Goal: Task Accomplishment & Management: Manage account settings

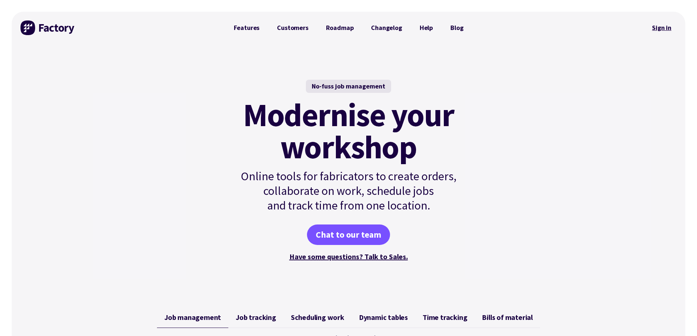
click at [653, 27] on link "Sign in" at bounding box center [662, 27] width 30 height 17
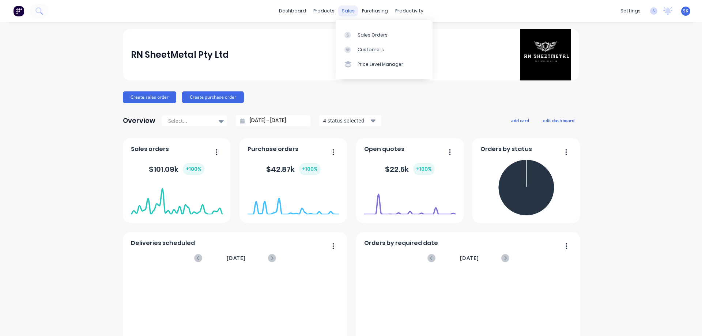
click at [342, 13] on div "sales" at bounding box center [348, 10] width 20 height 11
click at [359, 32] on div "Sales Orders" at bounding box center [373, 35] width 30 height 7
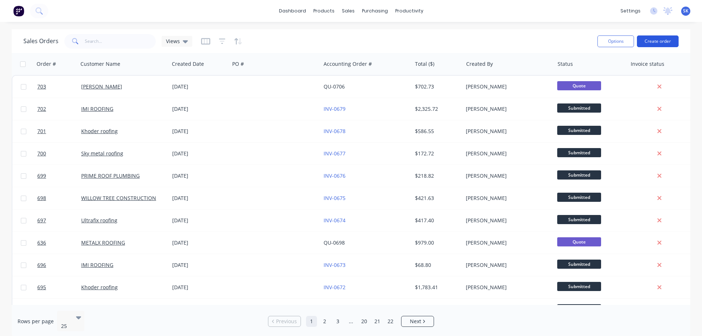
click at [653, 42] on button "Create order" at bounding box center [658, 41] width 42 height 12
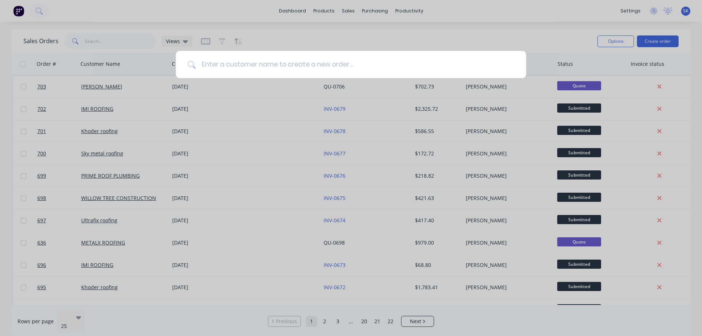
click at [261, 67] on input at bounding box center [355, 64] width 319 height 27
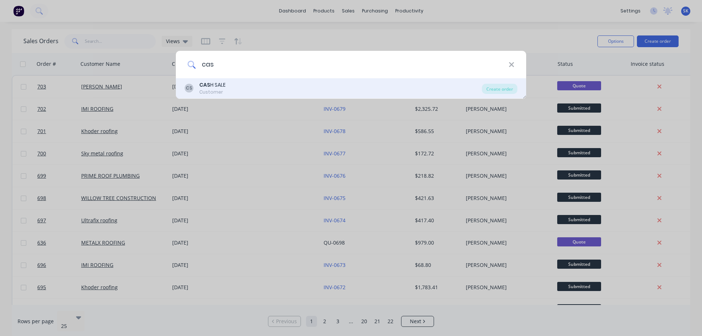
type input "cas"
click at [243, 85] on div "CS CAS H SALE Customer" at bounding box center [333, 88] width 297 height 14
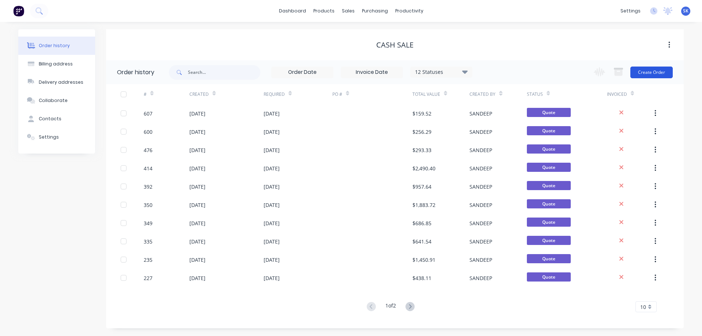
click at [653, 67] on button "Create Order" at bounding box center [652, 73] width 42 height 12
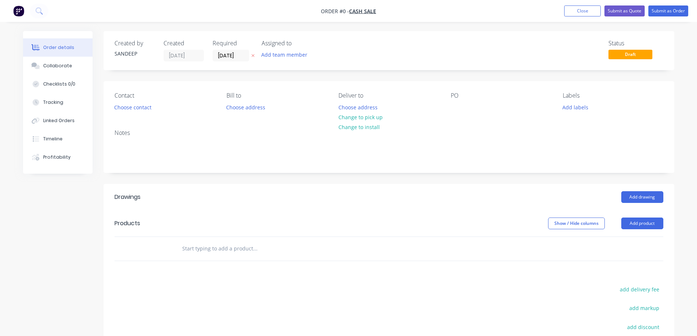
click at [204, 247] on input "text" at bounding box center [255, 248] width 146 height 15
click at [643, 225] on button "Add product" at bounding box center [642, 224] width 42 height 12
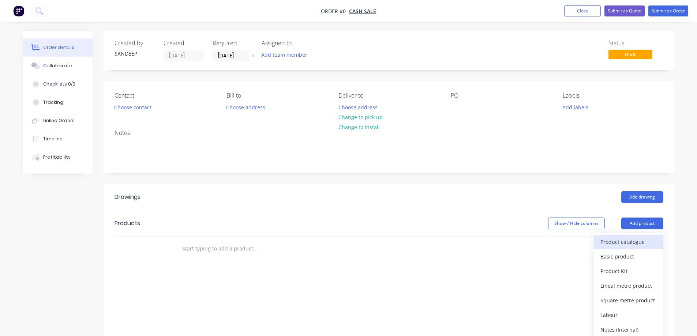
click at [616, 237] on div "Product catalogue" at bounding box center [628, 242] width 56 height 11
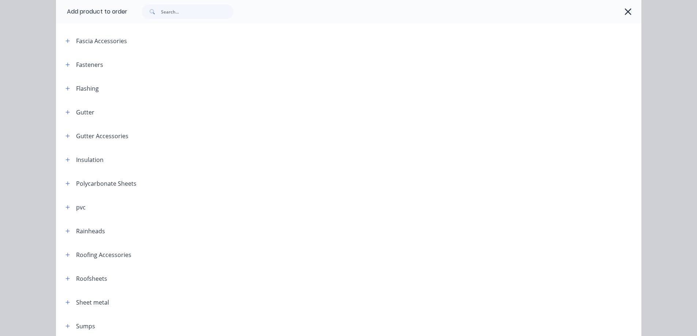
scroll to position [180, 0]
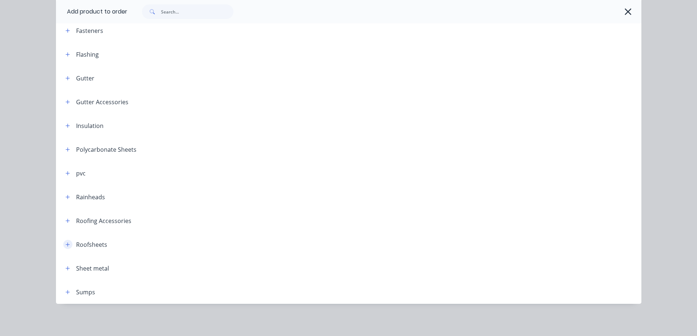
click at [67, 246] on icon "button" at bounding box center [67, 244] width 4 height 5
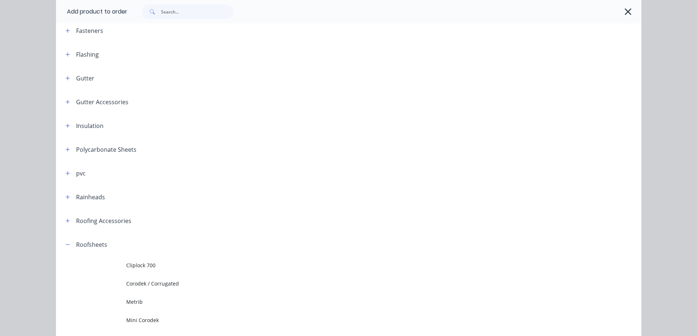
scroll to position [327, 0]
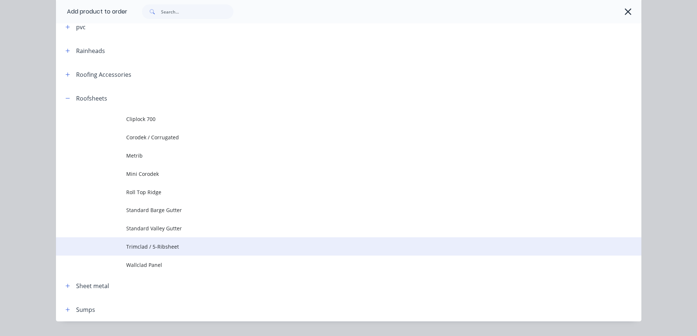
click at [143, 247] on span "Trimclad / 5-Ribsheet" at bounding box center [332, 247] width 412 height 8
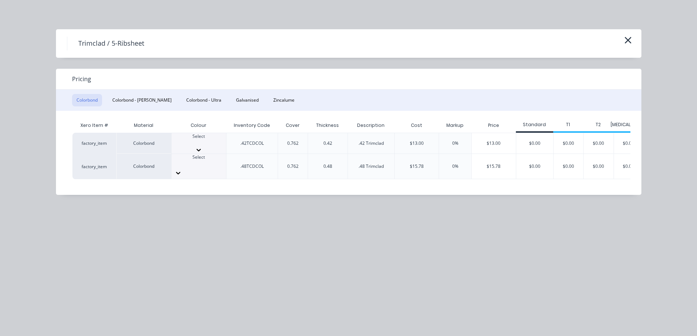
scroll to position [110, 0]
click at [205, 143] on div at bounding box center [199, 143] width 55 height 7
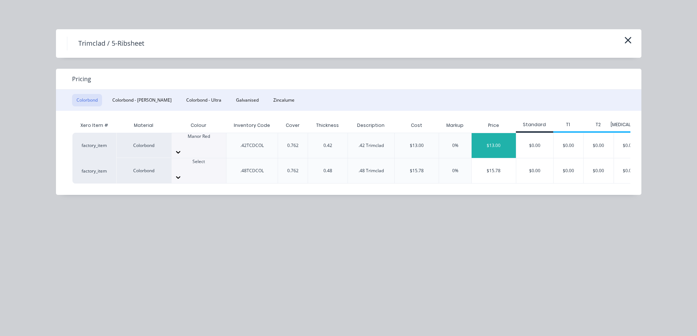
click at [507, 144] on div "$13.00" at bounding box center [494, 145] width 44 height 25
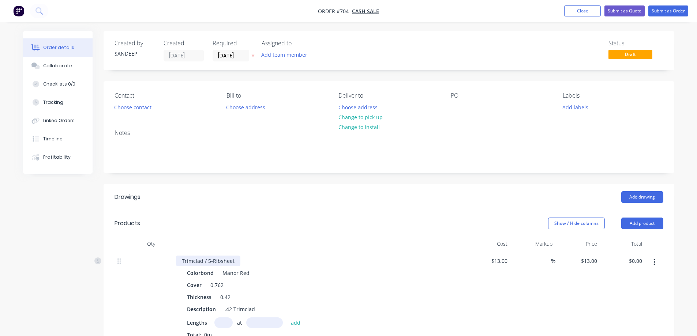
scroll to position [73, 0]
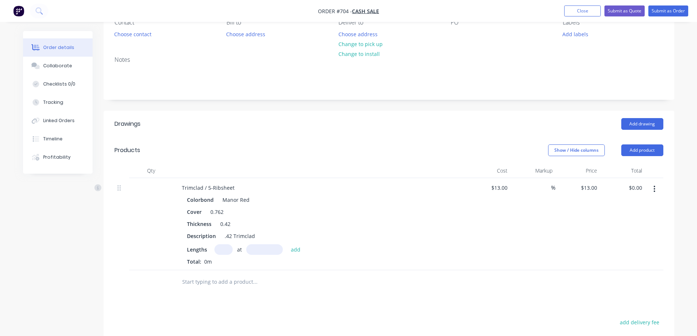
click at [218, 251] on input "text" at bounding box center [223, 249] width 18 height 11
type input "4"
type input "6250mm"
click at [295, 250] on button "add" at bounding box center [295, 249] width 17 height 10
type input "$325.00"
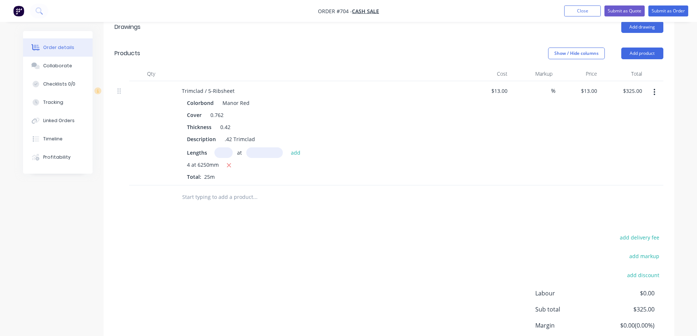
scroll to position [183, 0]
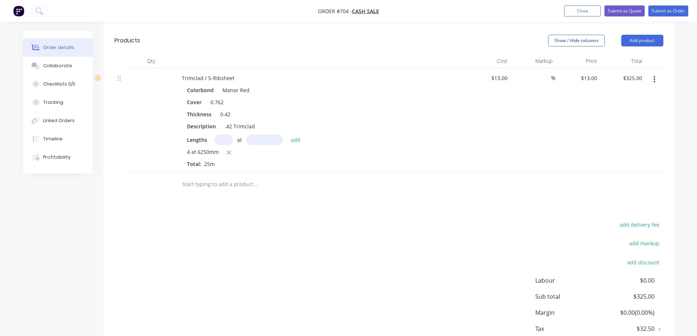
click at [260, 235] on div "add delivery fee add markup add discount Labour $0.00 Sub total $325.00 Margin …" at bounding box center [389, 290] width 549 height 141
click at [216, 184] on input "text" at bounding box center [255, 184] width 146 height 15
type input "r"
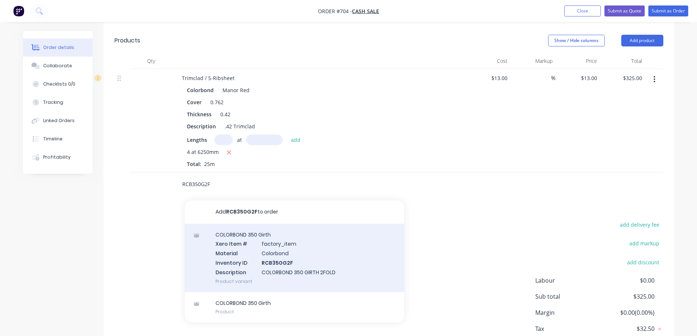
type input "RCB350G2F"
click at [244, 251] on div "COLORBOND 350 Girth Xero Item # factory_item Material Colorbond Inventory ID RC…" at bounding box center [295, 258] width 220 height 68
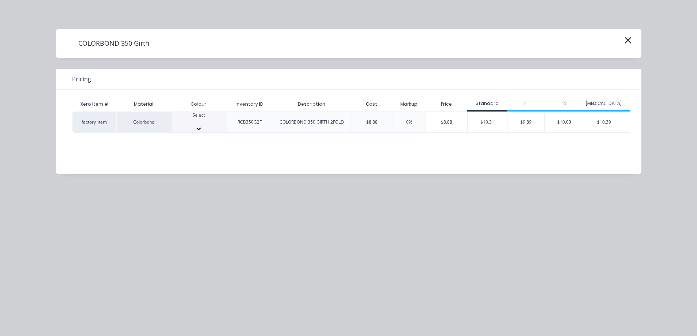
click at [198, 121] on div at bounding box center [199, 122] width 55 height 7
click at [588, 125] on div "$10.39" at bounding box center [604, 124] width 40 height 25
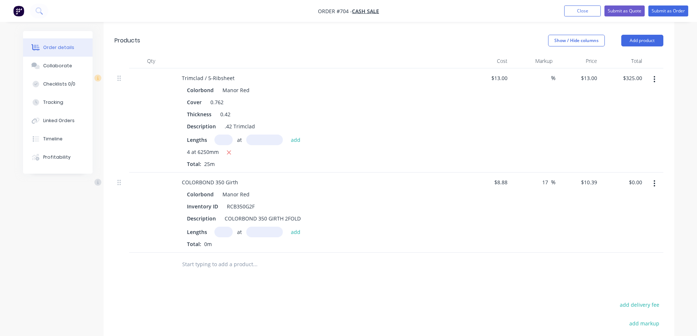
click at [218, 231] on input "text" at bounding box center [223, 232] width 18 height 11
type input "2"
type input "6500mm"
click at [303, 232] on button "add" at bounding box center [295, 232] width 17 height 10
type input "$135.07"
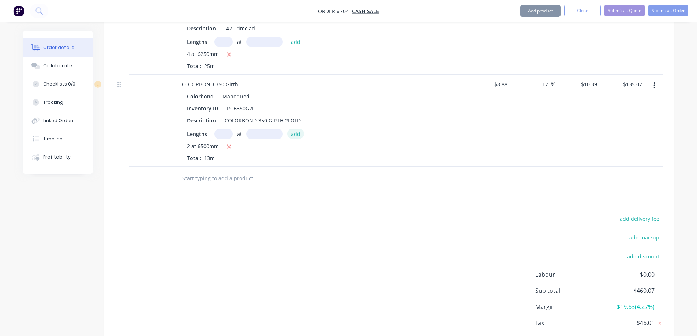
scroll to position [293, 0]
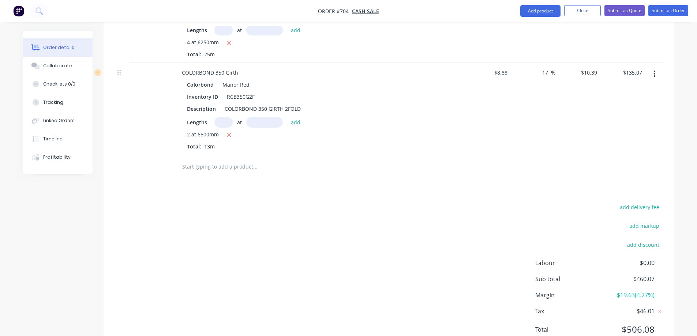
click at [217, 171] on input "text" at bounding box center [255, 167] width 146 height 15
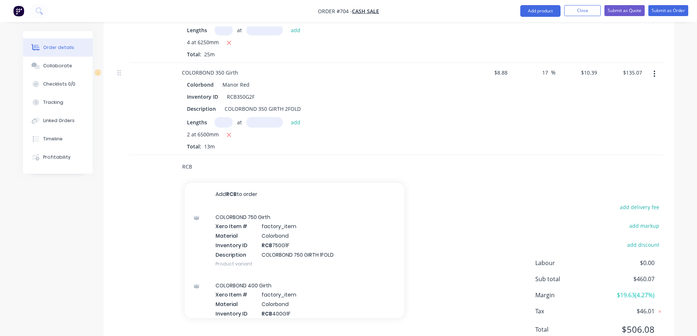
click at [208, 169] on input "RCB" at bounding box center [255, 167] width 146 height 15
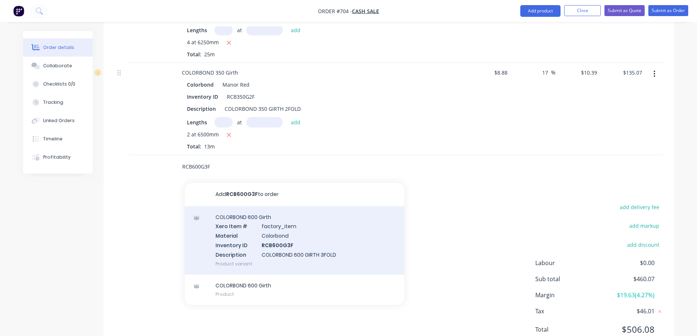
type input "RCB600G3F"
click at [222, 234] on div "COLORBOND 600 Girth Xero Item # factory_item Material Colorbond Inventory ID RC…" at bounding box center [295, 240] width 220 height 68
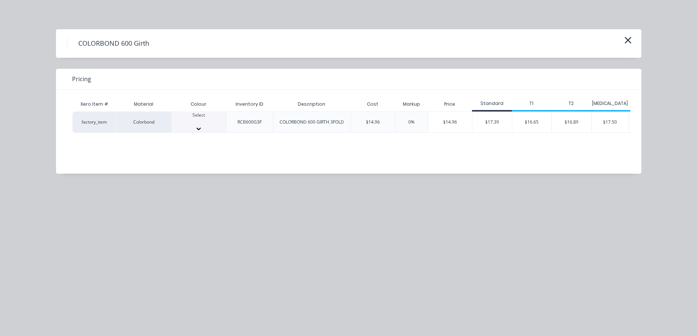
click at [203, 120] on div at bounding box center [199, 122] width 55 height 7
click at [603, 123] on div "$17.50" at bounding box center [610, 124] width 37 height 25
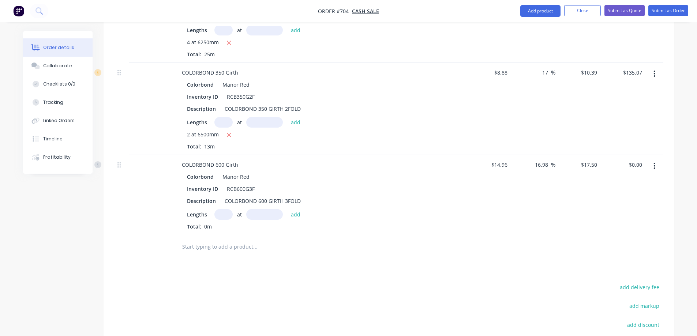
click at [227, 214] on input "text" at bounding box center [223, 214] width 18 height 11
type input "1"
type input "3500mm"
click at [292, 214] on button "add" at bounding box center [295, 214] width 17 height 10
type input "$61.25"
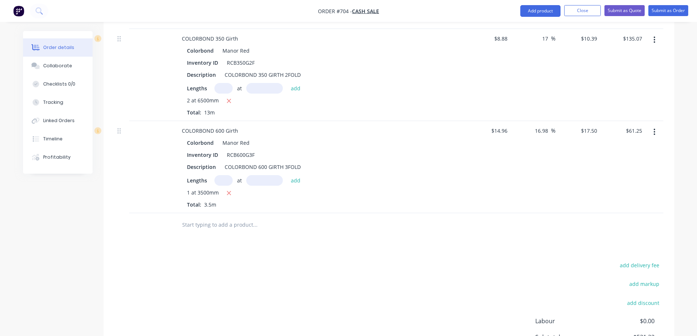
scroll to position [329, 0]
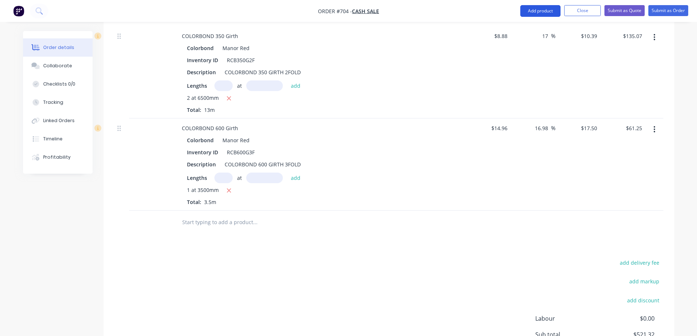
click at [540, 12] on button "Add product" at bounding box center [540, 11] width 40 height 12
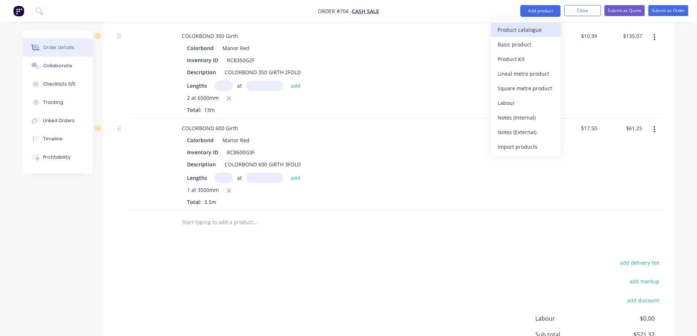
click at [531, 30] on div "Product catalogue" at bounding box center [526, 30] width 56 height 11
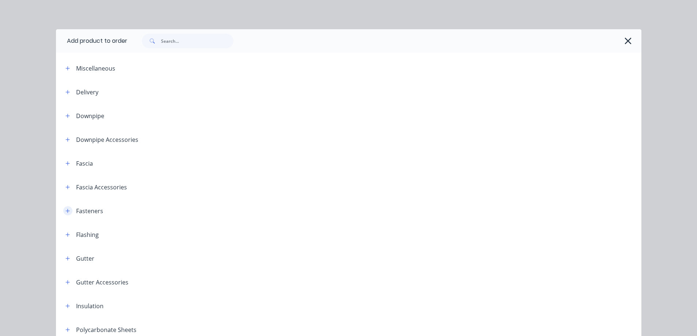
click at [65, 209] on icon "button" at bounding box center [67, 211] width 4 height 5
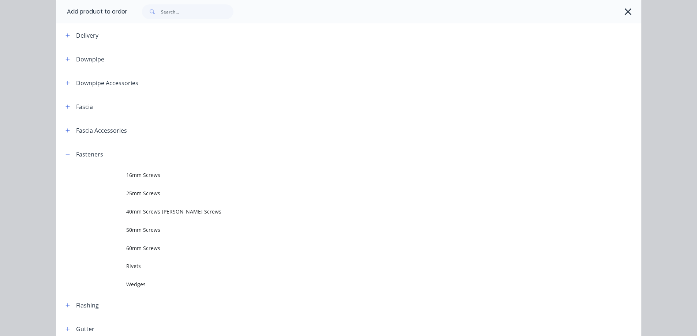
scroll to position [110, 0]
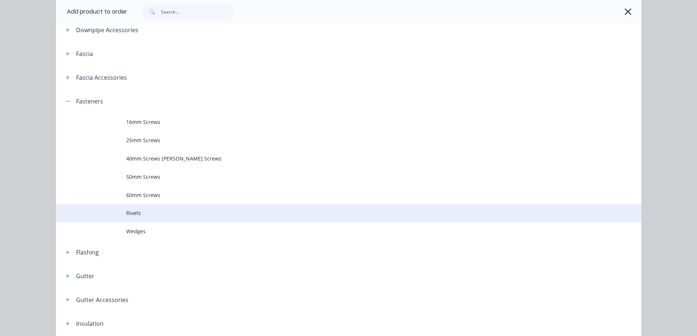
click at [132, 209] on td "Rivets" at bounding box center [383, 213] width 515 height 18
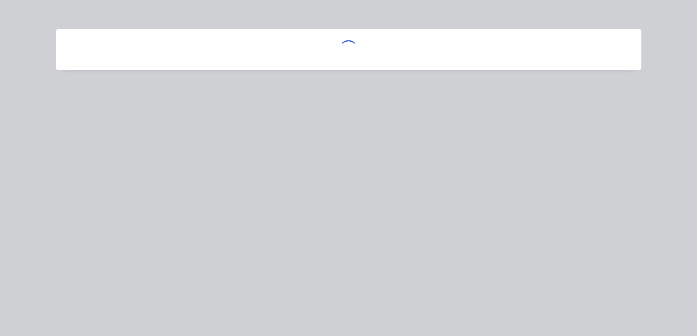
scroll to position [0, 0]
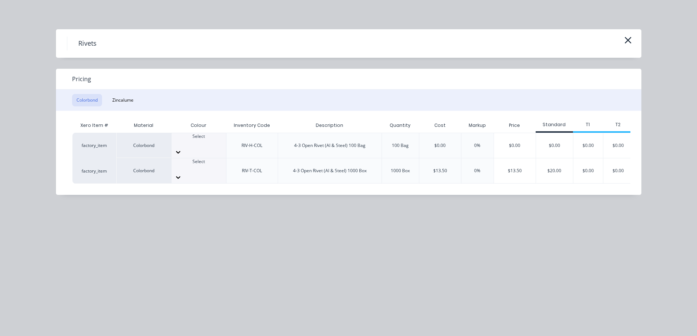
click at [182, 149] on icon at bounding box center [178, 152] width 7 height 7
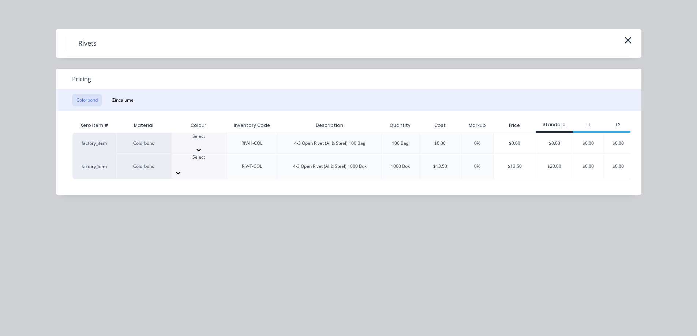
scroll to position [110, 0]
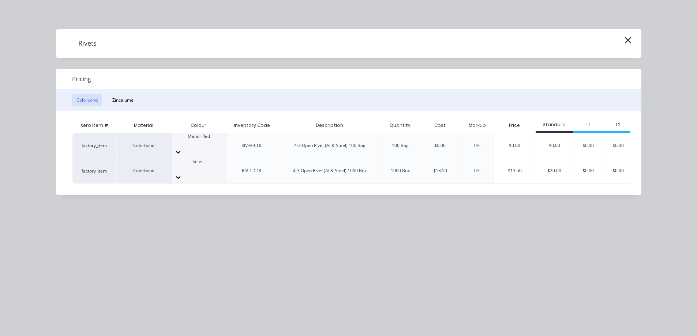
scroll to position [0, 23]
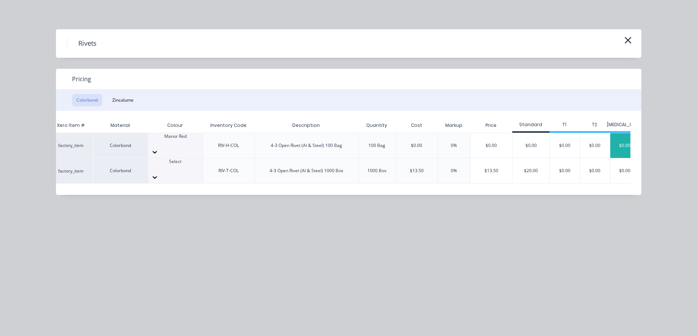
click at [620, 143] on div "$0.00" at bounding box center [625, 145] width 30 height 25
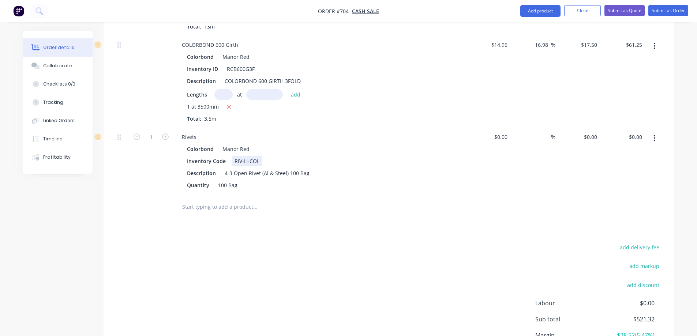
scroll to position [476, 0]
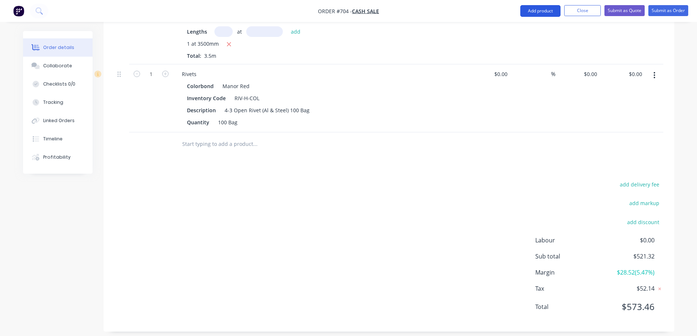
click at [530, 12] on button "Add product" at bounding box center [540, 11] width 40 height 12
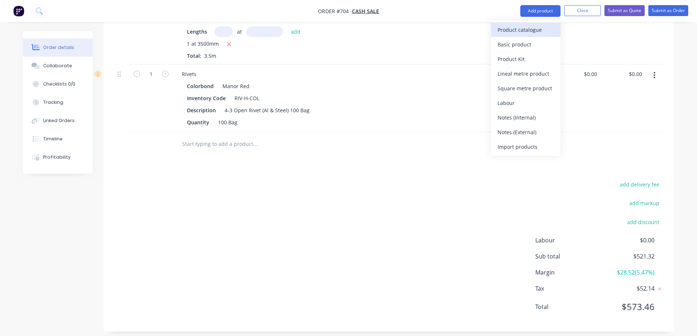
click at [511, 32] on div "Product catalogue" at bounding box center [526, 30] width 56 height 11
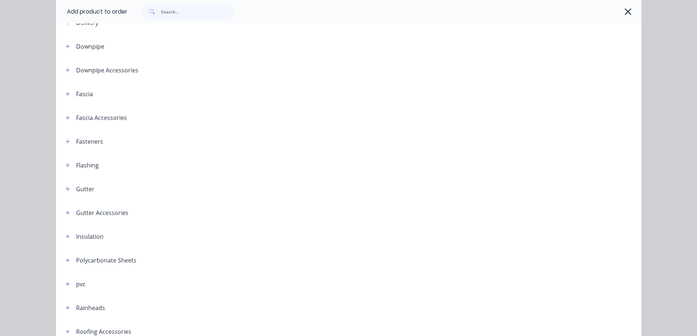
scroll to position [73, 0]
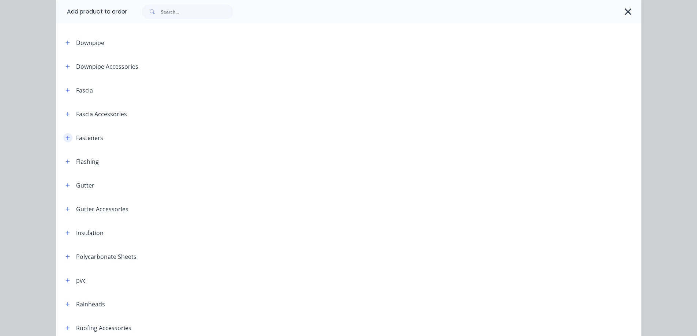
click at [66, 138] on icon "button" at bounding box center [67, 138] width 4 height 4
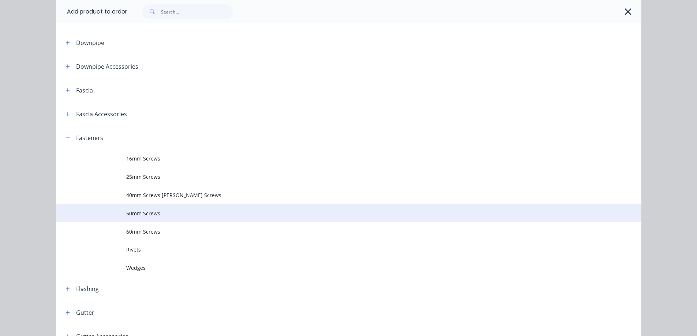
click at [133, 211] on span "50mm Screws" at bounding box center [332, 214] width 412 height 8
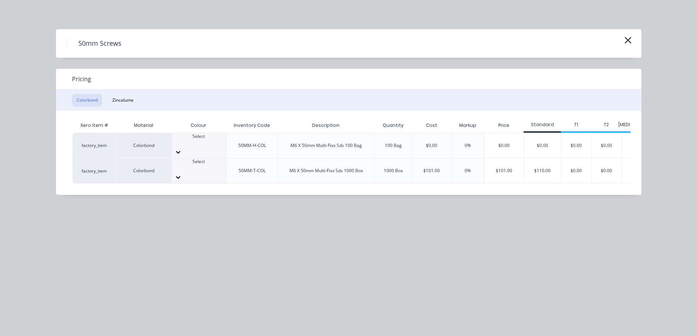
click at [204, 144] on div at bounding box center [199, 143] width 55 height 7
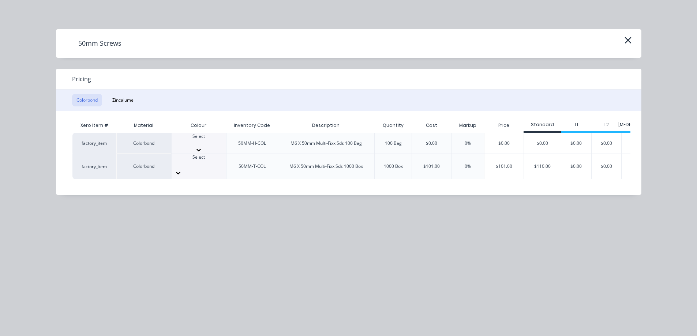
scroll to position [110, 0]
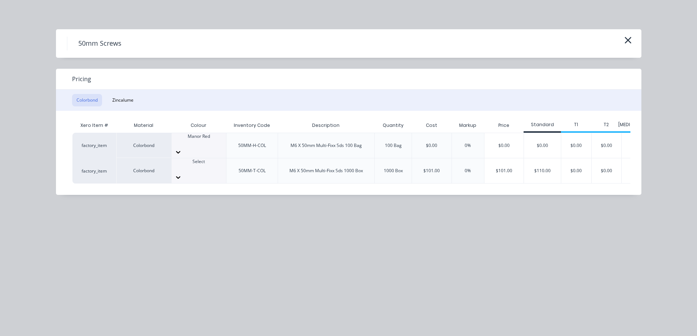
scroll to position [0, 21]
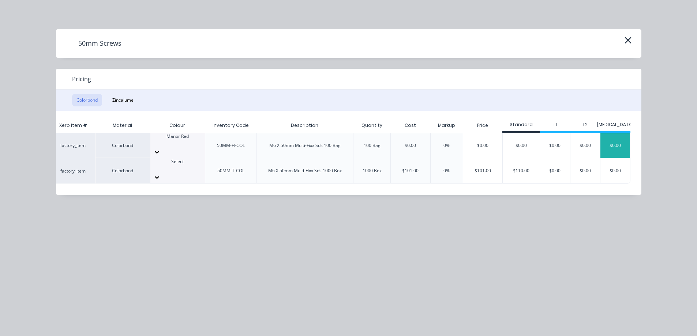
click at [609, 147] on div "$0.00" at bounding box center [615, 145] width 30 height 25
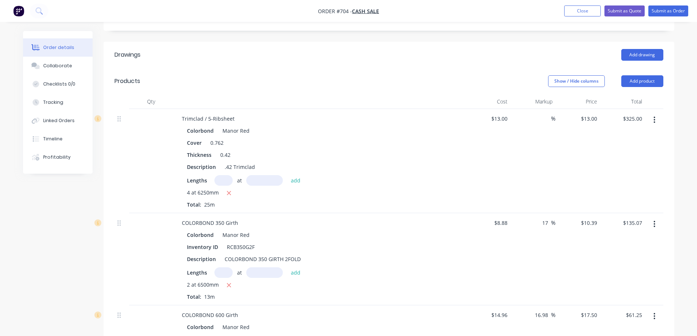
scroll to position [146, 0]
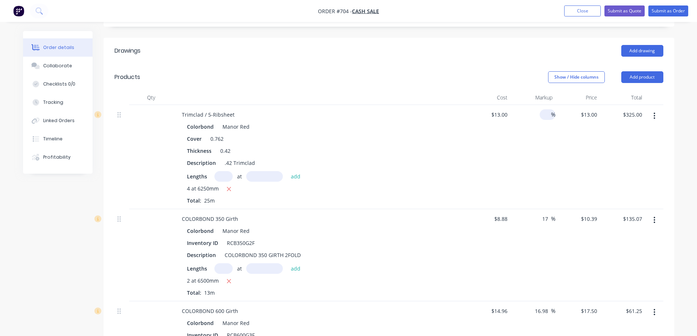
click at [542, 115] on div "%" at bounding box center [548, 114] width 16 height 11
type input "15"
type input "$14.95"
type input "$373.75"
click at [544, 135] on div "15 15 %" at bounding box center [532, 157] width 45 height 104
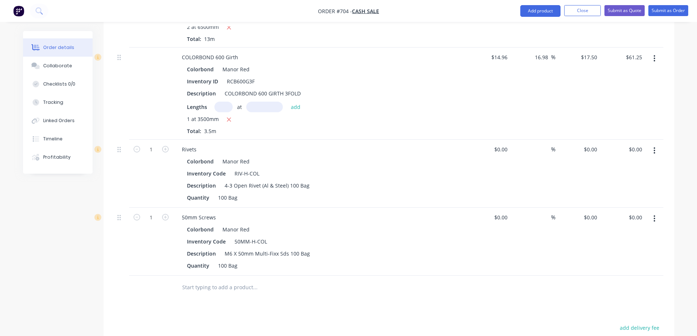
scroll to position [402, 0]
click at [543, 147] on input at bounding box center [547, 147] width 8 height 11
type input "15"
click at [536, 177] on div "15 15 %" at bounding box center [532, 172] width 45 height 68
click at [546, 217] on input at bounding box center [547, 215] width 8 height 11
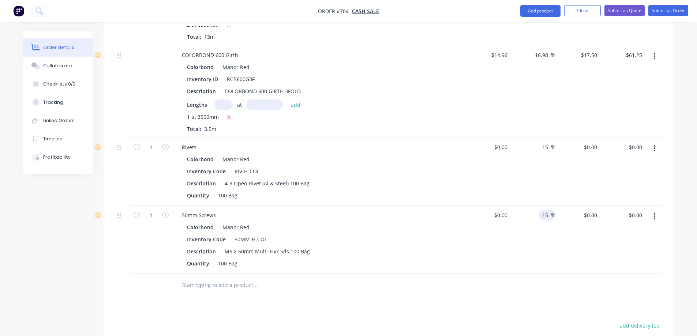
type input "15"
click at [532, 235] on div "15 15 %" at bounding box center [532, 240] width 45 height 68
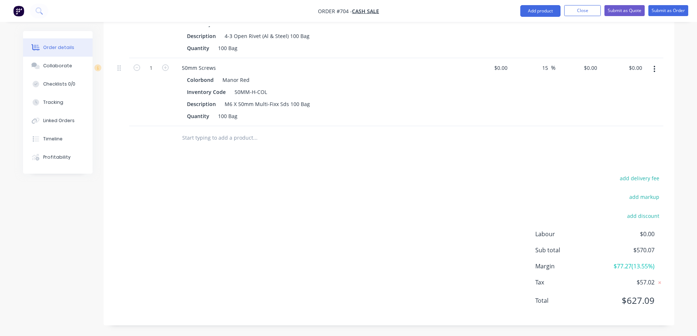
scroll to position [550, 0]
click at [613, 10] on button "Submit as Quote" at bounding box center [624, 10] width 40 height 11
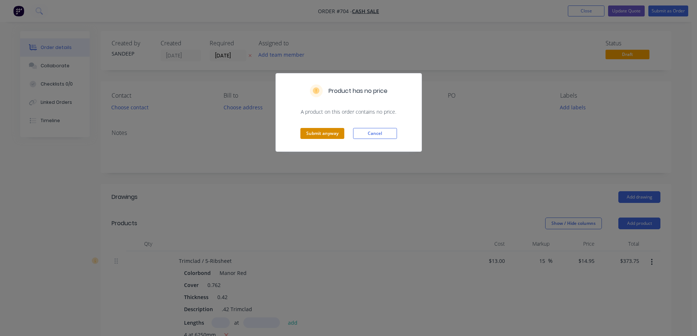
click at [334, 135] on button "Submit anyway" at bounding box center [322, 133] width 44 height 11
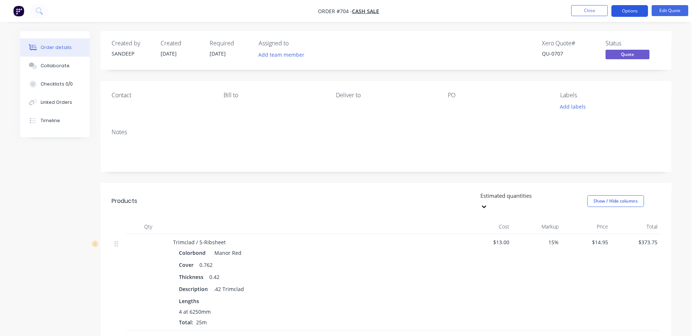
click at [632, 9] on button "Options" at bounding box center [629, 11] width 37 height 12
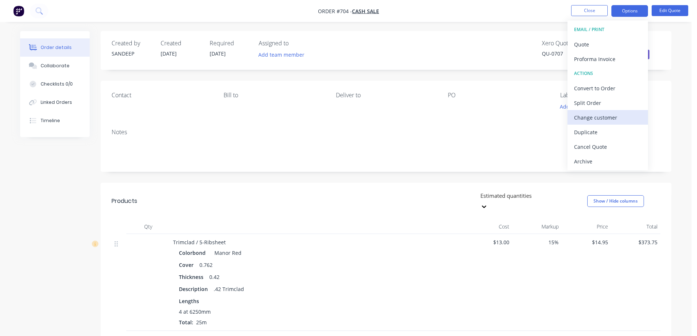
click at [591, 119] on div "Change customer" at bounding box center [607, 117] width 67 height 11
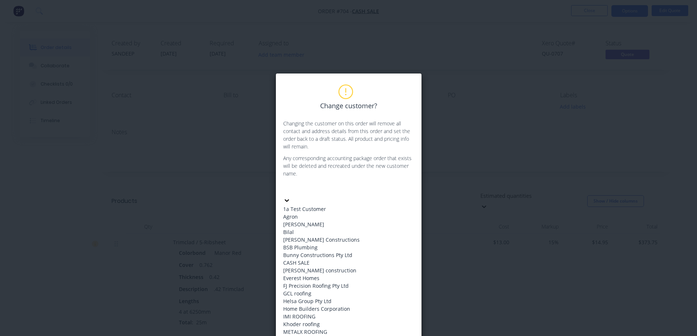
click at [338, 190] on div at bounding box center [337, 188] width 105 height 9
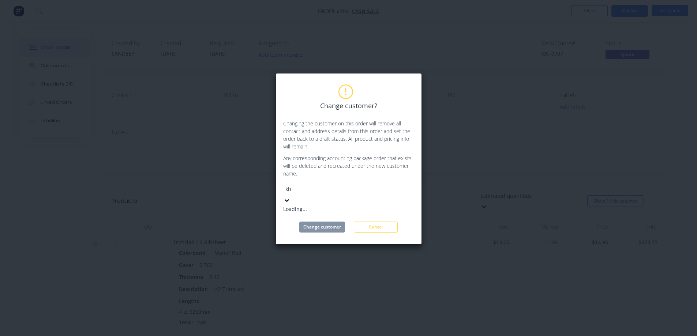
type input "kho"
click at [337, 205] on div "Khoder roofing" at bounding box center [338, 209] width 110 height 8
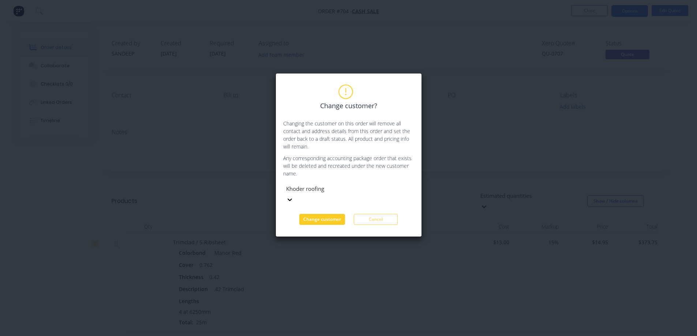
click at [332, 214] on button "Change customer" at bounding box center [322, 219] width 46 height 11
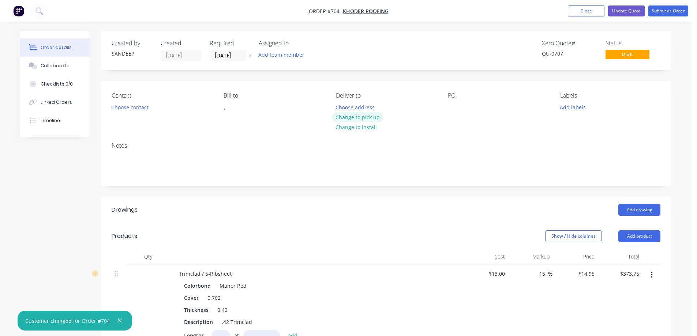
click at [353, 119] on button "Change to pick up" at bounding box center [358, 117] width 52 height 10
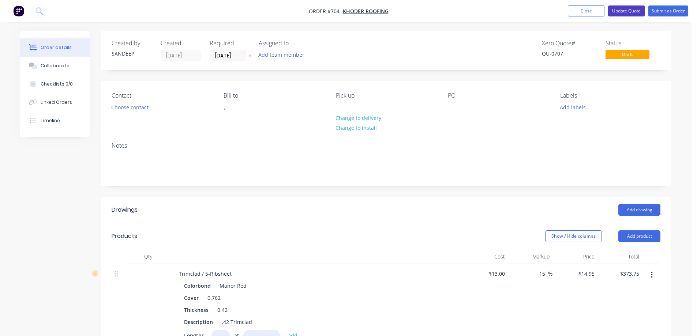
click at [623, 15] on button "Update Quote" at bounding box center [626, 10] width 37 height 11
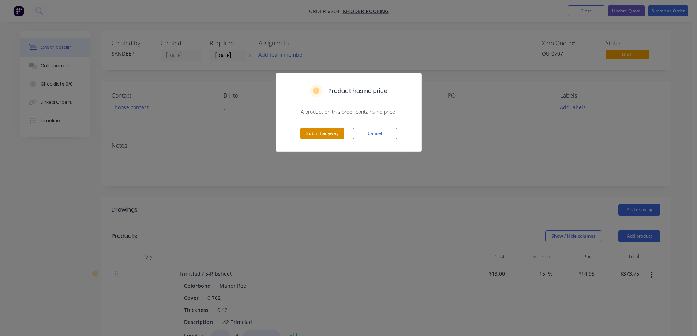
click at [321, 134] on button "Submit anyway" at bounding box center [322, 133] width 44 height 11
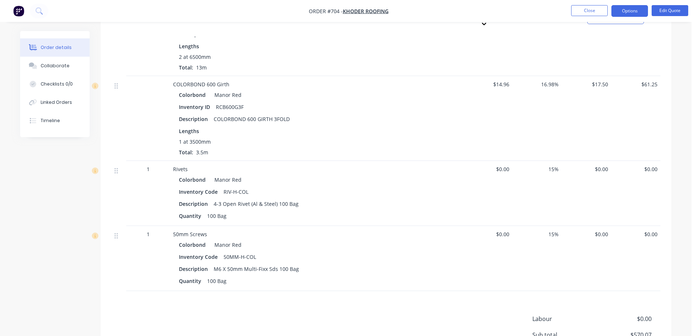
scroll to position [366, 0]
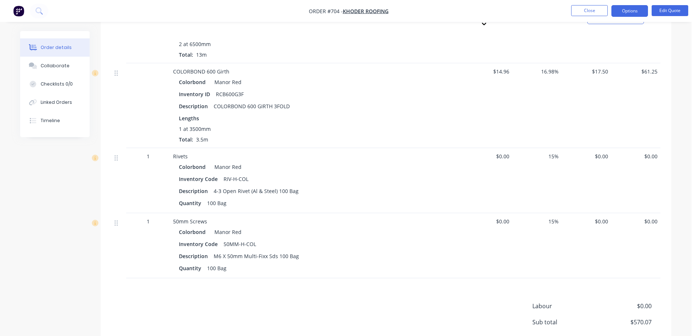
click at [503, 217] on div "$0.00" at bounding box center [487, 245] width 49 height 65
click at [504, 218] on span "$0.00" at bounding box center [488, 222] width 44 height 8
click at [665, 8] on button "Edit Quote" at bounding box center [670, 10] width 37 height 11
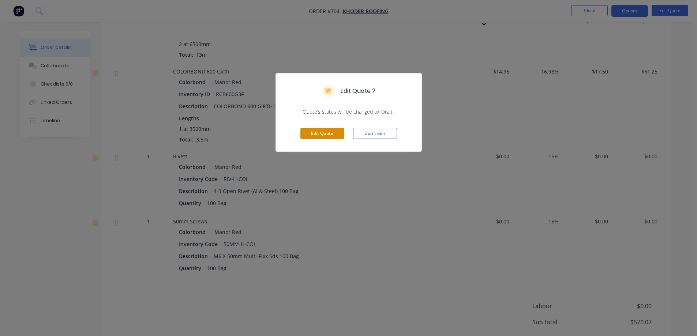
click at [309, 135] on button "Edit Quote" at bounding box center [322, 133] width 44 height 11
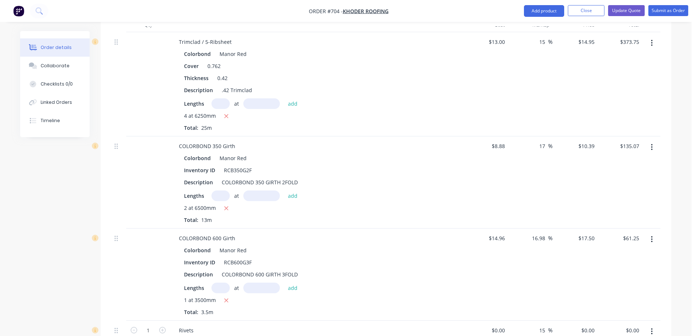
scroll to position [293, 0]
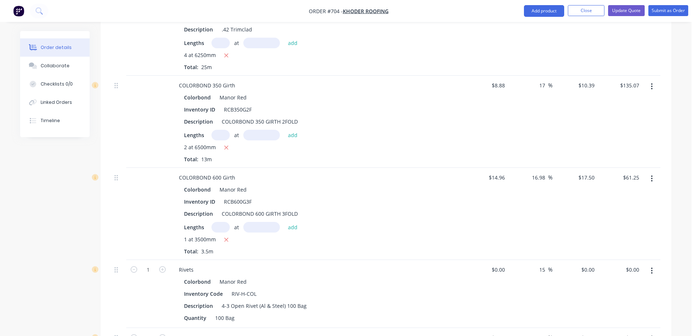
click at [651, 86] on icon "button" at bounding box center [652, 87] width 2 height 8
click at [635, 104] on div "Edit" at bounding box center [625, 106] width 56 height 11
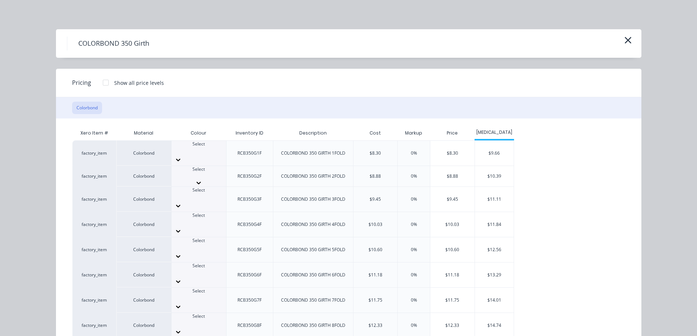
click at [212, 179] on div at bounding box center [199, 182] width 55 height 7
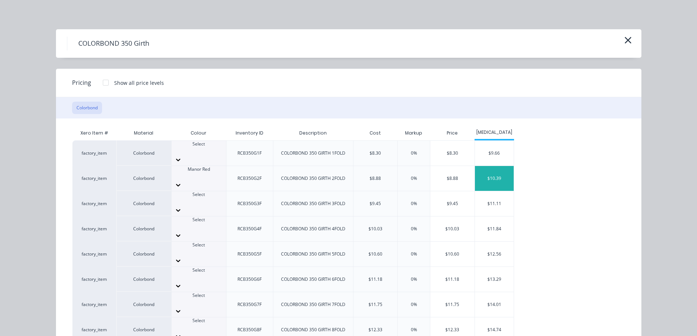
click at [503, 168] on div "$10.39" at bounding box center [494, 178] width 39 height 25
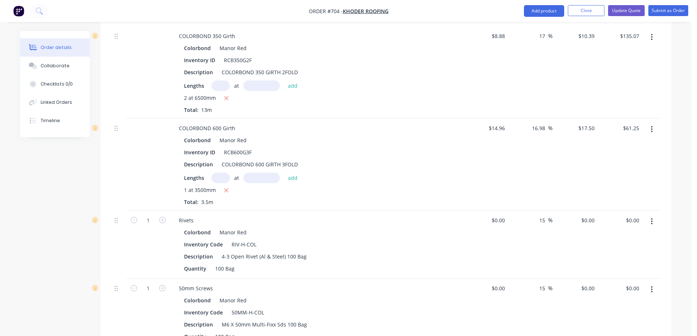
scroll to position [329, 0]
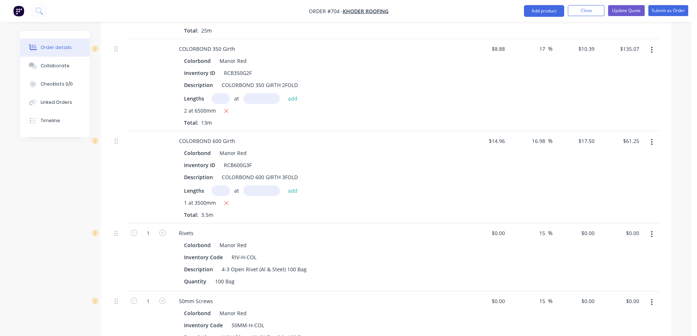
click at [650, 143] on button "button" at bounding box center [651, 142] width 17 height 13
click at [632, 156] on div "Edit" at bounding box center [625, 161] width 56 height 11
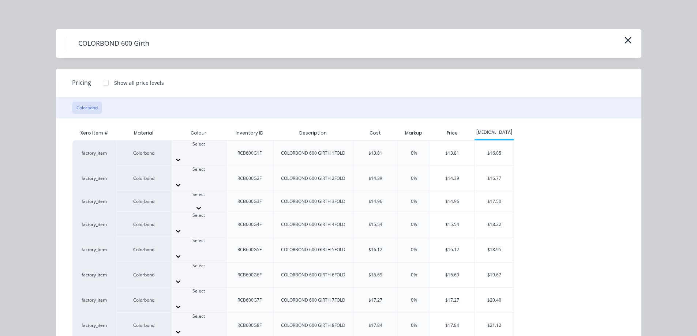
click at [202, 205] on icon at bounding box center [198, 208] width 7 height 7
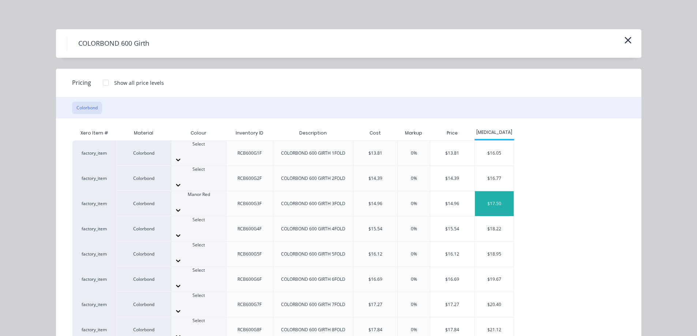
click at [488, 191] on div "$17.50" at bounding box center [494, 203] width 39 height 25
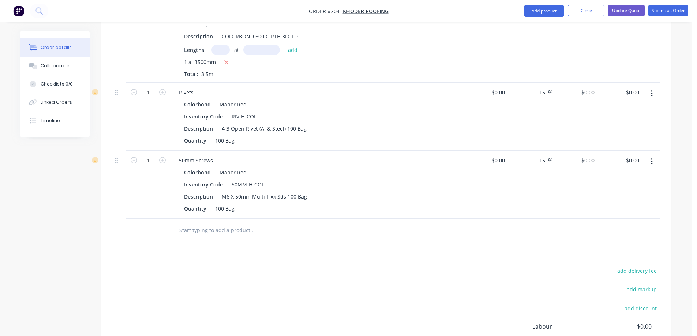
scroll to position [453, 0]
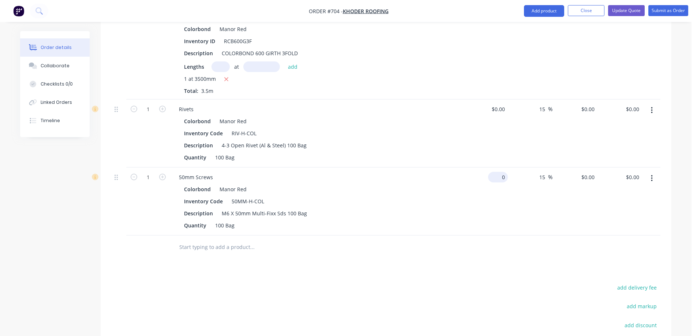
click at [501, 173] on input "0" at bounding box center [499, 177] width 17 height 11
click at [501, 173] on input "0" at bounding box center [503, 177] width 8 height 11
type input "$19.01"
type input "$21.8615"
type input "$21.86"
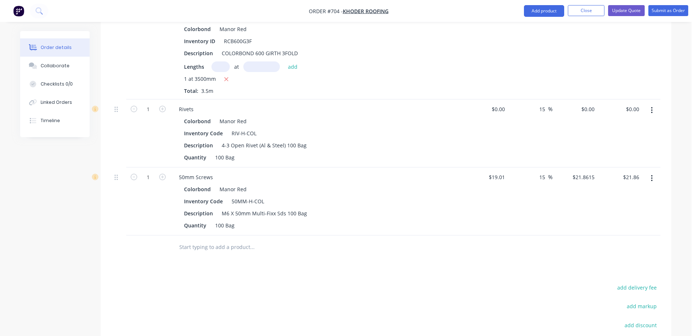
click at [486, 205] on div "$19.01 $19.01" at bounding box center [485, 202] width 45 height 68
click at [575, 177] on input "21.8615" at bounding box center [585, 177] width 26 height 11
type input "21.87"
type input "15.04"
type input "$21.87"
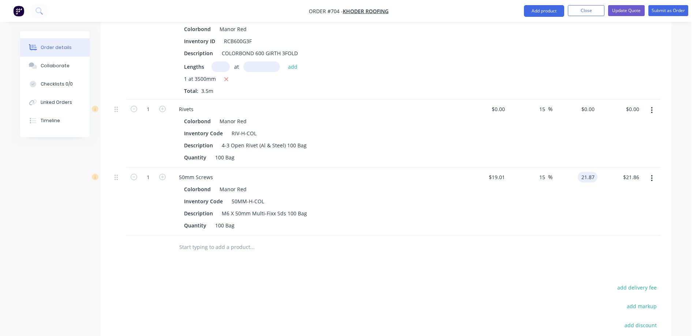
type input "$21.87"
click at [564, 195] on div "$21.87 21.87" at bounding box center [574, 202] width 45 height 68
click at [507, 104] on div "0 0" at bounding box center [503, 109] width 8 height 11
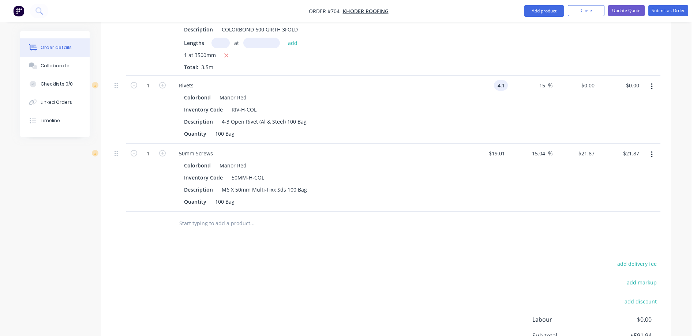
scroll to position [490, 0]
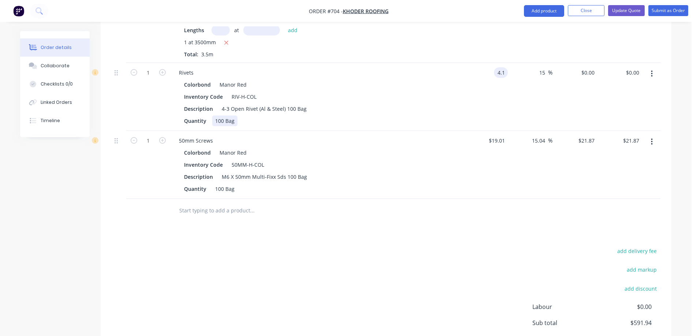
type input "$4.10"
type input "$4.715"
type input "$4.72"
click at [454, 115] on div "Colorbond Manor Red Inventory Code RIV-H-COL Description 4-3 Open Rivet (Al & S…" at bounding box center [316, 102] width 287 height 47
click at [579, 71] on div "4.715 $4.715" at bounding box center [586, 72] width 23 height 11
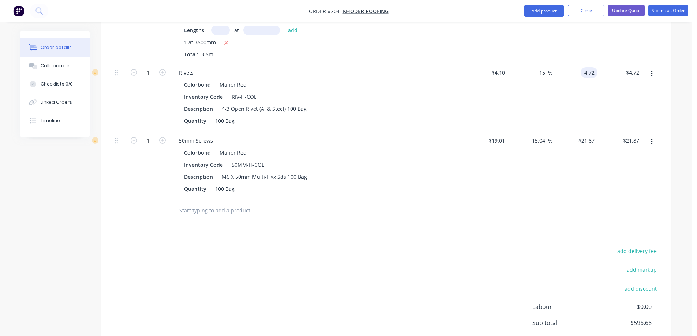
type input "4.72"
type input "15.12"
type input "$4.72"
click at [511, 96] on div "15.12 15.12 %" at bounding box center [530, 97] width 45 height 68
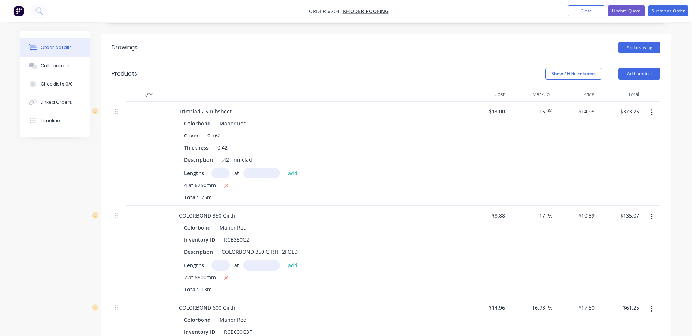
scroll to position [161, 0]
click at [545, 112] on input "15" at bounding box center [544, 113] width 10 height 11
click at [466, 175] on div "$13.00 $13.00" at bounding box center [485, 156] width 45 height 104
drag, startPoint x: 466, startPoint y: 175, endPoint x: 464, endPoint y: 172, distance: 3.9
click at [466, 175] on div "$13.00 $13.00" at bounding box center [485, 156] width 45 height 104
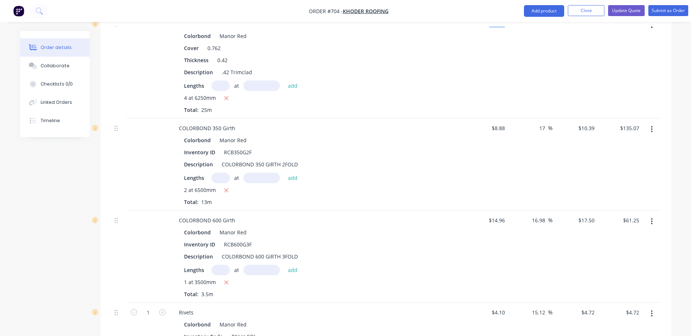
scroll to position [270, 0]
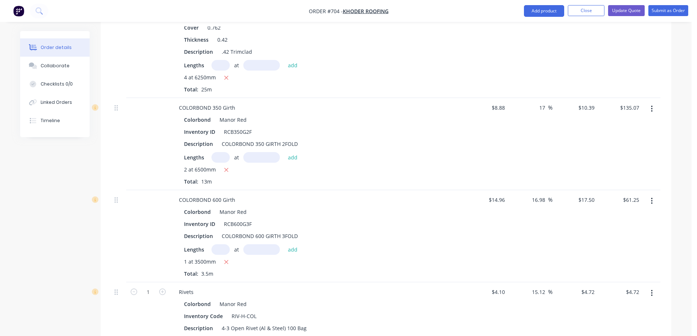
click at [469, 136] on div "$8.88 $8.88" at bounding box center [485, 144] width 45 height 92
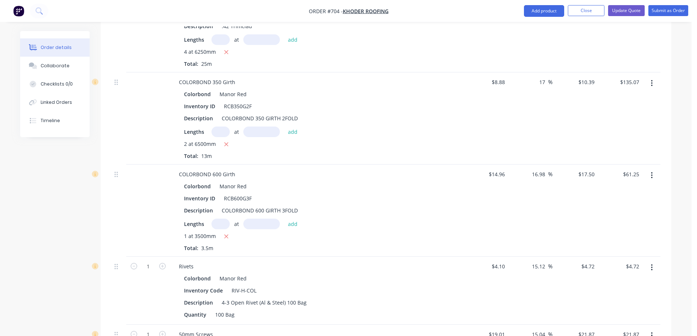
scroll to position [344, 0]
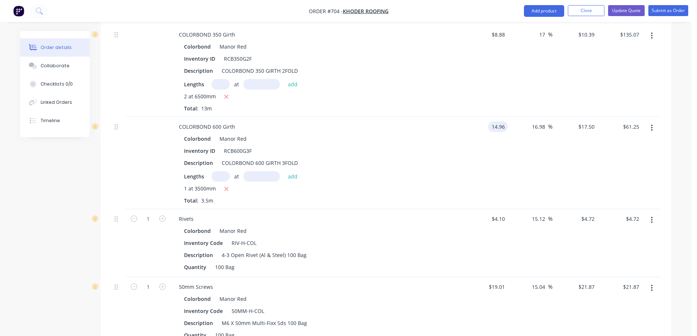
click at [495, 127] on input "14.96" at bounding box center [499, 126] width 17 height 11
type input "$14.97"
type input "$17.5117"
type input "$61.29"
click at [495, 147] on div "$14.97 14.97" at bounding box center [485, 163] width 45 height 92
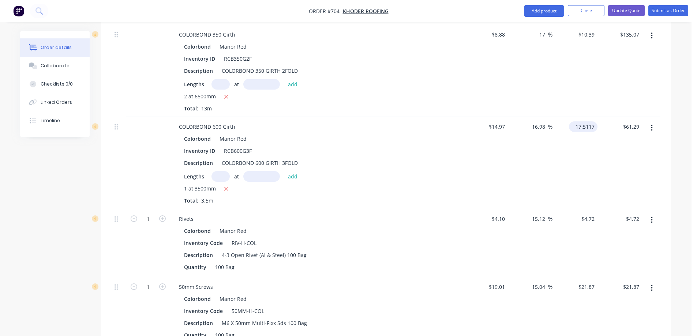
click at [581, 127] on input "17.5117" at bounding box center [585, 126] width 26 height 11
type input "17.52"
type input "17.03"
type input "$17.52"
type input "$61.32"
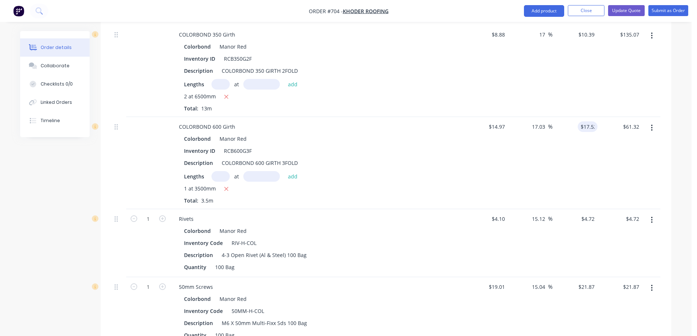
click at [567, 174] on div "$17.52 17.52" at bounding box center [574, 163] width 45 height 92
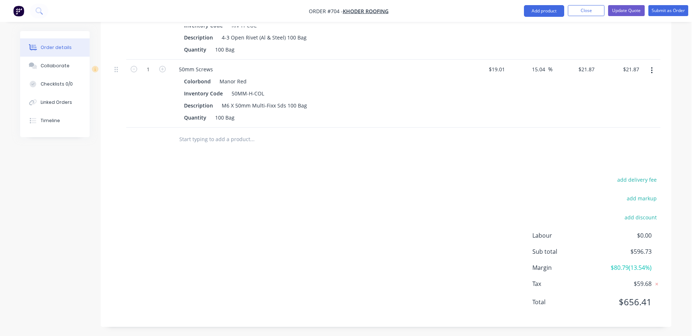
scroll to position [563, 0]
click at [330, 237] on div "add delivery fee add markup add discount Labour $0.00 Sub total $596.73 Margin …" at bounding box center [386, 243] width 549 height 141
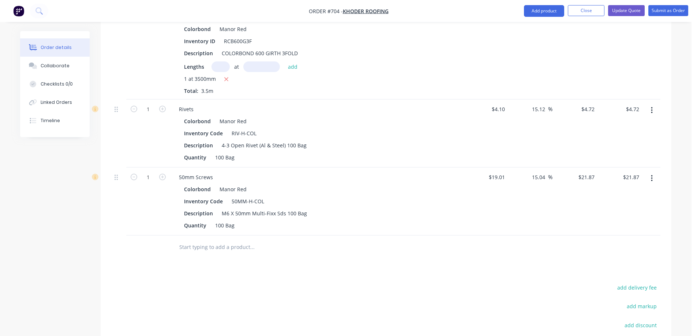
scroll to position [490, 0]
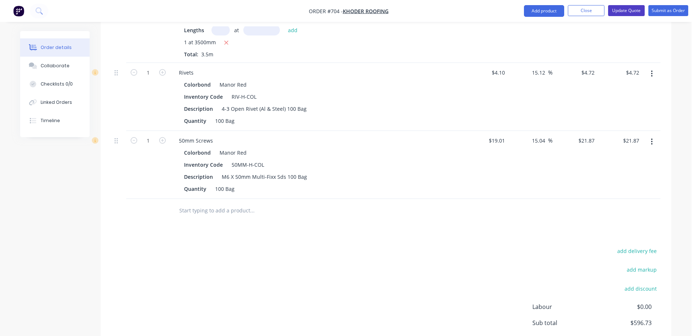
click at [621, 11] on button "Update Quote" at bounding box center [626, 10] width 37 height 11
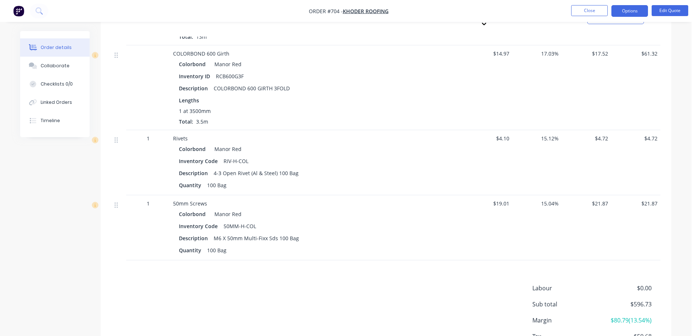
scroll to position [428, 0]
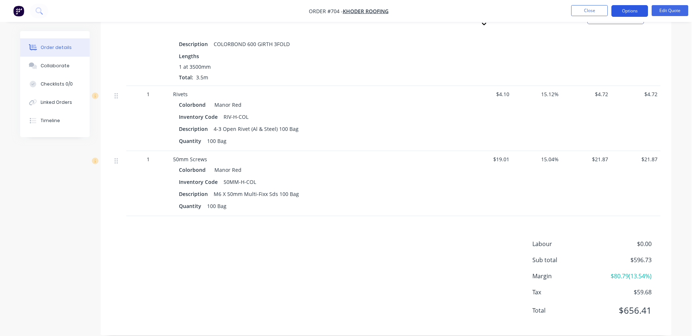
click at [629, 10] on button "Options" at bounding box center [629, 11] width 37 height 12
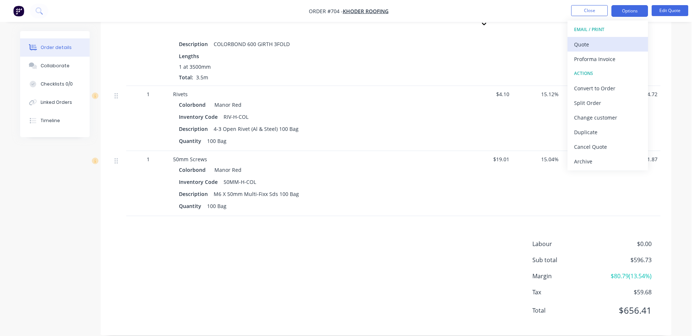
click at [600, 38] on button "Quote" at bounding box center [607, 44] width 80 height 15
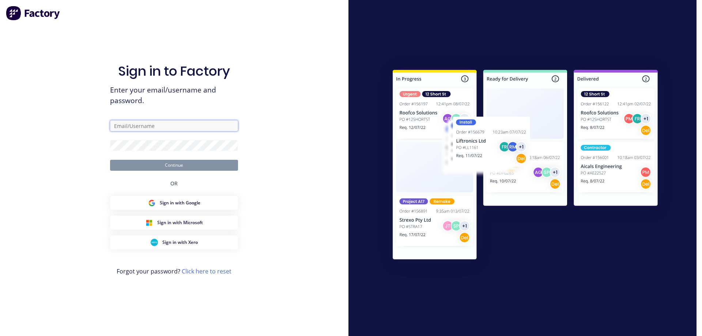
type input "sales@rnsheetmetal.com.au"
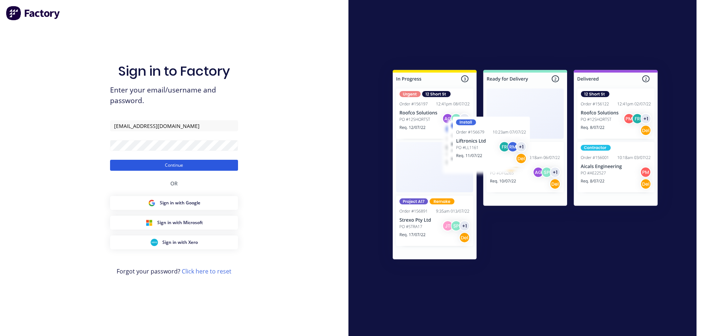
click at [142, 166] on button "Continue" at bounding box center [174, 165] width 128 height 11
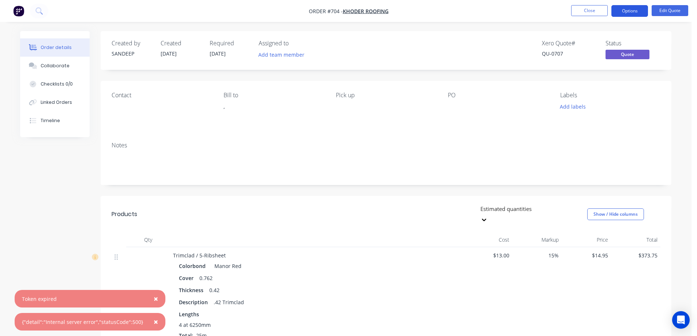
click at [623, 10] on button "Options" at bounding box center [629, 11] width 37 height 12
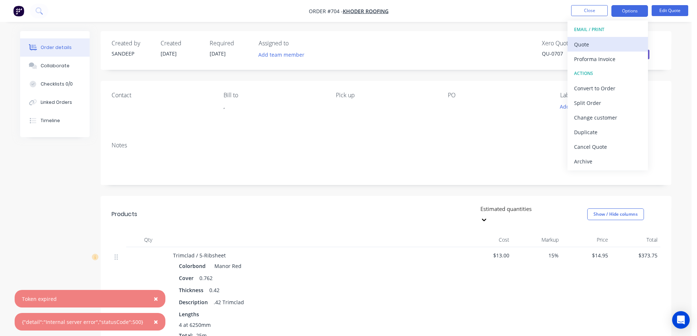
click at [603, 48] on div "Quote" at bounding box center [607, 44] width 67 height 11
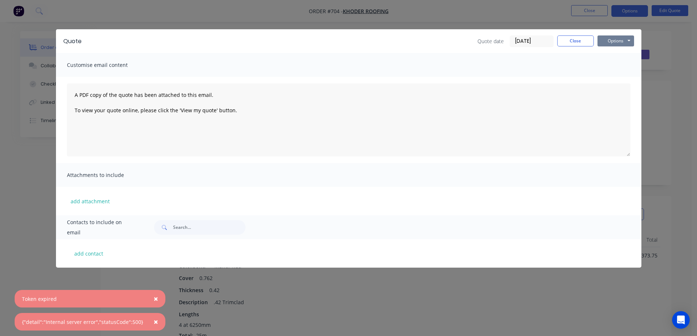
click at [604, 44] on button "Options" at bounding box center [615, 40] width 37 height 11
click at [605, 53] on button "Preview" at bounding box center [620, 54] width 47 height 12
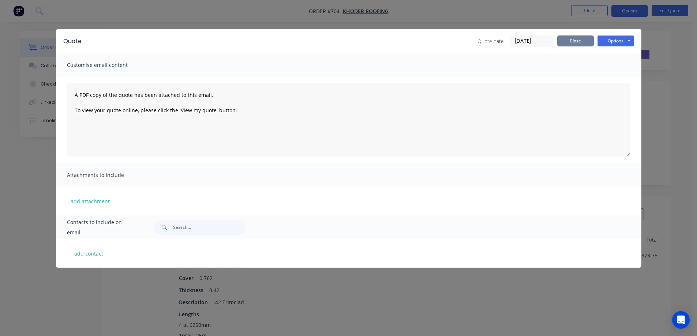
click at [578, 36] on button "Close" at bounding box center [575, 40] width 37 height 11
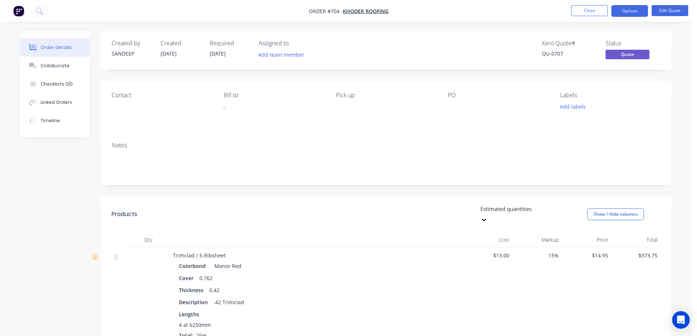
click at [436, 47] on div "Xero Quote # QU-0707 Status Quote" at bounding box center [496, 50] width 329 height 21
click at [275, 142] on div "Notes" at bounding box center [386, 145] width 549 height 7
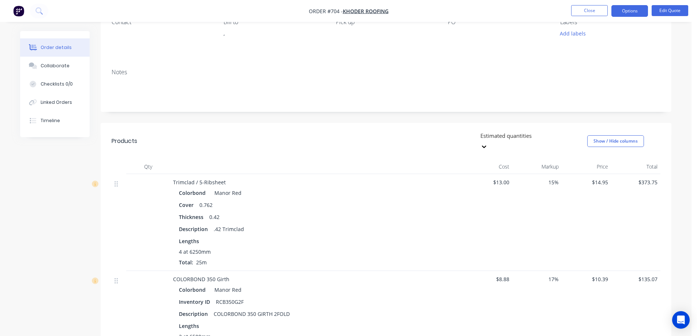
click at [342, 188] on div "Colorbond Manor Red" at bounding box center [316, 193] width 275 height 11
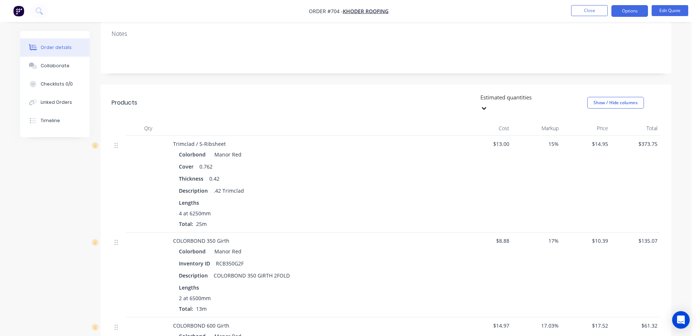
scroll to position [99, 0]
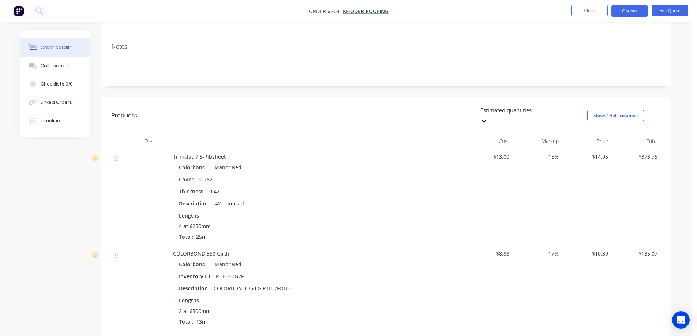
click at [18, 9] on img "button" at bounding box center [18, 10] width 11 height 11
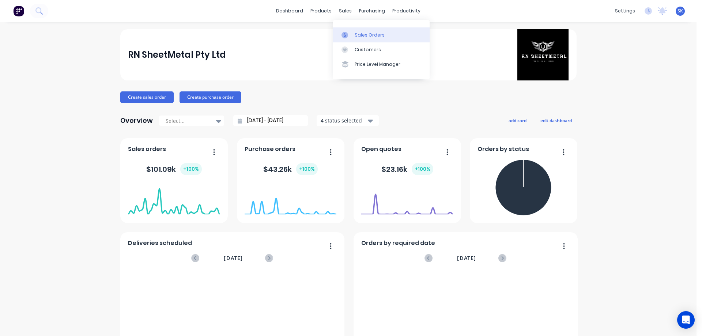
click at [366, 37] on div "Sales Orders" at bounding box center [370, 35] width 30 height 7
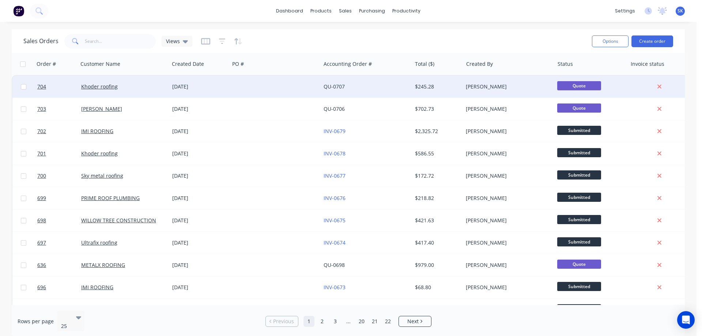
click at [186, 90] on div "[DATE]" at bounding box center [199, 86] width 55 height 7
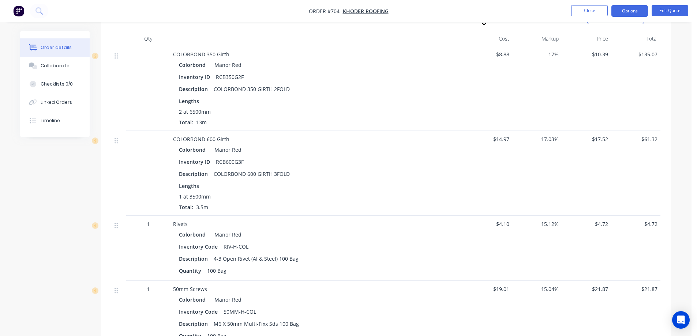
scroll to position [185, 0]
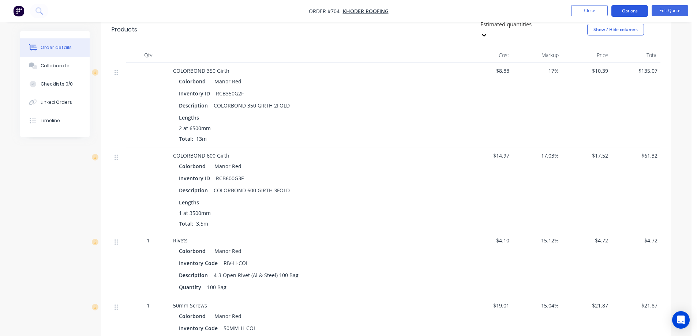
click at [628, 12] on button "Options" at bounding box center [629, 11] width 37 height 12
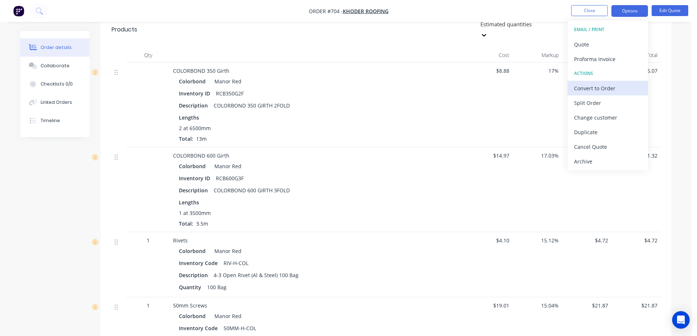
click at [593, 88] on div "Convert to Order" at bounding box center [607, 88] width 67 height 11
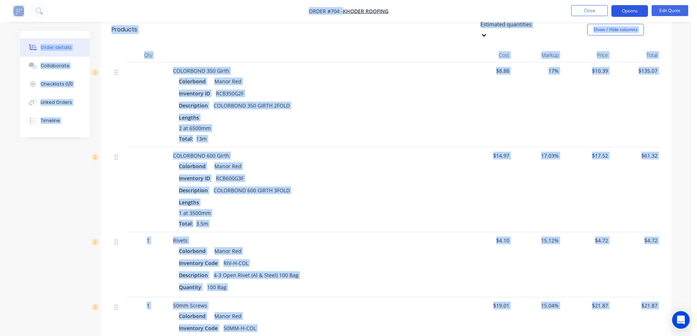
click at [620, 12] on button "Options" at bounding box center [629, 11] width 37 height 12
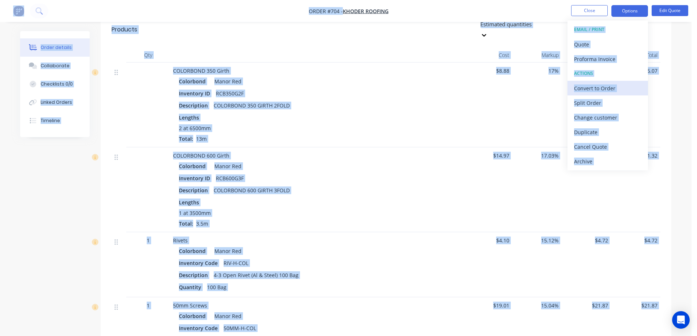
click at [593, 89] on div "Convert to Order" at bounding box center [607, 88] width 67 height 11
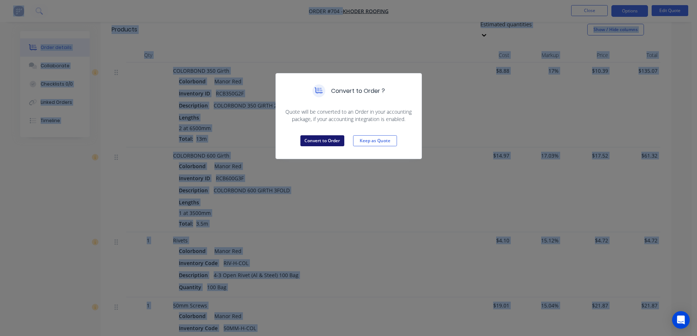
click at [336, 140] on button "Convert to Order" at bounding box center [322, 140] width 44 height 11
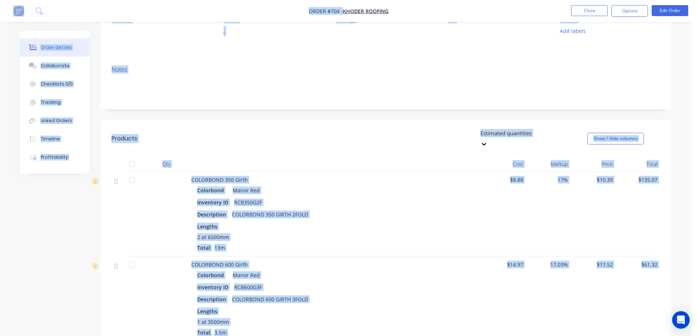
scroll to position [75, 0]
click at [628, 12] on button "Options" at bounding box center [629, 11] width 37 height 12
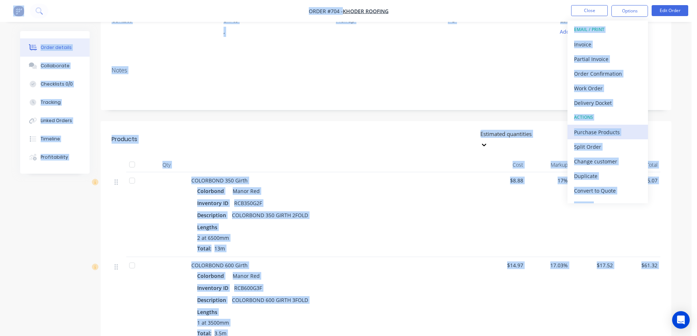
click at [582, 133] on div "Purchase Products" at bounding box center [607, 132] width 67 height 11
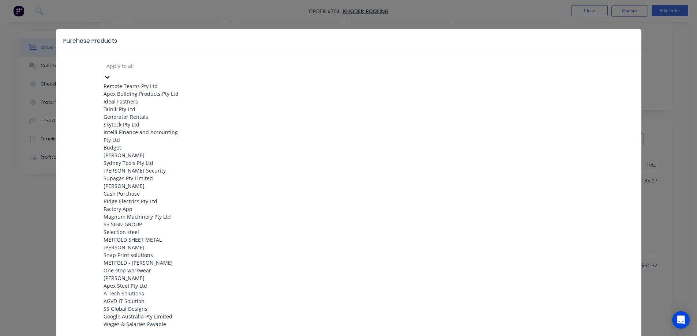
click at [139, 70] on div at bounding box center [158, 65] width 105 height 9
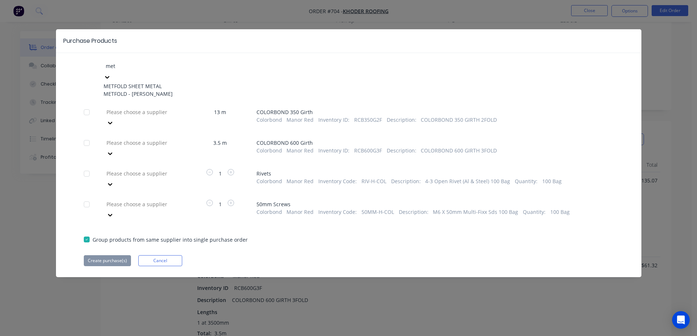
type input "metf"
click at [135, 82] on div "METFOLD SHEET METAL" at bounding box center [144, 86] width 80 height 8
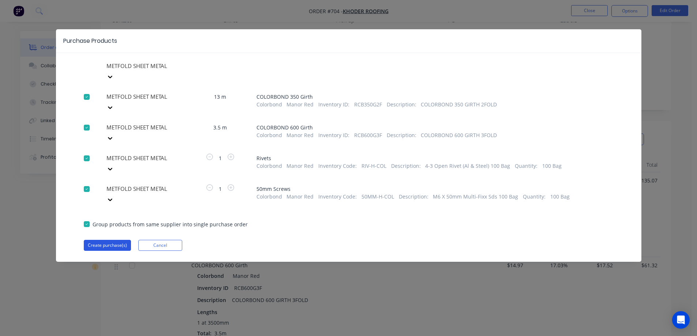
click at [111, 240] on button "Create purchase(s)" at bounding box center [107, 245] width 47 height 11
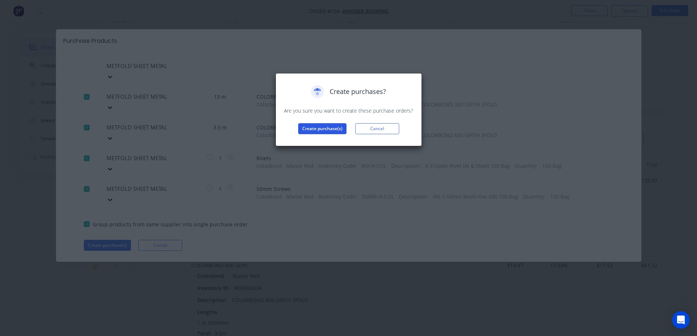
click at [338, 128] on button "Create purchase(s)" at bounding box center [322, 128] width 48 height 11
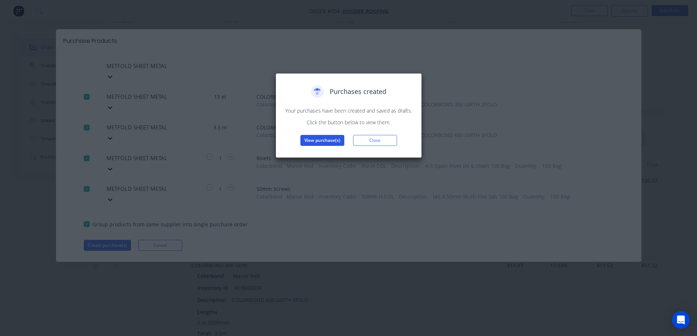
click at [308, 138] on button "View purchase(s)" at bounding box center [322, 140] width 44 height 11
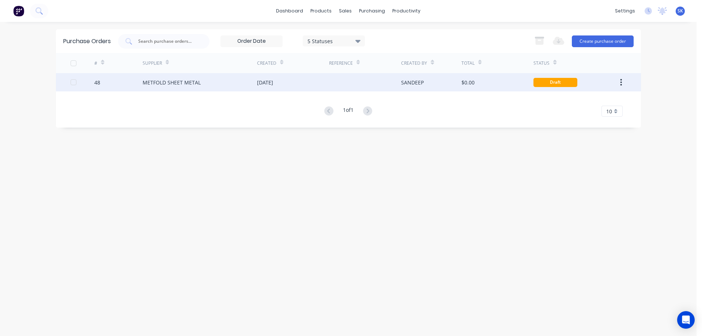
click at [273, 82] on div "[DATE]" at bounding box center [265, 83] width 16 height 8
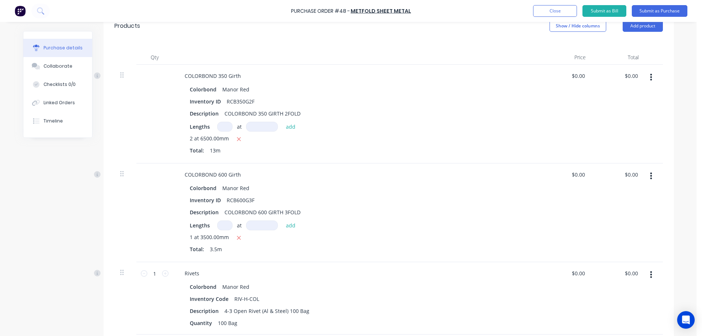
scroll to position [146, 0]
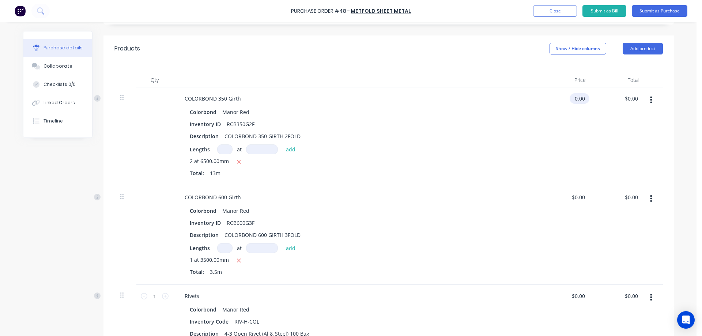
click at [578, 101] on input "0.00" at bounding box center [578, 98] width 17 height 11
click at [578, 101] on input "0.00" at bounding box center [580, 98] width 14 height 11
type input "$8.88"
type input "$115.44"
click at [539, 136] on div "$8.88 8.88" at bounding box center [565, 136] width 53 height 99
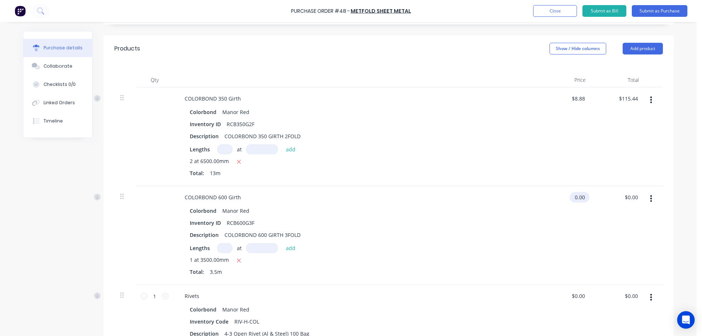
click at [576, 202] on input "0.00" at bounding box center [578, 197] width 17 height 11
click at [576, 202] on input "0.00" at bounding box center [580, 197] width 14 height 11
type input "$14.97"
type input "$52.40"
click at [503, 226] on div "Inventory ID RCB600G3F" at bounding box center [354, 223] width 335 height 11
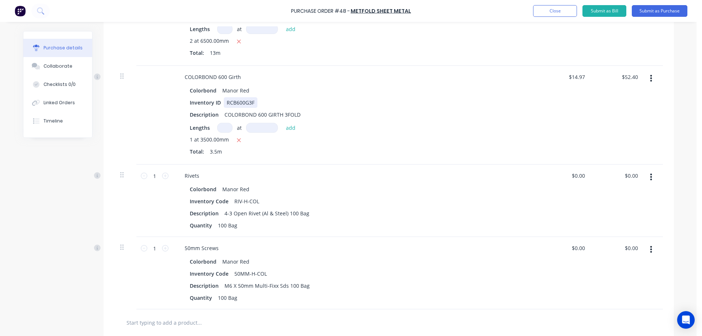
scroll to position [293, 0]
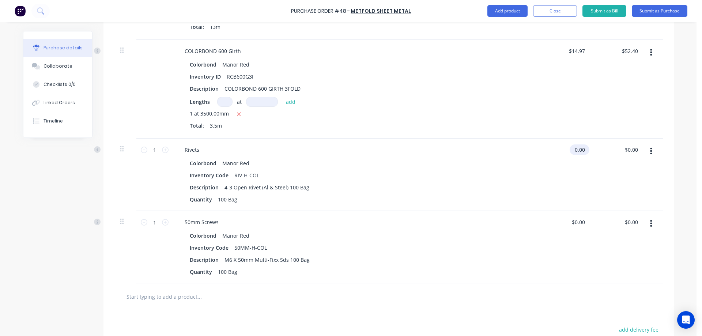
click at [576, 151] on input "0.00" at bounding box center [578, 150] width 17 height 11
click at [576, 151] on input "0.00" at bounding box center [580, 150] width 14 height 11
type input "$4.10"
click at [555, 176] on div "$4.10 $4.10" at bounding box center [565, 175] width 53 height 72
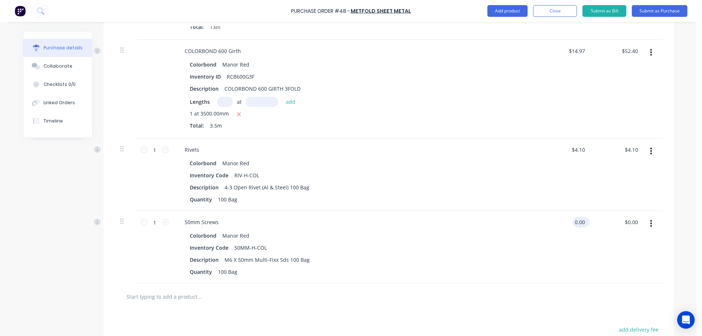
click at [574, 221] on input "0.00" at bounding box center [580, 222] width 14 height 11
type input "$19.01"
click at [484, 255] on div "Description M6 X 50mm Multi-Fixx Sds 100 Bag" at bounding box center [354, 260] width 335 height 11
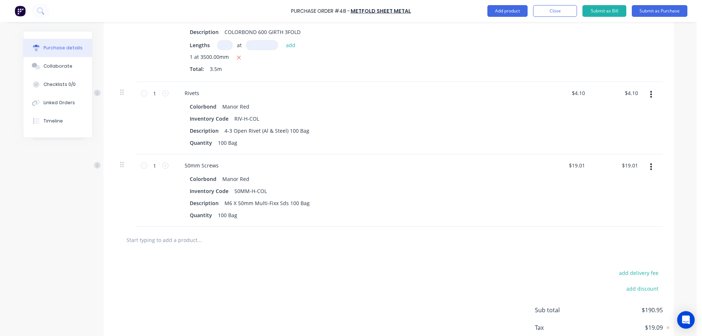
scroll to position [248, 0]
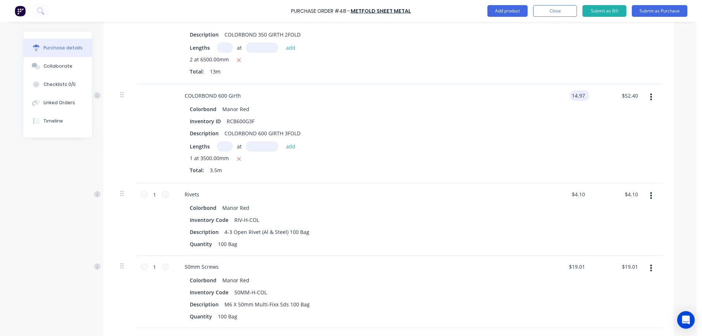
click at [570, 97] on input "14.97" at bounding box center [578, 95] width 17 height 11
type input "$14.96"
type input "$52.36"
click at [565, 115] on div "$14.96 14.96" at bounding box center [565, 134] width 53 height 99
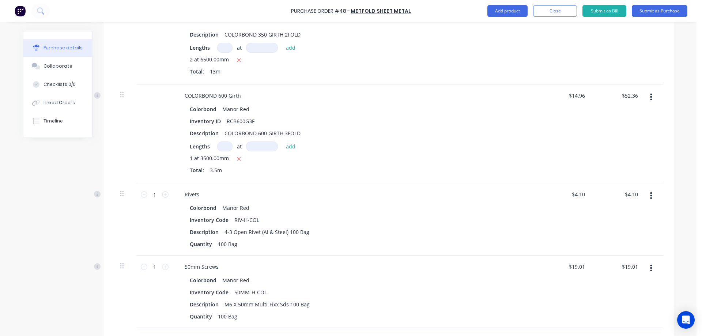
scroll to position [138, 0]
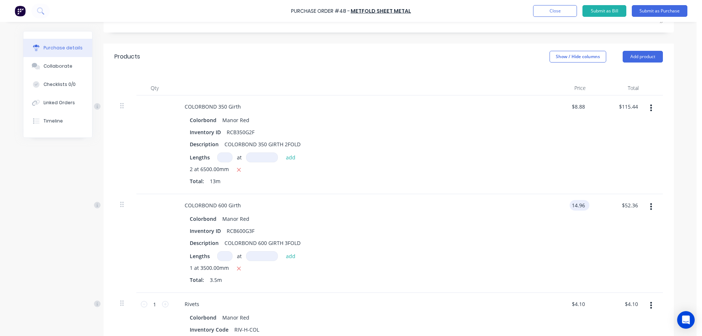
click at [574, 209] on input "14.96" at bounding box center [578, 205] width 17 height 11
type input "$14.97"
type input "$52.40"
click at [552, 252] on div "$14.97 14.97" at bounding box center [565, 243] width 53 height 99
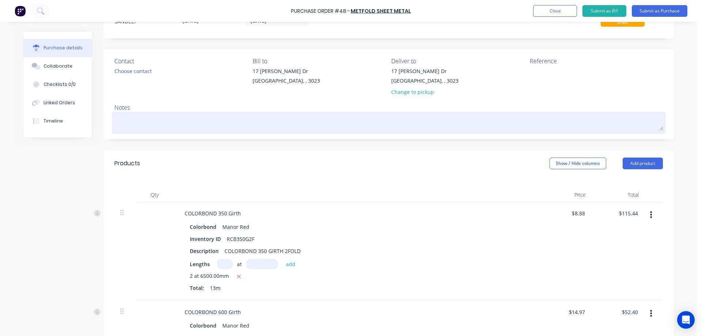
scroll to position [0, 0]
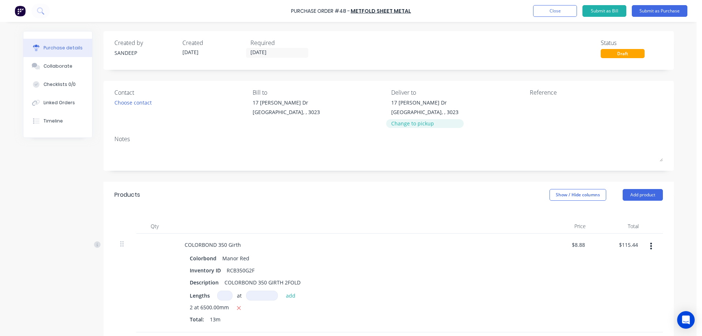
click at [408, 126] on div "Change to pickup" at bounding box center [424, 124] width 67 height 8
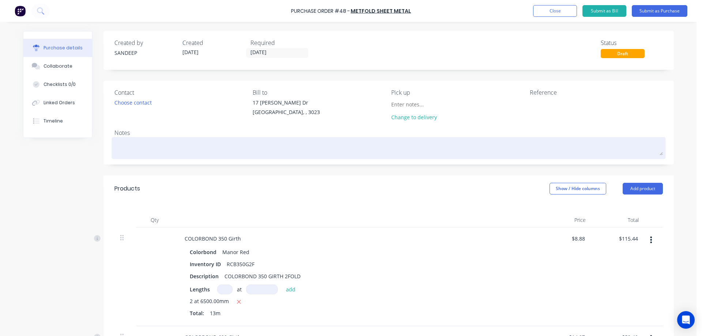
click at [217, 147] on textarea at bounding box center [389, 147] width 549 height 16
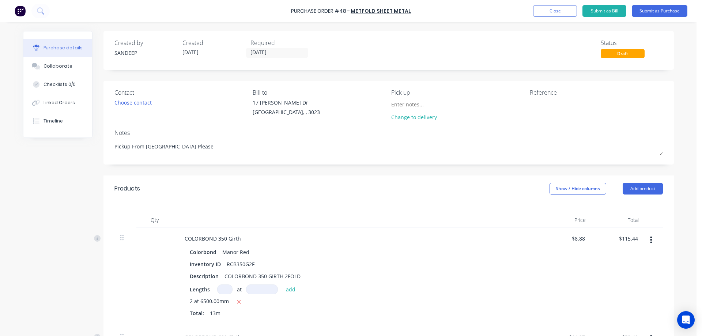
type textarea "Pickup From Melton Please"
click at [246, 194] on div "Products Show / Hide columns Add product" at bounding box center [389, 189] width 571 height 26
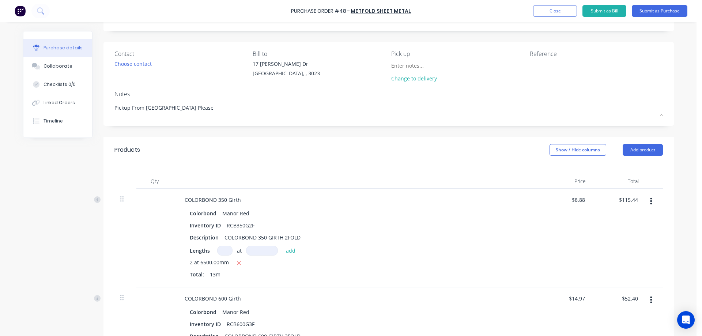
scroll to position [22, 0]
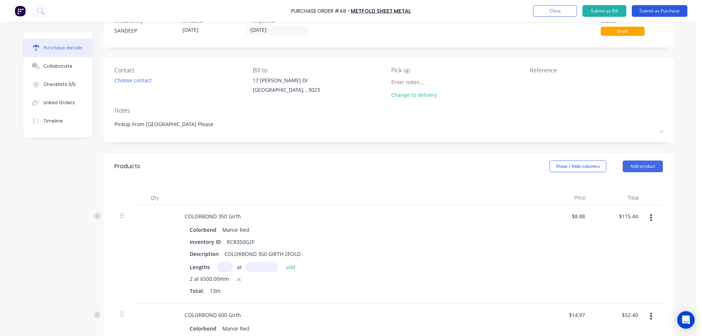
click at [657, 10] on button "Submit as Purchase" at bounding box center [660, 11] width 56 height 12
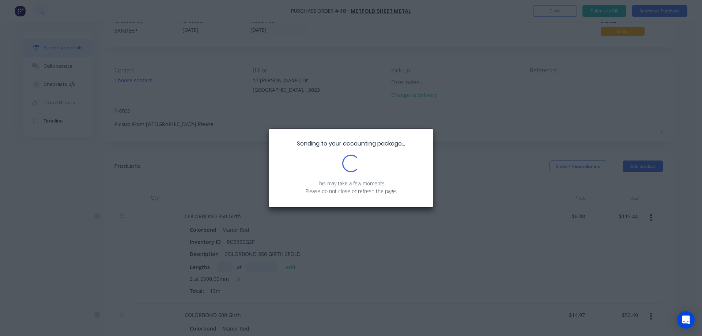
scroll to position [0, 0]
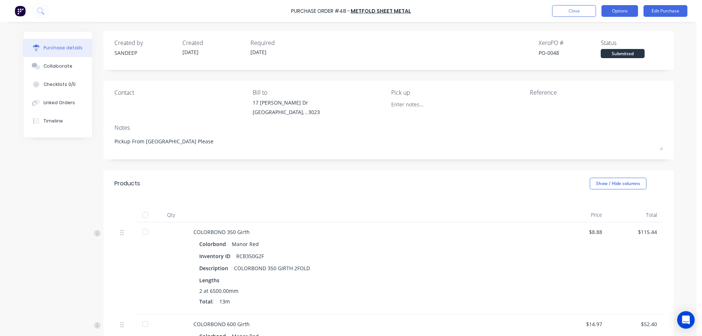
click at [636, 15] on button "Options" at bounding box center [620, 11] width 37 height 12
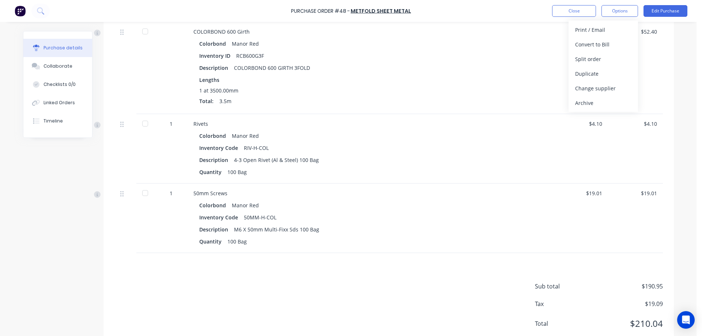
scroll to position [314, 0]
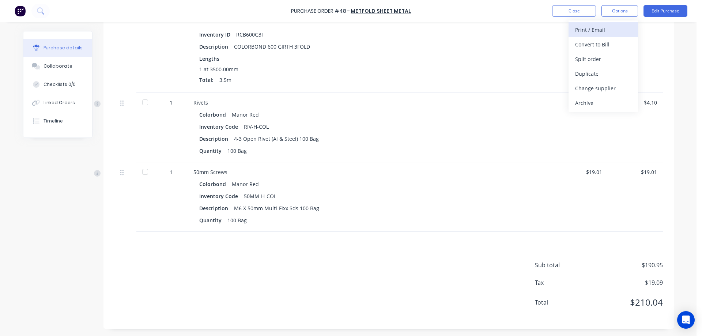
click at [589, 34] on div "Print / Email" at bounding box center [604, 30] width 56 height 11
click at [587, 46] on div "With pricing" at bounding box center [604, 44] width 56 height 11
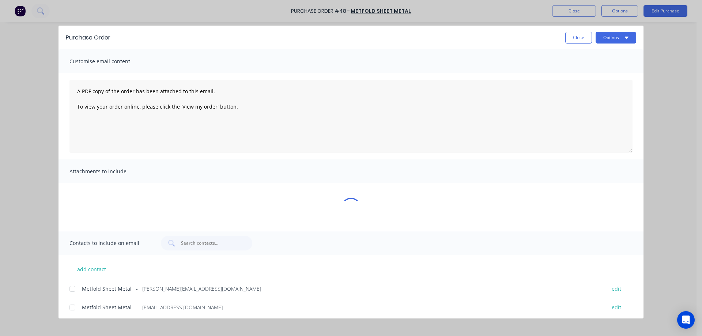
scroll to position [0, 0]
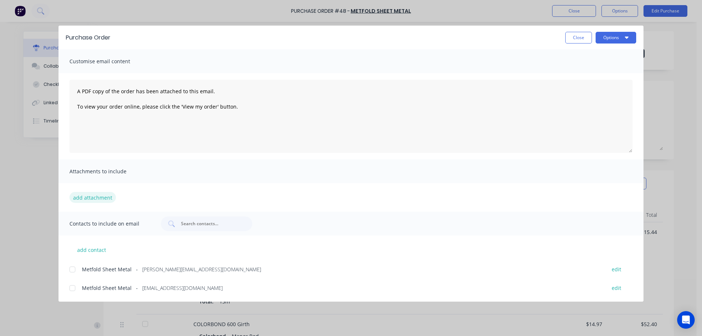
click at [97, 196] on button "add attachment" at bounding box center [93, 197] width 46 height 11
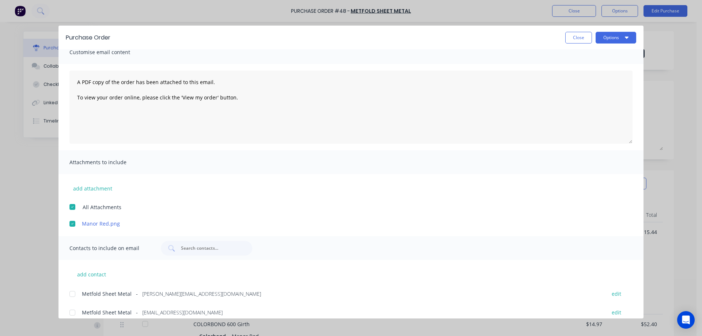
scroll to position [17, 0]
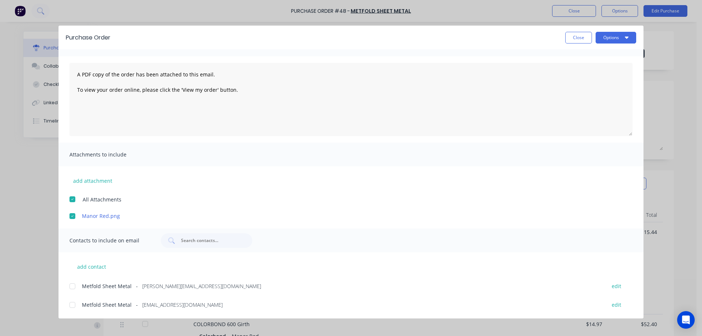
click at [74, 285] on div at bounding box center [72, 286] width 15 height 15
click at [612, 38] on button "Options" at bounding box center [616, 38] width 41 height 12
click at [581, 84] on div "Email" at bounding box center [602, 85] width 56 height 11
click at [576, 40] on button "Close" at bounding box center [579, 38] width 27 height 12
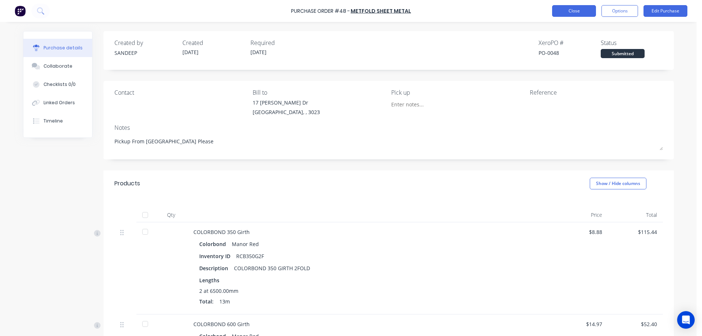
click at [576, 16] on button "Close" at bounding box center [574, 11] width 44 height 12
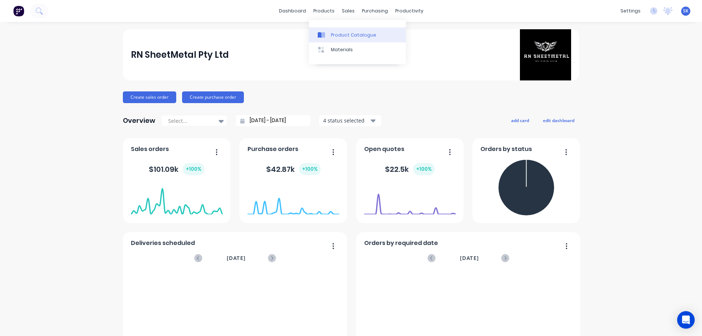
click at [335, 31] on link "Product Catalogue" at bounding box center [357, 34] width 97 height 15
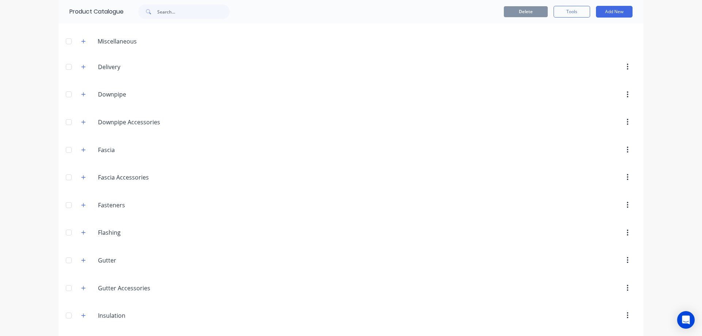
scroll to position [73, 0]
click at [81, 177] on icon "button" at bounding box center [83, 179] width 4 height 5
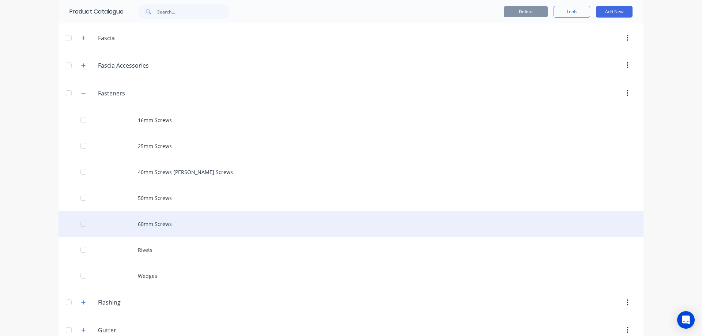
scroll to position [183, 0]
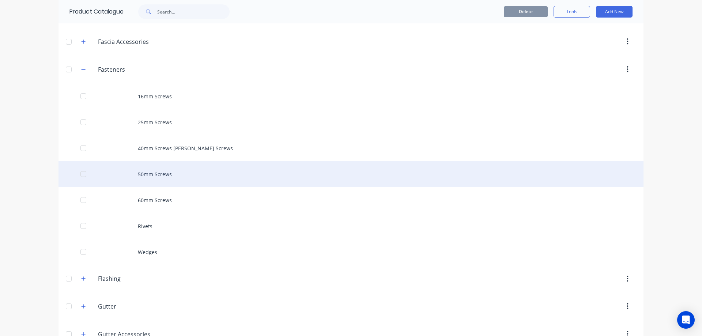
click at [150, 179] on div "50mm Screws" at bounding box center [351, 174] width 585 height 26
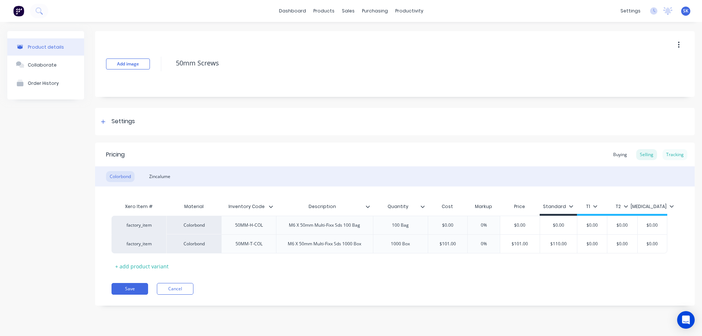
click at [674, 155] on div "Tracking" at bounding box center [675, 154] width 25 height 11
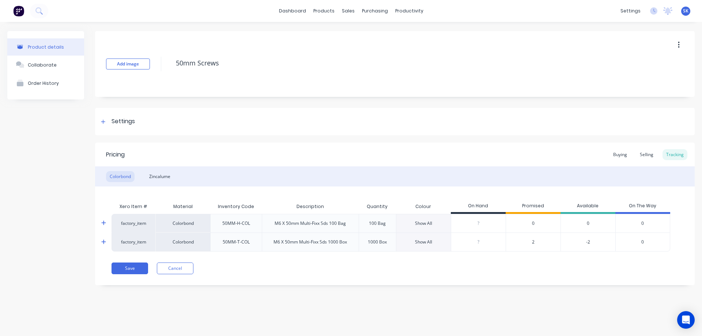
click at [535, 225] on span "0" at bounding box center [533, 223] width 3 height 7
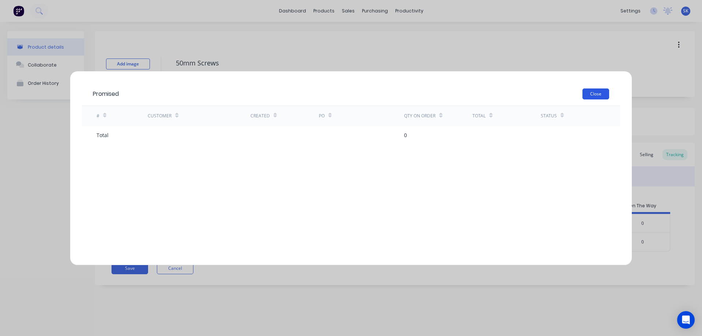
click at [595, 92] on button "Close" at bounding box center [596, 94] width 27 height 11
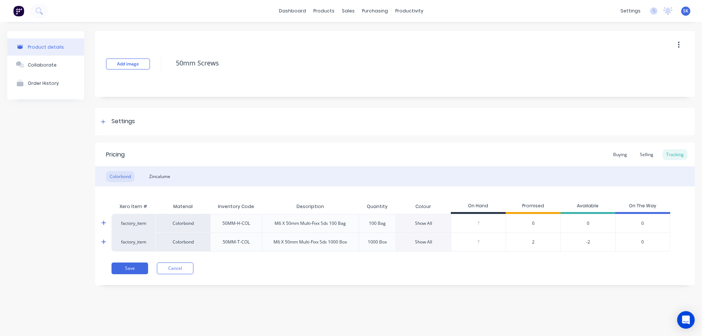
click at [644, 223] on span "0" at bounding box center [643, 223] width 3 height 7
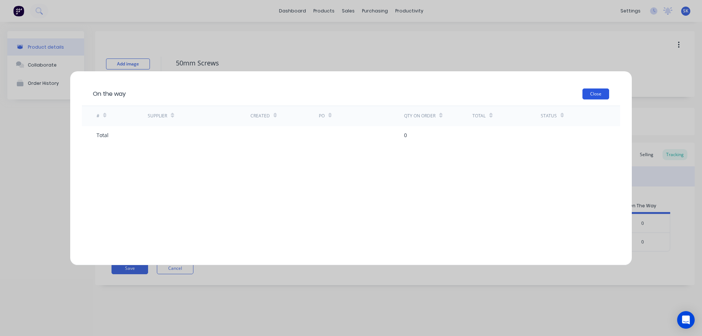
click at [591, 95] on button "Close" at bounding box center [596, 94] width 27 height 11
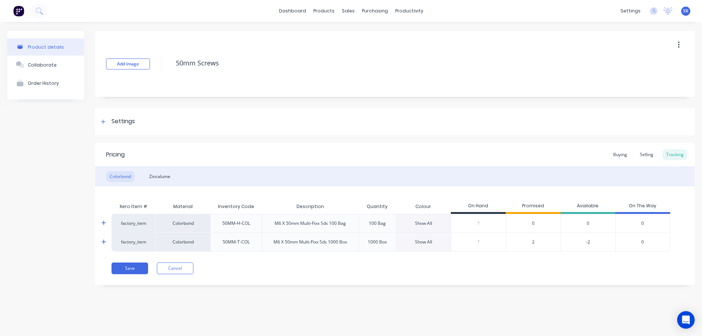
click at [424, 223] on div "Show All" at bounding box center [423, 223] width 17 height 7
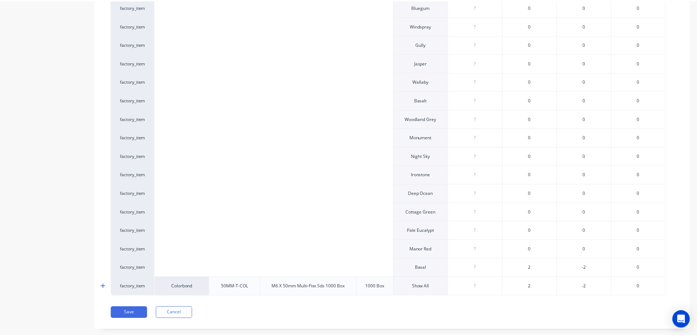
scroll to position [380, 0]
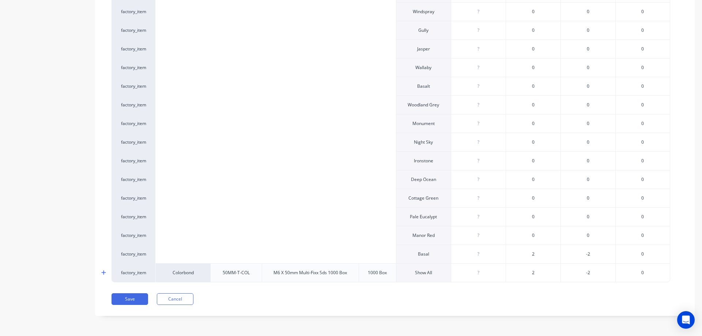
click at [533, 254] on span "2" at bounding box center [533, 254] width 3 height 7
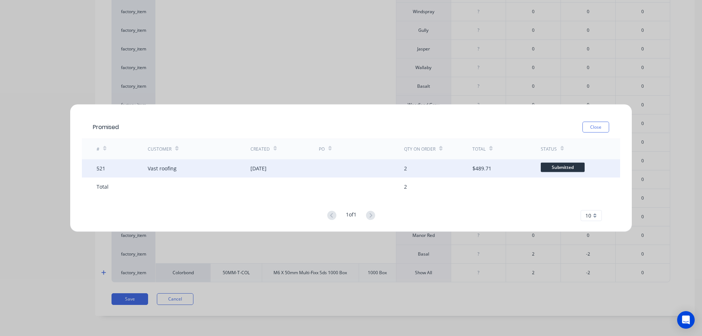
click at [344, 172] on div at bounding box center [362, 168] width 86 height 18
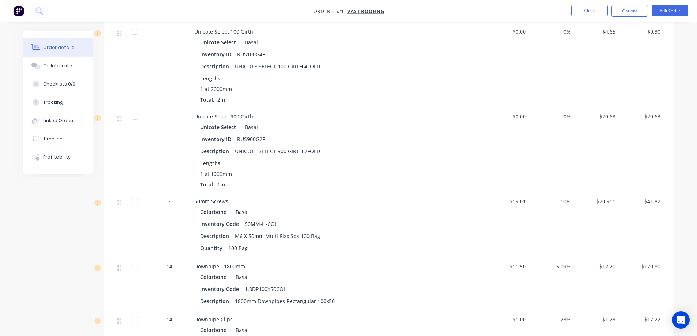
scroll to position [1134, 0]
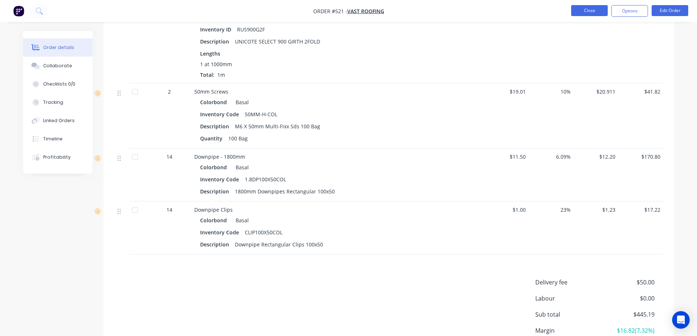
click at [580, 11] on button "Close" at bounding box center [589, 10] width 37 height 11
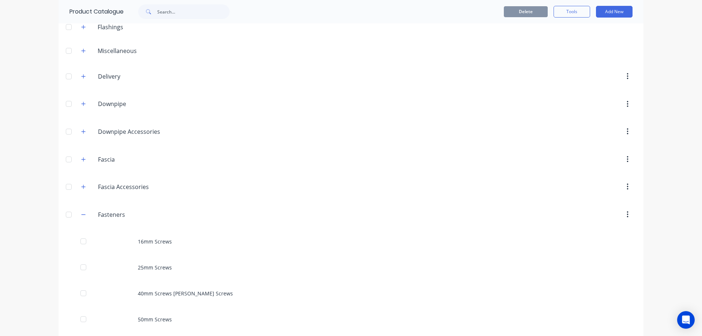
scroll to position [183, 0]
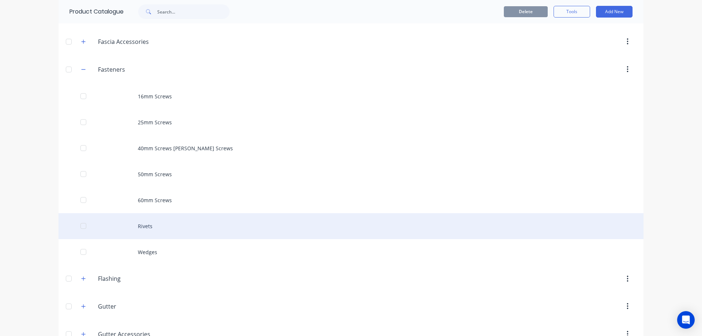
click at [179, 219] on div "Rivets" at bounding box center [351, 226] width 585 height 26
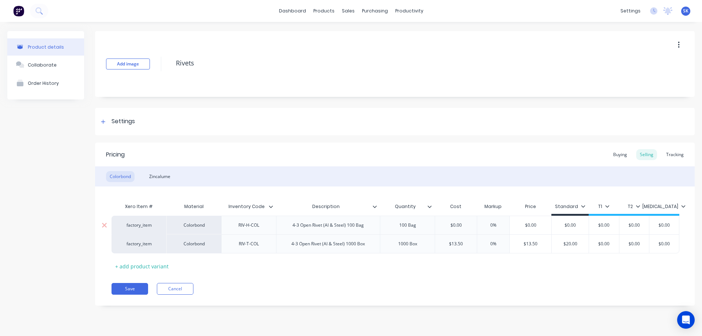
type textarea "x"
click at [671, 154] on div "Tracking" at bounding box center [675, 154] width 25 height 11
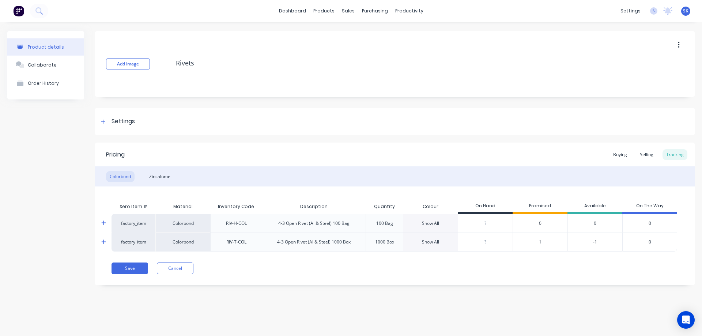
click at [542, 222] on span "0" at bounding box center [540, 223] width 3 height 7
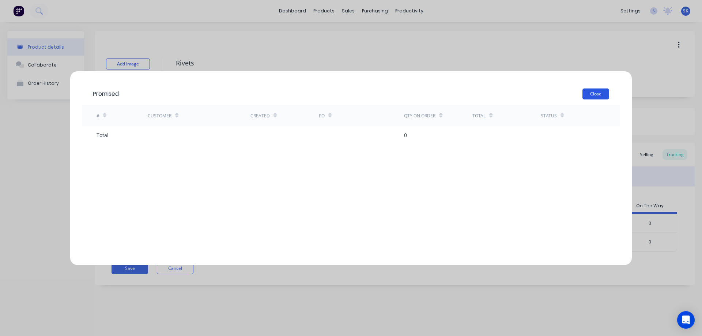
click at [590, 97] on button "Close" at bounding box center [596, 94] width 27 height 11
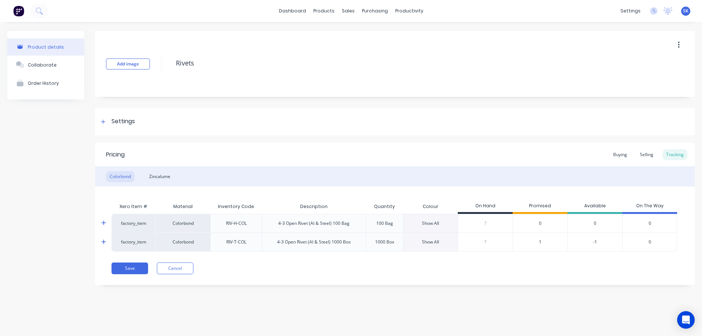
click at [436, 226] on div "Show All" at bounding box center [430, 223] width 17 height 7
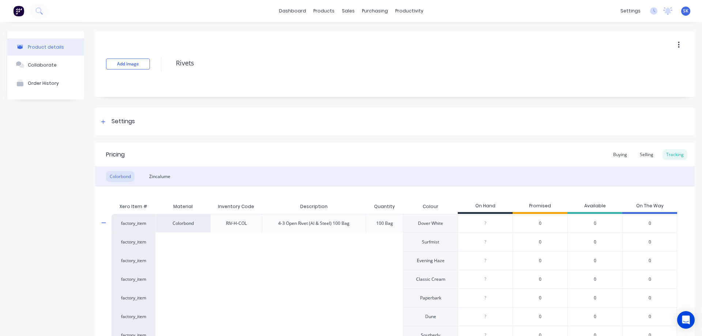
click at [18, 13] on img at bounding box center [18, 10] width 11 height 11
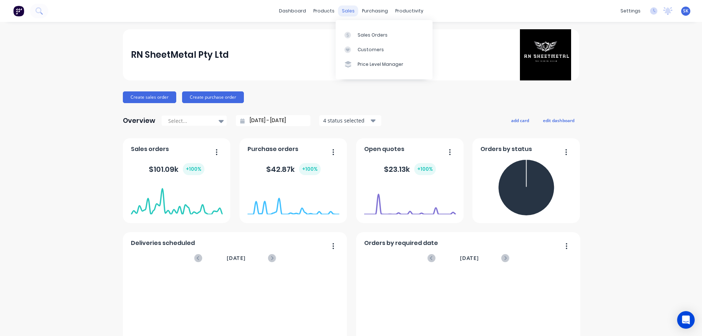
click at [345, 11] on div "sales" at bounding box center [348, 10] width 20 height 11
click at [364, 33] on div "Sales Orders" at bounding box center [373, 35] width 30 height 7
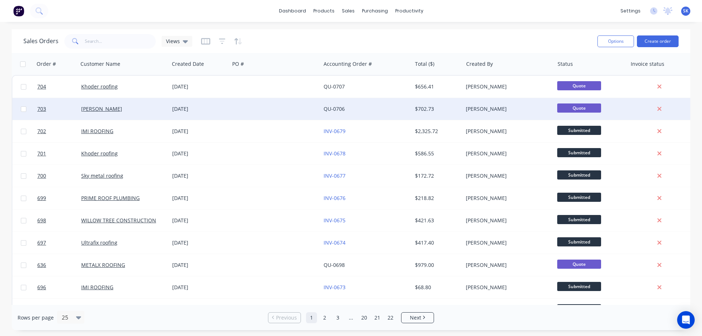
click at [258, 115] on div at bounding box center [275, 109] width 91 height 22
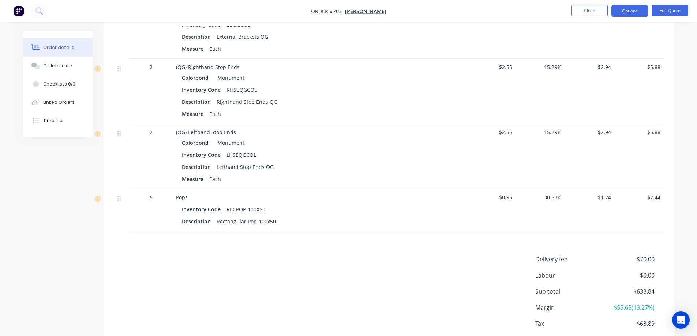
scroll to position [709, 0]
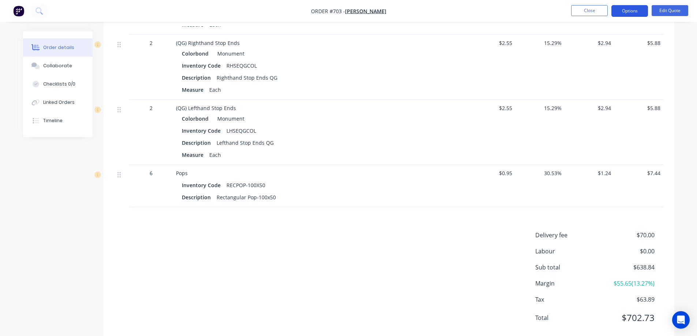
click at [628, 14] on button "Options" at bounding box center [629, 11] width 37 height 12
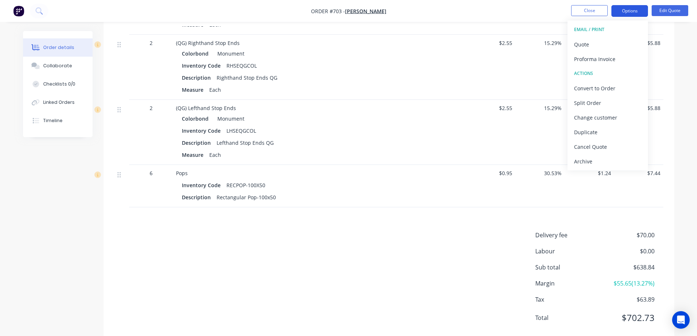
click at [628, 14] on button "Options" at bounding box center [629, 11] width 37 height 12
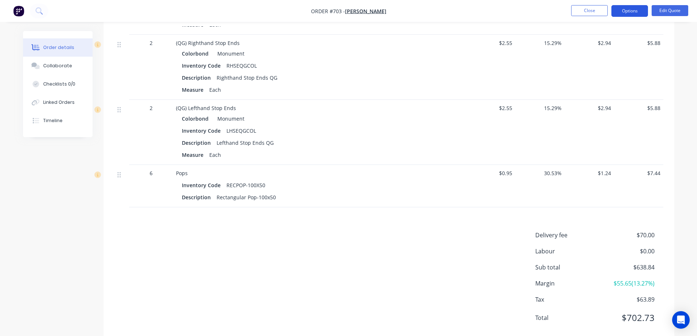
click at [628, 14] on button "Options" at bounding box center [629, 11] width 37 height 12
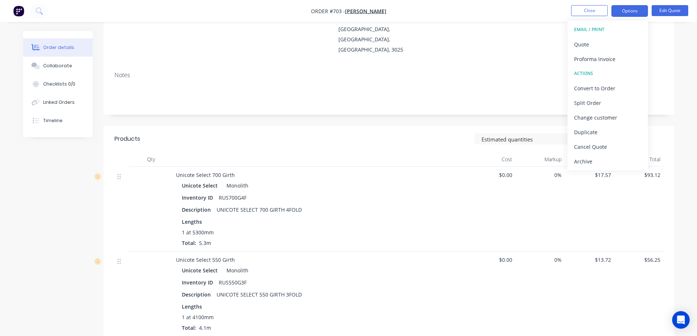
scroll to position [87, 0]
click at [372, 134] on div "Estimated quantities Show / Hide columns" at bounding box center [447, 140] width 432 height 12
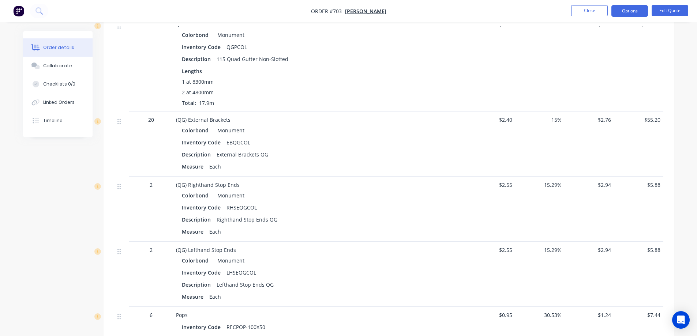
scroll to position [563, 0]
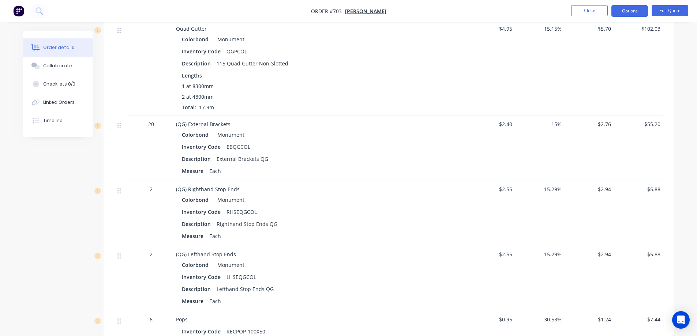
click at [18, 14] on img "button" at bounding box center [18, 10] width 11 height 11
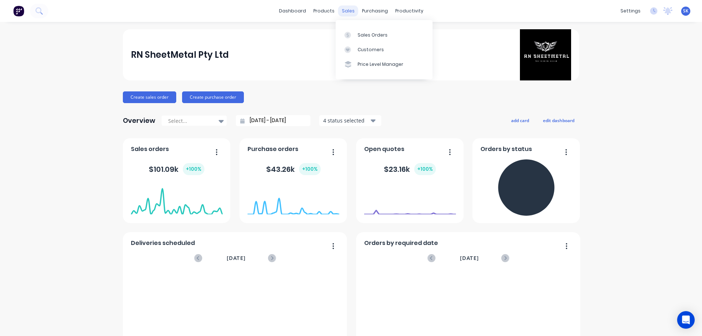
click at [349, 9] on div "sales" at bounding box center [348, 10] width 20 height 11
click at [361, 35] on div "Sales Orders" at bounding box center [373, 35] width 30 height 7
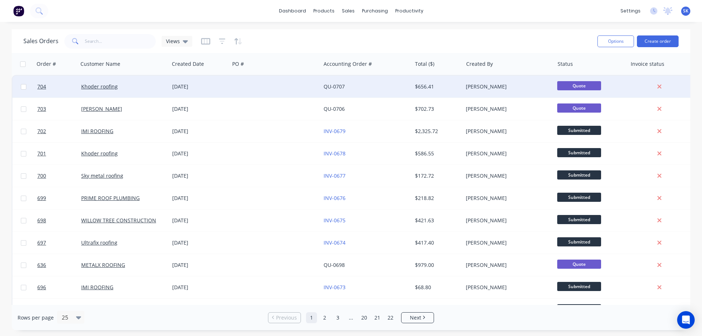
click at [234, 90] on div at bounding box center [275, 87] width 91 height 22
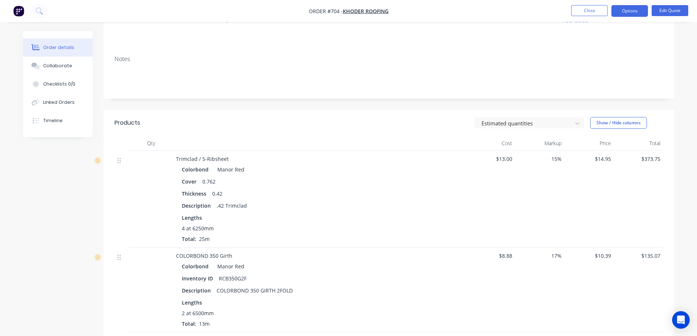
scroll to position [110, 0]
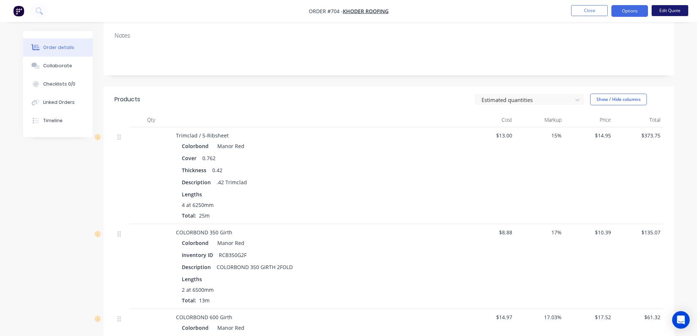
click at [667, 12] on button "Edit Quote" at bounding box center [670, 10] width 37 height 11
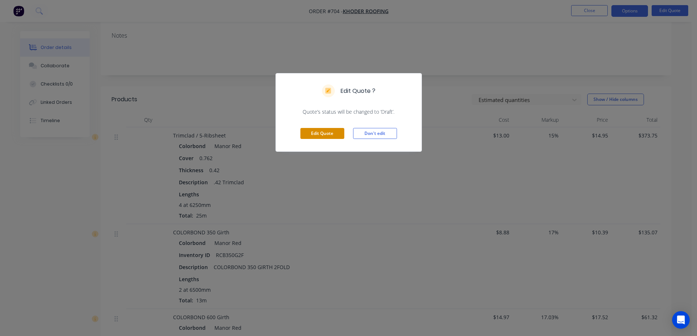
click at [315, 134] on button "Edit Quote" at bounding box center [322, 133] width 44 height 11
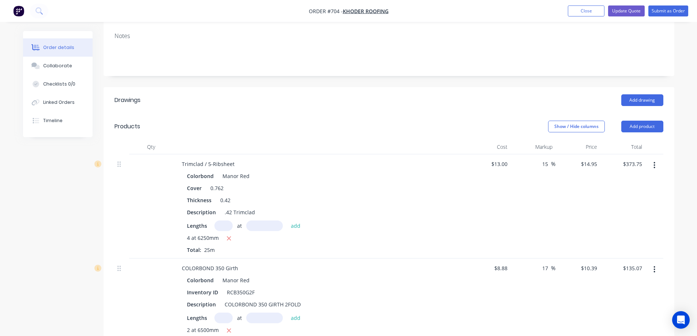
click at [656, 163] on button "button" at bounding box center [654, 165] width 17 height 13
click at [615, 228] on div "Delete" at bounding box center [628, 228] width 56 height 11
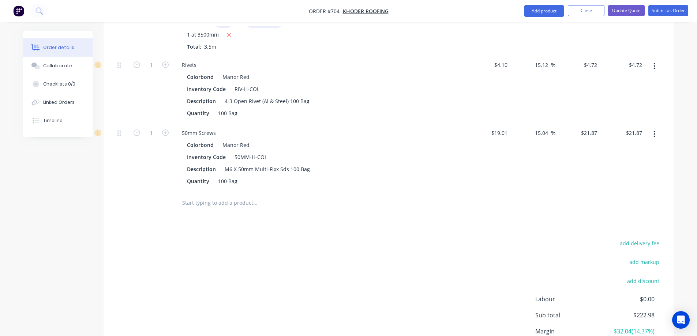
scroll to position [276, 0]
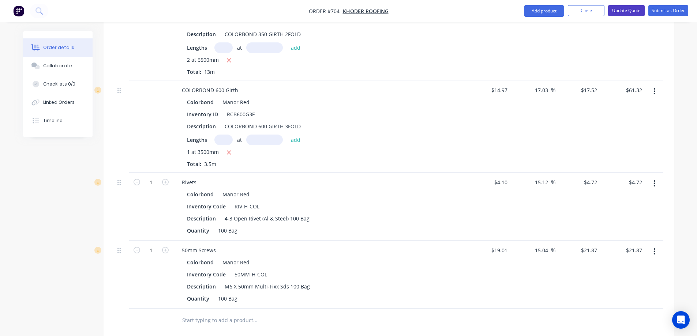
click at [617, 12] on button "Update Quote" at bounding box center [626, 10] width 37 height 11
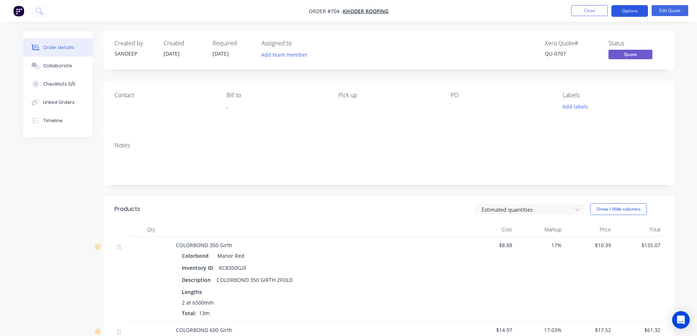
click at [623, 8] on button "Options" at bounding box center [629, 11] width 37 height 12
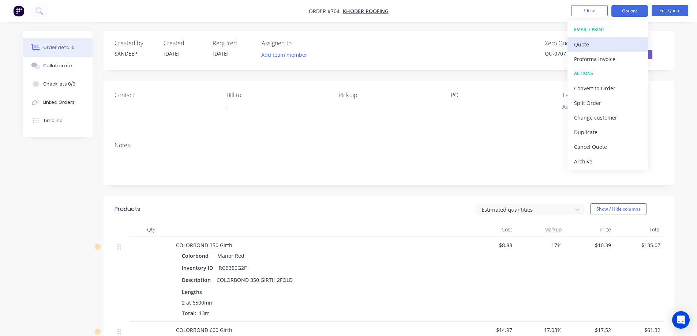
click at [614, 40] on div "Quote" at bounding box center [607, 44] width 67 height 11
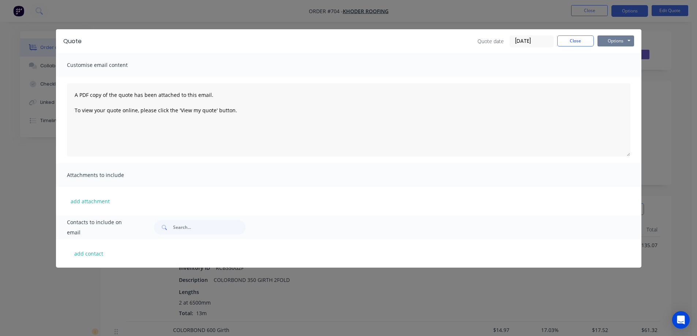
click at [614, 40] on button "Options" at bounding box center [615, 40] width 37 height 11
click at [613, 51] on button "Preview" at bounding box center [620, 54] width 47 height 12
click at [569, 40] on button "Close" at bounding box center [575, 40] width 37 height 11
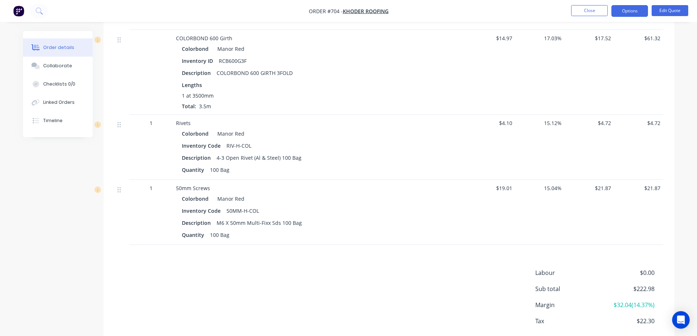
scroll to position [293, 0]
click at [16, 12] on img "button" at bounding box center [18, 10] width 11 height 11
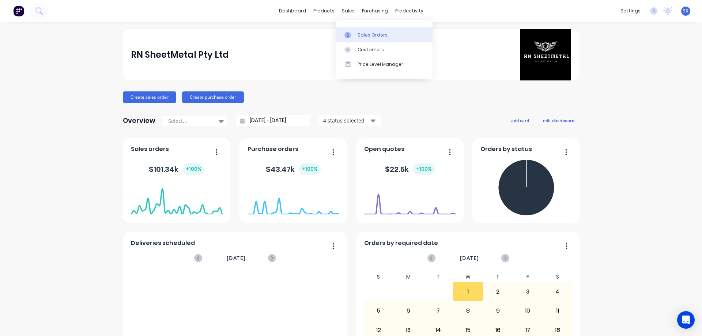
click at [349, 29] on link "Sales Orders" at bounding box center [384, 34] width 97 height 15
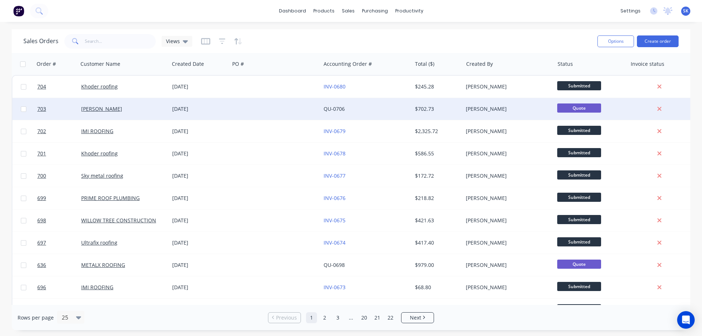
click at [216, 113] on div "[DATE]" at bounding box center [199, 109] width 60 height 22
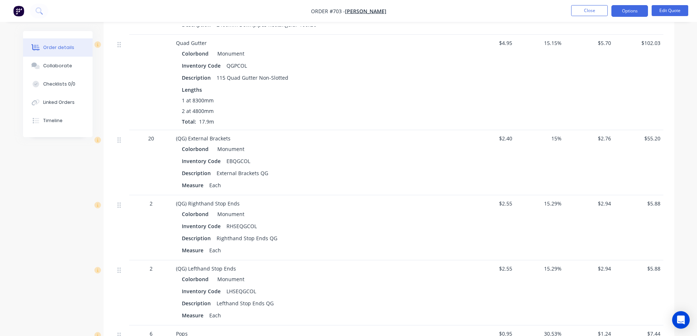
scroll to position [709, 0]
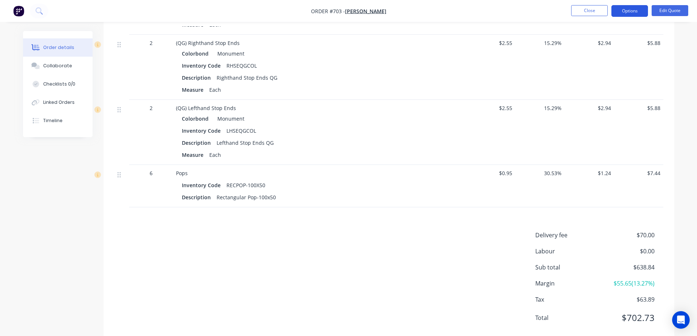
click at [628, 14] on button "Options" at bounding box center [629, 11] width 37 height 12
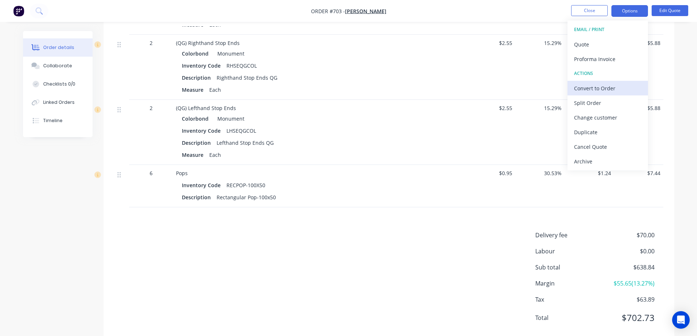
click at [596, 83] on div "Convert to Order" at bounding box center [607, 88] width 67 height 11
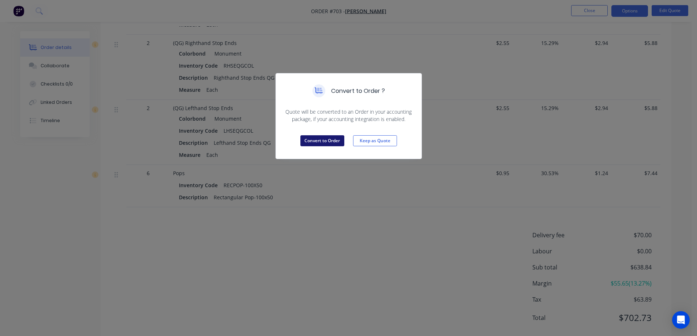
click at [322, 145] on button "Convert to Order" at bounding box center [322, 140] width 44 height 11
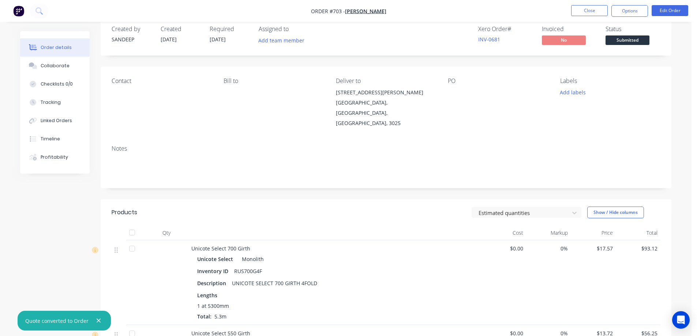
scroll to position [0, 0]
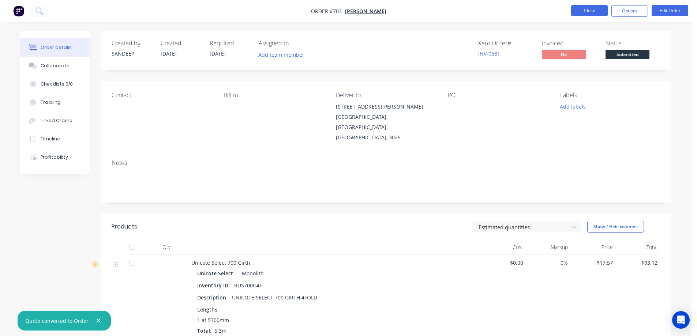
click at [591, 6] on button "Close" at bounding box center [589, 10] width 37 height 11
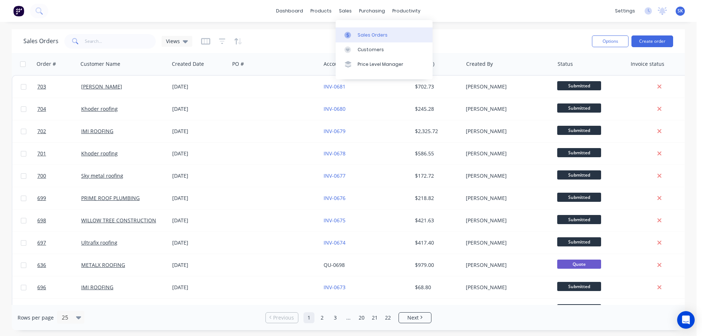
click at [360, 33] on div "Sales Orders" at bounding box center [373, 35] width 30 height 7
click at [646, 45] on button "Create order" at bounding box center [653, 41] width 42 height 12
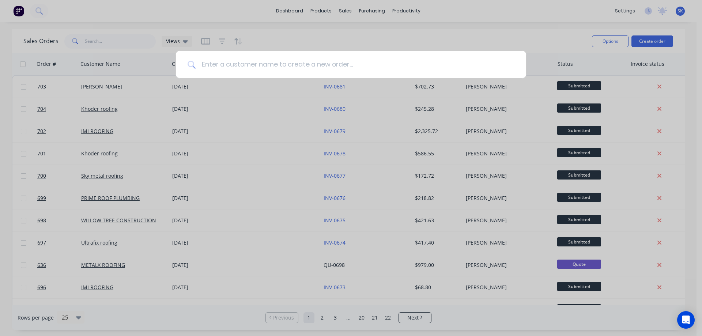
click at [377, 68] on input at bounding box center [355, 64] width 319 height 27
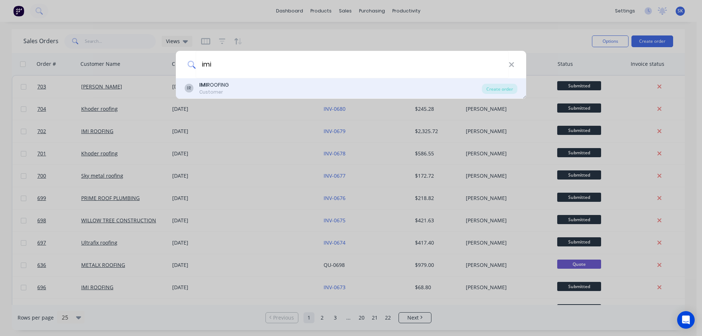
type input "imi"
click at [253, 86] on div "IR IMI ROOFING Customer" at bounding box center [333, 88] width 297 height 14
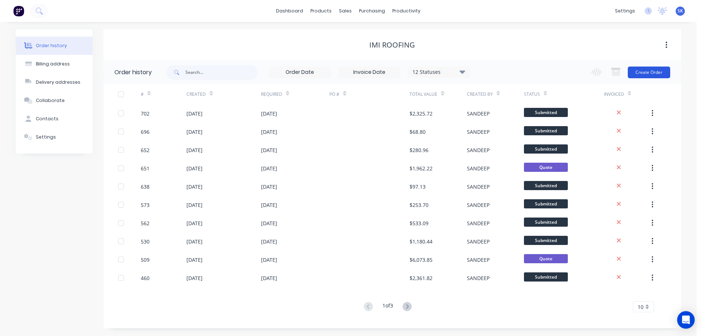
click at [665, 70] on button "Create Order" at bounding box center [649, 73] width 42 height 12
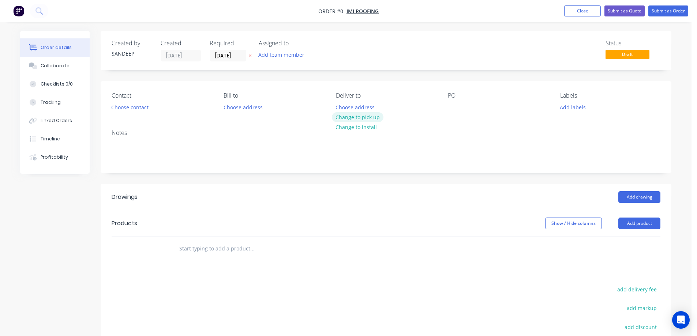
click at [350, 120] on button "Change to pick up" at bounding box center [358, 117] width 52 height 10
click at [210, 258] on div at bounding box center [301, 249] width 263 height 24
click at [209, 248] on input "text" at bounding box center [252, 248] width 146 height 15
type input "t"
click at [191, 248] on input "TAPPERED RAINHEAD" at bounding box center [252, 248] width 146 height 15
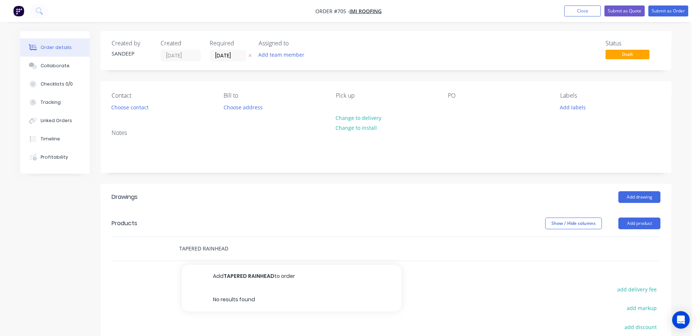
click at [234, 249] on input "TAPERED RAINHEAD" at bounding box center [252, 248] width 146 height 15
type input "TAPERED RAINHEAD 300X200X300-150"
click at [240, 275] on button "Add TAPERED RAINHEAD 300X200X300-150 to order" at bounding box center [292, 276] width 220 height 23
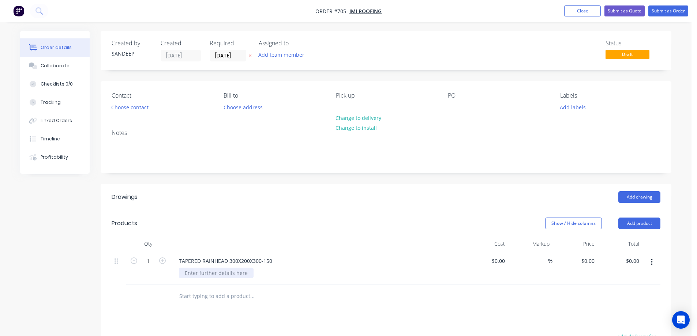
click at [228, 276] on div at bounding box center [216, 273] width 75 height 11
click at [276, 259] on div "TAPERED RAINHEAD 300X200X300-150" at bounding box center [225, 261] width 105 height 11
click at [275, 261] on div "TAPERED RAINHEAD 300X200X300-150 -" at bounding box center [227, 261] width 108 height 11
click at [288, 309] on div "Drawings Add drawing Products Show / Hide columns Add product Qty Cost Markup P…" at bounding box center [386, 334] width 571 height 300
click at [164, 262] on icon "button" at bounding box center [162, 261] width 7 height 7
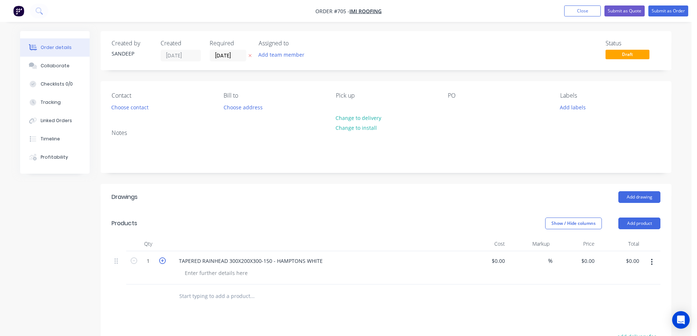
type input "2"
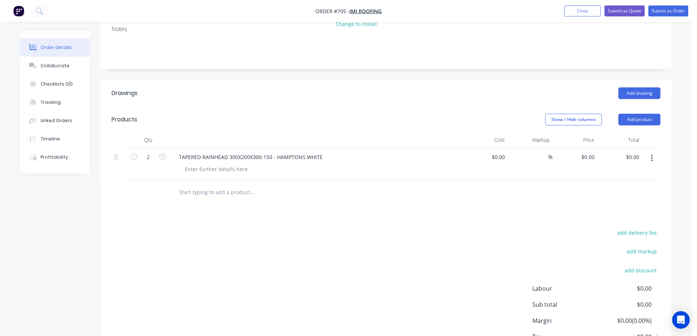
scroll to position [110, 0]
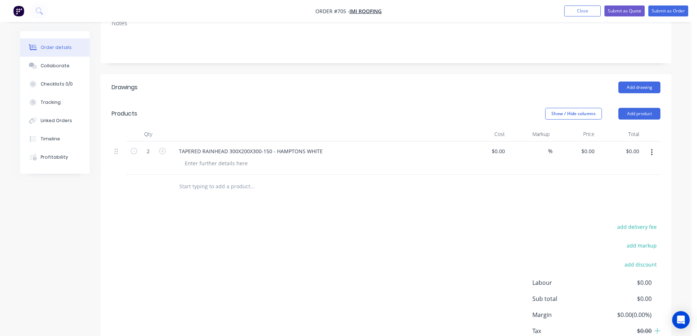
click at [652, 151] on icon "button" at bounding box center [652, 153] width 2 height 8
click at [620, 188] on div "Duplicate" at bounding box center [625, 186] width 56 height 11
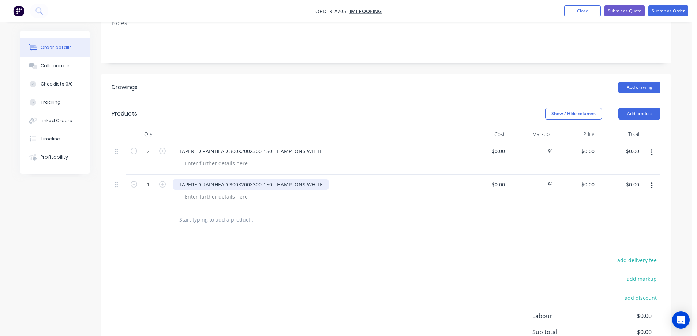
click at [236, 187] on div "TAPERED RAINHEAD 300X200X300-150 - HAMPTONS WHITE" at bounding box center [250, 184] width 155 height 11
click at [257, 186] on div "TAPERED RAINHEAD 450X200X300-150 - HAMPTONS WHITE" at bounding box center [250, 184] width 155 height 11
click at [299, 244] on div "Drawings Add drawing Products Show / Hide columns Add product Qty Cost Markup P…" at bounding box center [386, 240] width 571 height 333
click at [653, 187] on button "button" at bounding box center [651, 185] width 17 height 13
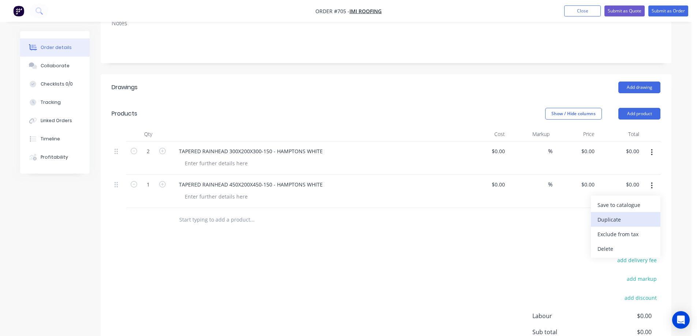
click at [619, 217] on div "Duplicate" at bounding box center [625, 219] width 56 height 11
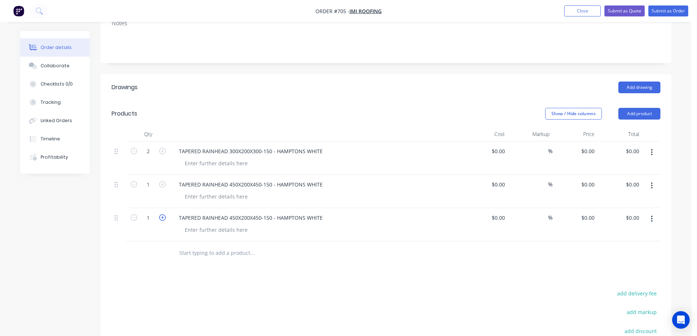
click at [163, 218] on icon "button" at bounding box center [162, 217] width 7 height 7
type input "2"
click at [234, 220] on div "TAPERED RAINHEAD 450X200X450-150 - HAMPTONS WHITE" at bounding box center [250, 218] width 155 height 11
click at [257, 221] on div "TAPERED RAINHEAD 600X200X450-150 - HAMPTONS WHITE" at bounding box center [250, 218] width 155 height 11
click at [271, 258] on input "text" at bounding box center [252, 253] width 146 height 15
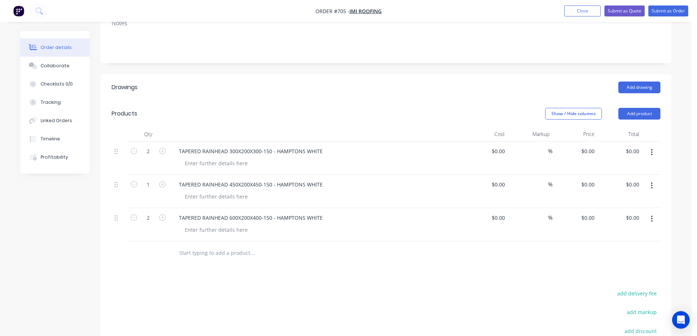
click at [651, 221] on icon "button" at bounding box center [652, 219] width 2 height 8
click at [615, 251] on div "Duplicate" at bounding box center [625, 253] width 56 height 11
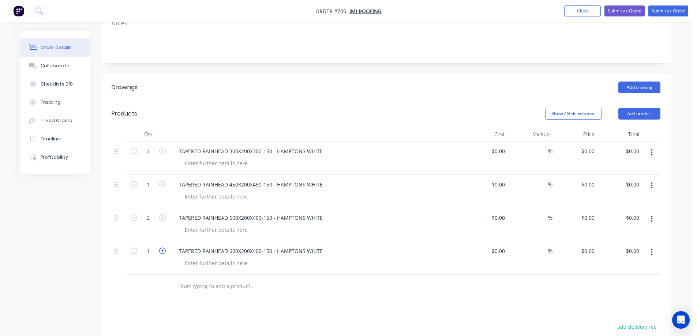
click at [165, 251] on icon "button" at bounding box center [162, 251] width 7 height 7
type input "4"
drag, startPoint x: 117, startPoint y: 254, endPoint x: 113, endPoint y: 216, distance: 38.3
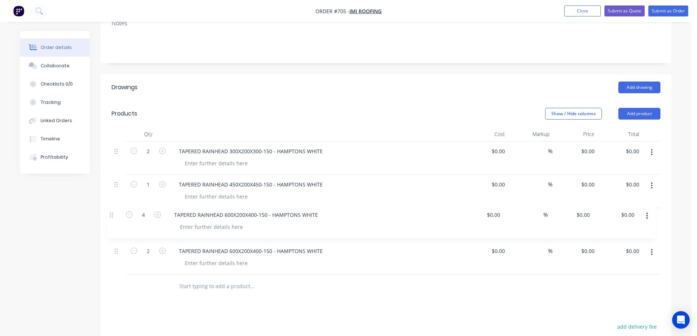
click at [113, 216] on div "2 TAPERED RAINHEAD 300X200X300-150 - HAMPTONS WHITE $0.00 $0.00 % $0.00 $0.00 $…" at bounding box center [386, 208] width 549 height 133
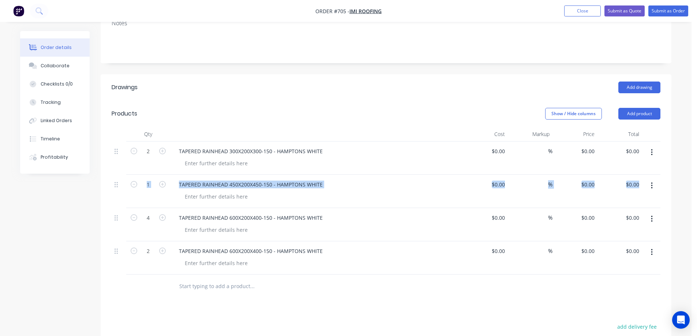
drag, startPoint x: 113, startPoint y: 216, endPoint x: 114, endPoint y: 183, distance: 33.3
click at [114, 183] on div "2 TAPERED RAINHEAD 300X200X300-150 - HAMPTONS WHITE $0.00 $0.00 % $0.00 $0.00 $…" at bounding box center [386, 208] width 549 height 133
click at [117, 225] on div at bounding box center [119, 224] width 15 height 33
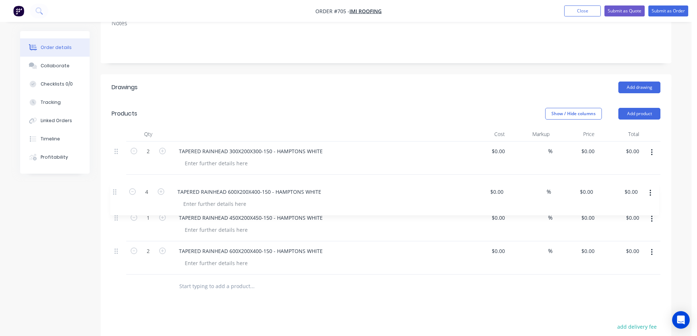
drag, startPoint x: 117, startPoint y: 220, endPoint x: 115, endPoint y: 189, distance: 31.2
click at [115, 189] on div "2 TAPERED RAINHEAD 300X200X300-150 - HAMPTONS WHITE $0.00 $0.00 % $0.00 $0.00 $…" at bounding box center [386, 208] width 549 height 133
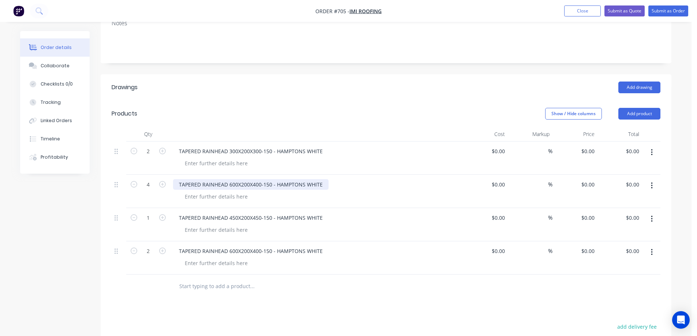
click at [322, 186] on div "TAPERED RAINHEAD 600X200X400-150 - HAMPTONS WHITE" at bounding box center [250, 184] width 155 height 11
click at [312, 289] on input "text" at bounding box center [252, 286] width 146 height 15
click at [231, 187] on div "TAPERED RAINHEAD 600X200X400-150 - EBONY" at bounding box center [236, 184] width 127 height 11
drag, startPoint x: 235, startPoint y: 186, endPoint x: 239, endPoint y: 198, distance: 13.0
click at [235, 186] on div "TAPERED RAINHEAD 600X200X400-150 - EBONY" at bounding box center [236, 184] width 127 height 11
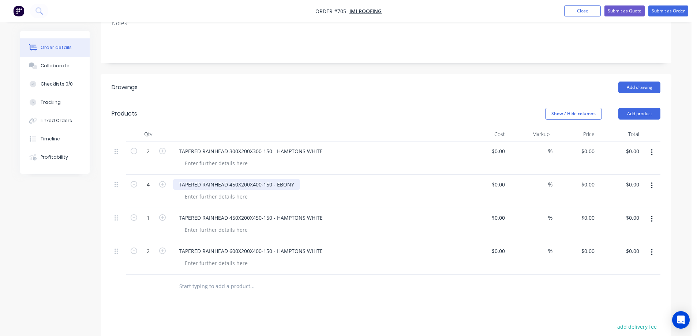
click at [256, 186] on div "TAPERED RAINHEAD 450X200X400-150 - EBONY" at bounding box center [236, 184] width 127 height 11
click at [288, 294] on div at bounding box center [301, 287] width 263 height 24
click at [267, 183] on div "TAPERED RAINHEAD 450X200X450-150 - EBONY" at bounding box center [236, 184] width 127 height 11
click at [291, 292] on input "text" at bounding box center [252, 286] width 146 height 15
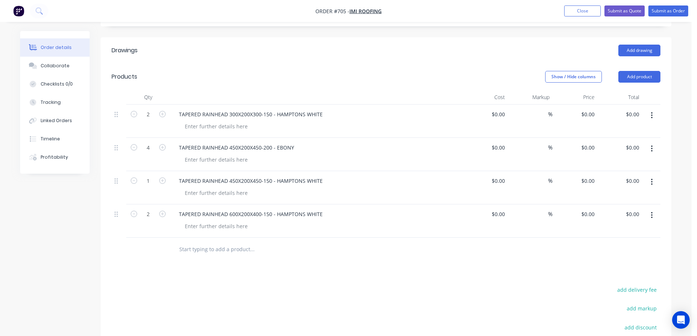
scroll to position [146, 0]
click at [590, 113] on input "0" at bounding box center [589, 114] width 17 height 11
click at [590, 113] on input "0" at bounding box center [593, 114] width 8 height 11
type input "$65.00"
type input "$130.00"
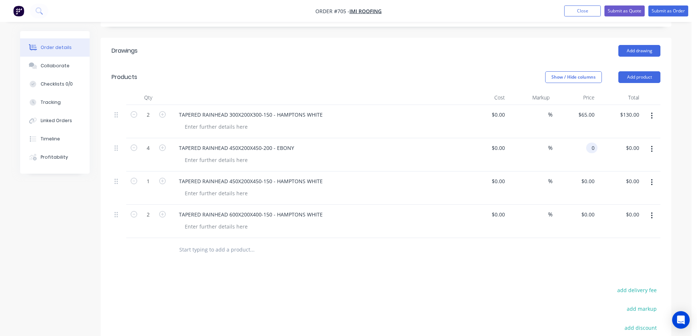
click at [589, 147] on input "0" at bounding box center [593, 148] width 8 height 11
type input "$65.00"
type input "$260.00"
click at [587, 178] on div "0 $0.00" at bounding box center [574, 188] width 45 height 33
type input "65"
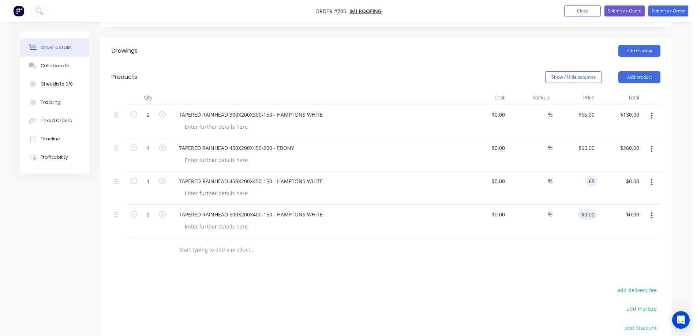
type input "0"
type input "$65.00"
click at [583, 212] on div "0 0" at bounding box center [574, 221] width 45 height 33
type input "$65.00"
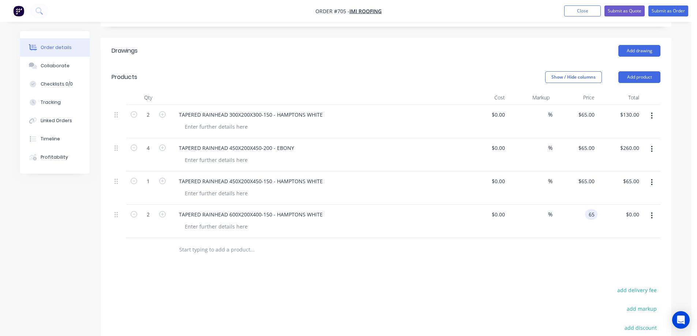
type input "$130.00"
click at [546, 244] on div at bounding box center [386, 250] width 549 height 24
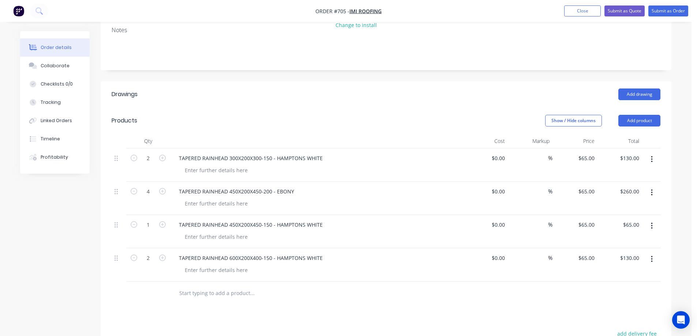
scroll to position [110, 0]
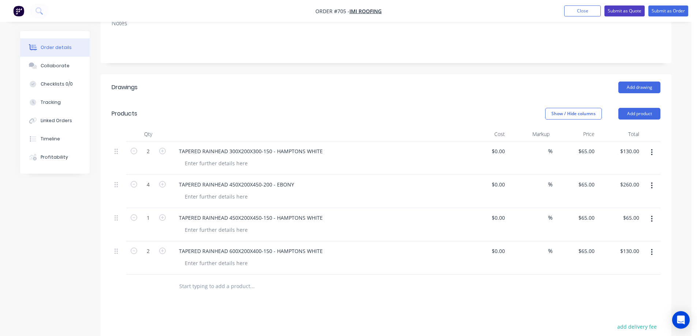
click at [616, 11] on button "Submit as Quote" at bounding box center [624, 10] width 40 height 11
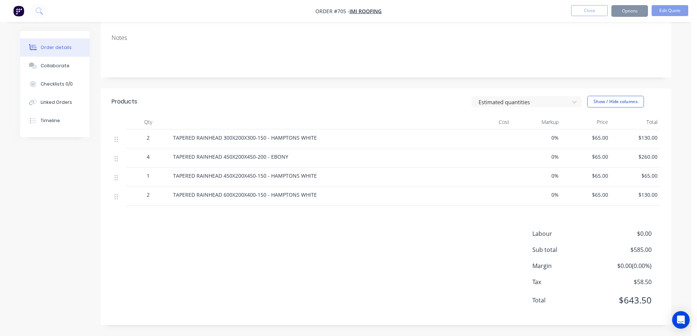
scroll to position [0, 0]
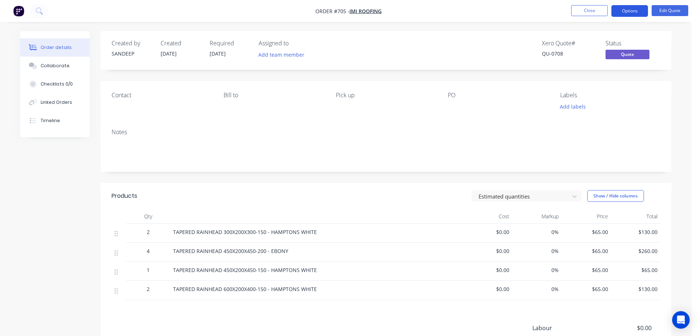
click at [632, 11] on button "Options" at bounding box center [629, 11] width 37 height 12
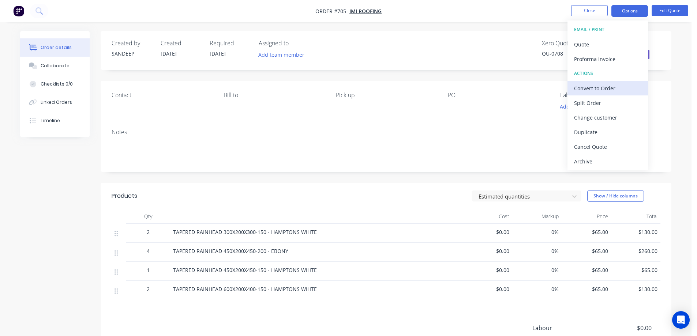
click at [590, 90] on div "Convert to Order" at bounding box center [607, 88] width 67 height 11
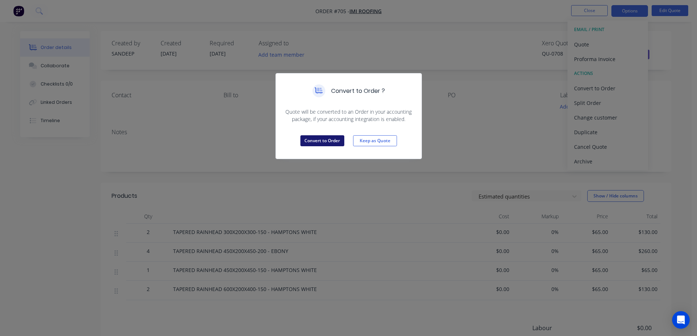
click at [328, 140] on button "Convert to Order" at bounding box center [322, 140] width 44 height 11
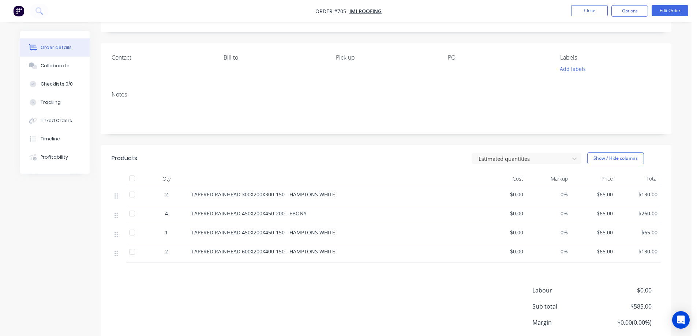
scroll to position [94, 0]
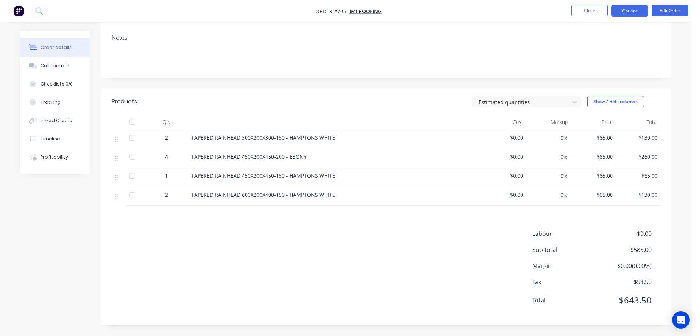
click at [639, 11] on button "Options" at bounding box center [629, 11] width 37 height 12
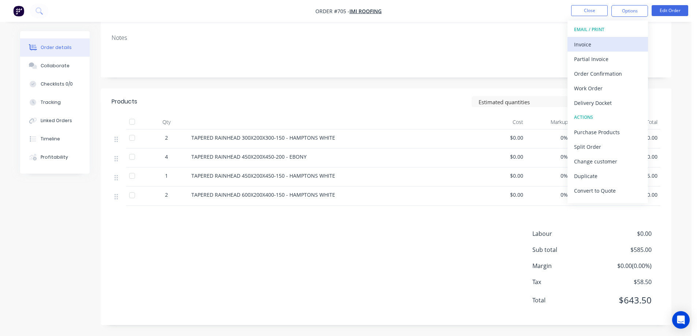
click at [605, 44] on div "Invoice" at bounding box center [607, 44] width 67 height 11
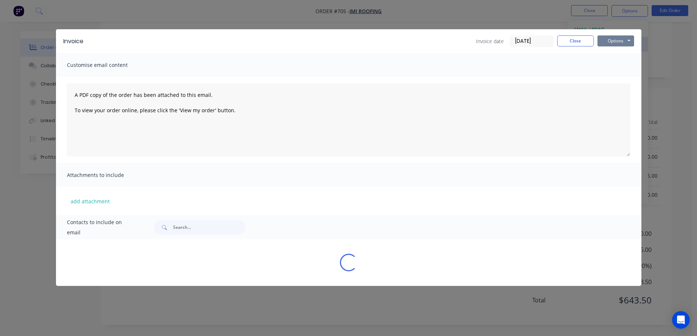
click at [605, 44] on button "Options" at bounding box center [615, 40] width 37 height 11
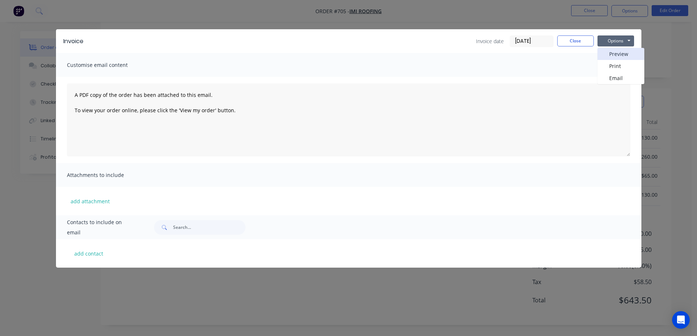
click at [610, 53] on button "Preview" at bounding box center [620, 54] width 47 height 12
click at [570, 41] on button "Close" at bounding box center [575, 40] width 37 height 11
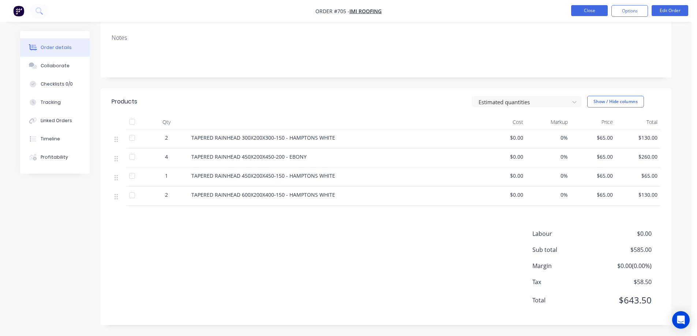
click at [583, 13] on button "Close" at bounding box center [589, 10] width 37 height 11
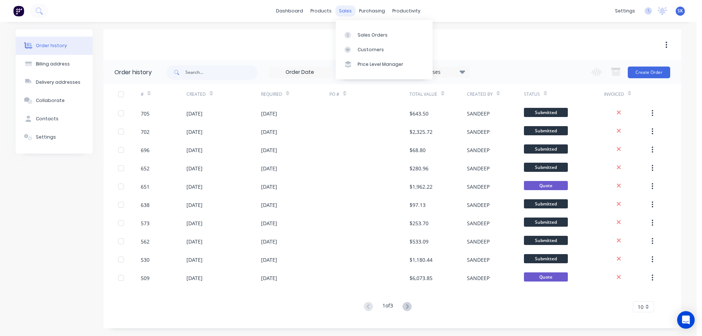
click at [338, 8] on div "sales" at bounding box center [346, 10] width 20 height 11
click at [359, 33] on div "Sales Orders" at bounding box center [373, 35] width 30 height 7
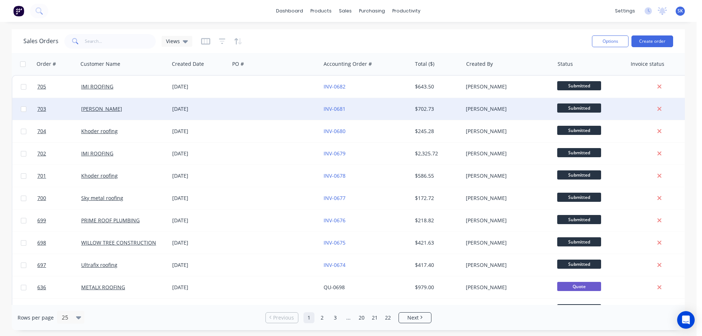
click at [171, 114] on div "[DATE]" at bounding box center [199, 109] width 60 height 22
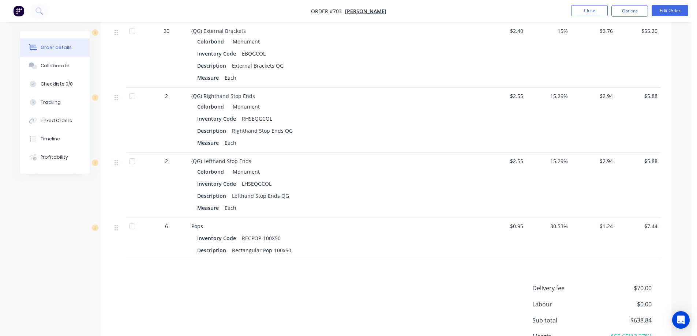
scroll to position [659, 0]
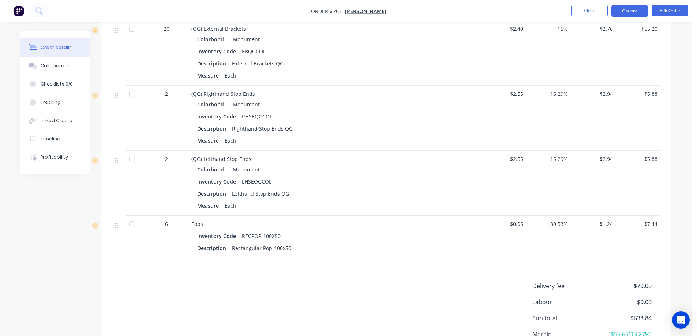
click at [623, 13] on button "Options" at bounding box center [629, 11] width 37 height 12
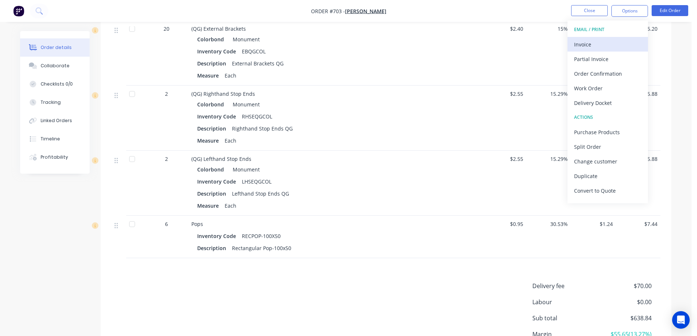
click at [605, 44] on div "Invoice" at bounding box center [607, 44] width 67 height 11
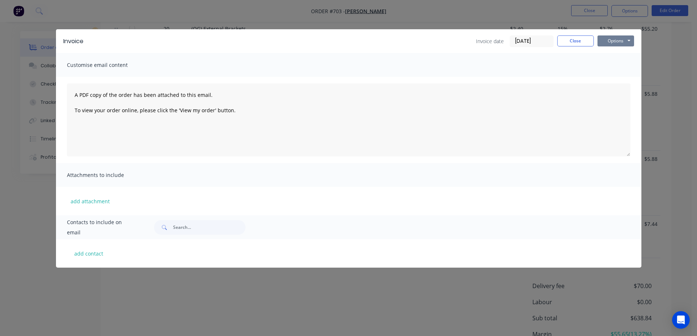
click at [629, 42] on button "Options" at bounding box center [615, 40] width 37 height 11
click at [619, 57] on button "Preview" at bounding box center [620, 54] width 47 height 12
click at [576, 43] on button "Close" at bounding box center [575, 40] width 37 height 11
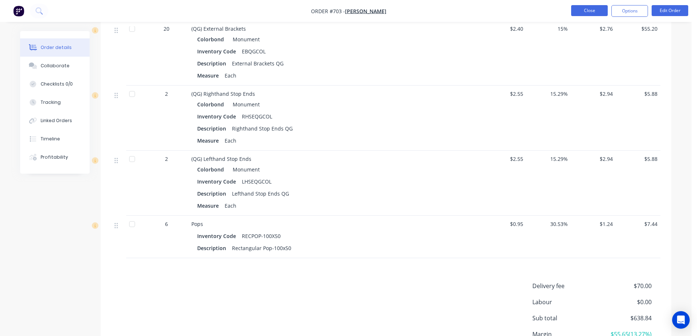
click at [581, 12] on button "Close" at bounding box center [589, 10] width 37 height 11
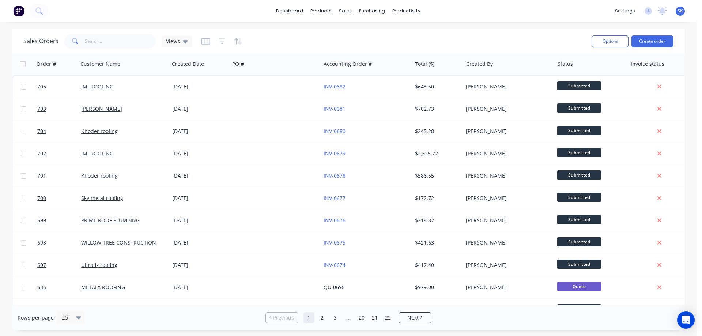
click at [20, 11] on img at bounding box center [18, 10] width 11 height 11
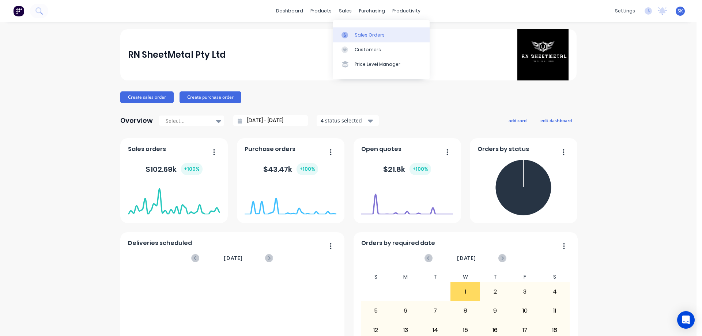
click at [352, 33] on div at bounding box center [347, 35] width 11 height 7
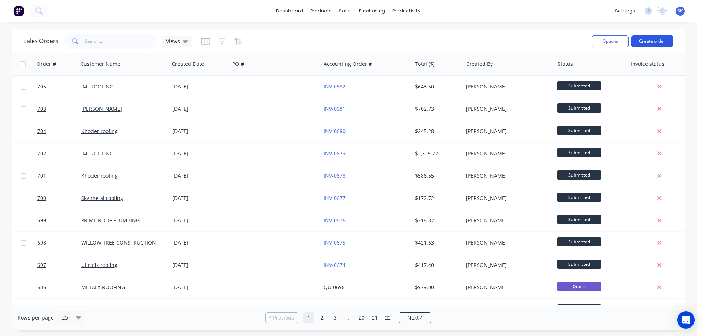
click at [647, 39] on button "Create order" at bounding box center [653, 41] width 42 height 12
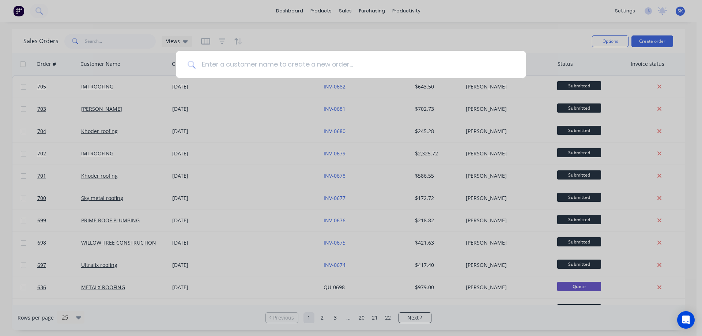
click at [238, 70] on input at bounding box center [355, 64] width 319 height 27
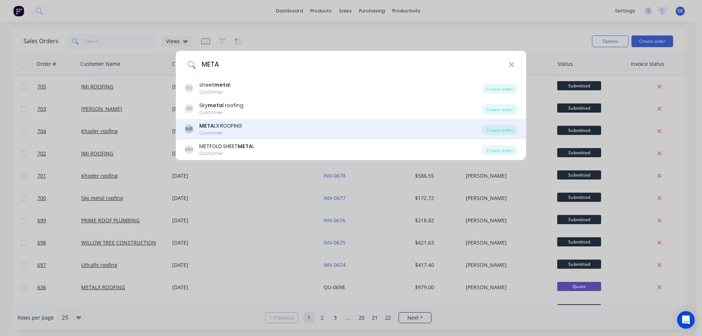
type input "META"
click at [223, 128] on div "META LX ROOFING" at bounding box center [220, 126] width 43 height 8
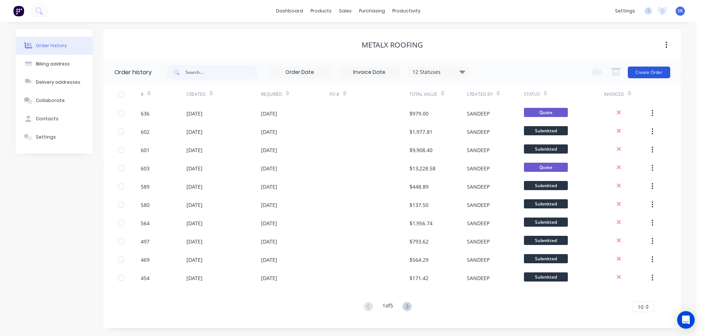
click at [636, 70] on button "Create Order" at bounding box center [649, 73] width 42 height 12
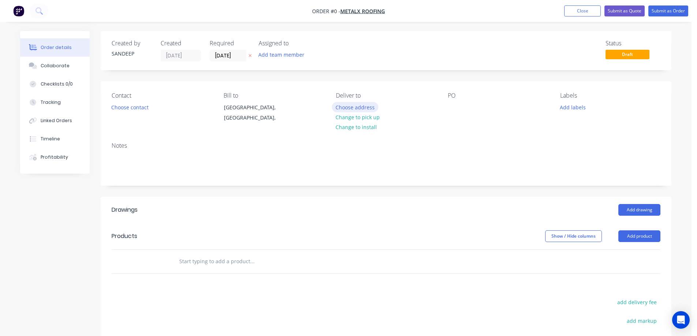
click at [359, 109] on button "Choose address" at bounding box center [355, 107] width 47 height 10
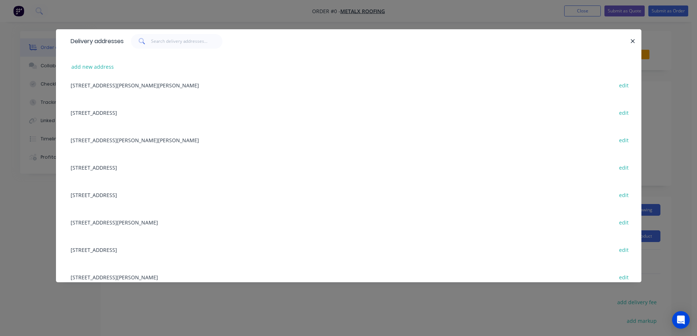
scroll to position [183, 0]
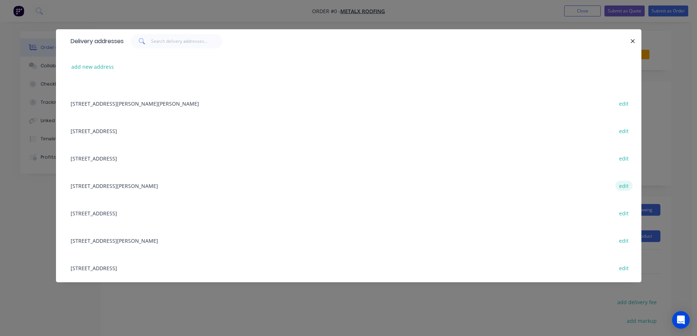
click at [622, 184] on button "edit" at bounding box center [623, 186] width 17 height 10
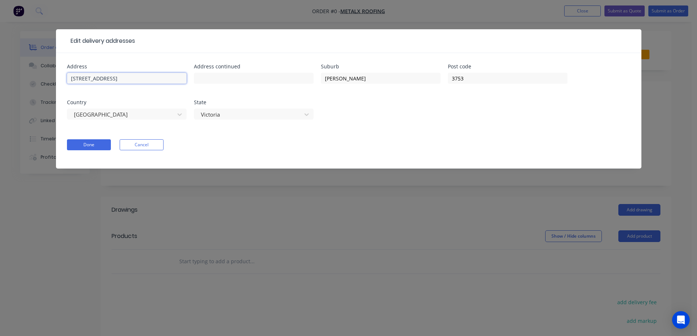
click at [91, 79] on input "Lot 255, Claymore St" at bounding box center [127, 78] width 120 height 11
type input "4 Claymore St"
click at [91, 142] on button "Done" at bounding box center [89, 144] width 44 height 11
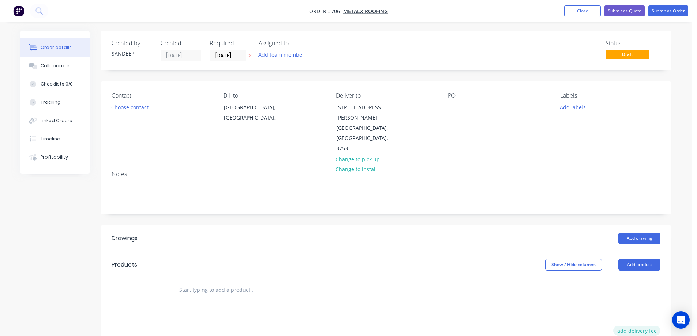
click at [638, 326] on button "add delivery fee" at bounding box center [636, 331] width 47 height 10
type input "50"
click at [216, 283] on input "text" at bounding box center [252, 290] width 146 height 15
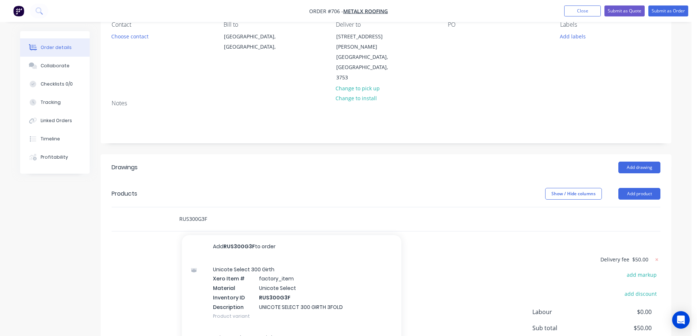
scroll to position [110, 0]
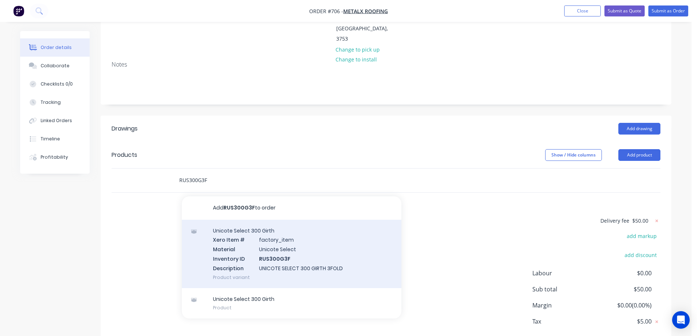
type input "RUS300G3F"
click at [251, 226] on div "Unicote Select 300 Girth Xero Item # factory_item Material Unicote Select Inven…" at bounding box center [292, 254] width 220 height 68
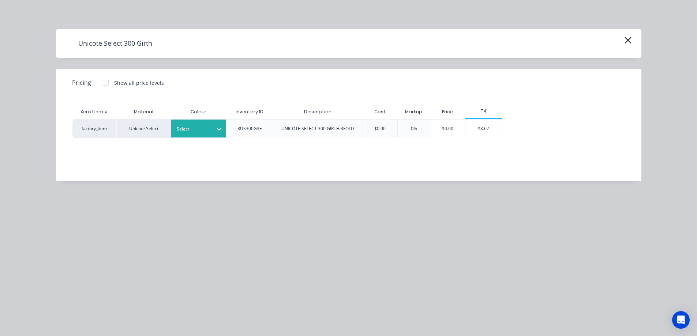
click at [208, 135] on div "Select" at bounding box center [198, 129] width 55 height 18
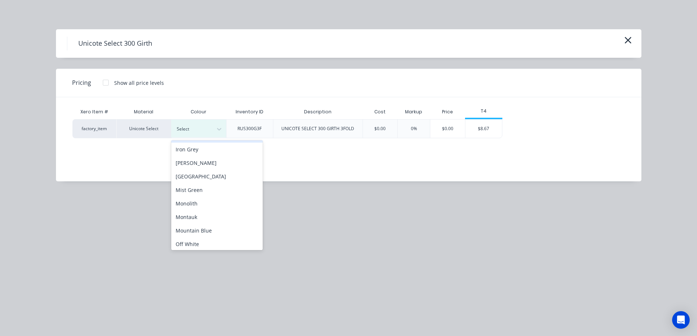
scroll to position [146, 0]
click at [202, 176] on div "Monolith" at bounding box center [216, 179] width 91 height 14
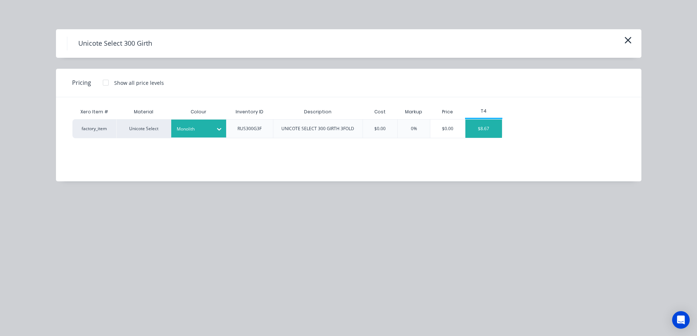
click at [495, 124] on div "$8.67" at bounding box center [483, 129] width 37 height 18
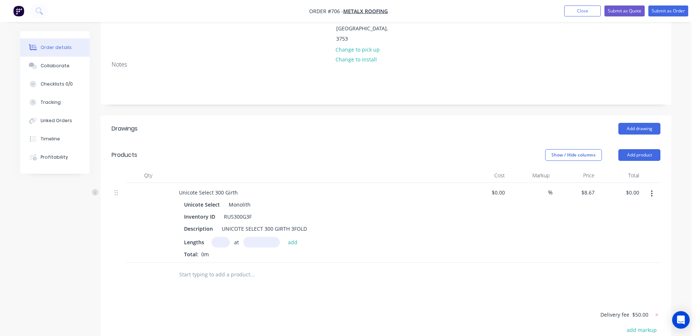
click at [223, 237] on input "text" at bounding box center [220, 242] width 18 height 11
type input "2"
type input "5000mm"
click at [294, 237] on button "add" at bounding box center [292, 242] width 17 height 10
type input "$86.70"
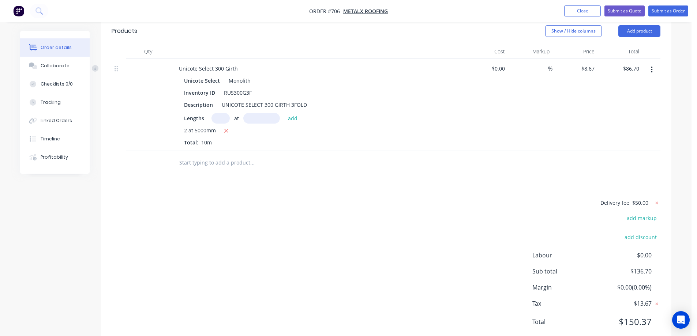
scroll to position [235, 0]
click at [621, 7] on button "Submit as Quote" at bounding box center [624, 10] width 40 height 11
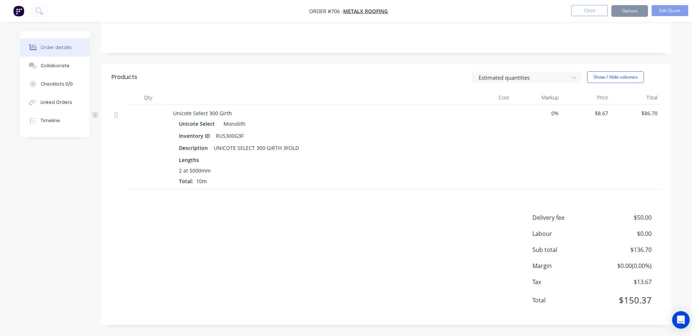
scroll to position [0, 0]
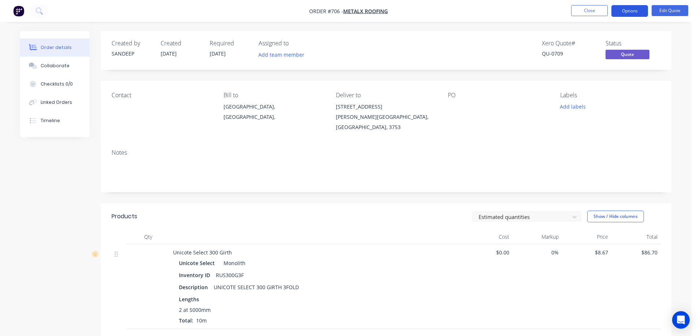
click at [627, 10] on button "Options" at bounding box center [629, 11] width 37 height 12
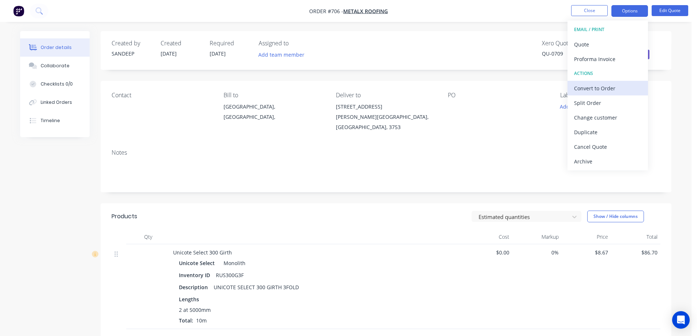
click at [588, 86] on div "Convert to Order" at bounding box center [607, 88] width 67 height 11
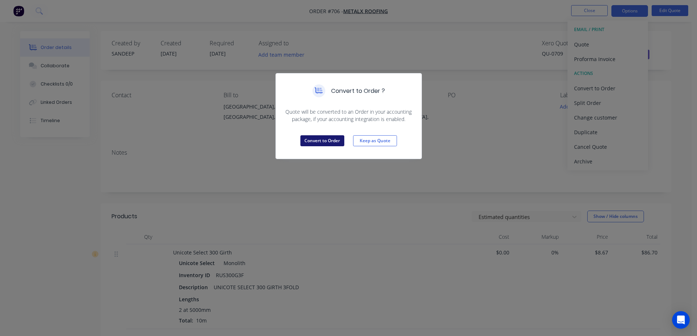
click at [314, 140] on button "Convert to Order" at bounding box center [322, 140] width 44 height 11
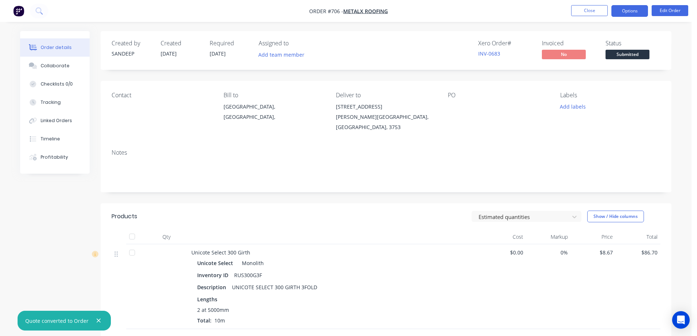
click at [623, 14] on button "Options" at bounding box center [629, 11] width 37 height 12
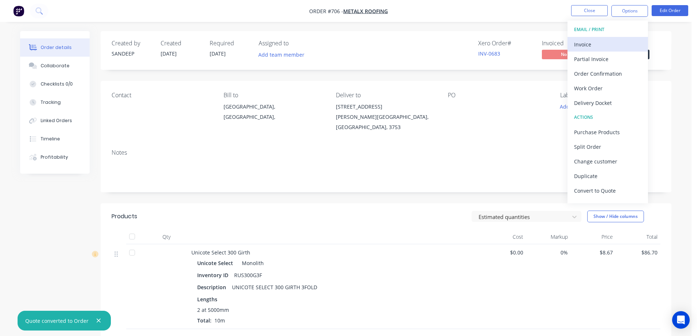
click at [597, 39] on div "Invoice" at bounding box center [607, 44] width 67 height 11
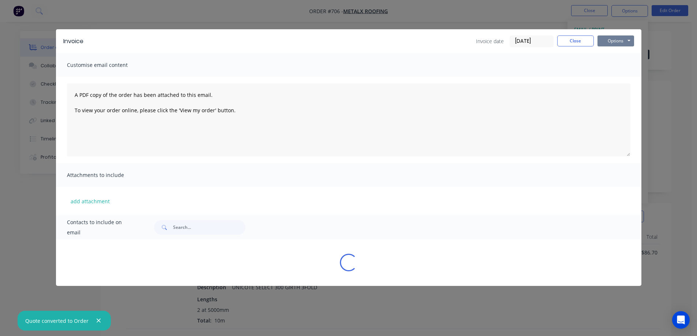
click at [606, 38] on button "Options" at bounding box center [615, 40] width 37 height 11
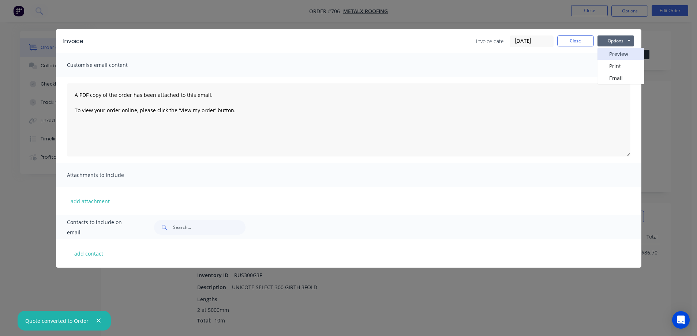
click at [606, 48] on button "Preview" at bounding box center [620, 54] width 47 height 12
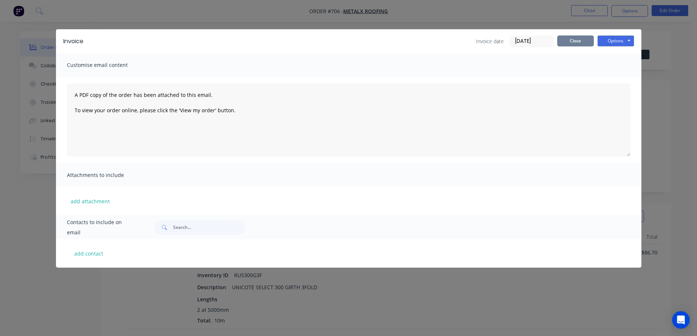
click at [577, 38] on button "Close" at bounding box center [575, 40] width 37 height 11
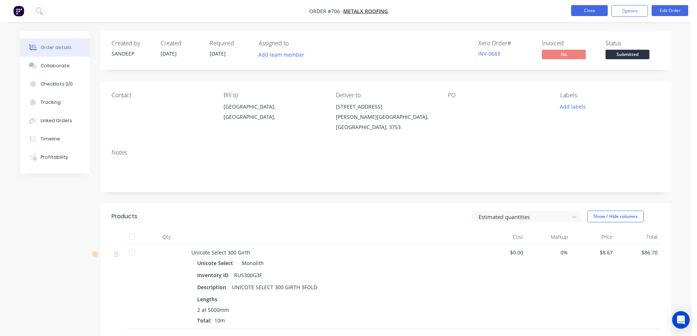
click at [587, 8] on button "Close" at bounding box center [589, 10] width 37 height 11
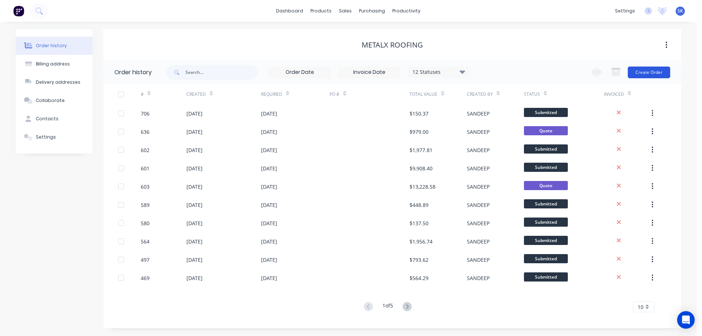
click at [648, 73] on button "Create Order" at bounding box center [649, 73] width 42 height 12
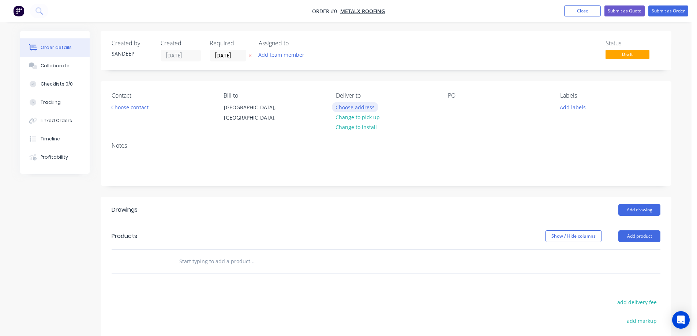
click at [345, 108] on button "Choose address" at bounding box center [355, 107] width 47 height 10
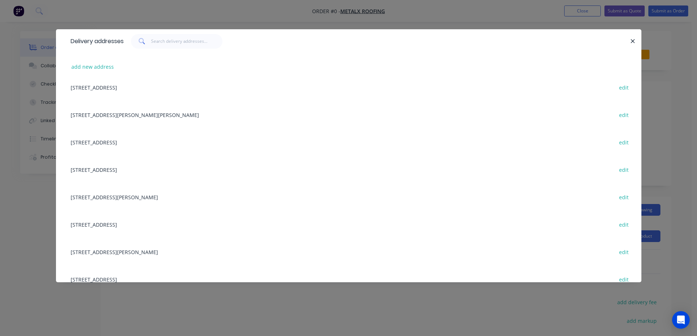
scroll to position [183, 0]
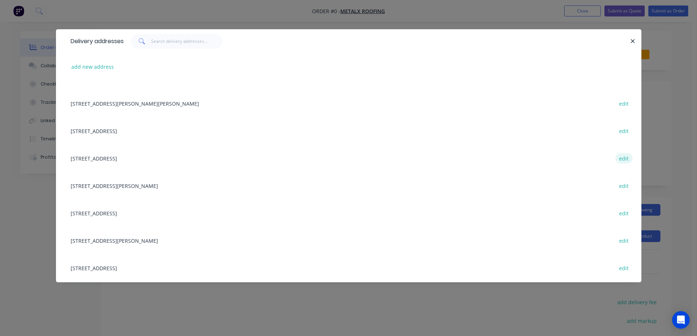
click at [618, 158] on button "edit" at bounding box center [623, 158] width 17 height 10
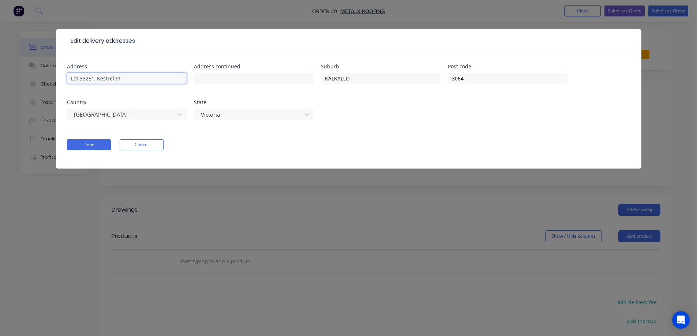
click at [98, 78] on input "Lot 33251, Kestrel St" at bounding box center [127, 78] width 120 height 11
type input "8 Kestrel St"
click at [95, 145] on button "Done" at bounding box center [89, 144] width 44 height 11
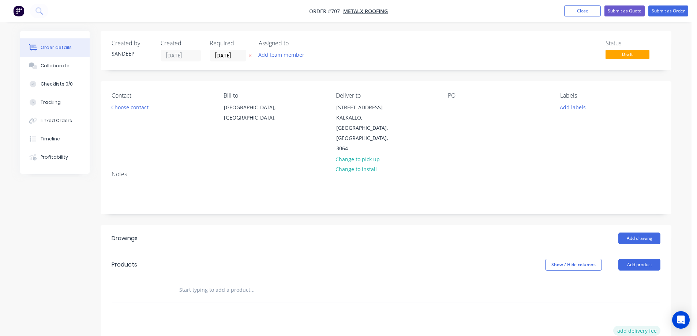
click at [632, 326] on button "add delivery fee" at bounding box center [636, 331] width 47 height 10
type input "50"
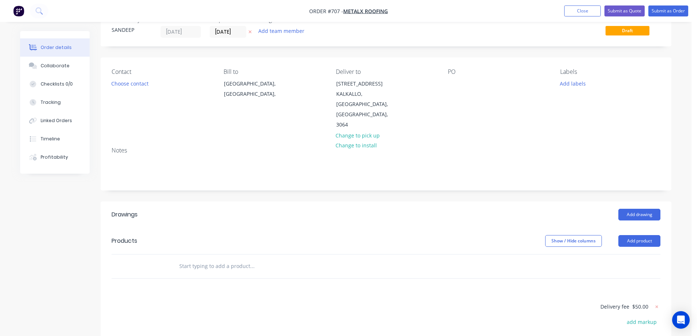
scroll to position [37, 0]
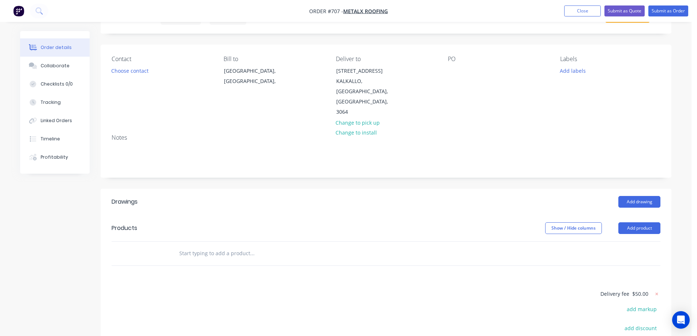
click at [205, 246] on input "text" at bounding box center [252, 253] width 146 height 15
click at [204, 246] on input "RUS" at bounding box center [252, 253] width 146 height 15
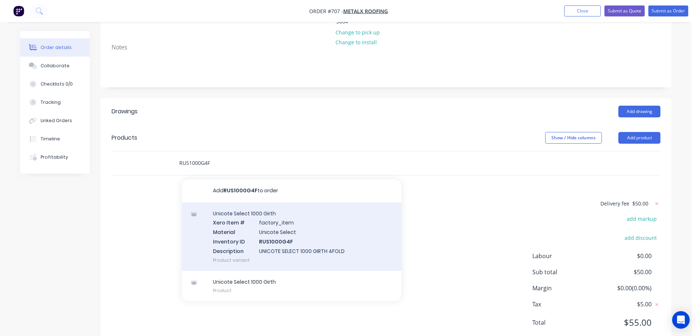
scroll to position [129, 0]
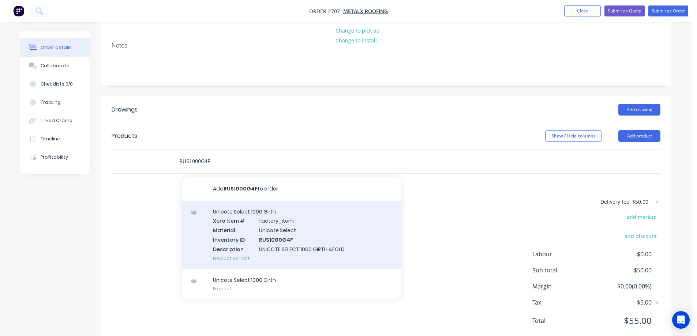
type input "RUS1000G4F"
click at [268, 213] on div "Unicote Select 1000 Girth Xero Item # factory_item Material Unicote Select Inve…" at bounding box center [292, 235] width 220 height 68
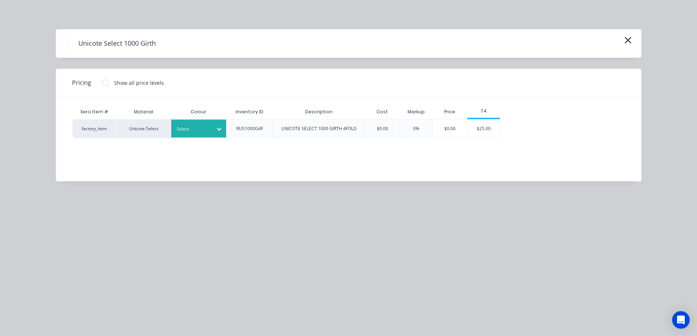
click at [204, 125] on div at bounding box center [193, 129] width 33 height 8
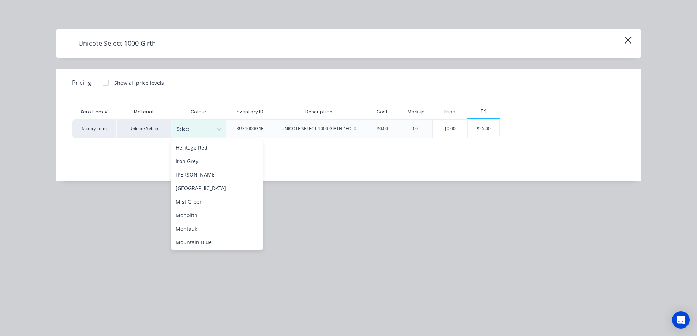
scroll to position [110, 0]
click at [207, 216] on div "Monolith" at bounding box center [216, 215] width 91 height 14
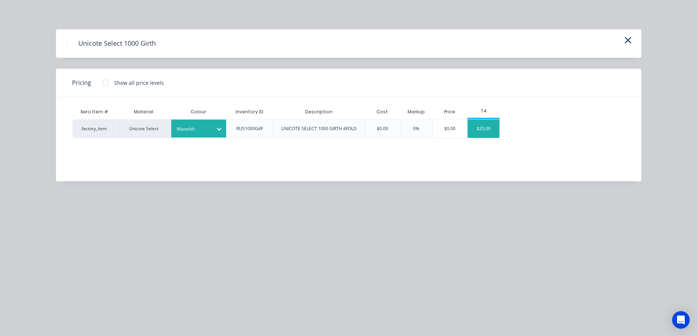
click at [481, 134] on div "$25.00" at bounding box center [484, 129] width 32 height 18
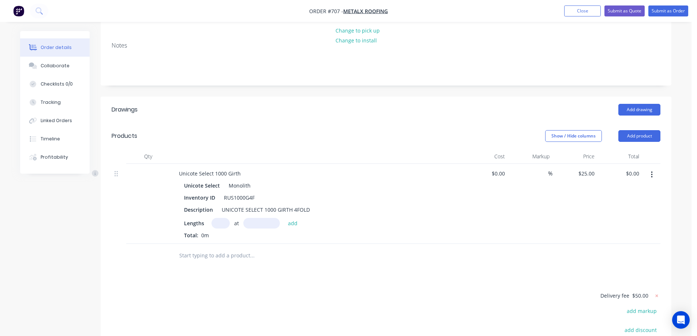
click at [224, 218] on input "text" at bounding box center [220, 223] width 18 height 11
type input "1"
type input "6200mm"
click at [288, 218] on button "add" at bounding box center [292, 223] width 17 height 10
type input "$155.00"
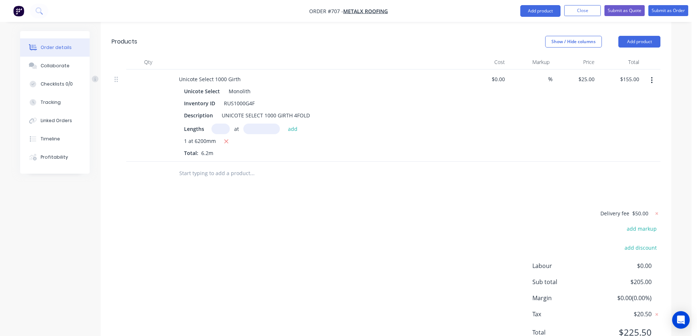
scroll to position [235, 0]
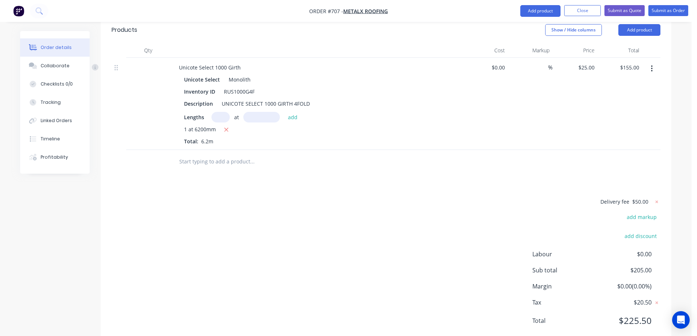
click at [216, 154] on input "text" at bounding box center [252, 161] width 146 height 15
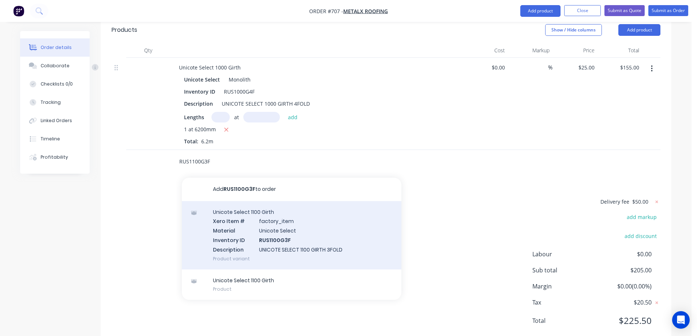
type input "RUS1100G3F"
click at [244, 206] on div "Unicote Select 1100 Girth Xero Item # factory_item Material Unicote Select Inve…" at bounding box center [292, 235] width 220 height 68
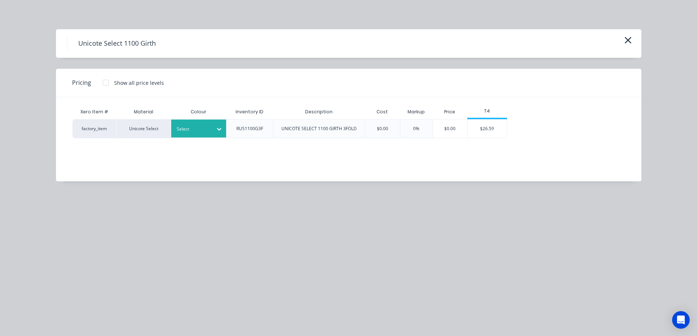
click at [208, 128] on div at bounding box center [193, 129] width 33 height 8
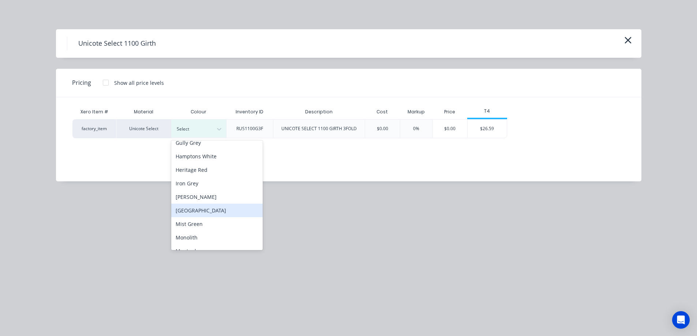
scroll to position [110, 0]
click at [209, 217] on div "Monolith" at bounding box center [216, 215] width 91 height 14
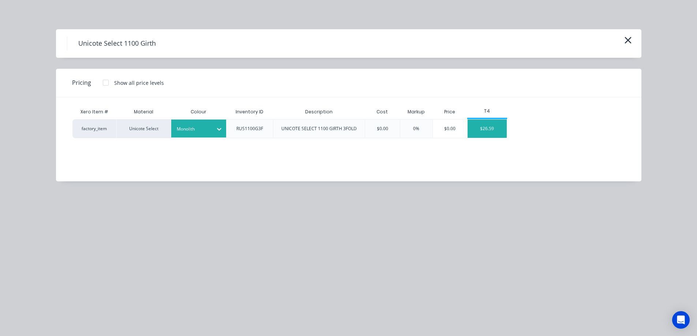
click at [492, 130] on div "$26.59" at bounding box center [487, 129] width 39 height 18
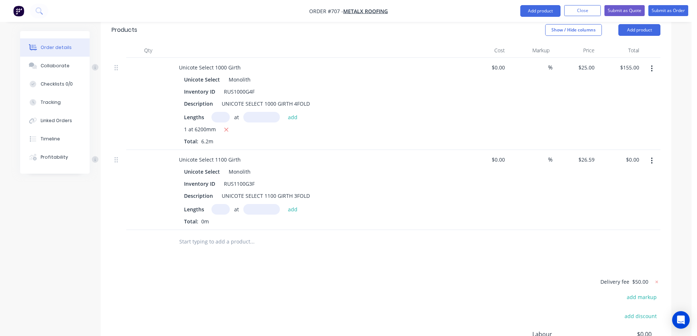
click at [217, 204] on input "text" at bounding box center [220, 209] width 18 height 11
type input "1"
type input "7000mm"
click at [295, 204] on button "add" at bounding box center [292, 209] width 17 height 10
type input "$186.13"
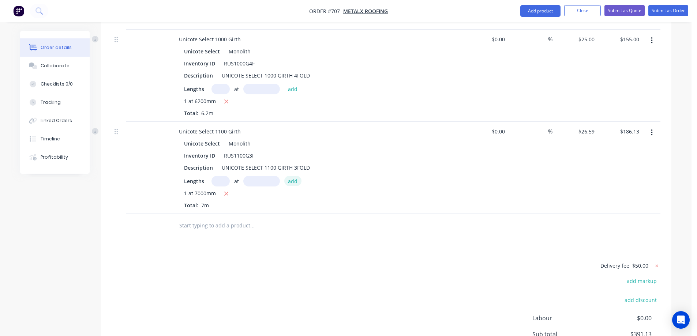
scroll to position [308, 0]
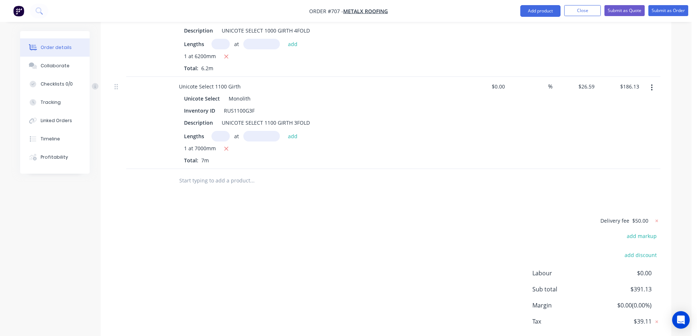
click at [242, 173] on input "text" at bounding box center [252, 180] width 146 height 15
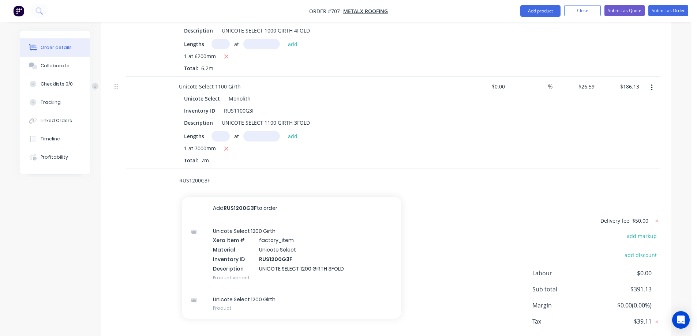
type input "RUS1200G3F"
click at [244, 221] on div "Unicote Select 1200 Girth Xero Item # factory_item Material Unicote Select Inve…" at bounding box center [292, 254] width 220 height 68
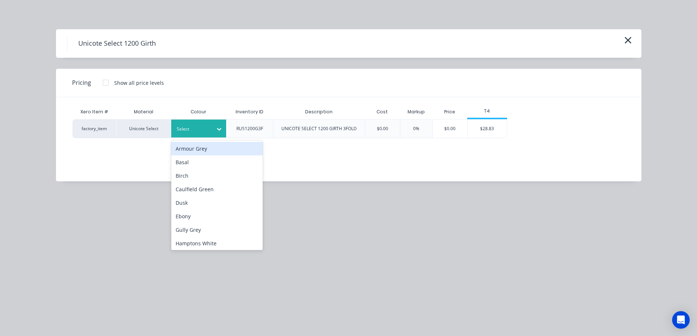
click at [209, 131] on div at bounding box center [193, 129] width 33 height 8
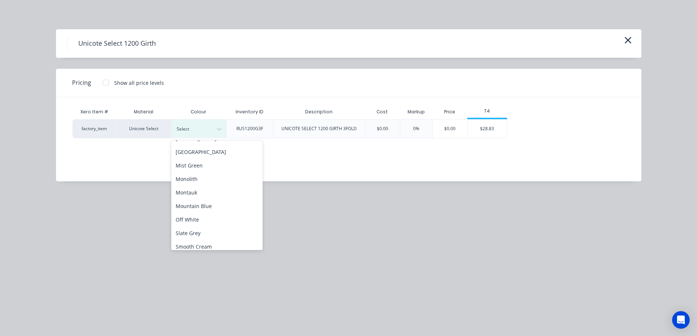
scroll to position [146, 0]
click at [200, 181] on div "Monolith" at bounding box center [216, 179] width 91 height 14
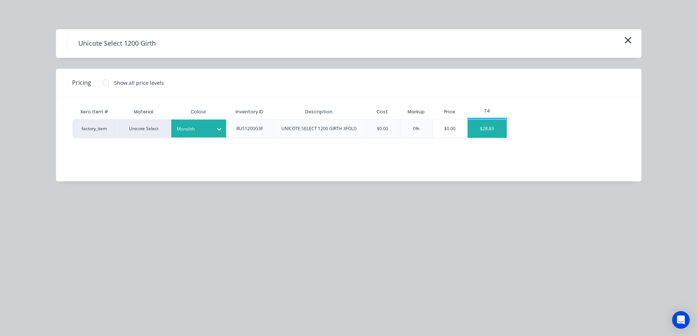
click at [489, 135] on div "$28.83" at bounding box center [487, 129] width 39 height 18
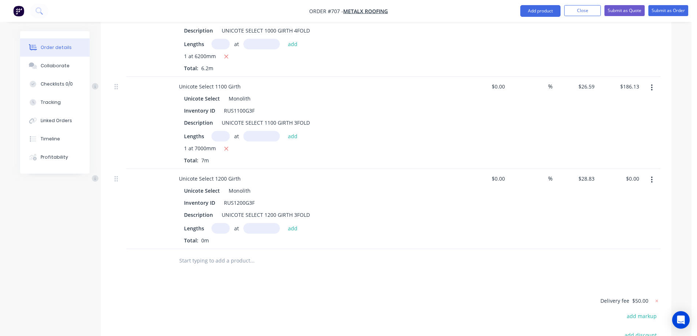
click at [220, 223] on input "text" at bounding box center [220, 228] width 18 height 11
type input "1"
type input "4000mm"
click at [294, 223] on button "add" at bounding box center [292, 228] width 17 height 10
type input "$115.32"
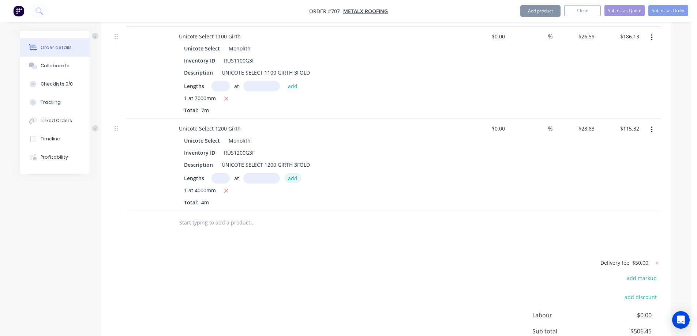
scroll to position [418, 0]
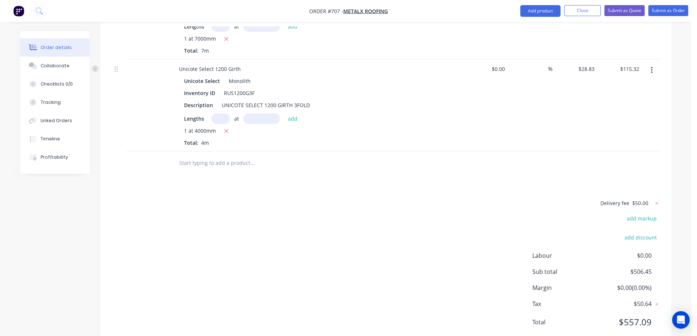
click at [210, 156] on input "text" at bounding box center [252, 163] width 146 height 15
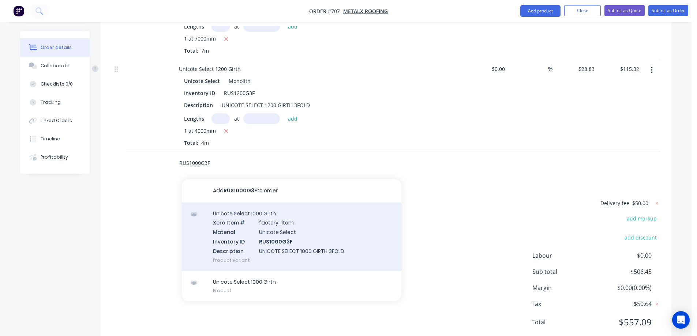
type input "RUS1000G3F"
click at [249, 219] on div "Unicote Select 1000 Girth Xero Item # factory_item Material Unicote Select Inve…" at bounding box center [292, 237] width 220 height 68
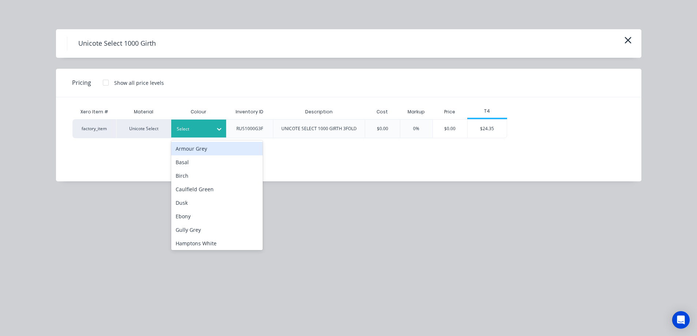
click at [218, 131] on icon at bounding box center [219, 128] width 7 height 7
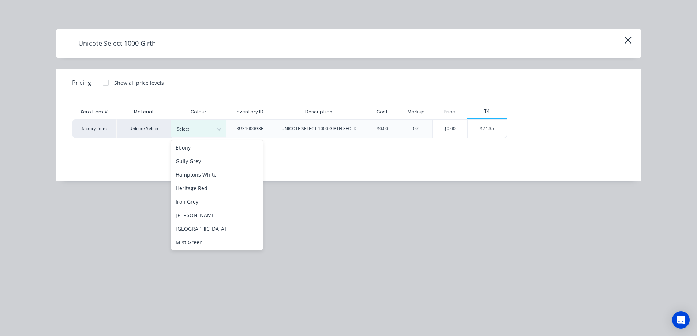
scroll to position [110, 0]
click at [207, 209] on div "Monolith" at bounding box center [216, 215] width 91 height 14
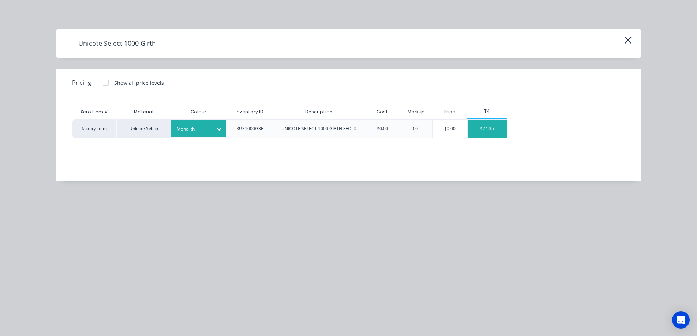
click at [497, 125] on div "$24.35" at bounding box center [487, 129] width 39 height 18
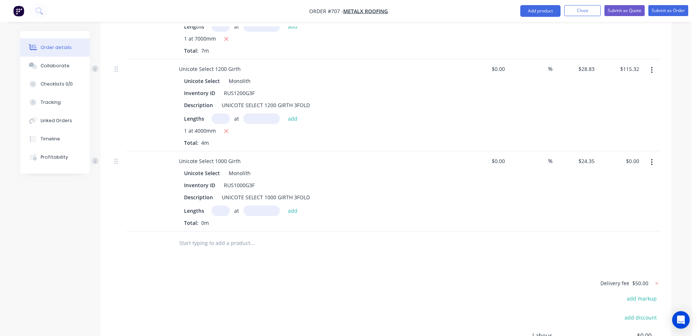
click at [217, 206] on input "text" at bounding box center [220, 211] width 18 height 11
type input "1"
type input "1000mm"
click at [285, 206] on button "add" at bounding box center [292, 211] width 17 height 10
type input "$24.35"
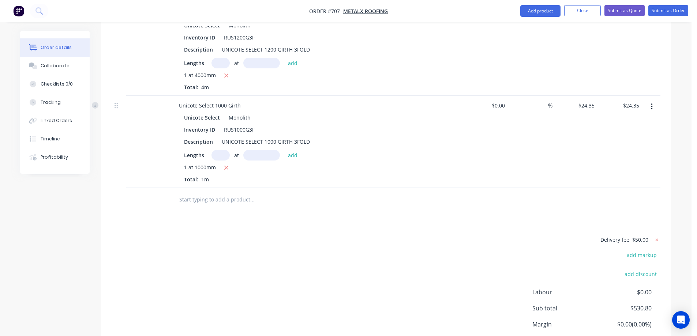
scroll to position [491, 0]
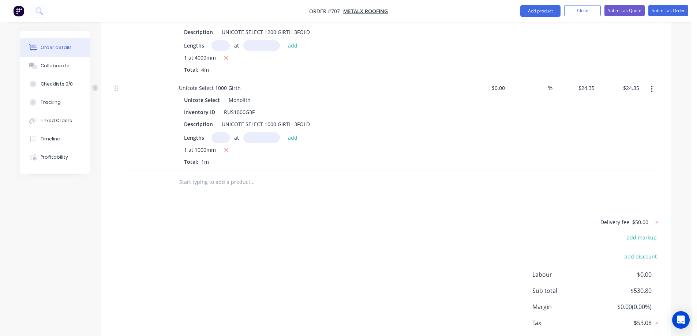
click at [192, 175] on input "text" at bounding box center [252, 182] width 146 height 15
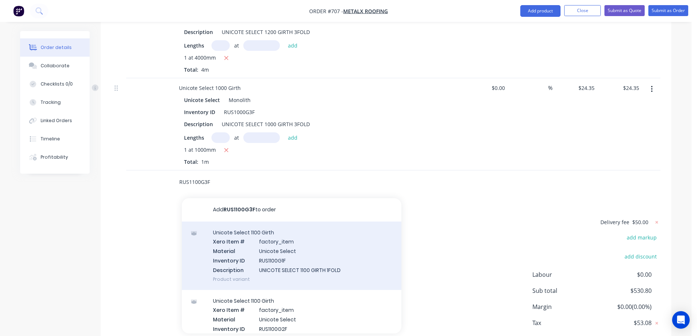
type input "RUS1100G3F"
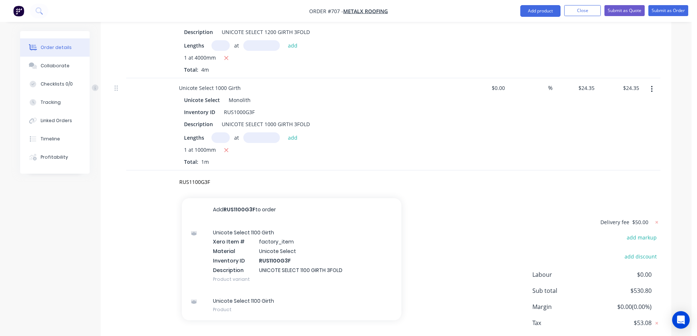
click at [254, 234] on div "Unicote Select 1100 Girth Xero Item # factory_item Material Unicote Select Inve…" at bounding box center [292, 256] width 220 height 68
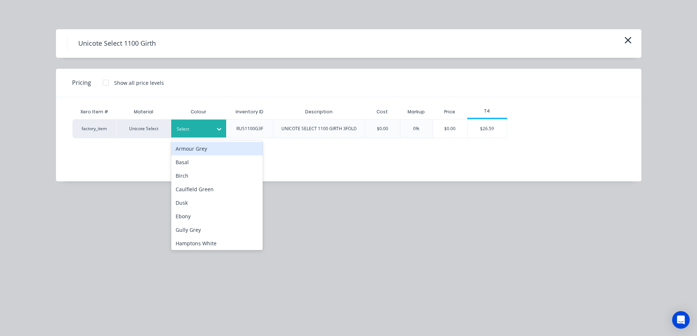
click at [218, 136] on div at bounding box center [219, 129] width 13 height 18
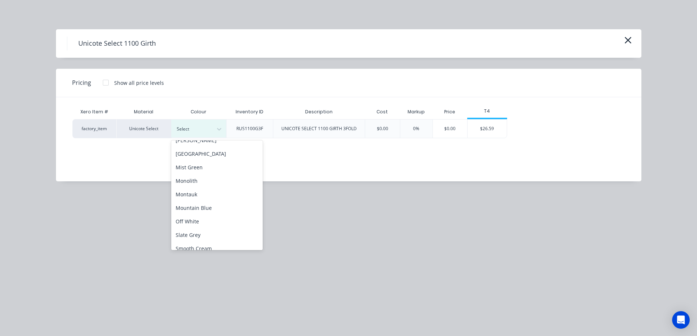
scroll to position [146, 0]
click at [205, 181] on div "Monolith" at bounding box center [216, 179] width 91 height 14
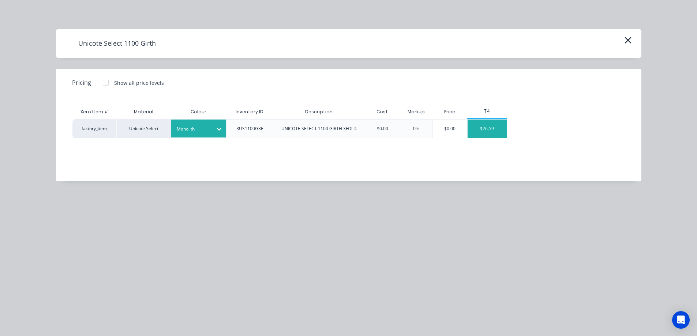
click at [482, 122] on div "$26.59" at bounding box center [487, 129] width 39 height 18
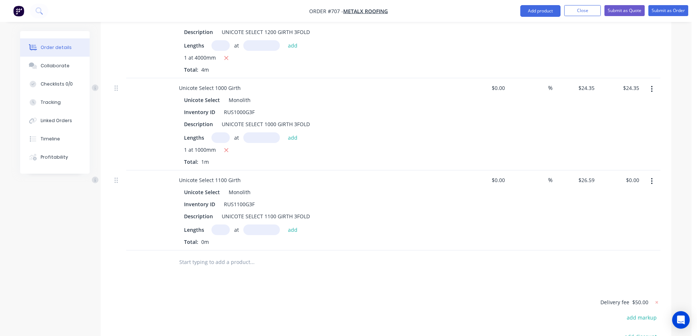
click at [217, 225] on input "text" at bounding box center [220, 230] width 18 height 11
type input "1"
type input "1000mm"
click at [297, 225] on button "add" at bounding box center [292, 230] width 17 height 10
type input "$26.59"
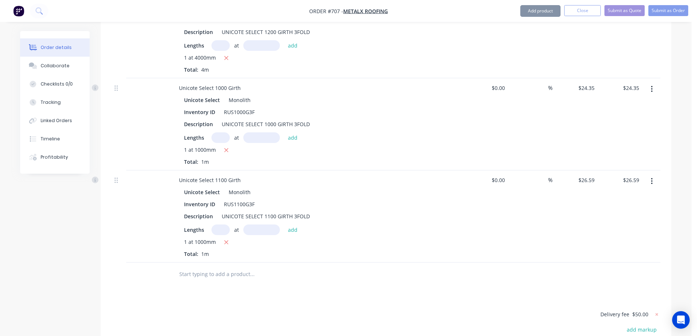
click at [226, 267] on input "text" at bounding box center [252, 274] width 146 height 15
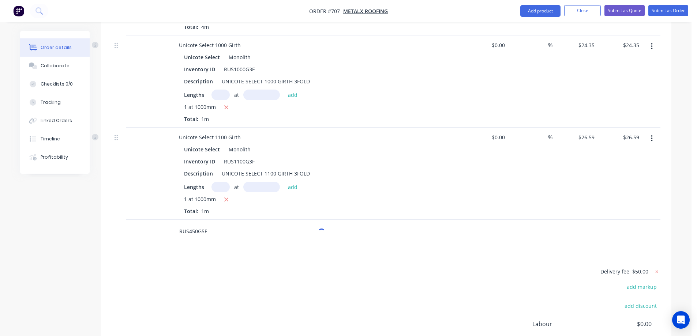
scroll to position [604, 0]
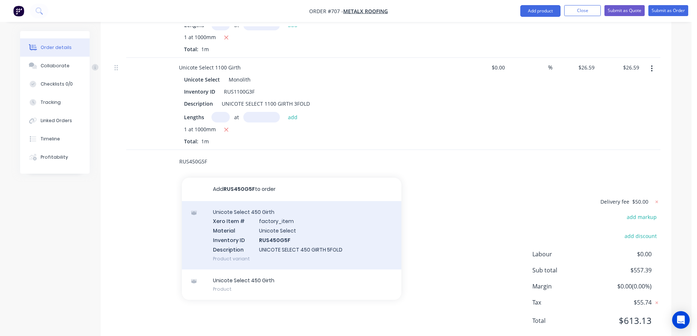
type input "RUS450G5F"
click at [241, 208] on div "Unicote Select 450 Girth Xero Item # factory_item Material Unicote Select Inven…" at bounding box center [292, 235] width 220 height 68
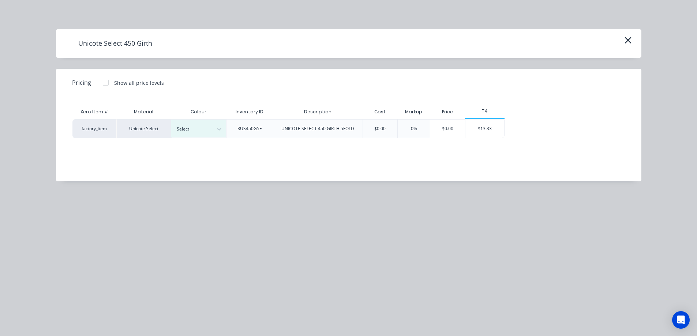
click at [200, 119] on div "Select" at bounding box center [198, 128] width 55 height 19
click at [200, 127] on div at bounding box center [193, 129] width 33 height 8
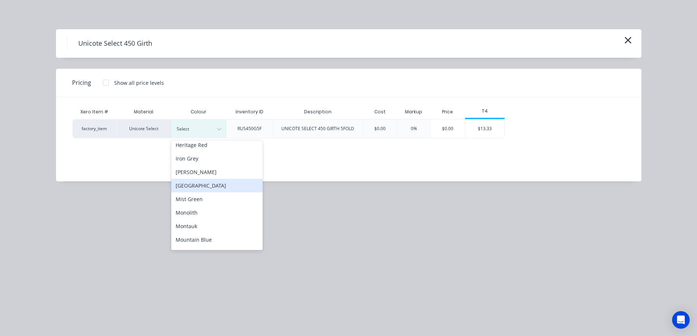
scroll to position [146, 0]
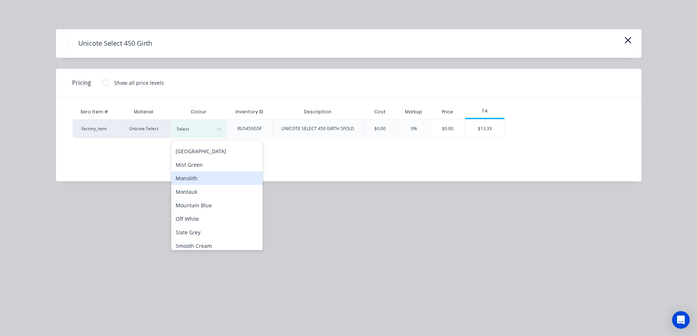
click at [202, 178] on div "Monolith" at bounding box center [216, 179] width 91 height 14
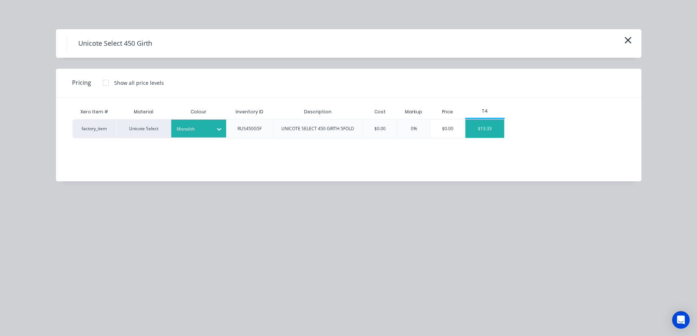
click at [490, 126] on div "$13.33" at bounding box center [484, 129] width 39 height 18
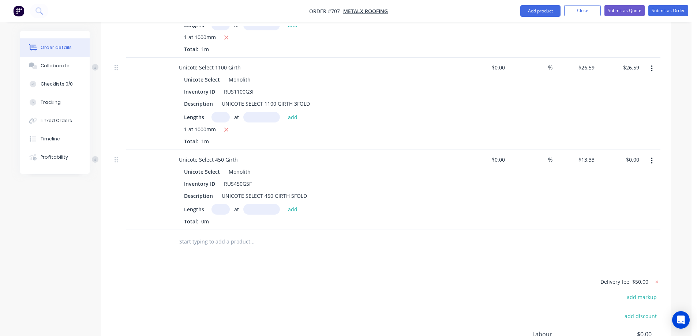
click at [220, 204] on input "text" at bounding box center [220, 209] width 18 height 11
type input "2"
type input "6000mm"
click at [292, 204] on button "add" at bounding box center [292, 209] width 17 height 10
type input "$159.96"
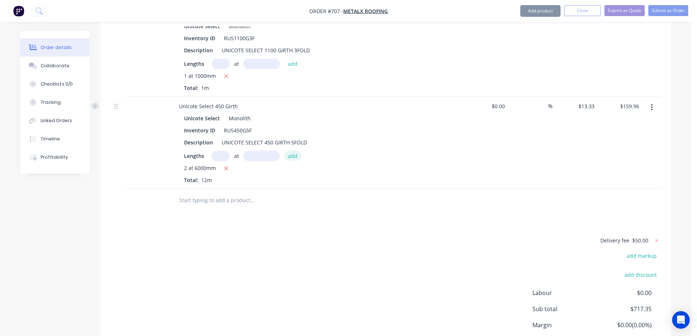
scroll to position [696, 0]
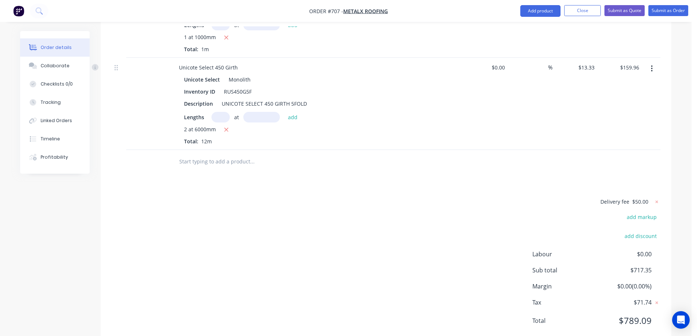
click at [231, 154] on input "text" at bounding box center [252, 161] width 146 height 15
type input "SUMP"
click at [227, 178] on button "Add SUMP to order" at bounding box center [292, 189] width 220 height 23
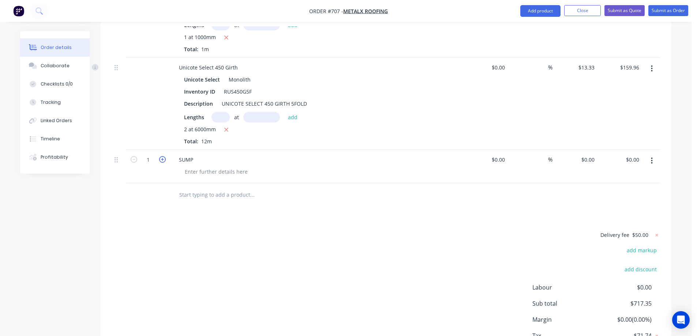
click at [164, 156] on icon "button" at bounding box center [162, 159] width 7 height 7
type input "2"
drag, startPoint x: 185, startPoint y: 58, endPoint x: 250, endPoint y: 63, distance: 65.3
click at [250, 74] on div "Unicote Select Monolith" at bounding box center [316, 79] width 265 height 11
copy div "Unicote Select Monolith"
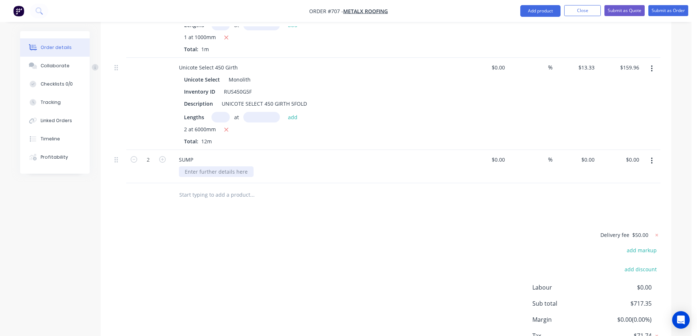
click at [196, 166] on div at bounding box center [216, 171] width 75 height 11
paste div
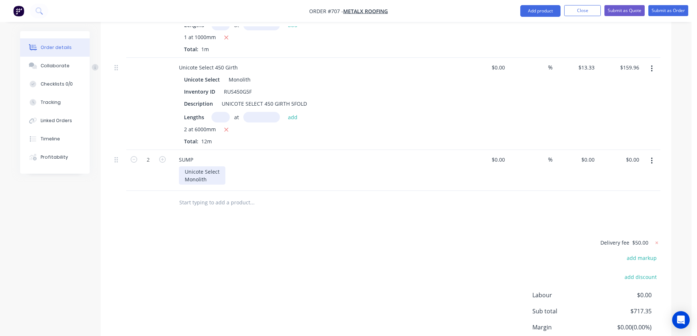
click at [186, 166] on div "Unicote Select Monolith" at bounding box center [202, 175] width 46 height 18
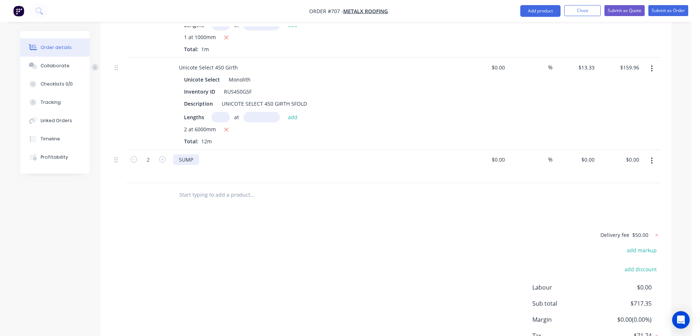
click at [197, 154] on div "SUMP" at bounding box center [186, 159] width 26 height 11
paste div
click at [189, 231] on div "Delivery fee $50.00 add markup add discount Labour $0.00 Sub total $717.35 Marg…" at bounding box center [386, 300] width 549 height 138
click at [193, 154] on div "SUMP- Monolith" at bounding box center [198, 159] width 51 height 11
click at [209, 185] on div at bounding box center [301, 195] width 263 height 24
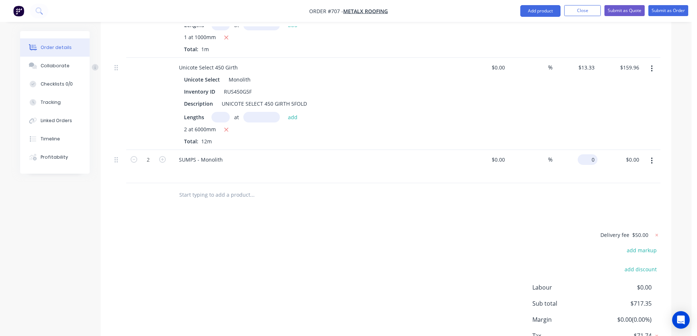
click at [586, 150] on div "0 $0.00" at bounding box center [574, 166] width 45 height 33
type input "$80.00"
type input "$160.00"
click at [385, 231] on div "Delivery fee $50.00 add markup add discount Labour $0.00 Sub total $717.35 Marg…" at bounding box center [386, 300] width 549 height 138
click at [544, 8] on button "Add product" at bounding box center [540, 11] width 40 height 12
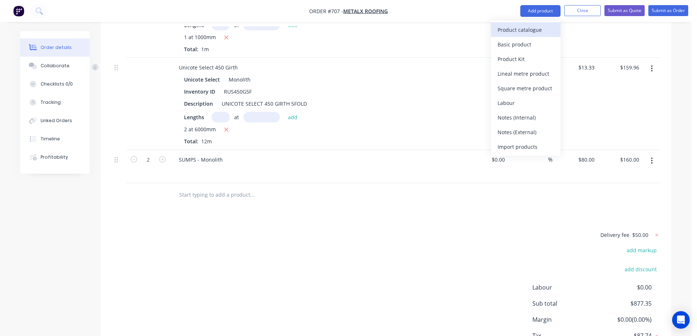
click at [527, 34] on div "Product catalogue" at bounding box center [526, 30] width 56 height 11
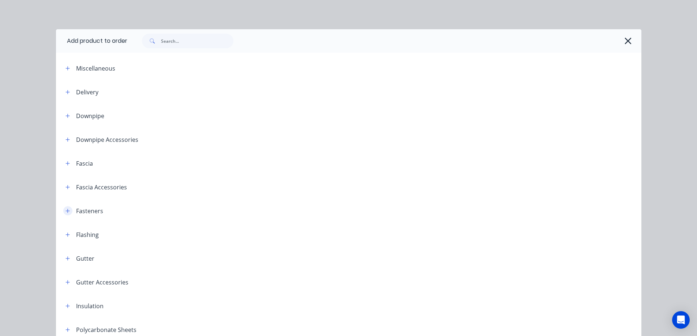
click at [63, 215] on button "button" at bounding box center [67, 210] width 9 height 9
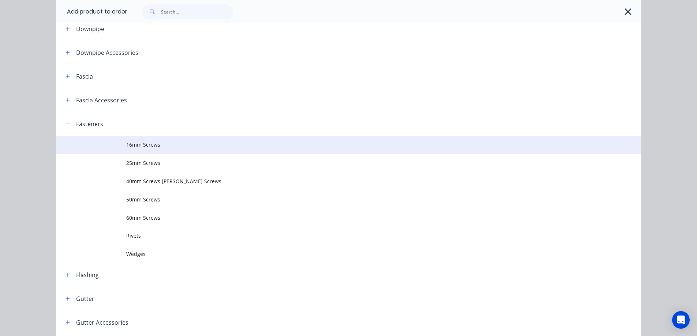
scroll to position [110, 0]
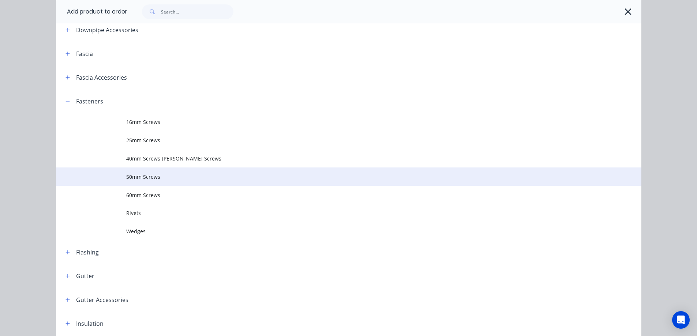
click at [146, 176] on span "50mm Screws" at bounding box center [332, 177] width 412 height 8
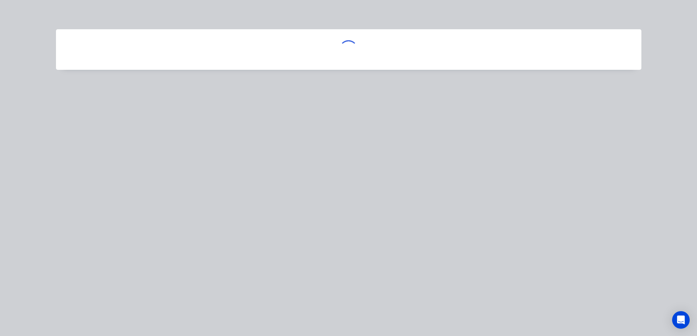
scroll to position [0, 0]
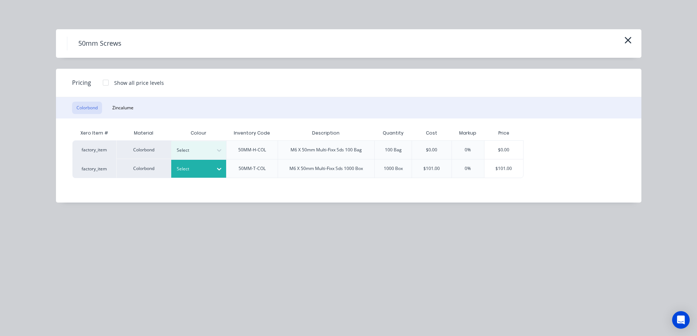
click at [207, 168] on div at bounding box center [193, 169] width 33 height 8
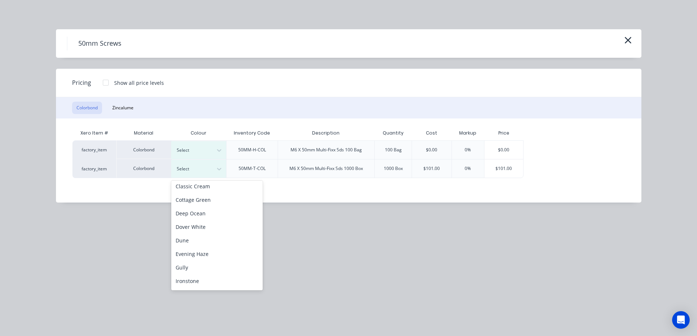
scroll to position [110, 0]
click at [201, 254] on div "Monument" at bounding box center [216, 255] width 91 height 14
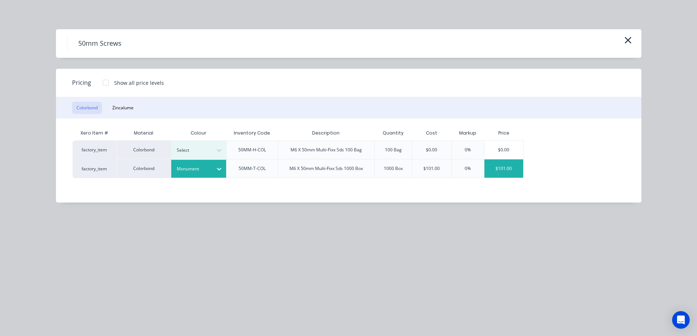
click at [507, 168] on div "$101.00" at bounding box center [503, 169] width 39 height 18
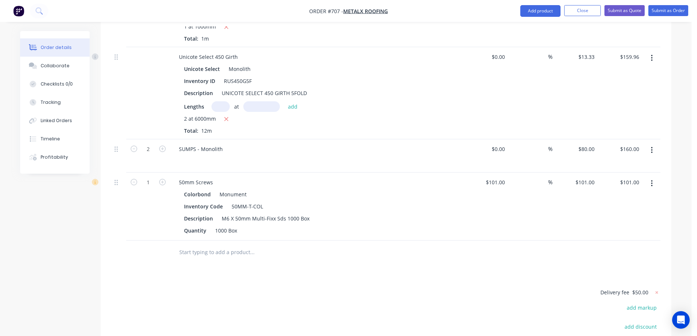
scroll to position [687, 0]
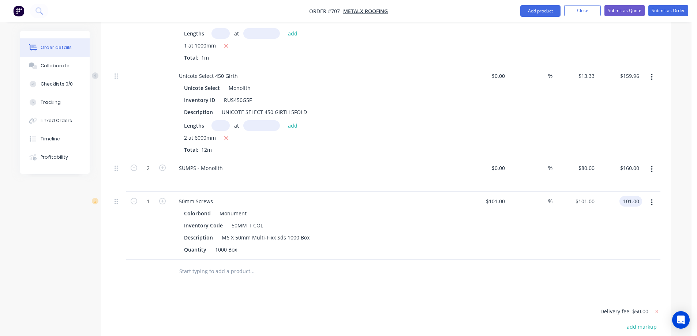
click at [625, 196] on input "101.00" at bounding box center [632, 201] width 20 height 11
type input "125"
type input "23.76"
type input "$125.00"
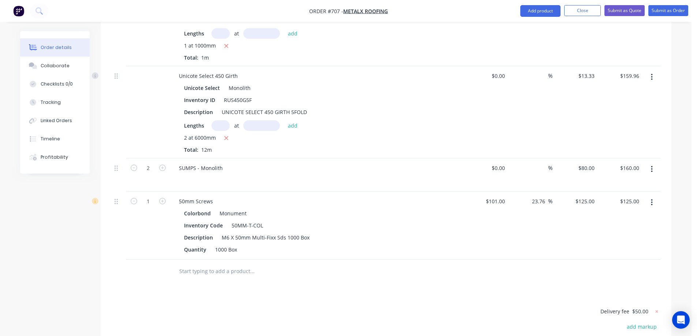
click at [570, 213] on div "$125.00 $125.00" at bounding box center [574, 226] width 45 height 68
click at [580, 158] on div "80 80" at bounding box center [574, 174] width 45 height 33
type input "$70.00"
type input "$140.00"
click at [488, 215] on div "$101.00 $101.00" at bounding box center [485, 226] width 45 height 68
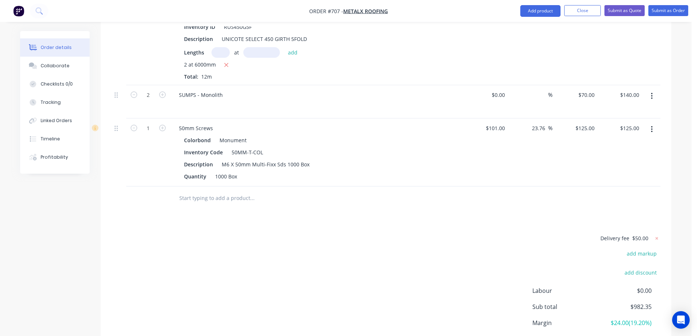
scroll to position [724, 0]
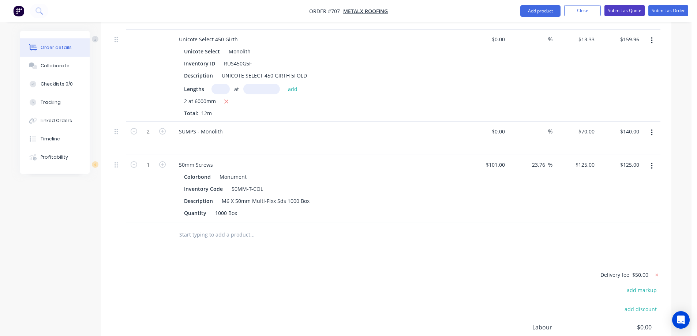
click at [629, 13] on button "Submit as Quote" at bounding box center [624, 10] width 40 height 11
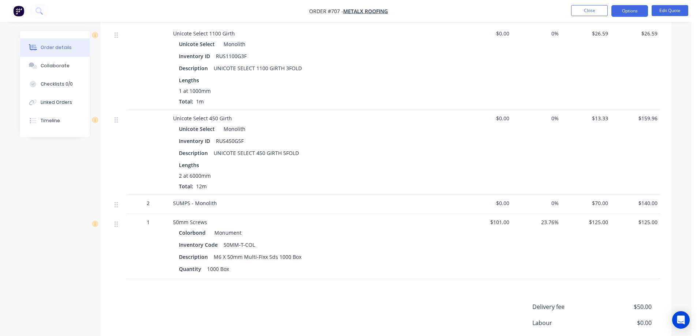
scroll to position [641, 0]
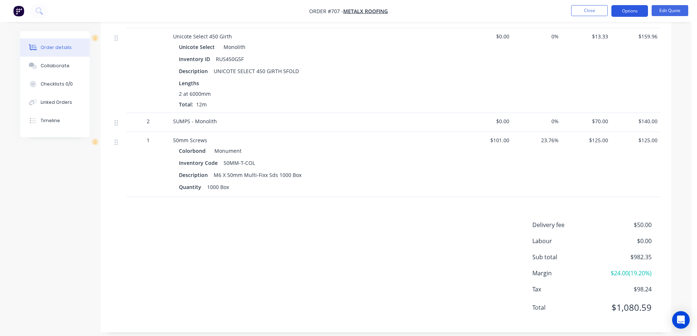
click at [643, 16] on button "Options" at bounding box center [629, 11] width 37 height 12
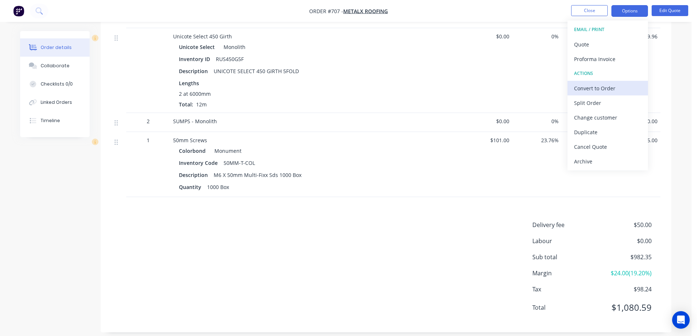
click at [599, 85] on div "Convert to Order" at bounding box center [607, 88] width 67 height 11
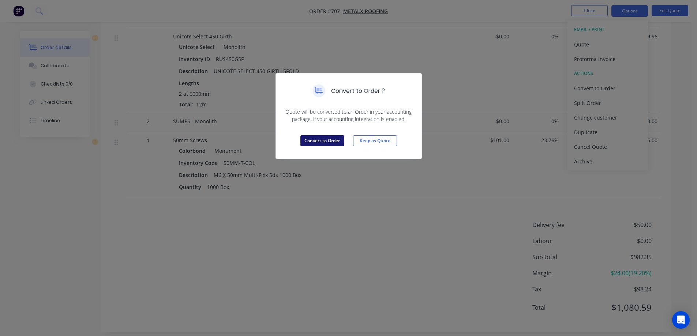
click at [342, 136] on button "Convert to Order" at bounding box center [322, 140] width 44 height 11
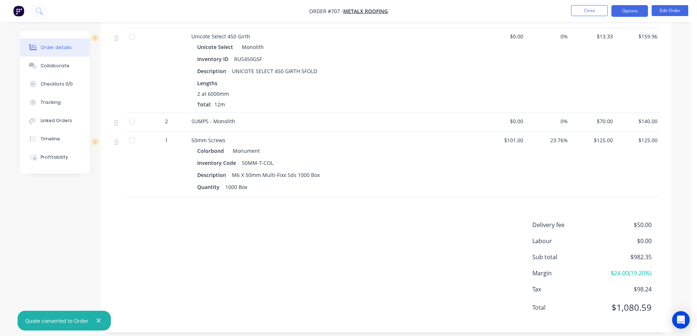
click at [625, 14] on button "Options" at bounding box center [629, 11] width 37 height 12
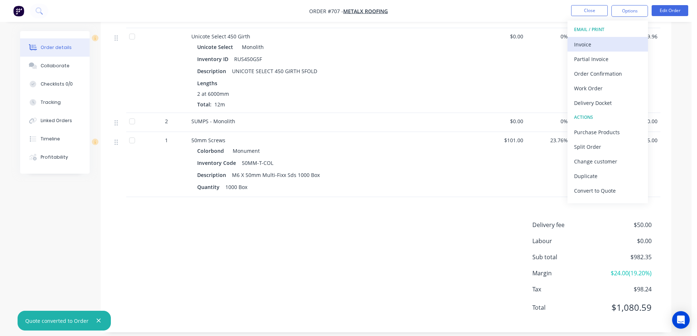
click at [606, 43] on div "Invoice" at bounding box center [607, 44] width 67 height 11
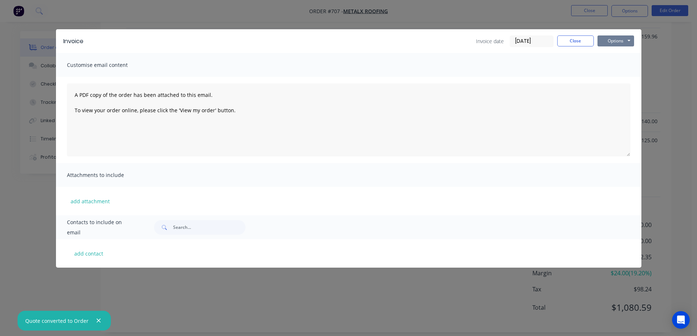
click at [616, 41] on button "Options" at bounding box center [615, 40] width 37 height 11
click at [609, 54] on button "Preview" at bounding box center [620, 54] width 47 height 12
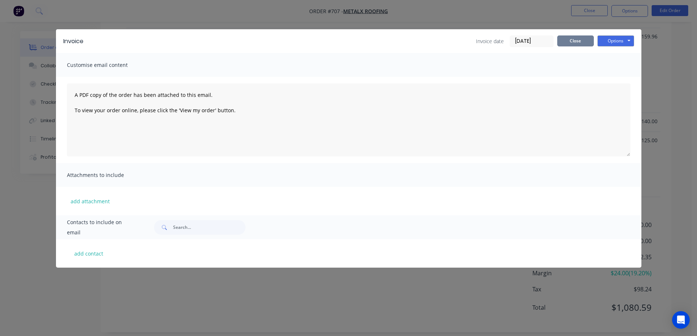
click at [566, 39] on button "Close" at bounding box center [575, 40] width 37 height 11
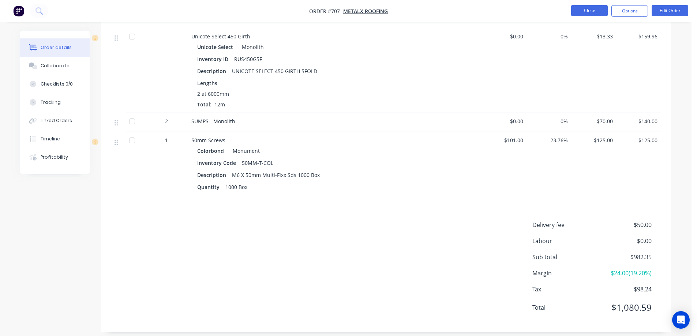
click at [580, 13] on button "Close" at bounding box center [589, 10] width 37 height 11
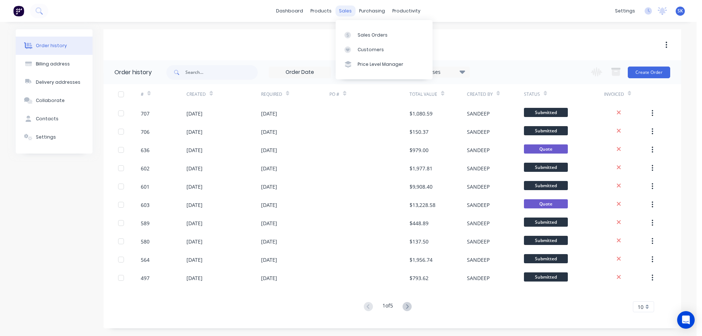
click at [347, 10] on div "sales" at bounding box center [346, 10] width 20 height 11
click at [358, 32] on div "Sales Orders" at bounding box center [373, 35] width 30 height 7
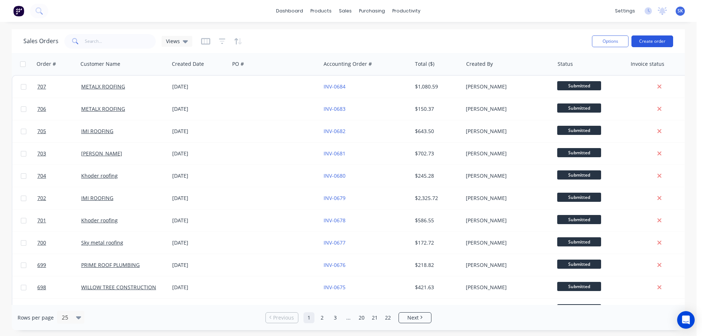
click at [649, 43] on button "Create order" at bounding box center [653, 41] width 42 height 12
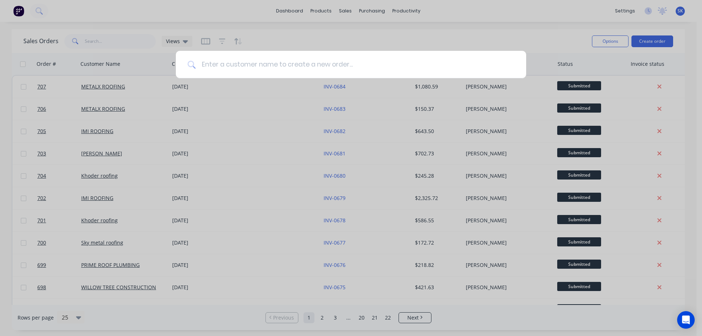
click at [318, 74] on input at bounding box center [355, 64] width 319 height 27
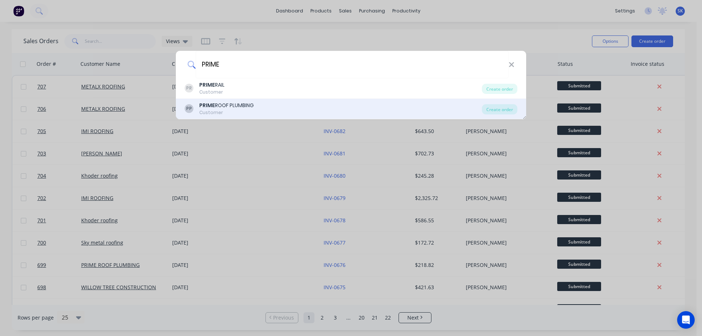
type input "PRIME"
click at [248, 108] on div "PRIME ROOF PLUMBING" at bounding box center [226, 106] width 55 height 8
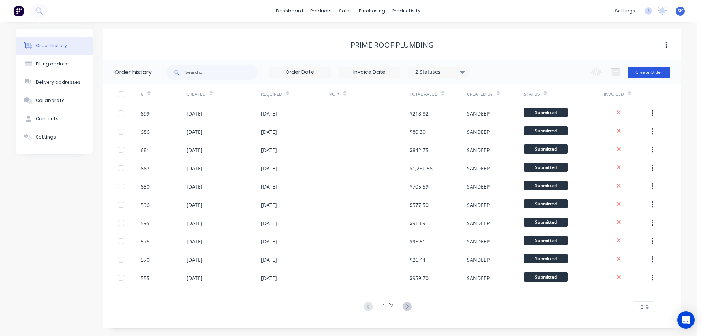
click at [649, 77] on button "Create Order" at bounding box center [649, 73] width 42 height 12
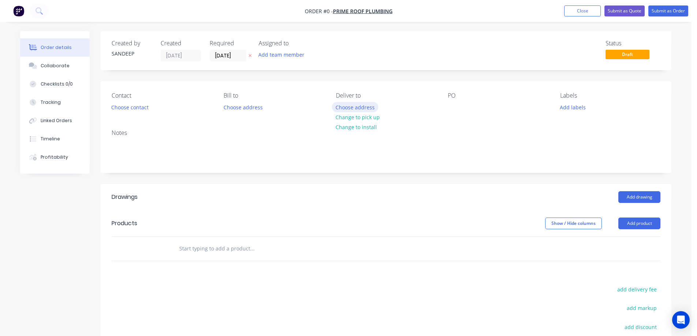
click at [352, 109] on button "Choose address" at bounding box center [355, 107] width 47 height 10
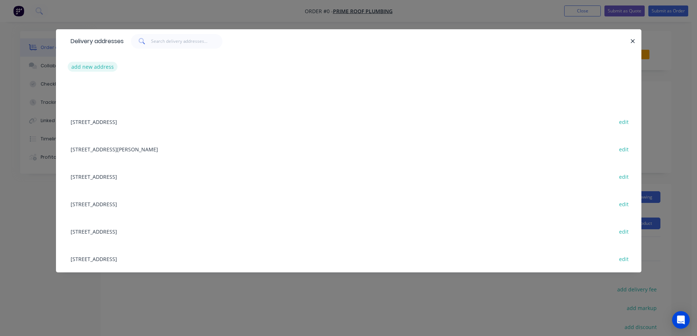
click at [97, 64] on button "add new address" at bounding box center [93, 67] width 50 height 10
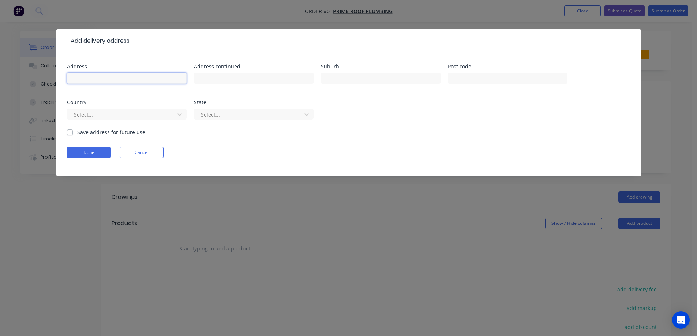
drag, startPoint x: 156, startPoint y: 80, endPoint x: 154, endPoint y: 70, distance: 10.5
click at [156, 80] on input "text" at bounding box center [127, 78] width 120 height 11
paste input "93 Fifth Ave"
type input "93 Fifth Ave"
drag, startPoint x: 361, startPoint y: 80, endPoint x: 353, endPoint y: 76, distance: 8.4
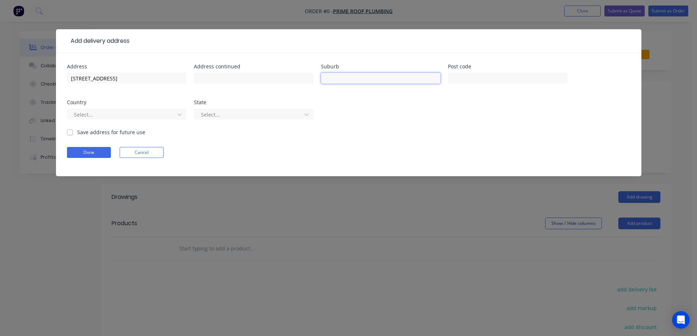
click at [361, 80] on input "text" at bounding box center [381, 78] width 120 height 11
paste input "ALTONA NORTH"
type input "ALTONA NORTH"
click at [453, 75] on input "text" at bounding box center [508, 78] width 120 height 11
paste input "3025"
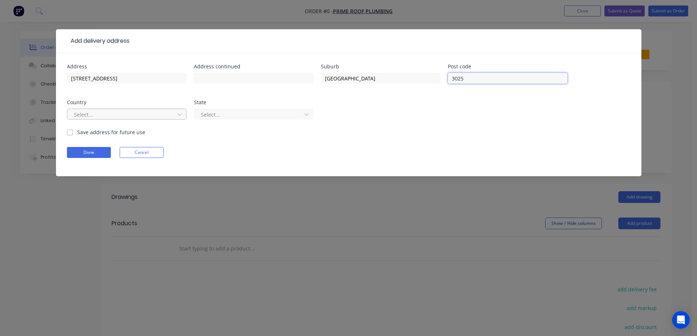
type input "3025"
click at [167, 115] on div at bounding box center [122, 114] width 98 height 9
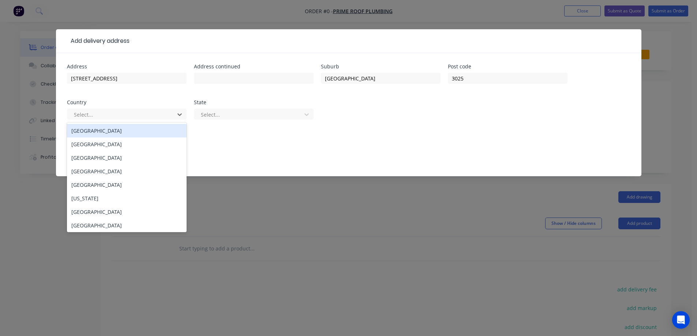
click at [155, 130] on div "Australia" at bounding box center [127, 131] width 120 height 14
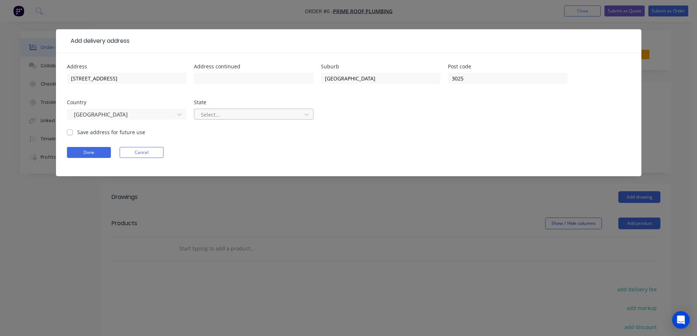
click at [203, 117] on div at bounding box center [249, 114] width 98 height 9
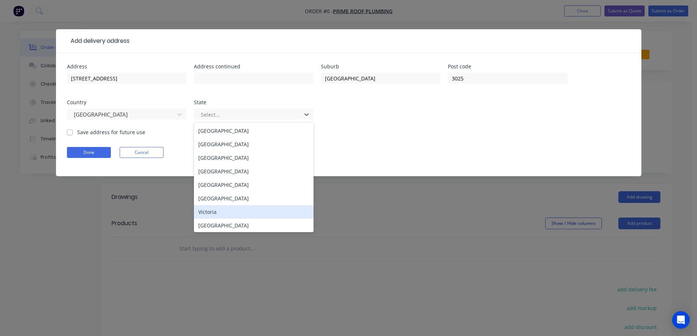
drag, startPoint x: 220, startPoint y: 213, endPoint x: 102, endPoint y: 159, distance: 129.5
click at [219, 213] on div "Victoria" at bounding box center [254, 212] width 120 height 14
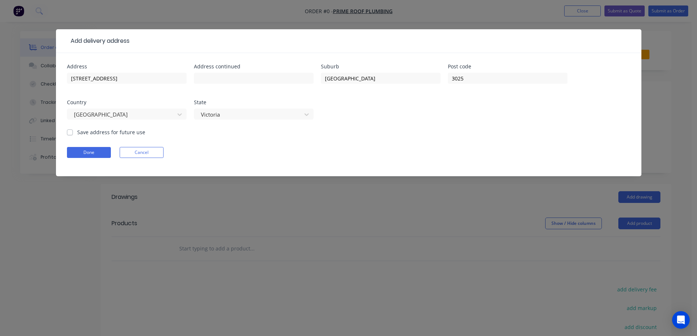
click at [94, 131] on label "Save address for future use" at bounding box center [111, 132] width 68 height 8
click at [73, 131] on input "Save address for future use" at bounding box center [70, 131] width 6 height 7
checkbox input "true"
click at [91, 149] on button "Done" at bounding box center [89, 152] width 44 height 11
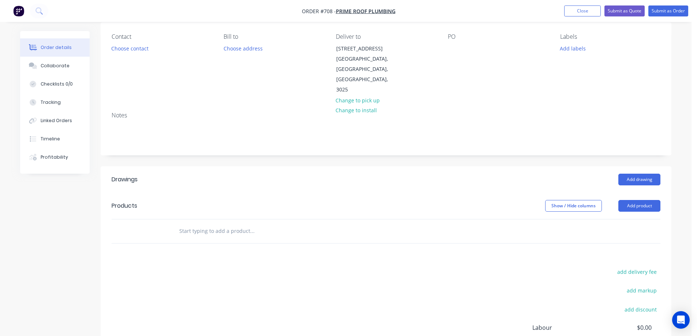
scroll to position [73, 0]
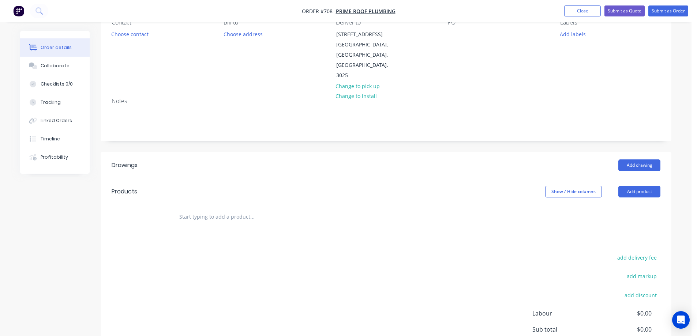
click at [611, 253] on div "add delivery fee" at bounding box center [614, 262] width 91 height 19
click at [621, 253] on button "add delivery fee" at bounding box center [636, 258] width 47 height 10
type input "50"
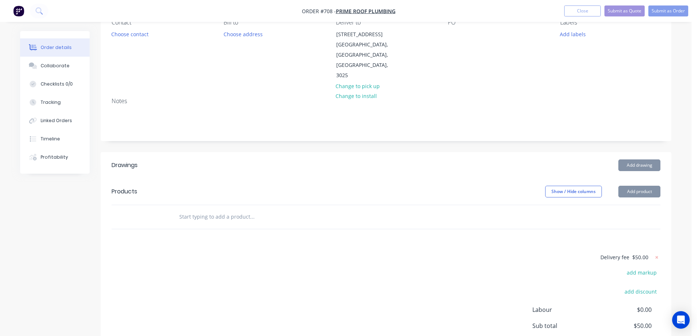
click at [426, 253] on div "Delivery fee $50.00 add markup add discount Labour $0.00 Sub total $50.00 Margi…" at bounding box center [386, 322] width 549 height 138
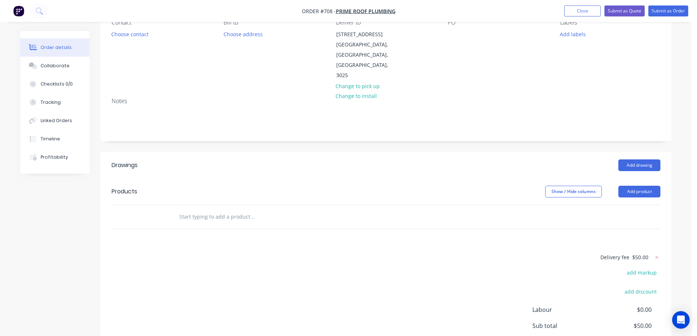
click at [188, 210] on input "text" at bounding box center [252, 217] width 146 height 15
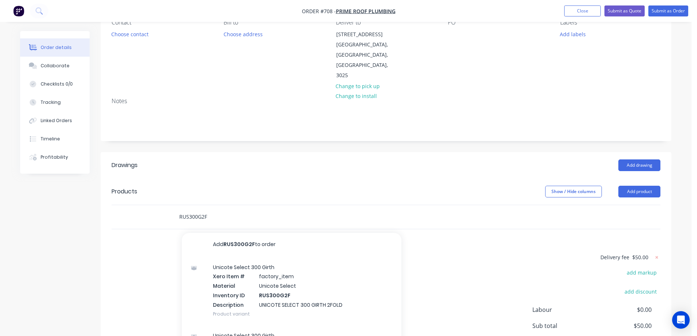
scroll to position [110, 0]
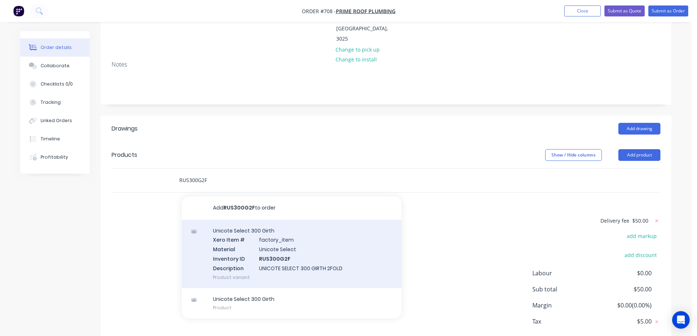
type input "RUS300G2F"
click at [243, 221] on div "Unicote Select 300 Girth Xero Item # factory_item Material Unicote Select Inven…" at bounding box center [292, 254] width 220 height 68
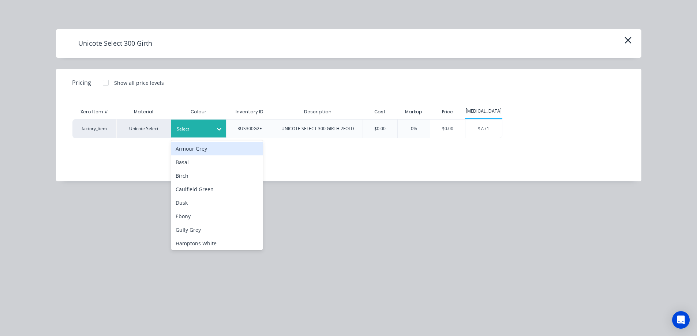
click at [209, 136] on div "Select" at bounding box center [198, 129] width 55 height 18
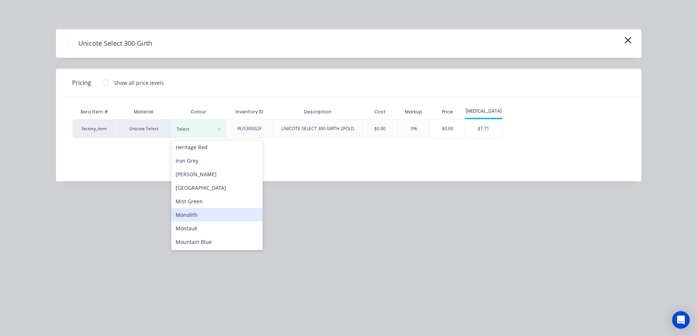
click at [205, 214] on div "Monolith" at bounding box center [216, 215] width 91 height 14
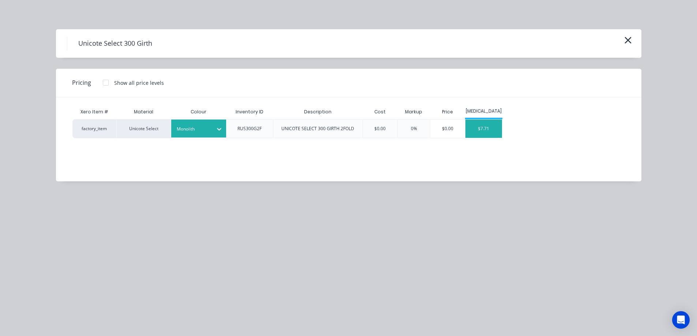
click at [480, 128] on div "$7.71" at bounding box center [483, 129] width 37 height 18
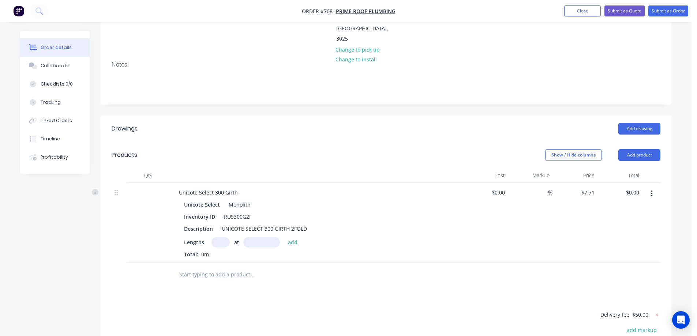
click at [223, 237] on input "text" at bounding box center [220, 242] width 18 height 11
type input "2"
type input "2000mm"
click at [295, 237] on button "add" at bounding box center [292, 242] width 17 height 10
type input "$30.84"
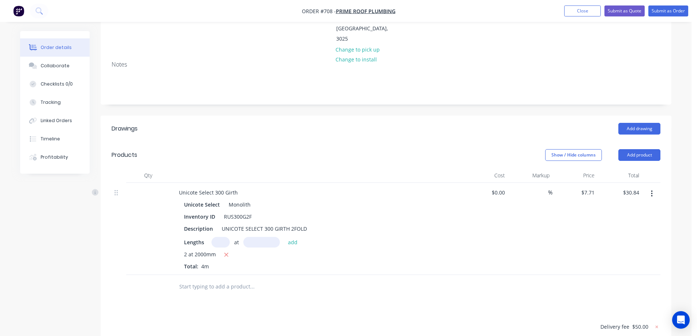
click at [220, 237] on input "text" at bounding box center [220, 242] width 18 height 11
type input "2"
type input "3000mm"
click at [297, 237] on button "add" at bounding box center [292, 242] width 17 height 10
type input "$77.10"
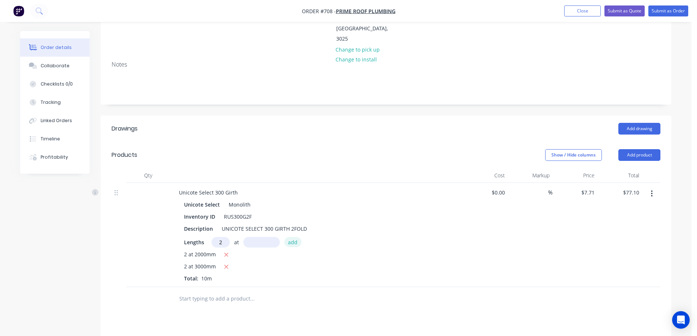
type input "2"
type input "1500mm"
click at [297, 237] on button "add" at bounding box center [292, 242] width 17 height 10
type input "$100.23"
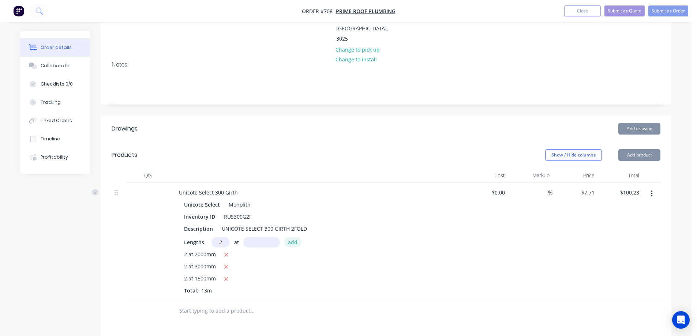
type input "2"
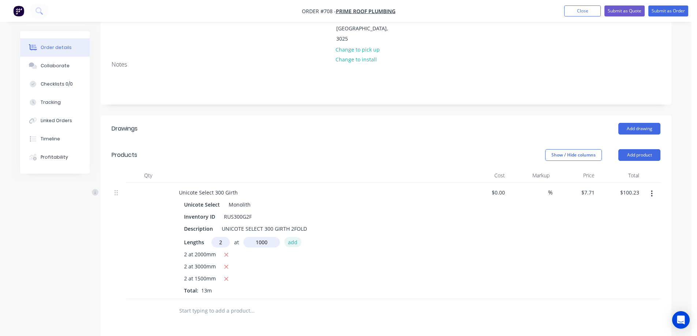
type input "1000mm"
click at [297, 237] on button "add" at bounding box center [292, 242] width 17 height 10
type input "$115.65"
type input "2"
type input "1700mm"
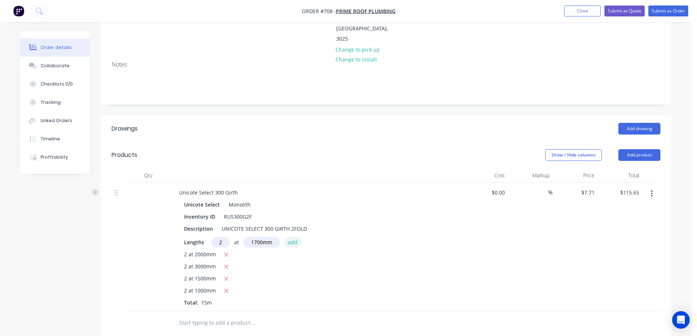
click at [297, 237] on button "add" at bounding box center [292, 242] width 17 height 10
type input "$141.86"
type input "2"
type input "2200mm"
click at [297, 237] on button "add" at bounding box center [292, 242] width 17 height 10
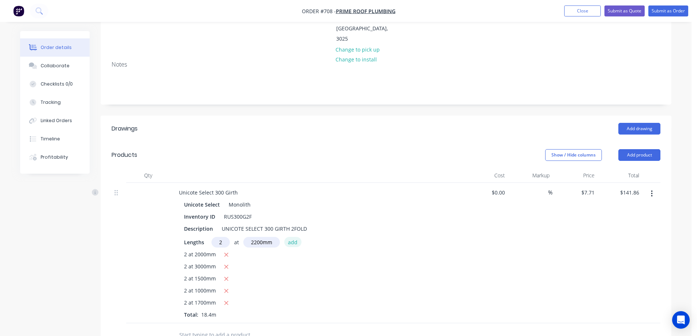
type input "$175.79"
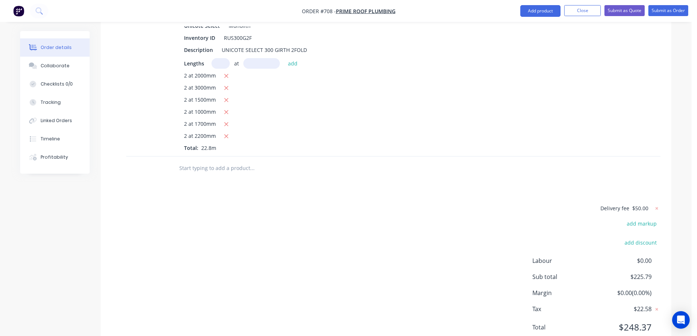
scroll to position [293, 0]
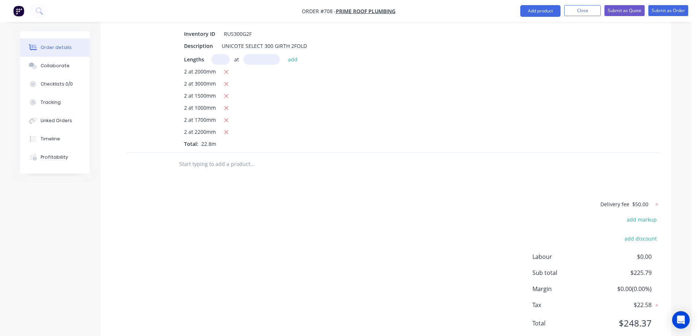
click at [194, 157] on input "text" at bounding box center [252, 164] width 146 height 15
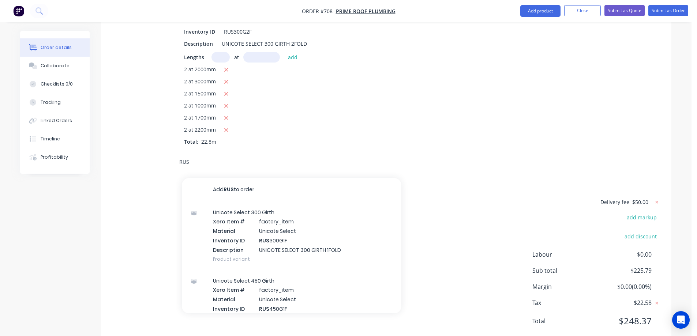
scroll to position [295, 0]
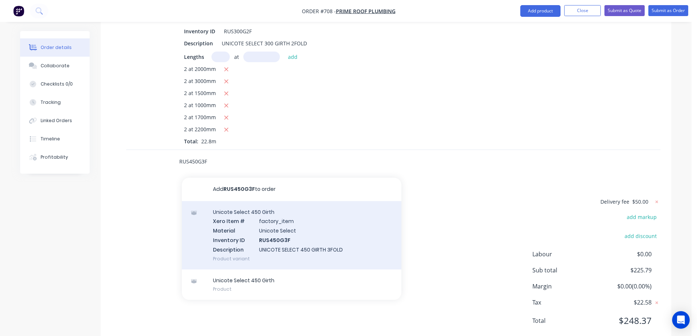
type input "RUS450G3F"
click at [261, 205] on div "Unicote Select 450 Girth Xero Item # factory_item Material Unicote Select Inven…" at bounding box center [292, 235] width 220 height 68
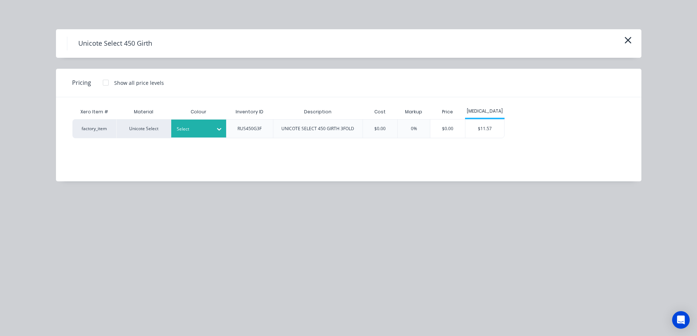
click at [202, 130] on div at bounding box center [193, 129] width 33 height 8
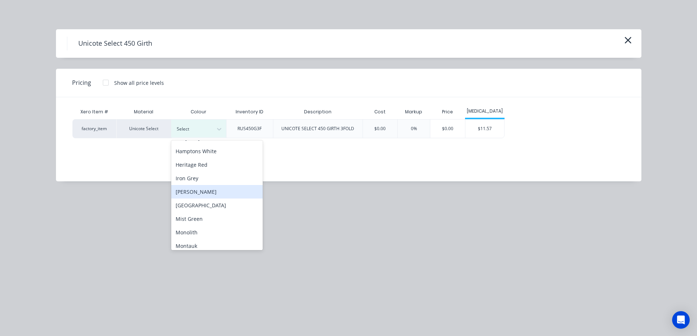
scroll to position [110, 0]
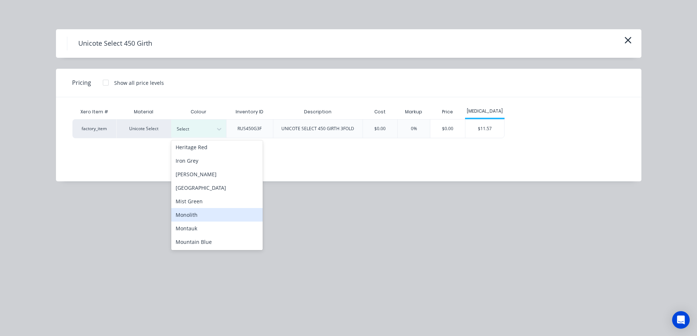
click at [197, 213] on div "Monolith" at bounding box center [216, 215] width 91 height 14
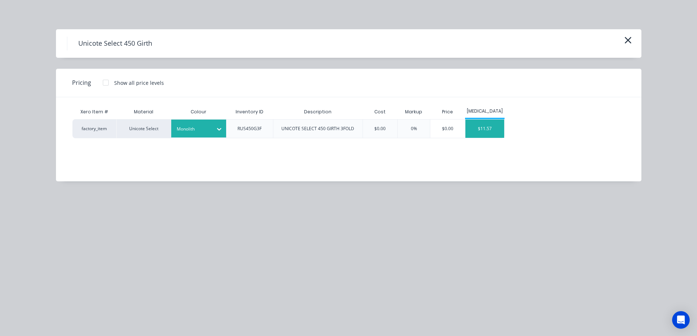
click at [478, 132] on div "$11.57" at bounding box center [484, 129] width 39 height 18
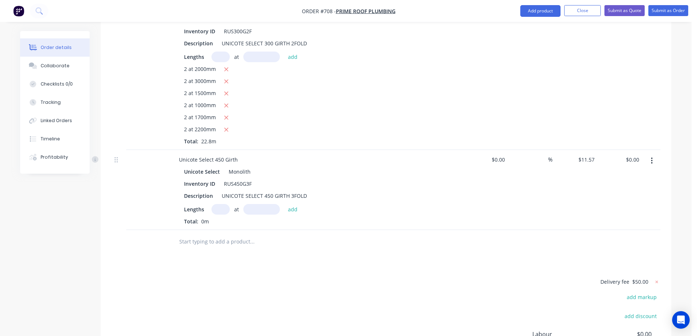
click at [222, 204] on input "text" at bounding box center [220, 209] width 18 height 11
type input "2"
type input "1000mm"
click at [295, 204] on button "add" at bounding box center [292, 209] width 17 height 10
type input "$23.14"
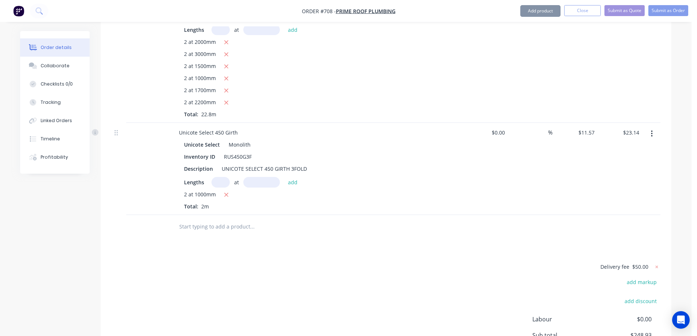
scroll to position [387, 0]
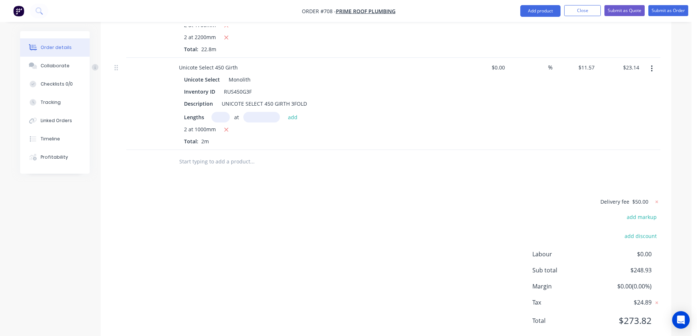
click at [209, 154] on input "text" at bounding box center [252, 161] width 146 height 15
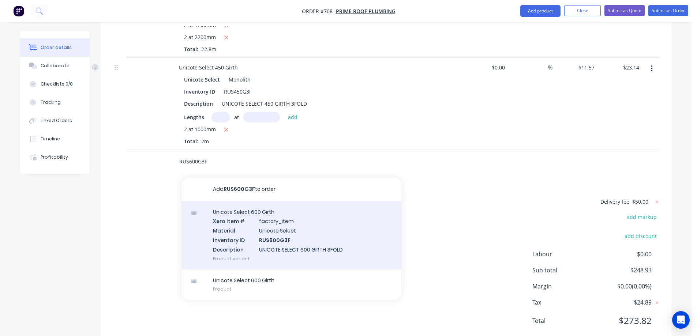
type input "RUS600G3F"
click at [232, 206] on div "Unicote Select 600 Girth Xero Item # factory_item Material Unicote Select Inven…" at bounding box center [292, 235] width 220 height 68
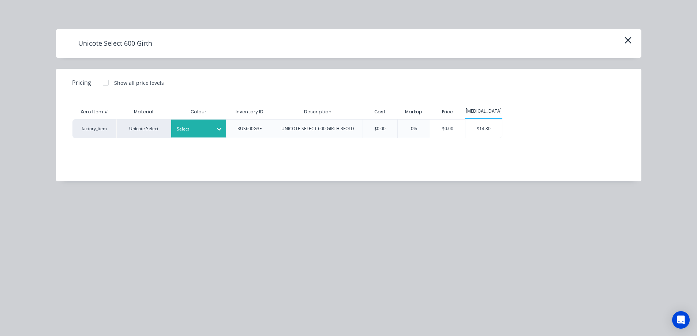
click at [216, 134] on div at bounding box center [219, 129] width 13 height 12
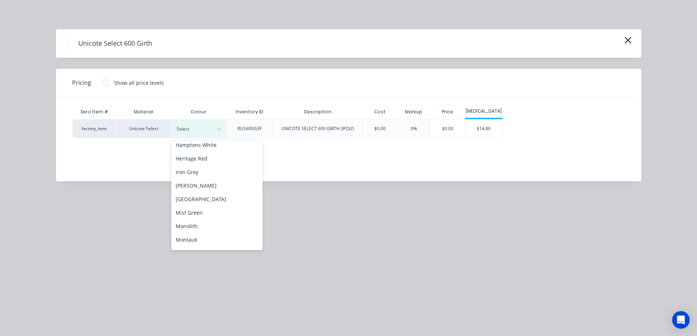
scroll to position [146, 0]
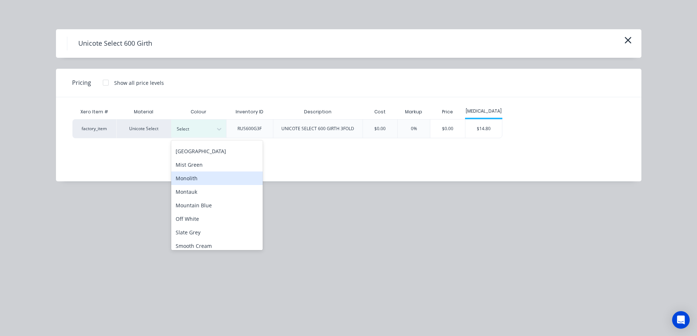
click at [205, 181] on div "Monolith" at bounding box center [216, 179] width 91 height 14
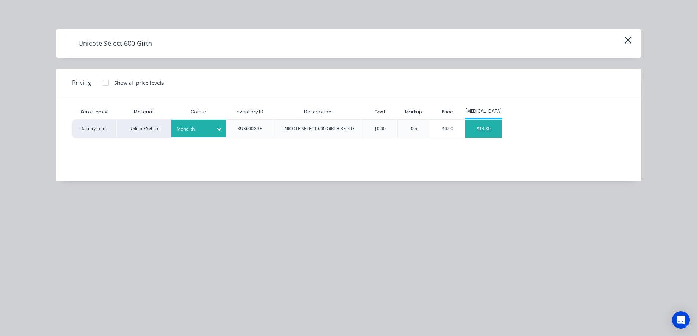
click at [475, 131] on div "$14.80" at bounding box center [483, 129] width 37 height 18
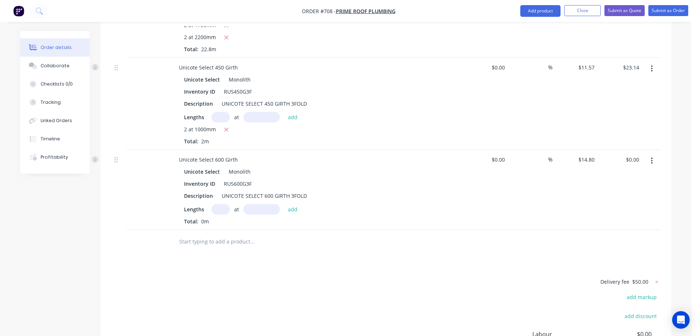
click at [227, 204] on input "text" at bounding box center [220, 209] width 18 height 11
type input "2"
type input "2.045mm"
click at [299, 204] on button "add" at bounding box center [292, 209] width 17 height 10
type input "$0.06"
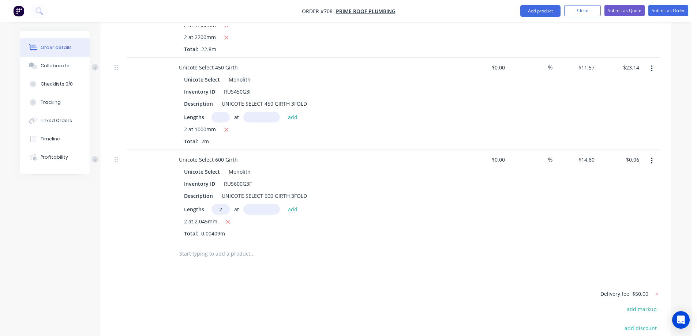
type input "2"
type input "2045mm"
click at [291, 204] on button "add" at bounding box center [292, 209] width 17 height 10
click at [227, 219] on icon "button" at bounding box center [227, 222] width 5 height 7
type input "$60.53"
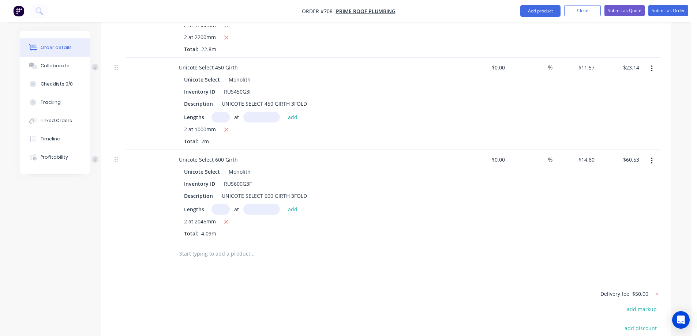
click at [230, 247] on input "text" at bounding box center [252, 254] width 146 height 15
click at [535, 11] on button "Add product" at bounding box center [540, 11] width 40 height 12
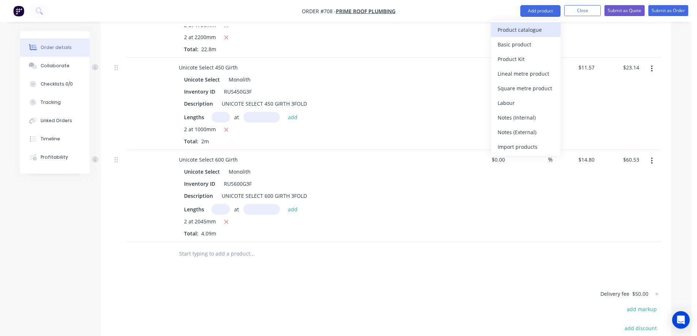
click at [524, 31] on div "Product catalogue" at bounding box center [526, 30] width 56 height 11
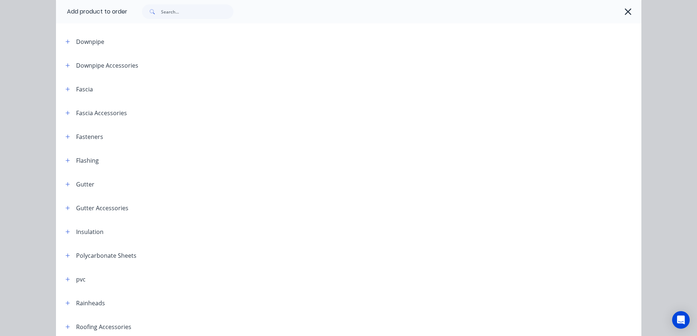
scroll to position [71, 0]
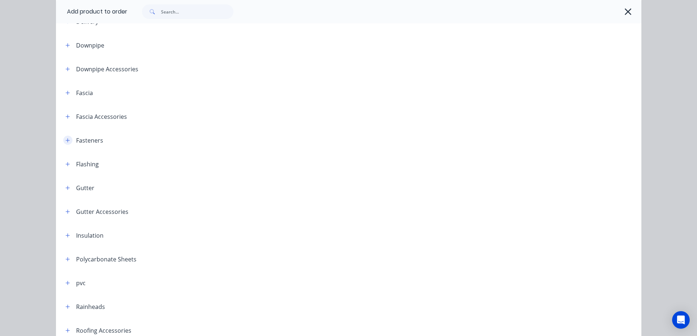
click at [63, 137] on button "button" at bounding box center [67, 140] width 9 height 9
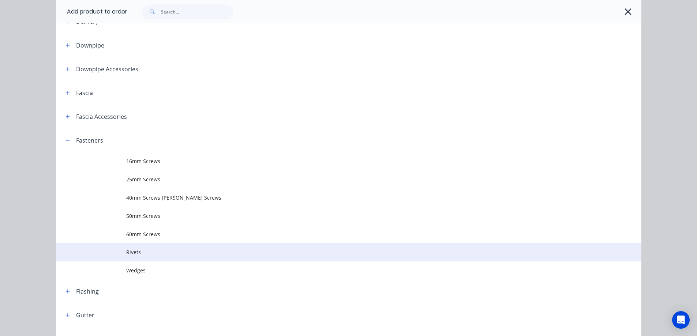
click at [145, 254] on span "Rivets" at bounding box center [332, 252] width 412 height 8
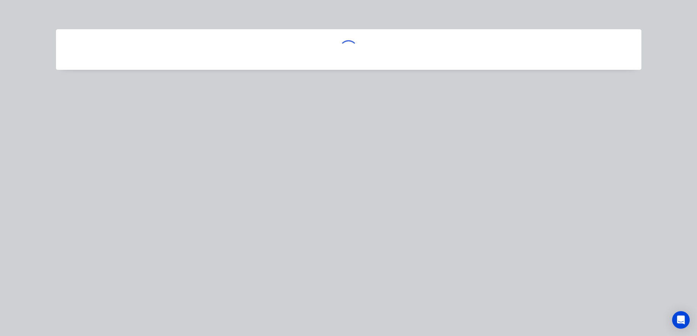
scroll to position [0, 0]
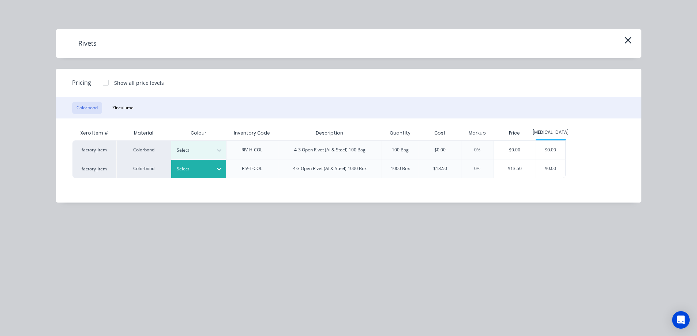
click at [201, 162] on div "Select" at bounding box center [198, 169] width 55 height 18
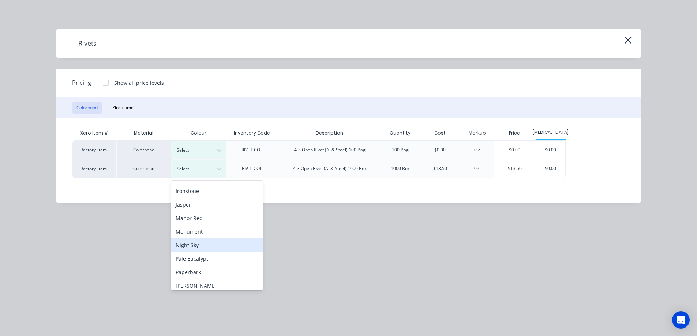
scroll to position [146, 0]
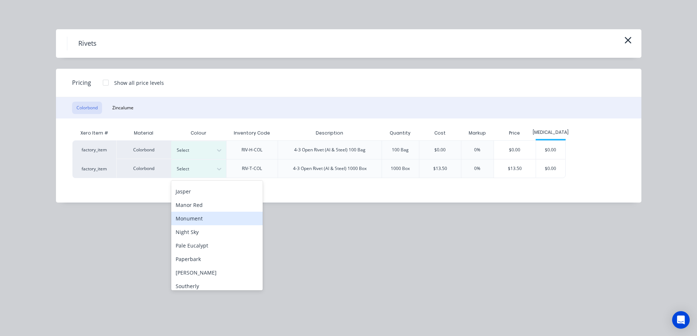
click at [205, 221] on div "Monument" at bounding box center [216, 219] width 91 height 14
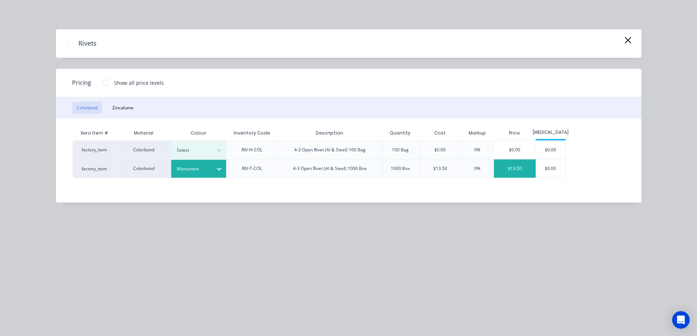
click at [520, 173] on div "$13.50" at bounding box center [515, 169] width 42 height 18
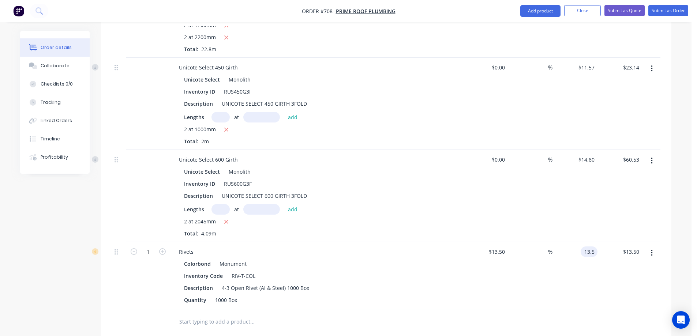
click at [591, 247] on input "13.5" at bounding box center [591, 252] width 14 height 11
type input "20"
type input "48.15"
type input "$20.00"
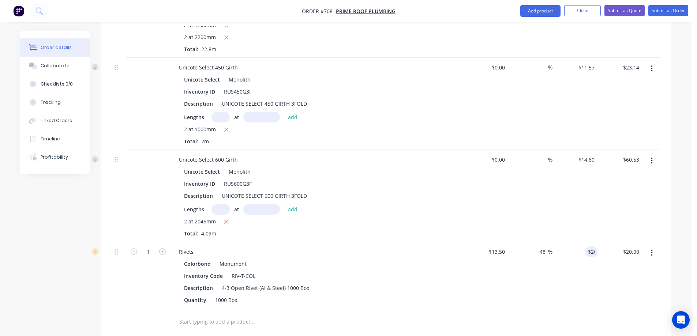
click at [576, 247] on div "$20.00 20" at bounding box center [574, 276] width 45 height 68
click at [613, 11] on button "Submit as Quote" at bounding box center [624, 10] width 40 height 11
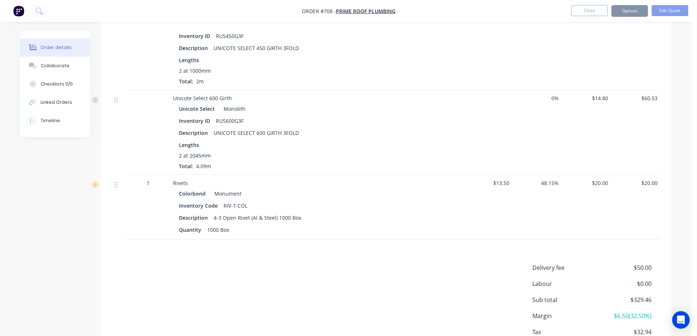
scroll to position [0, 0]
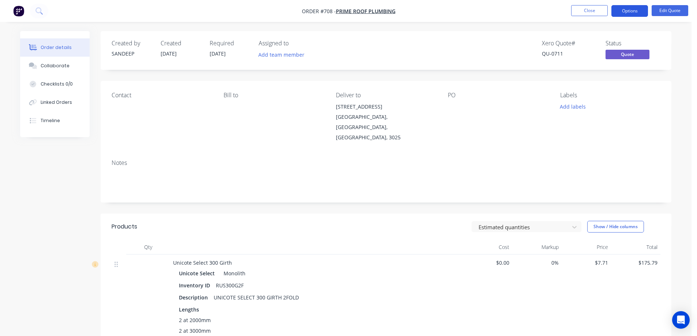
click at [625, 11] on button "Options" at bounding box center [629, 11] width 37 height 12
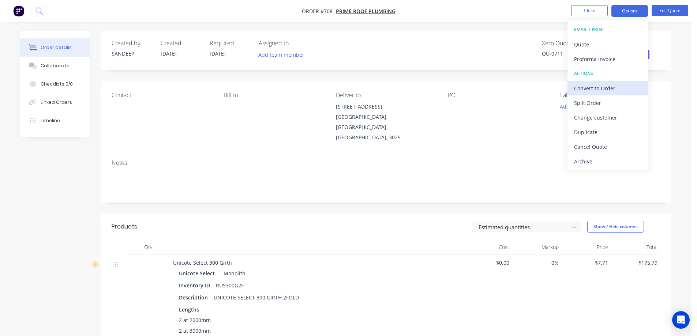
click at [592, 84] on div "Convert to Order" at bounding box center [607, 88] width 67 height 11
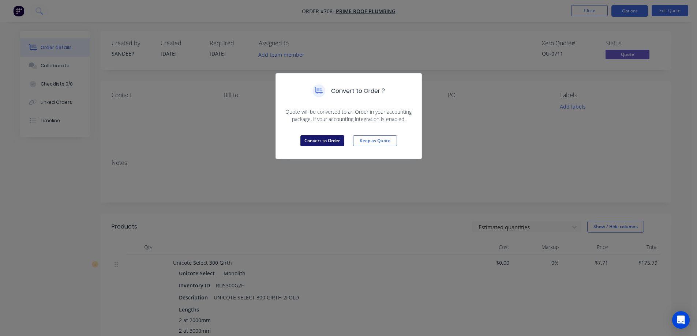
click at [325, 141] on button "Convert to Order" at bounding box center [322, 140] width 44 height 11
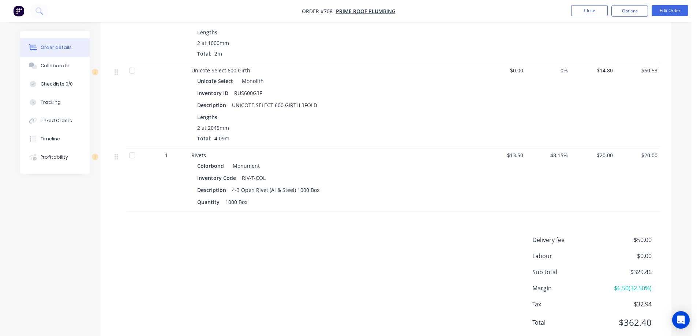
scroll to position [420, 0]
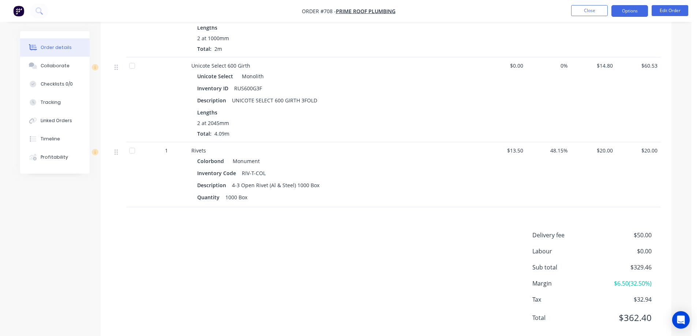
click at [621, 14] on button "Options" at bounding box center [629, 11] width 37 height 12
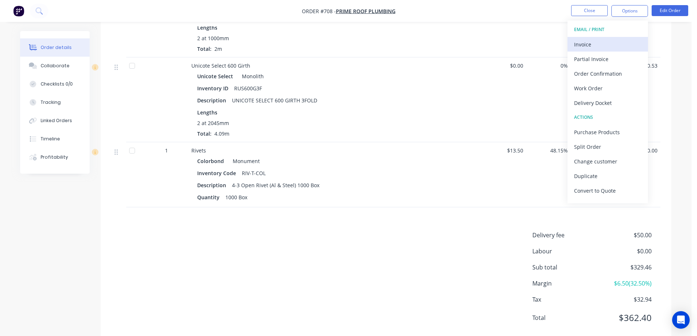
click at [607, 42] on div "Invoice" at bounding box center [607, 44] width 67 height 11
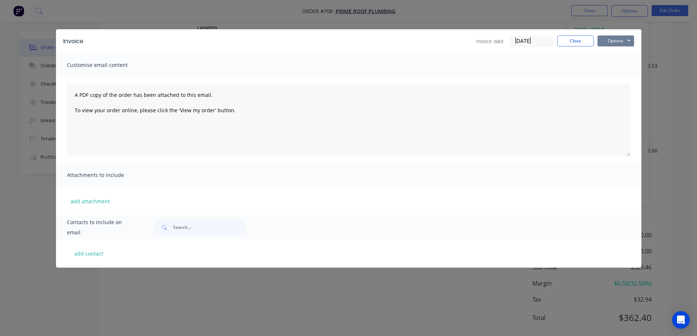
click at [609, 40] on button "Options" at bounding box center [615, 40] width 37 height 11
click at [608, 56] on button "Preview" at bounding box center [620, 54] width 47 height 12
click at [570, 42] on button "Close" at bounding box center [575, 40] width 37 height 11
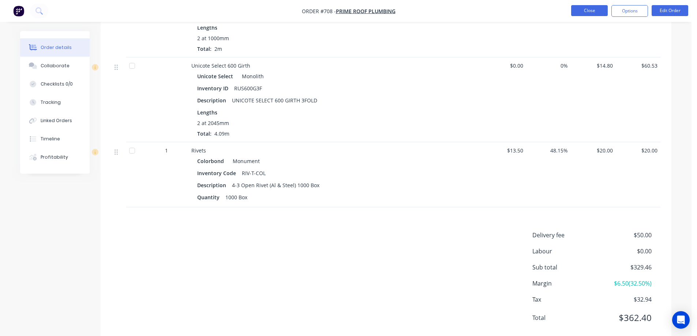
click at [585, 10] on button "Close" at bounding box center [589, 10] width 37 height 11
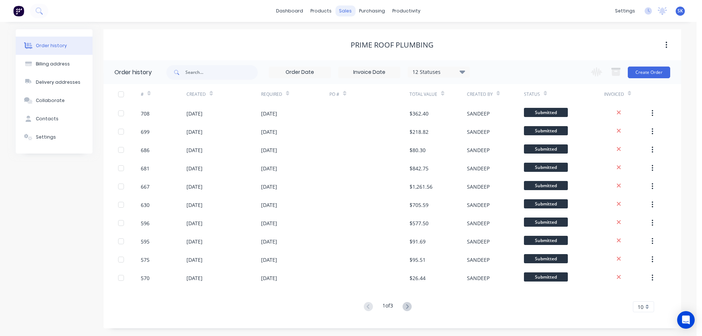
click at [348, 9] on div "sales" at bounding box center [346, 10] width 20 height 11
click at [356, 32] on link "Sales Orders" at bounding box center [384, 34] width 97 height 15
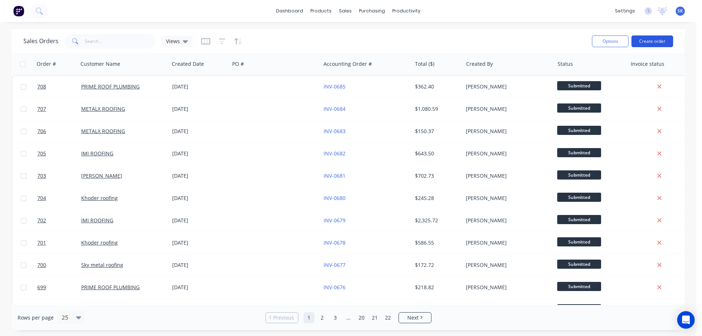
click at [654, 42] on button "Create order" at bounding box center [653, 41] width 42 height 12
click at [647, 41] on button "Create order" at bounding box center [653, 41] width 42 height 12
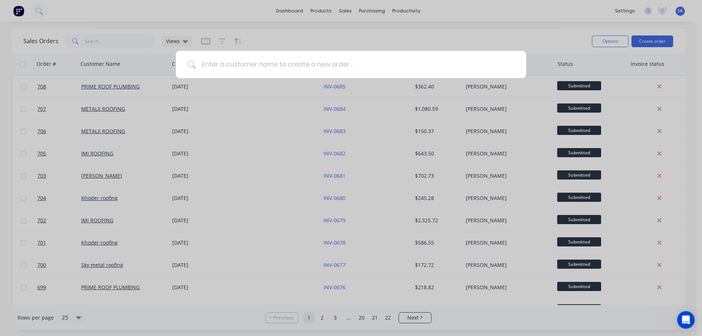
click at [382, 65] on input at bounding box center [355, 64] width 319 height 27
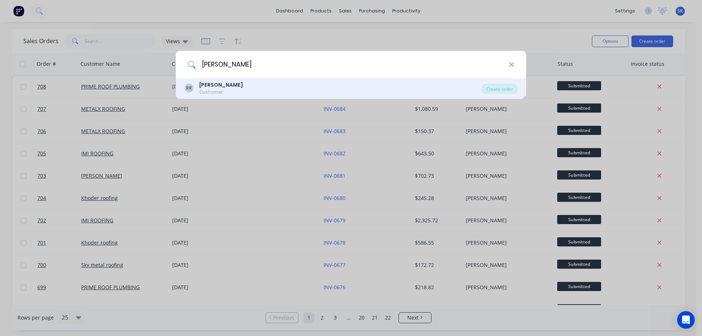
type input "ROSS"
click at [268, 93] on div "RR Ross Customer" at bounding box center [333, 88] width 297 height 14
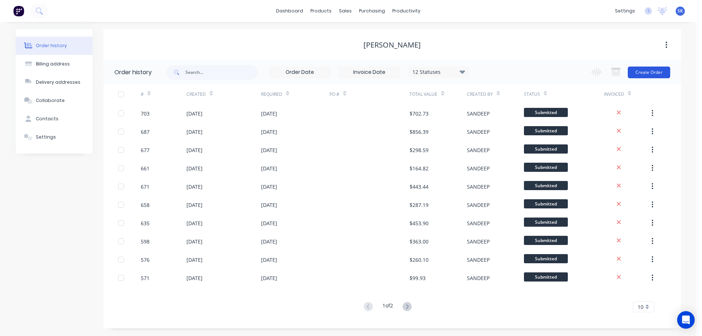
click at [642, 75] on button "Create Order" at bounding box center [649, 73] width 42 height 12
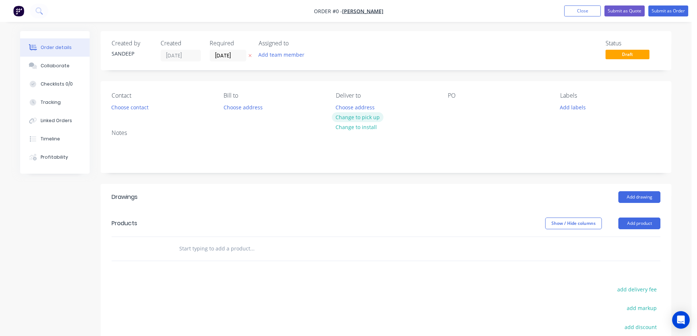
click at [355, 119] on button "Change to pick up" at bounding box center [358, 117] width 52 height 10
click at [226, 248] on input "text" at bounding box center [252, 248] width 146 height 15
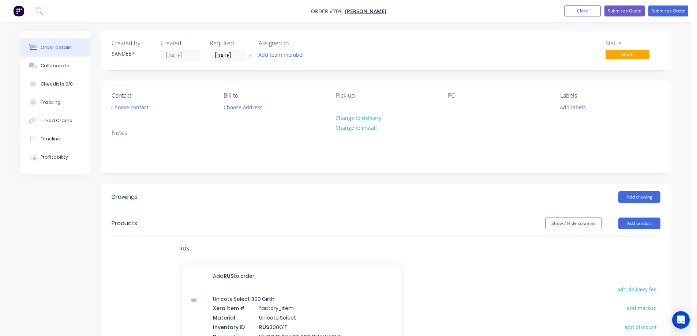
click at [195, 248] on input "RUS" at bounding box center [252, 248] width 146 height 15
click at [199, 248] on input "RUS" at bounding box center [252, 248] width 146 height 15
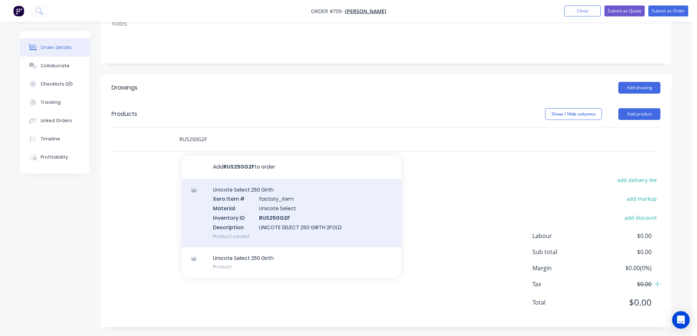
scroll to position [110, 0]
type input "RUS250G2F"
click at [247, 225] on div "Unicote Select 250 Girth Xero Item # factory_item Material Unicote Select Inven…" at bounding box center [292, 213] width 220 height 68
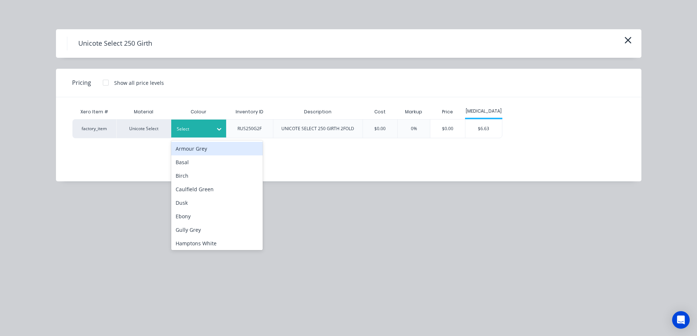
click at [203, 129] on div at bounding box center [193, 129] width 33 height 8
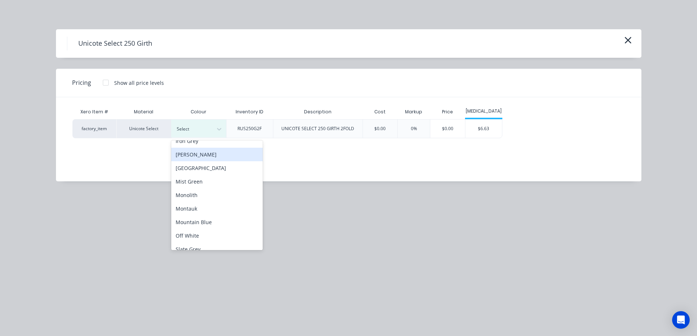
scroll to position [146, 0]
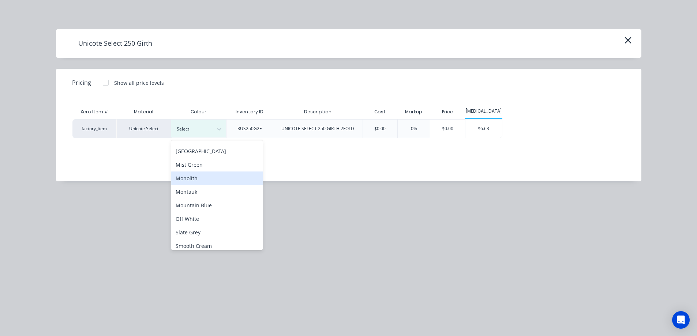
click at [198, 183] on div "Monolith" at bounding box center [216, 179] width 91 height 14
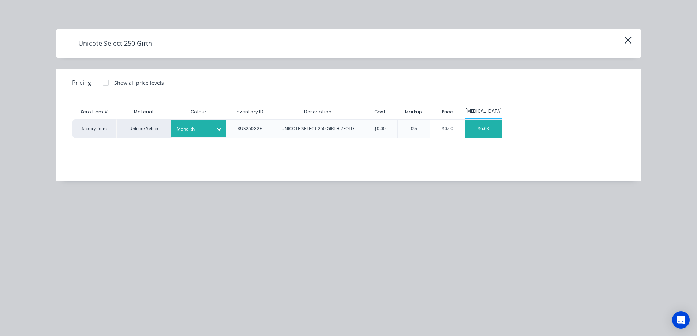
click at [477, 135] on div "$6.63" at bounding box center [483, 129] width 37 height 18
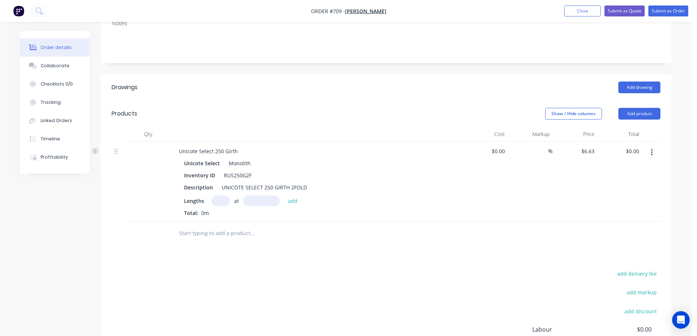
click at [217, 199] on input "text" at bounding box center [220, 201] width 18 height 11
type input "1"
type input "3500mm"
click at [293, 199] on button "add" at bounding box center [292, 201] width 17 height 10
type input "$23.21"
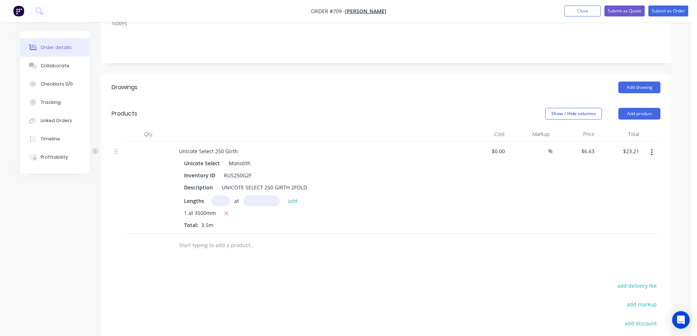
click at [225, 244] on input "text" at bounding box center [252, 245] width 146 height 15
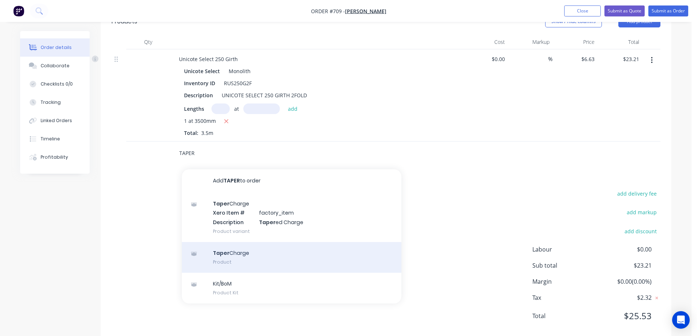
scroll to position [218, 0]
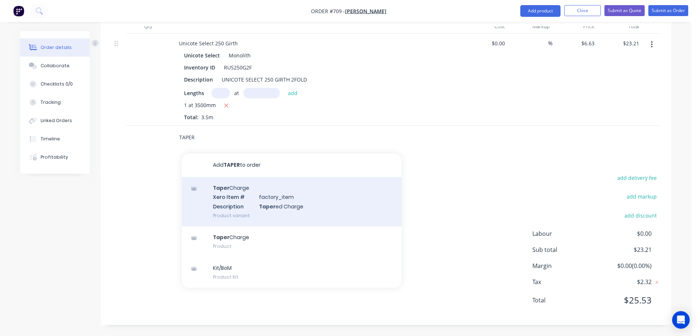
type input "TAPER"
click at [247, 213] on div "Taper Charge Xero Item # factory_item Description Taper ed Charge Product varia…" at bounding box center [292, 201] width 220 height 49
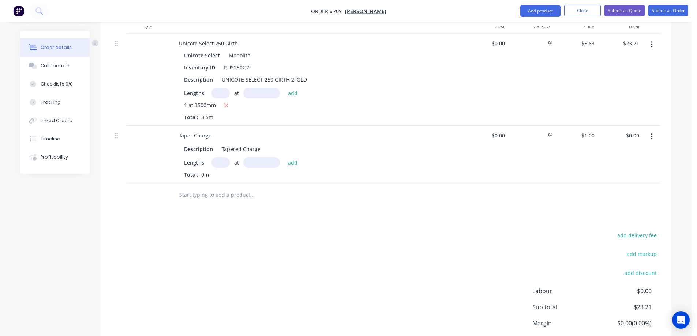
click at [216, 161] on input "text" at bounding box center [220, 162] width 18 height 11
type input "1"
type input "3500mm"
click at [290, 159] on button "add" at bounding box center [292, 162] width 17 height 10
type input "$3.50"
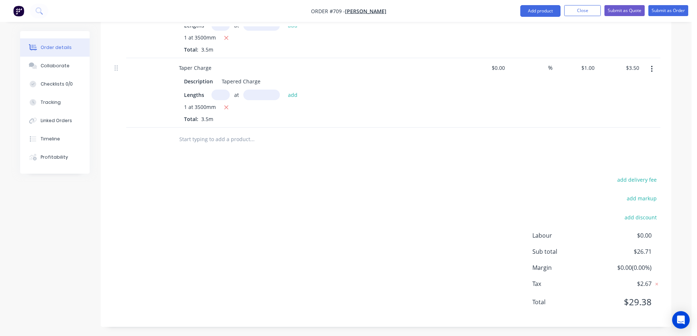
scroll to position [287, 0]
click at [225, 138] on input "text" at bounding box center [252, 137] width 146 height 15
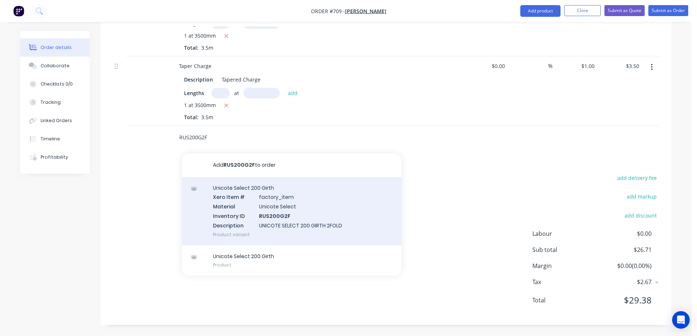
type input "RUS200G2F"
click at [232, 190] on div "Unicote Select 200 Girth Xero Item # factory_item Material Unicote Select Inven…" at bounding box center [292, 211] width 220 height 68
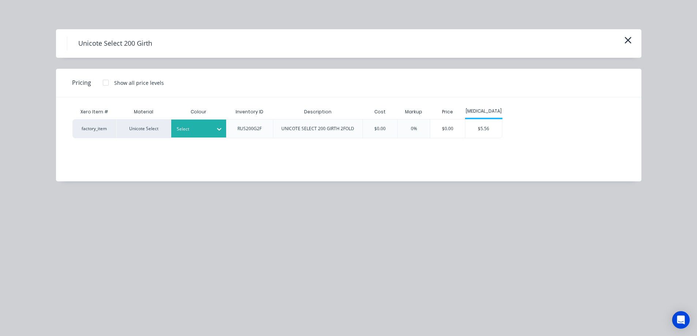
click at [222, 131] on icon at bounding box center [219, 128] width 7 height 7
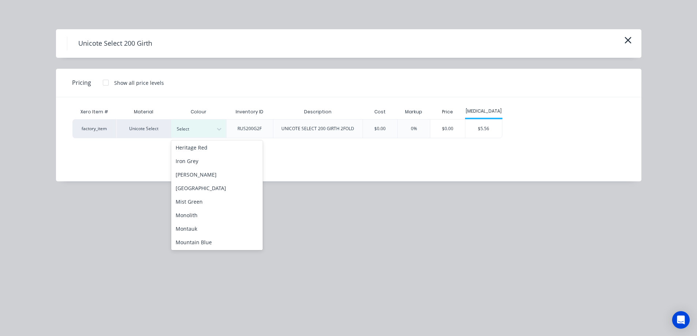
scroll to position [110, 0]
click at [197, 218] on div "Monolith" at bounding box center [216, 215] width 91 height 14
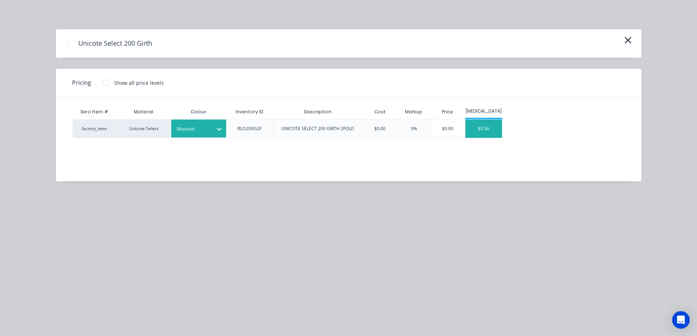
click at [483, 125] on div "$5.56" at bounding box center [483, 129] width 37 height 18
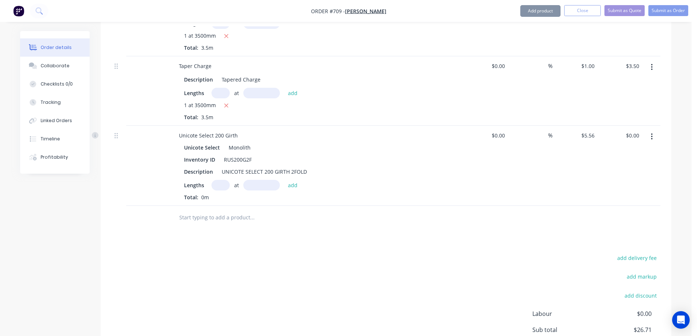
click at [224, 189] on input "text" at bounding box center [220, 185] width 18 height 11
type input "1"
type input "4200mm"
click at [293, 183] on button "add" at bounding box center [292, 185] width 17 height 10
type input "$23.35"
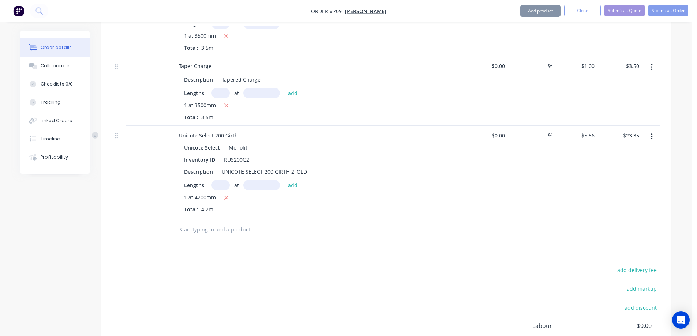
click at [217, 222] on input "text" at bounding box center [252, 229] width 146 height 15
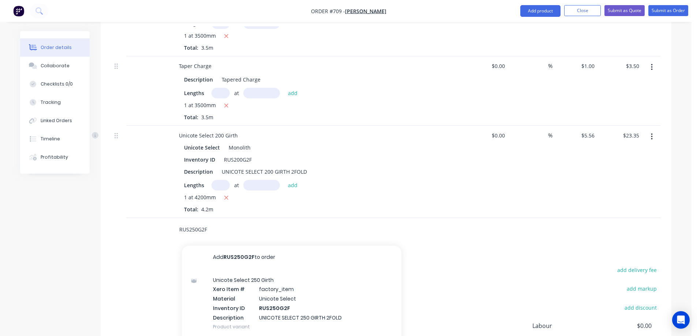
scroll to position [324, 0]
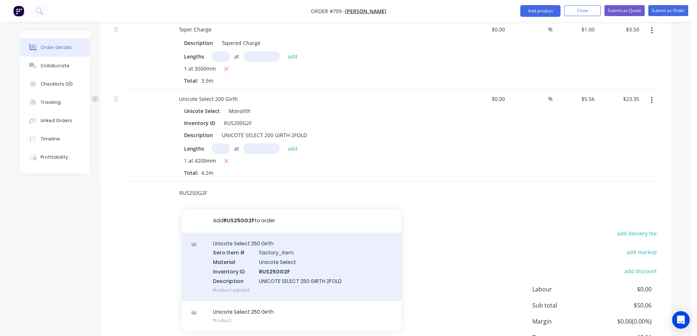
type input "RUS250G2F"
click at [249, 273] on div "Unicote Select 250 Girth Xero Item # factory_item Material Unicote Select Inven…" at bounding box center [292, 267] width 220 height 68
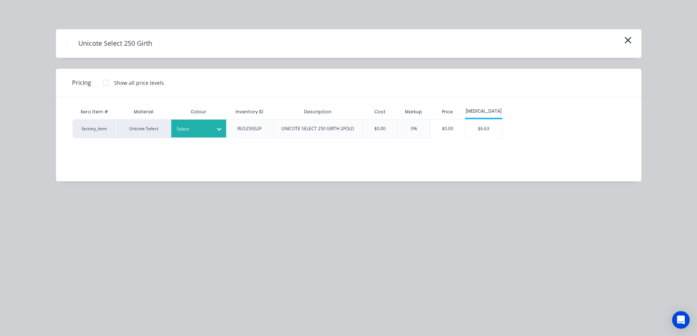
click at [211, 133] on div "Select" at bounding box center [192, 129] width 41 height 10
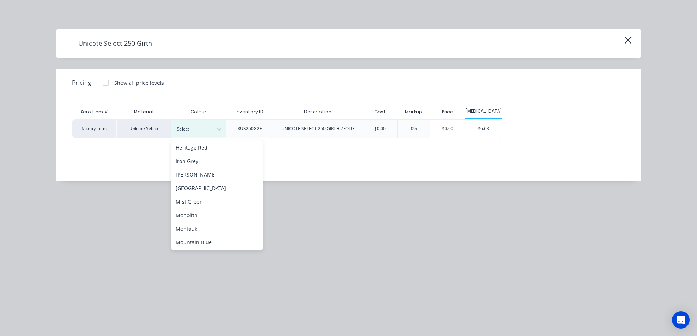
scroll to position [110, 0]
click at [212, 211] on div "Monolith" at bounding box center [216, 215] width 91 height 14
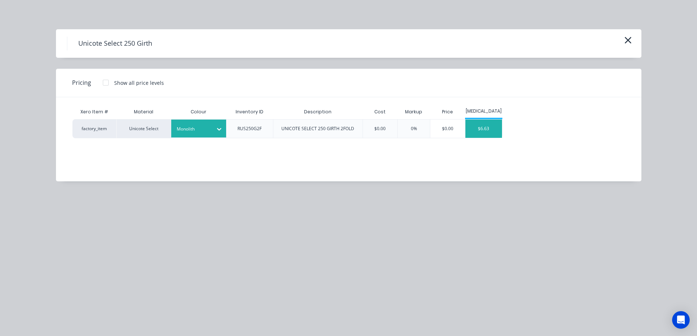
click at [477, 127] on div "$6.63" at bounding box center [483, 129] width 37 height 18
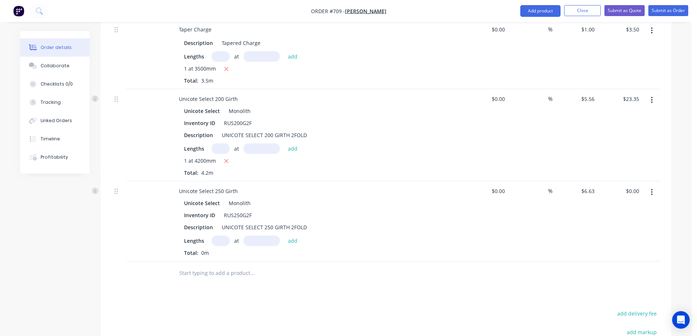
click at [219, 241] on input "text" at bounding box center [220, 241] width 18 height 11
type input "1"
type input "2400mm"
click at [288, 241] on button "add" at bounding box center [292, 241] width 17 height 10
type input "$15.91"
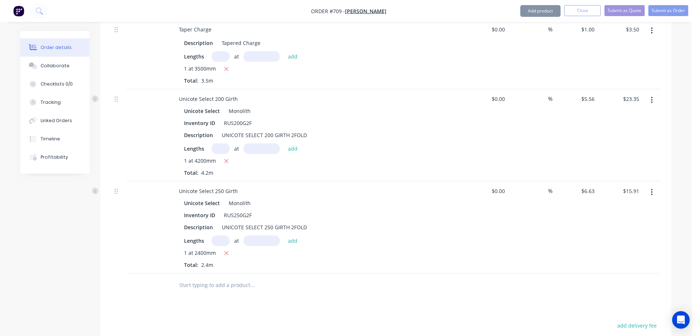
click at [229, 284] on input "text" at bounding box center [252, 285] width 146 height 15
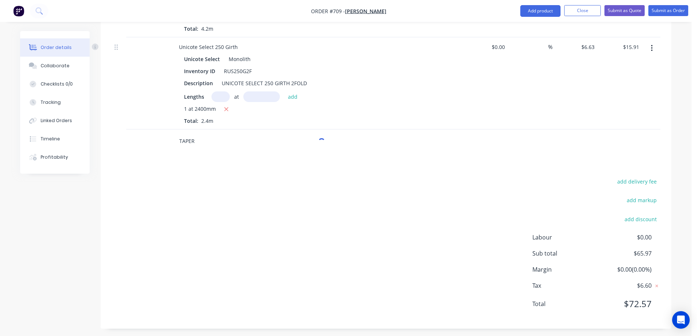
scroll to position [470, 0]
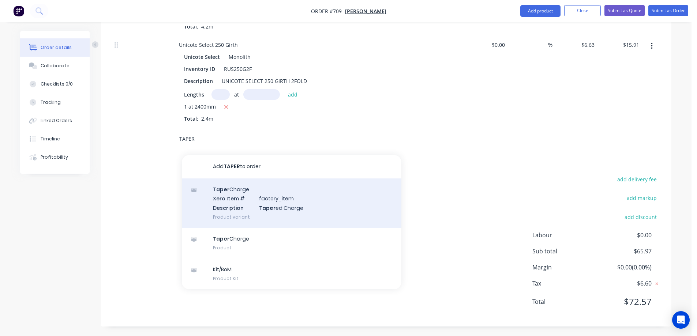
type input "TAPER"
click at [236, 204] on div "Taper Charge Xero Item # factory_item Description Taper ed Charge Product varia…" at bounding box center [292, 203] width 220 height 49
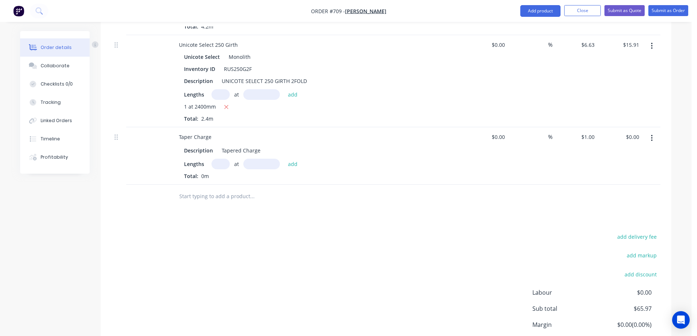
click at [221, 166] on input "text" at bounding box center [220, 164] width 18 height 11
type input "1"
type input "2400mm"
click at [292, 162] on button "add" at bounding box center [292, 164] width 17 height 10
type input "$2.40"
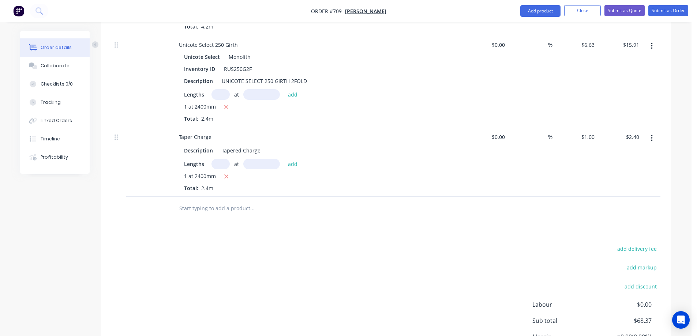
click at [214, 214] on input "text" at bounding box center [252, 208] width 146 height 15
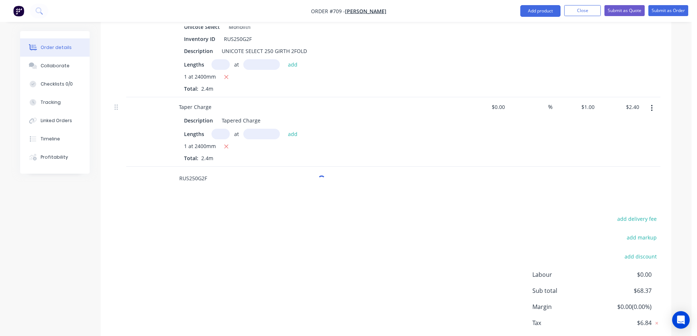
scroll to position [541, 0]
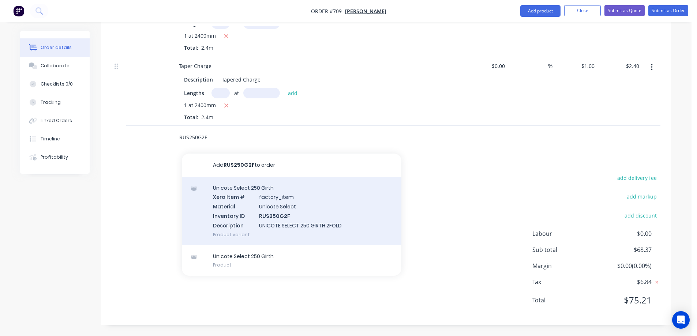
type input "RUS250G2F"
click at [250, 212] on div "Unicote Select 250 Girth Xero Item # factory_item Material Unicote Select Inven…" at bounding box center [292, 211] width 220 height 68
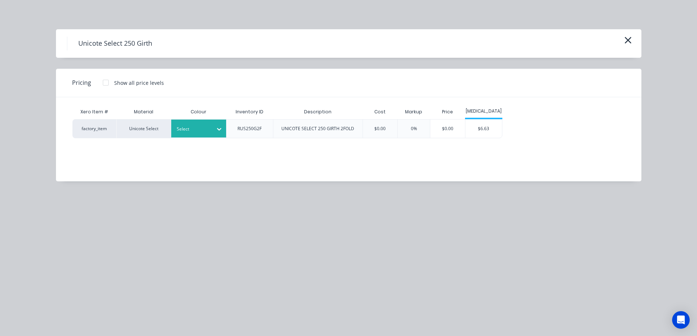
click at [215, 129] on div at bounding box center [219, 129] width 13 height 12
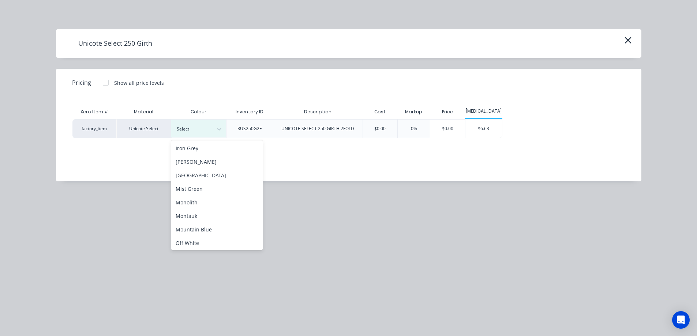
scroll to position [146, 0]
click at [209, 183] on div "Monolith" at bounding box center [216, 179] width 91 height 14
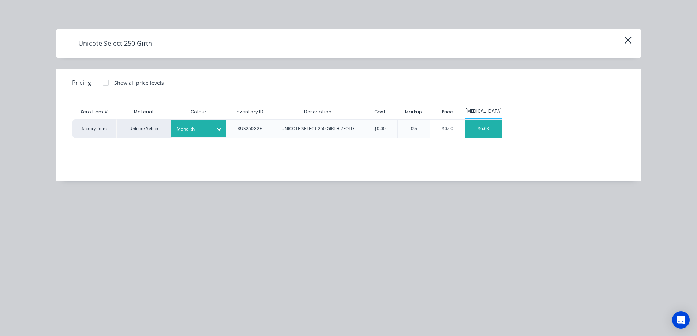
click at [482, 138] on div "$6.63" at bounding box center [483, 129] width 37 height 18
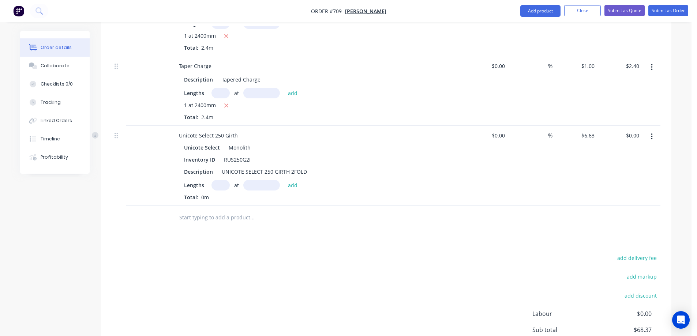
click at [207, 185] on div "Lengths at add" at bounding box center [316, 185] width 265 height 11
click at [213, 185] on input "text" at bounding box center [220, 185] width 18 height 11
type input "1"
type input "1000mm"
click at [296, 188] on button "add" at bounding box center [292, 185] width 17 height 10
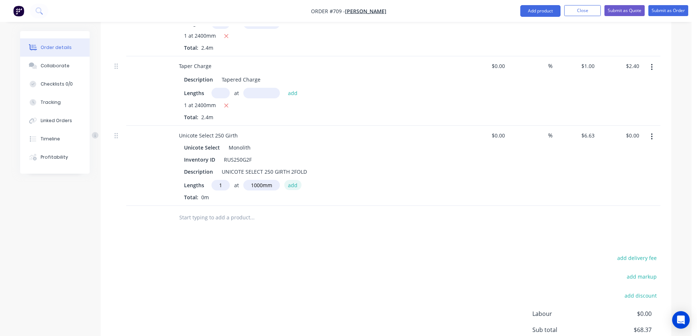
type input "$6.63"
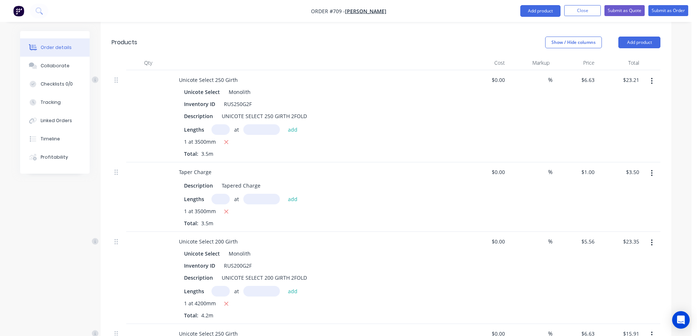
scroll to position [121, 0]
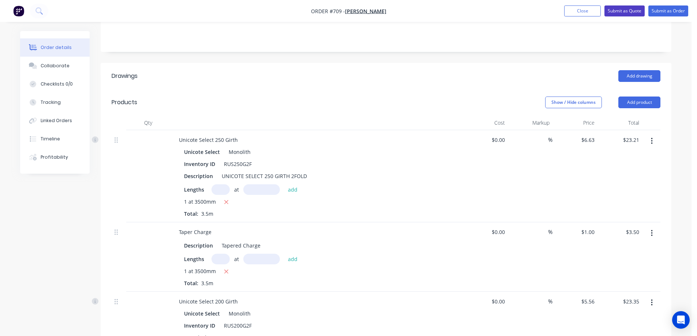
click at [619, 12] on button "Submit as Quote" at bounding box center [624, 10] width 40 height 11
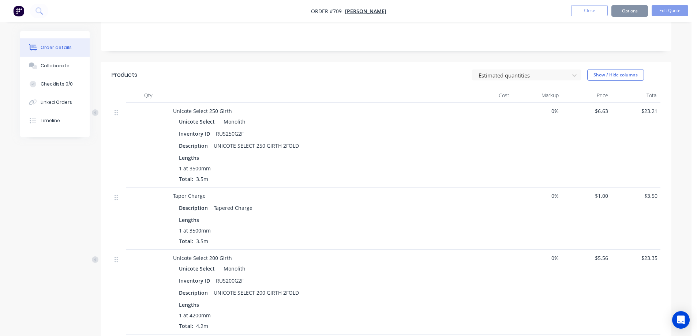
scroll to position [0, 0]
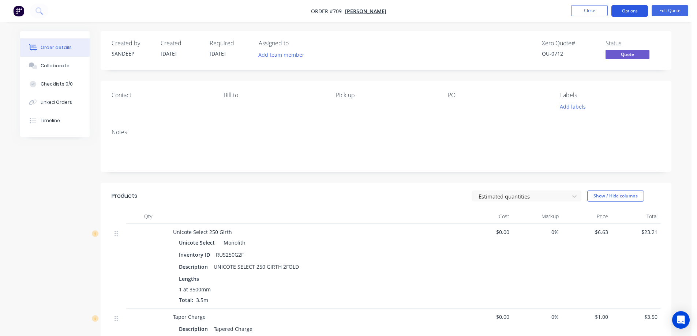
click at [629, 8] on button "Options" at bounding box center [629, 11] width 37 height 12
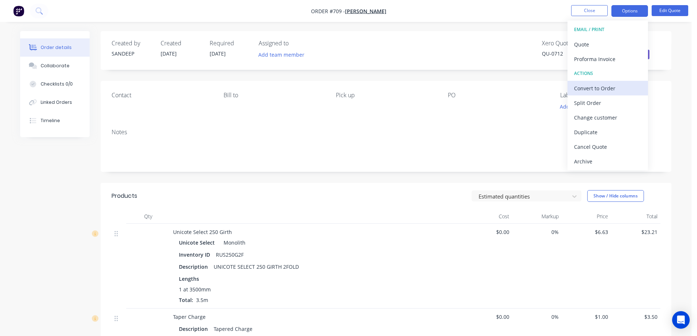
click at [591, 86] on div "Convert to Order" at bounding box center [607, 88] width 67 height 11
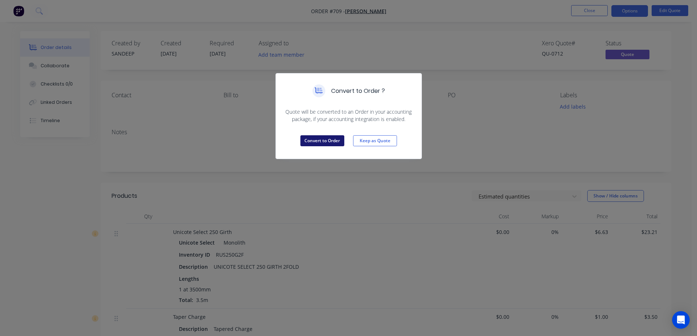
click at [307, 138] on button "Convert to Order" at bounding box center [322, 140] width 44 height 11
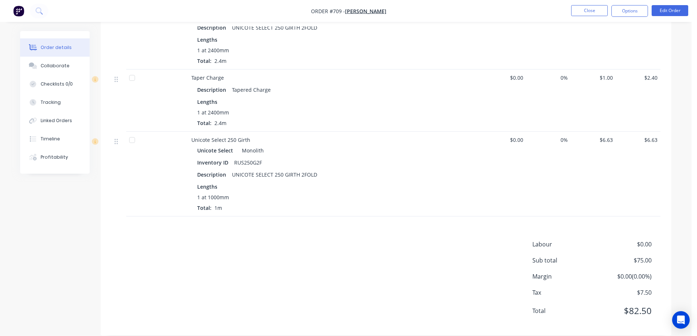
scroll to position [476, 0]
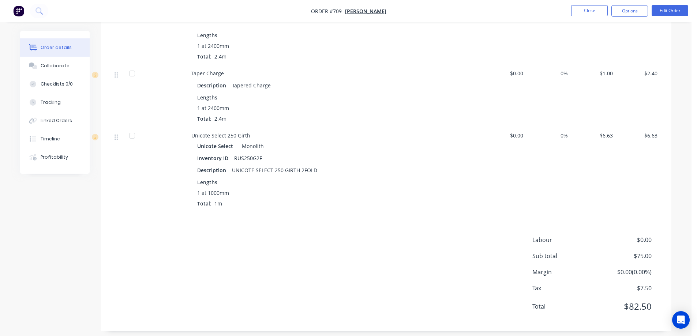
click at [640, 3] on nav "Order #709 - Ross Close Options Edit Order" at bounding box center [348, 11] width 697 height 22
click at [637, 8] on button "Options" at bounding box center [629, 11] width 37 height 12
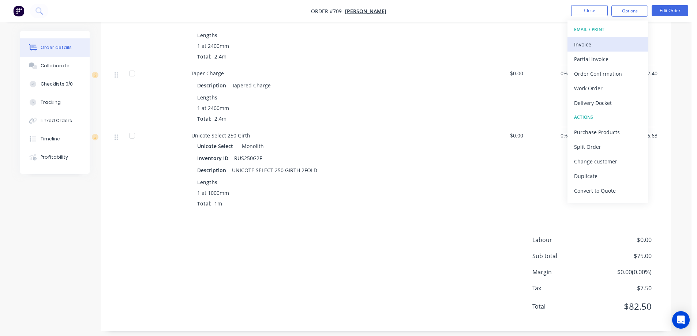
click at [613, 42] on div "Invoice" at bounding box center [607, 44] width 67 height 11
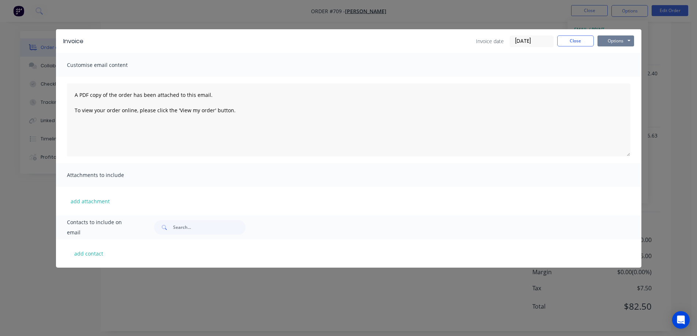
click at [615, 40] on button "Options" at bounding box center [615, 40] width 37 height 11
click at [612, 53] on button "Preview" at bounding box center [620, 54] width 47 height 12
click at [589, 44] on button "Close" at bounding box center [575, 40] width 37 height 11
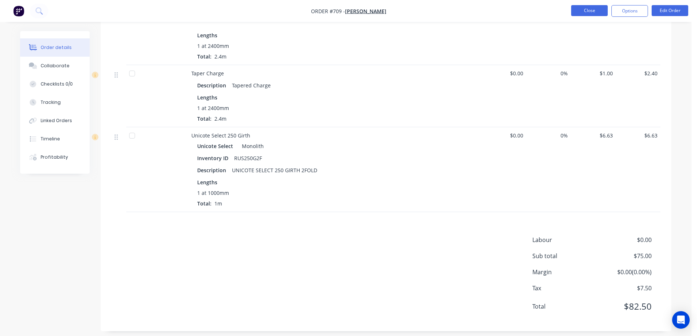
click at [587, 14] on button "Close" at bounding box center [589, 10] width 37 height 11
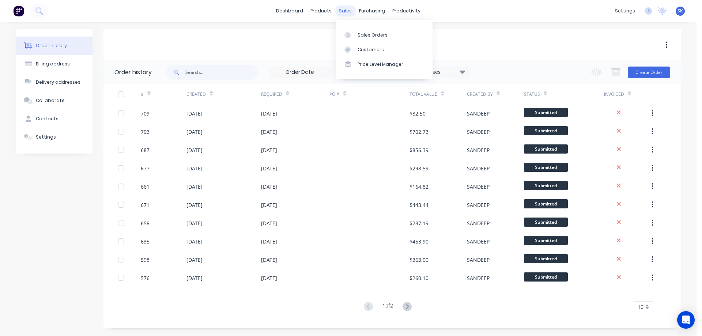
click at [345, 11] on div "sales" at bounding box center [346, 10] width 20 height 11
click at [357, 29] on link "Sales Orders" at bounding box center [384, 34] width 97 height 15
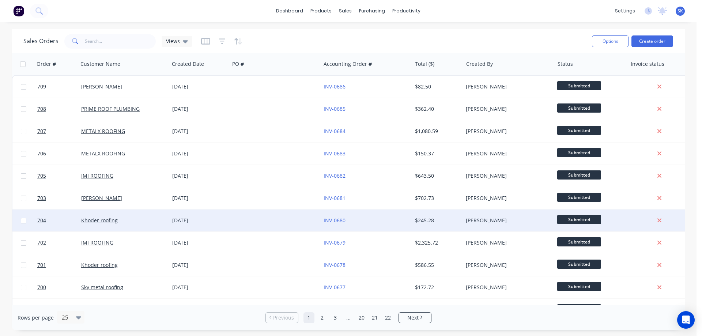
click at [180, 222] on div "01 Oct 2025" at bounding box center [199, 220] width 55 height 7
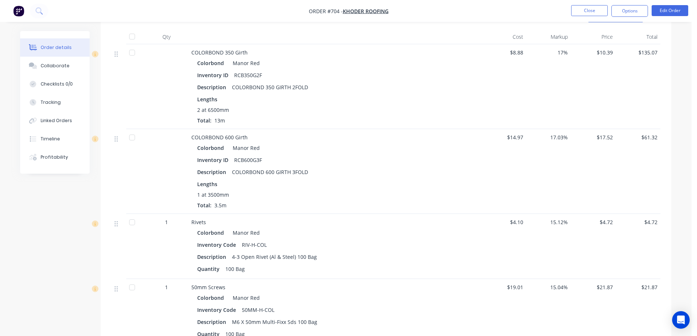
scroll to position [185, 0]
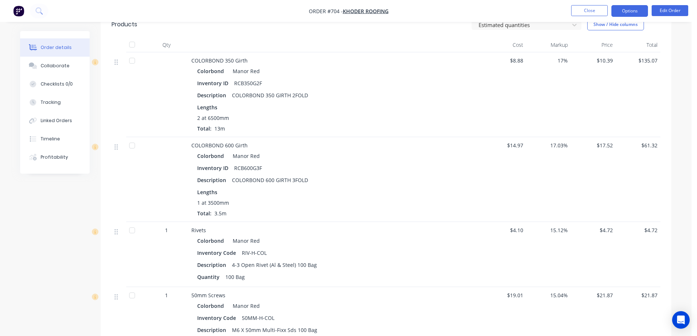
click at [622, 10] on button "Options" at bounding box center [629, 11] width 37 height 12
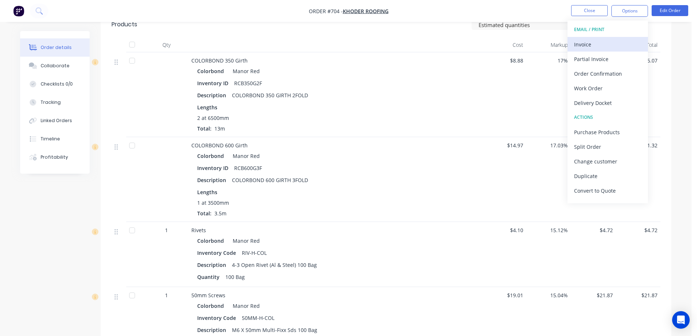
click at [594, 45] on div "Invoice" at bounding box center [607, 44] width 67 height 11
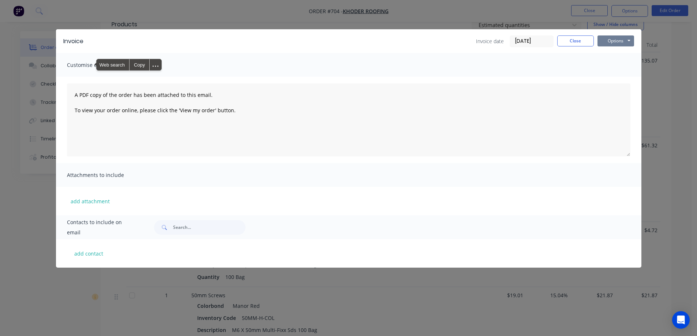
click at [612, 38] on button "Options" at bounding box center [615, 40] width 37 height 11
click at [609, 52] on button "Preview" at bounding box center [620, 54] width 47 height 12
click at [291, 10] on div "Invoice Invoice date 01/10/25 Close Options Preview Print Email Customise email…" at bounding box center [348, 168] width 697 height 336
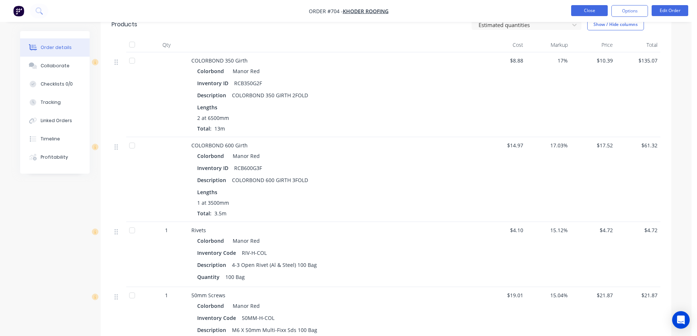
click at [584, 12] on button "Close" at bounding box center [589, 10] width 37 height 11
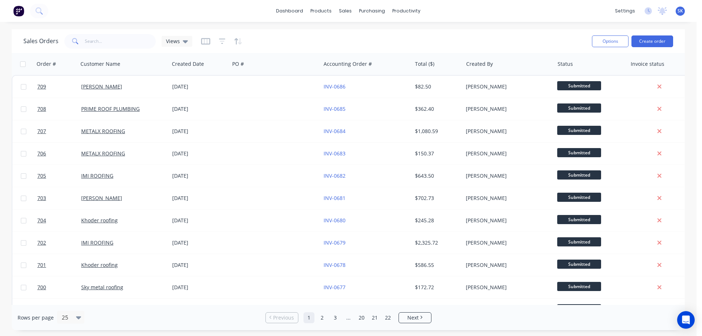
click at [18, 13] on img at bounding box center [18, 10] width 11 height 11
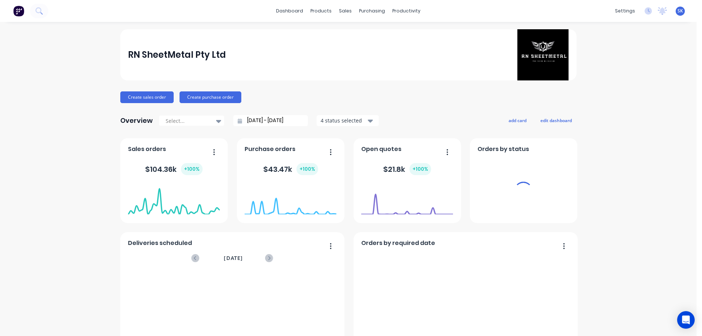
click at [248, 118] on input "[DATE] - [DATE]" at bounding box center [273, 120] width 63 height 11
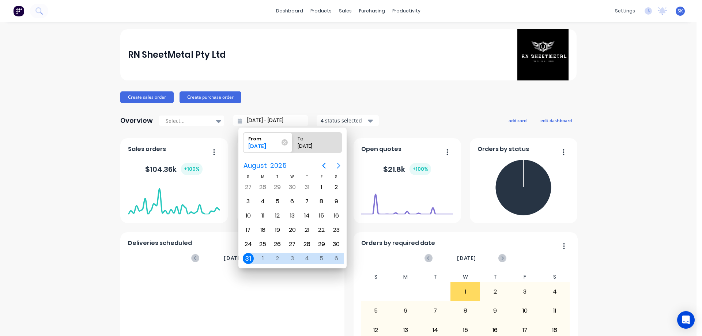
click at [339, 167] on icon "Next page" at bounding box center [338, 166] width 3 height 6
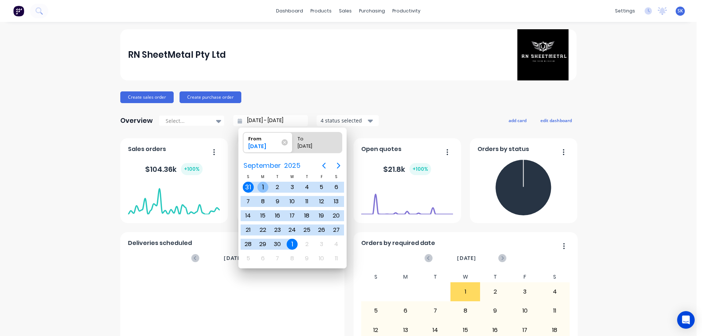
click at [258, 184] on div "Sep 1" at bounding box center [263, 187] width 15 height 14
type input "01/09/25 - 01/10/25"
radio input "false"
radio input "true"
click at [261, 185] on div "1" at bounding box center [263, 187] width 11 height 11
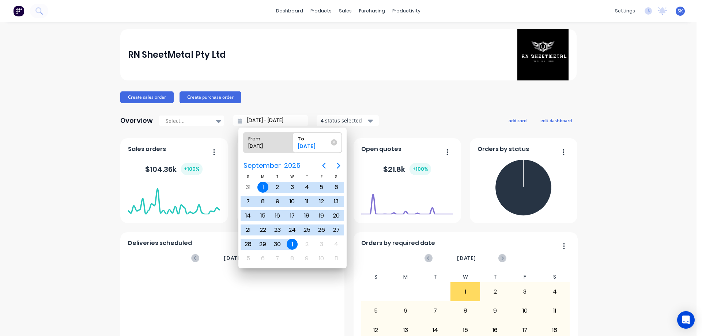
type input "01/09/25 - 01/09/25"
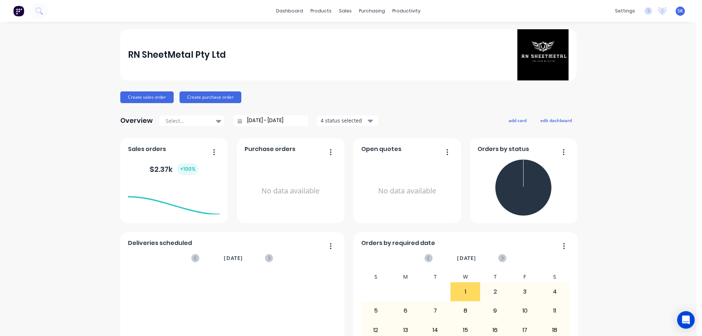
click at [333, 122] on div "4 status selected" at bounding box center [344, 121] width 46 height 8
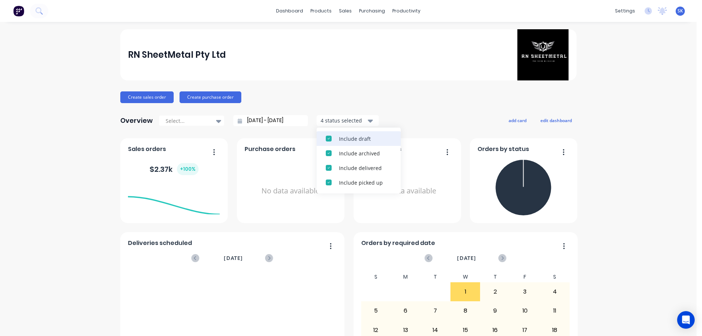
click at [339, 138] on div "Include draft" at bounding box center [365, 139] width 53 height 8
click at [339, 138] on div "Include archived" at bounding box center [365, 139] width 53 height 8
click at [408, 113] on div "Overview Select... 01/09/25 - 01/09/25 2 status selected Include delivered Incl…" at bounding box center [348, 120] width 457 height 15
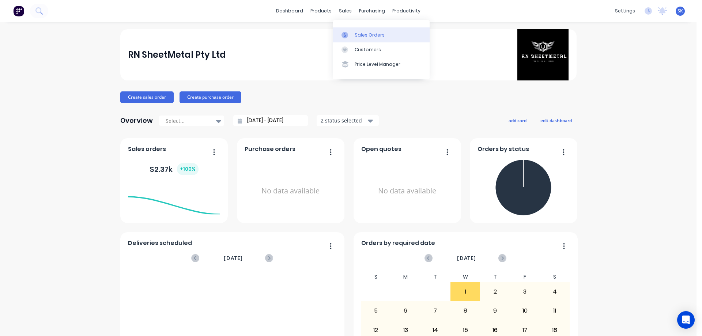
click at [351, 38] on div at bounding box center [347, 35] width 11 height 7
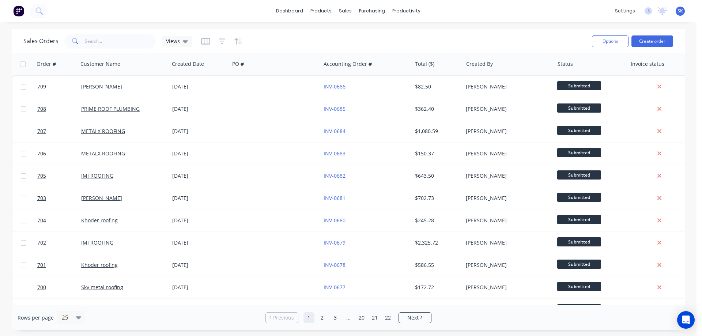
click at [15, 9] on img at bounding box center [18, 10] width 11 height 11
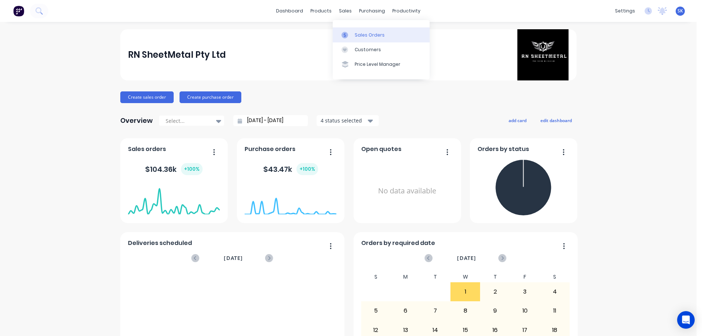
click at [355, 30] on link "Sales Orders" at bounding box center [381, 34] width 97 height 15
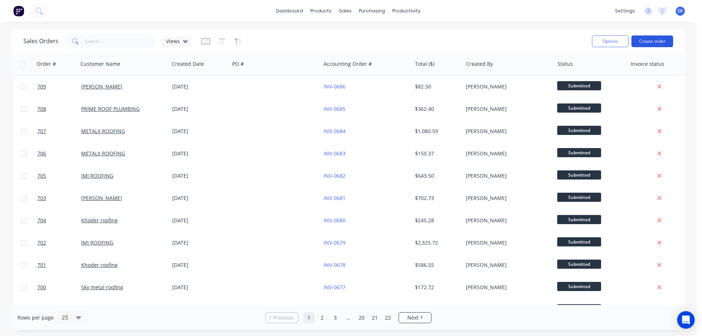
click at [658, 41] on button "Create order" at bounding box center [653, 41] width 42 height 12
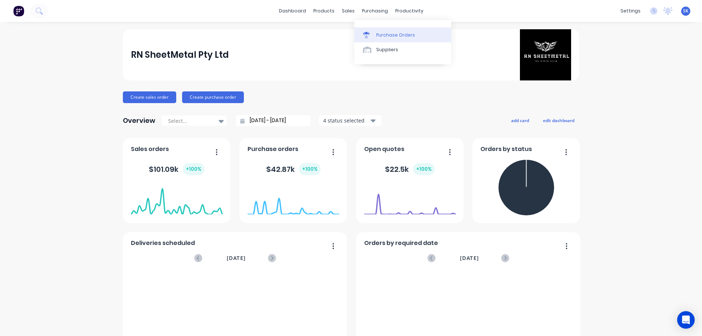
click at [374, 28] on link "Purchase Orders" at bounding box center [403, 34] width 97 height 15
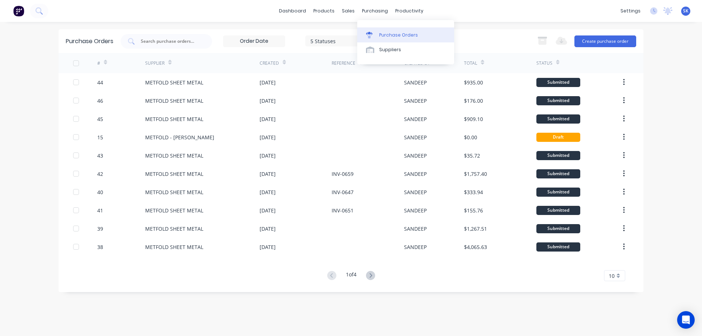
click at [380, 32] on div "Purchase Orders" at bounding box center [398, 35] width 39 height 7
click at [605, 41] on button "Create purchase order" at bounding box center [606, 41] width 62 height 12
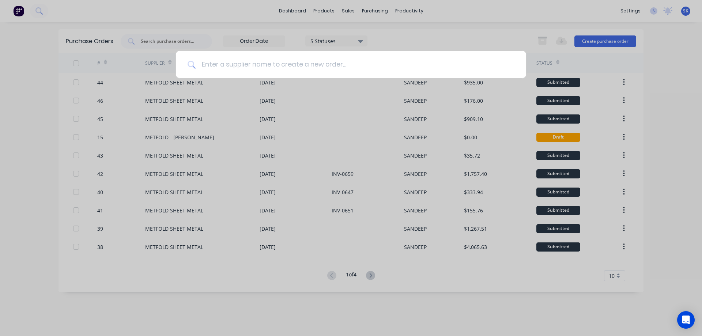
click at [211, 63] on input at bounding box center [355, 64] width 319 height 27
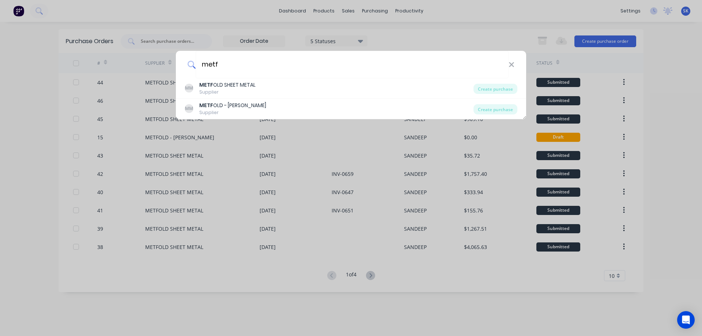
type input "metf"
click at [219, 88] on div "METF OLD SHEET METAL" at bounding box center [227, 85] width 56 height 8
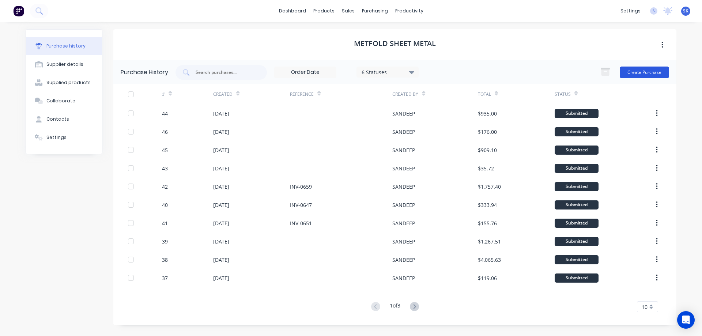
click at [645, 75] on button "Create Purchase" at bounding box center [644, 73] width 49 height 12
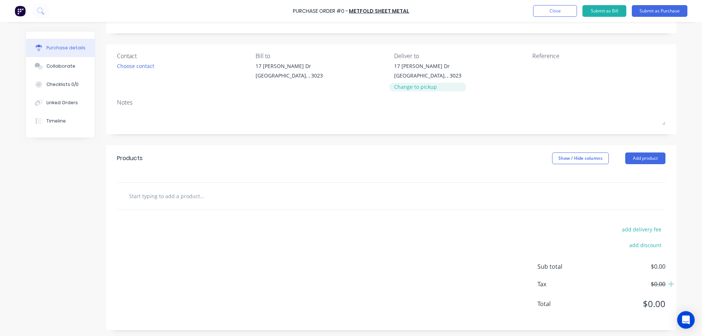
click at [398, 90] on div "Change to pickup" at bounding box center [427, 87] width 67 height 8
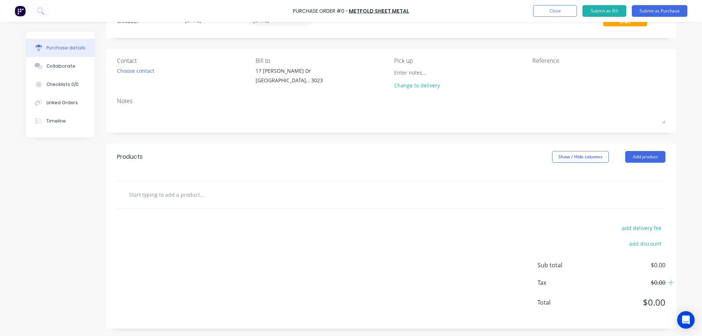
click at [171, 197] on input "text" at bounding box center [202, 194] width 146 height 15
click at [629, 157] on button "Add product" at bounding box center [646, 157] width 40 height 12
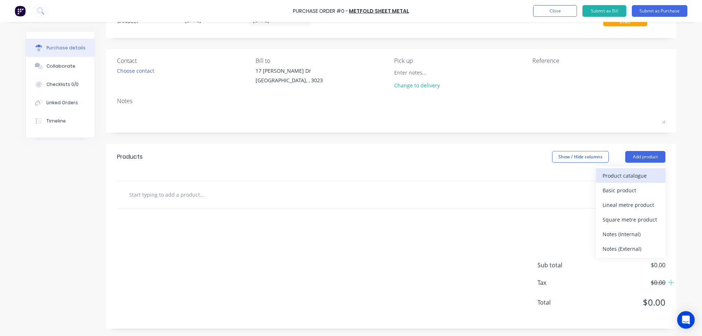
click at [617, 172] on div "Product catalogue" at bounding box center [631, 176] width 56 height 11
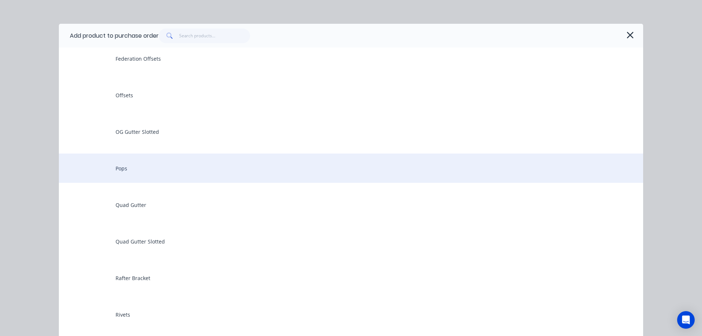
scroll to position [549, 0]
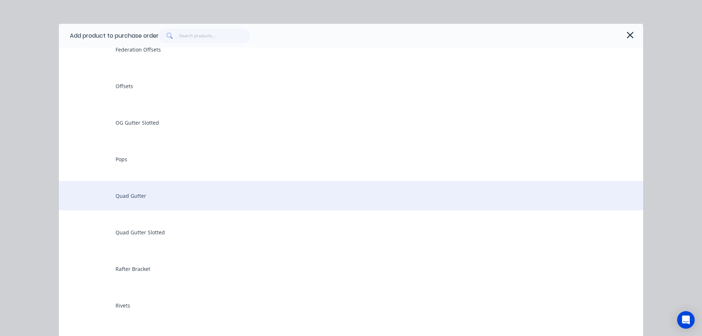
click at [138, 200] on div "Quad Gutter" at bounding box center [351, 195] width 585 height 29
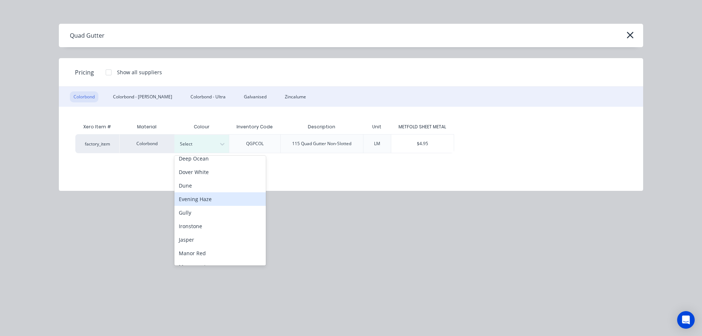
scroll to position [110, 0]
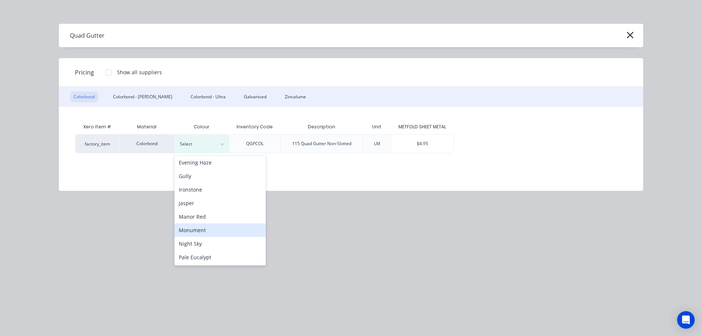
click at [195, 231] on div "Monument" at bounding box center [220, 231] width 91 height 14
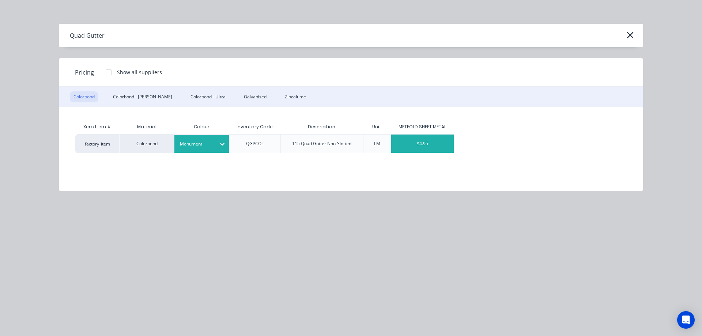
click at [433, 148] on div "$4.95" at bounding box center [422, 144] width 63 height 18
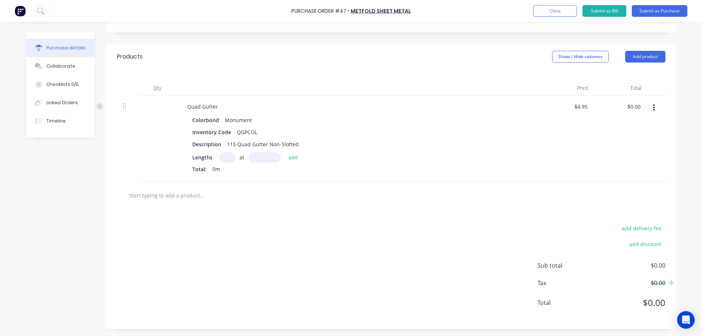
scroll to position [132, 0]
click at [228, 157] on input at bounding box center [227, 157] width 15 height 10
type input "1"
type input "8300mm"
click at [290, 160] on button "add" at bounding box center [293, 157] width 17 height 9
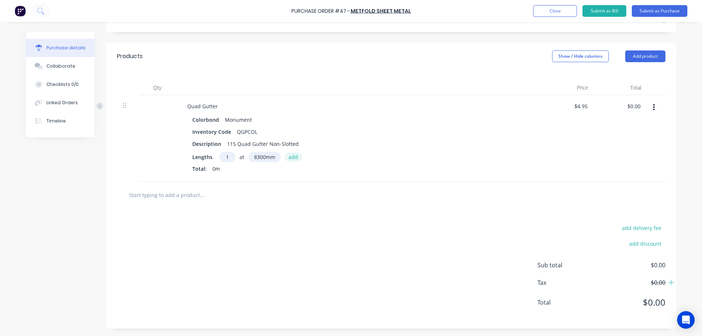
type input "$41.09"
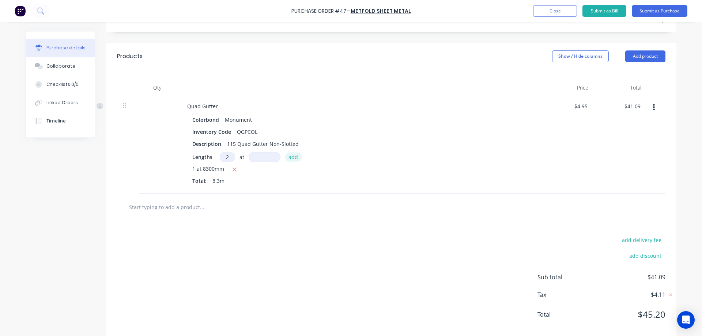
type input "2"
type input "4800mm"
click at [290, 160] on button "add" at bounding box center [293, 157] width 17 height 9
type input "$88.61"
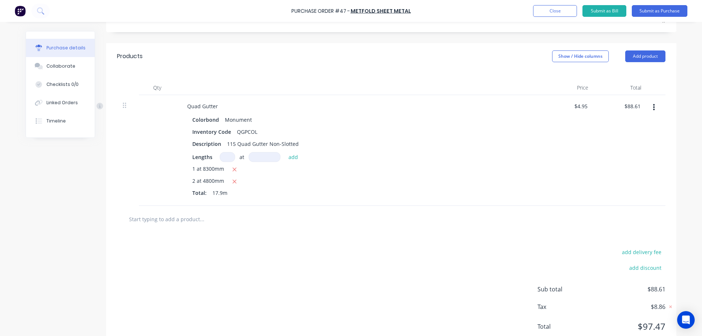
scroll to position [157, 0]
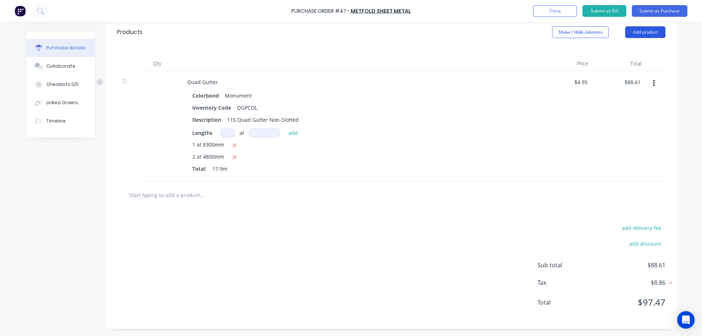
click at [641, 35] on button "Add product" at bounding box center [646, 32] width 40 height 12
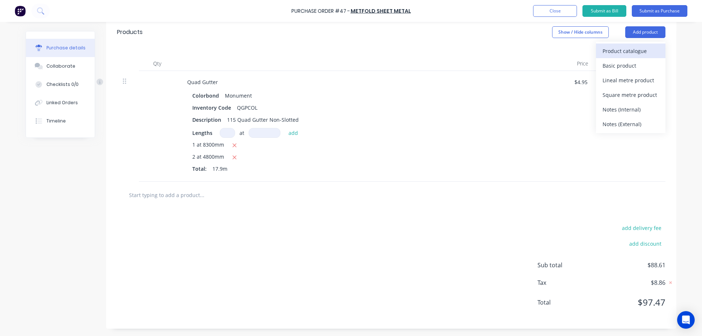
click at [633, 51] on div "Product catalogue" at bounding box center [631, 51] width 56 height 11
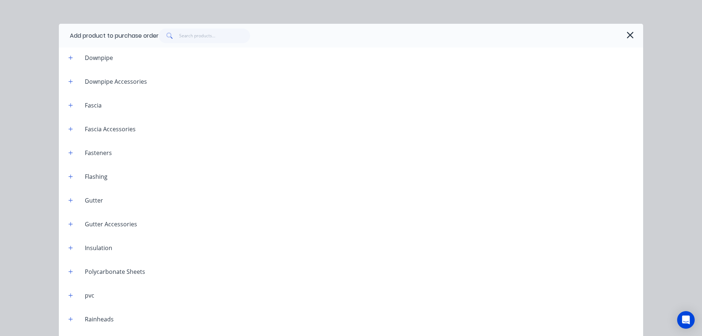
scroll to position [1024, 0]
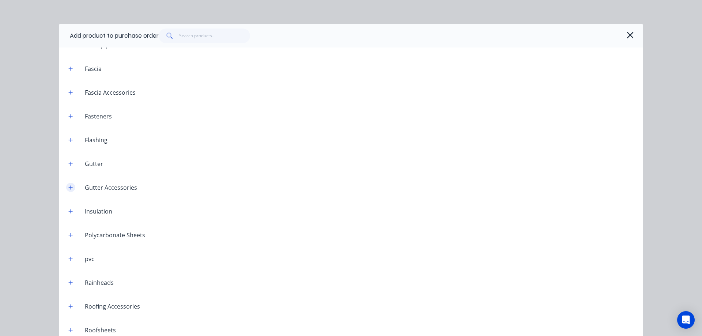
click at [71, 188] on button "button" at bounding box center [70, 187] width 9 height 9
click at [68, 187] on icon "button" at bounding box center [70, 187] width 4 height 5
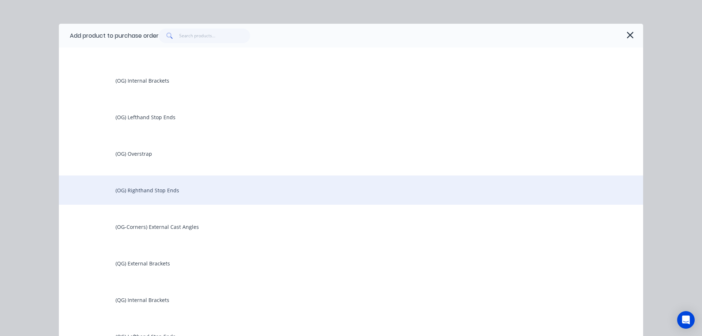
scroll to position [1390, 0]
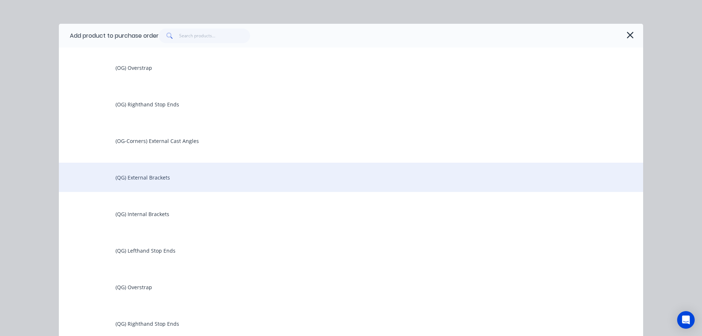
click at [182, 181] on div "(QG) External Brackets" at bounding box center [351, 177] width 585 height 29
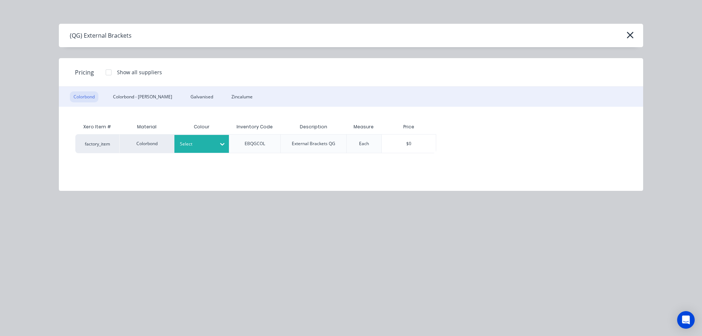
click at [207, 148] on div "Select" at bounding box center [195, 144] width 41 height 10
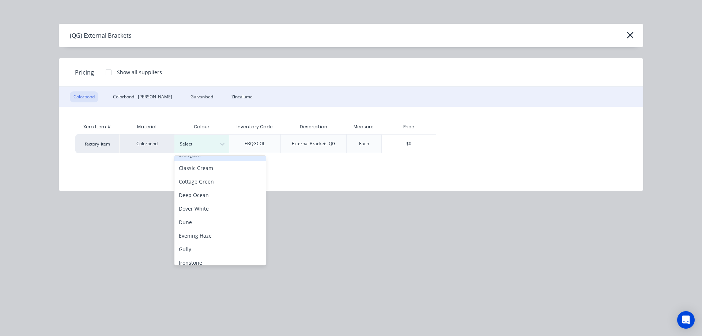
scroll to position [110, 0]
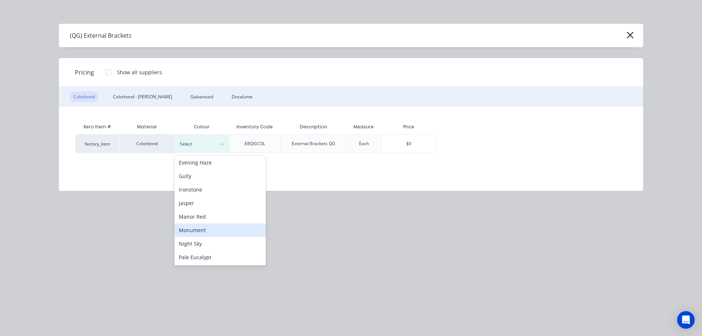
click at [200, 229] on div "Monument" at bounding box center [220, 231] width 91 height 14
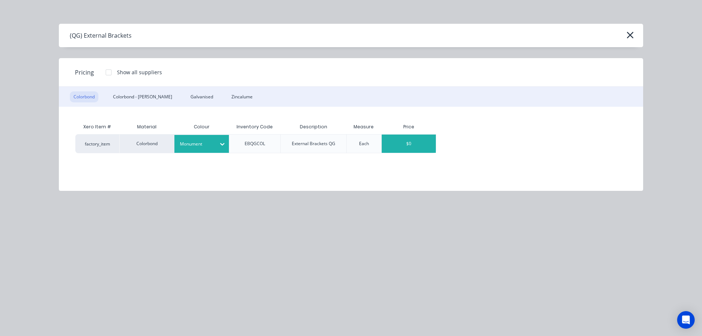
click at [411, 149] on div "$0" at bounding box center [409, 144] width 54 height 18
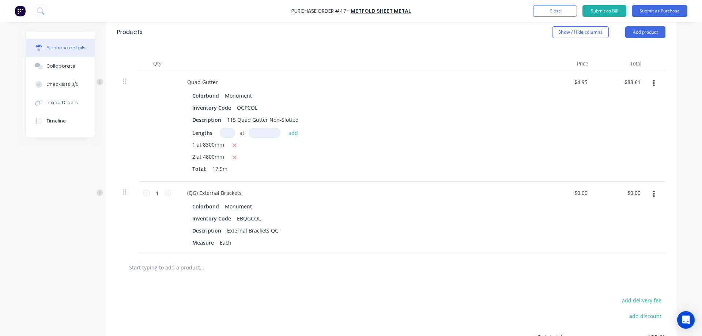
scroll to position [193, 0]
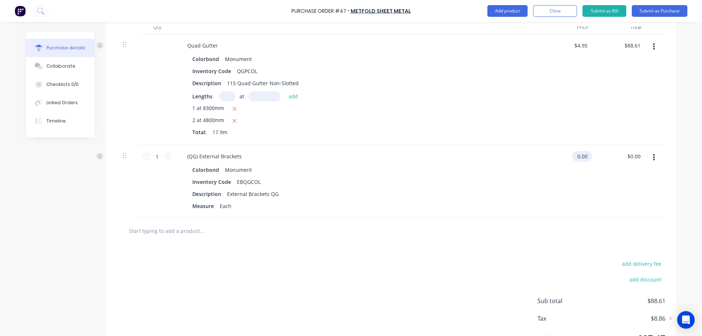
click at [583, 157] on input "0.00" at bounding box center [581, 156] width 17 height 11
click at [583, 157] on input "0.00" at bounding box center [583, 156] width 14 height 11
type input "$2.40"
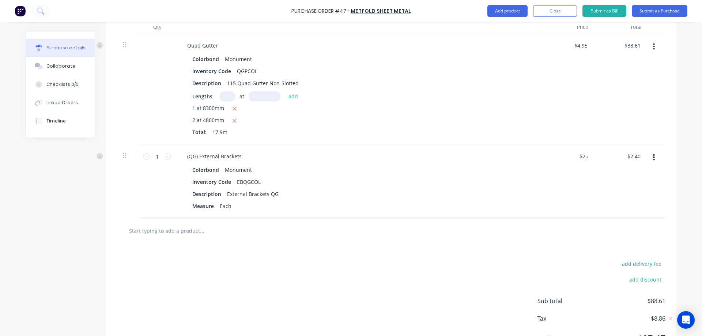
click at [548, 181] on div "$2.40 2.4" at bounding box center [568, 181] width 53 height 72
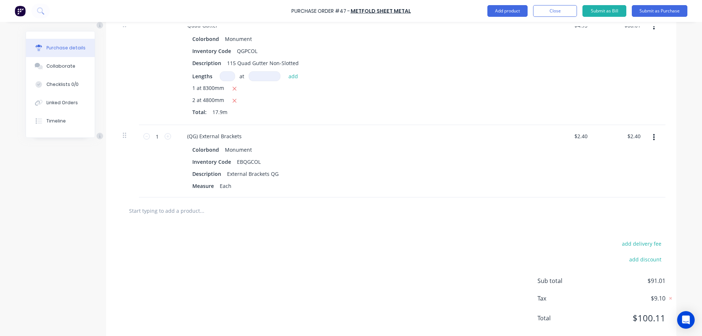
scroll to position [229, 0]
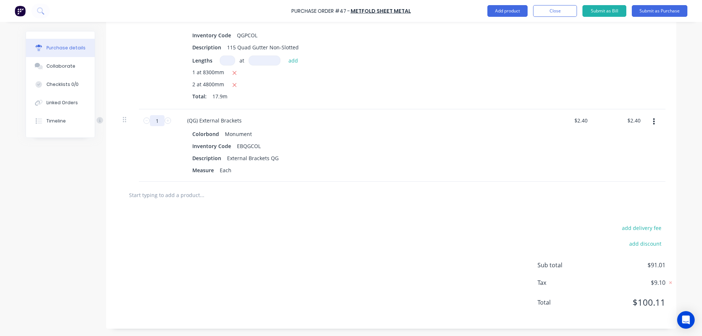
click at [155, 122] on input "1" at bounding box center [157, 120] width 15 height 11
type input "2"
type input "$4.80"
type input "20"
type input "$48.00"
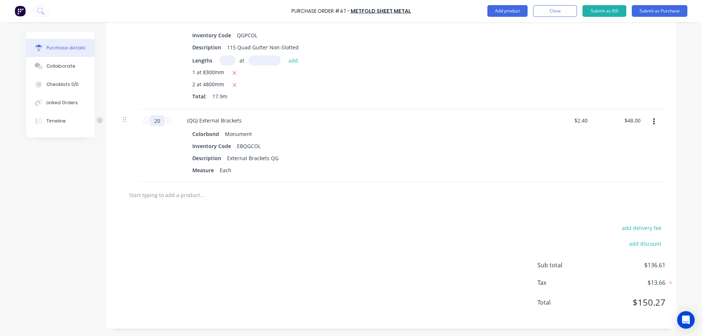
type input "20"
click at [264, 255] on div "add delivery fee add discount Sub total $136.61 Tax $13.66 Total $150.27" at bounding box center [391, 269] width 571 height 120
click at [505, 14] on button "Add product" at bounding box center [508, 11] width 40 height 12
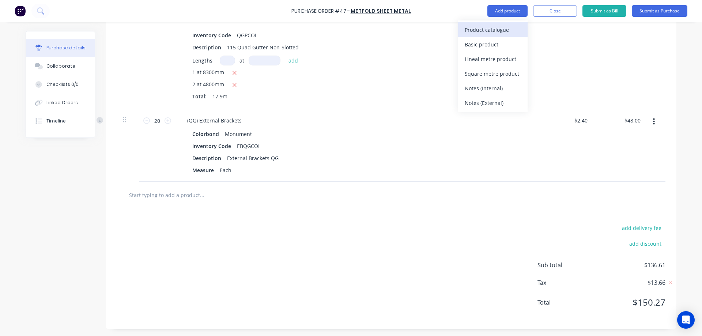
click at [502, 30] on div "Product catalogue" at bounding box center [493, 30] width 56 height 11
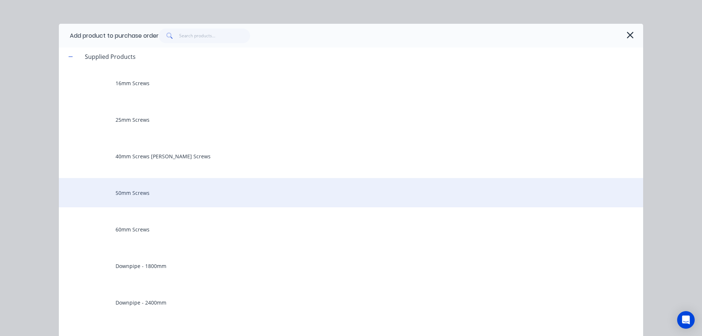
scroll to position [0, 0]
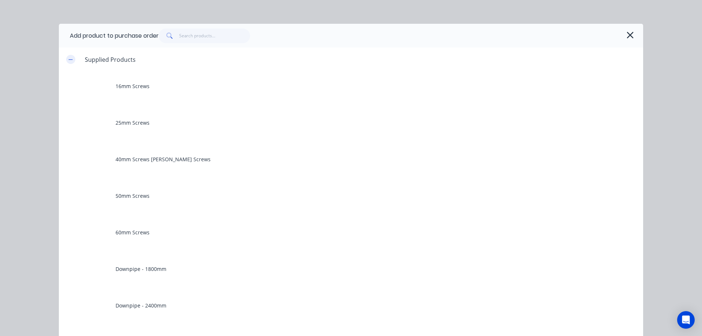
click at [67, 56] on button "button" at bounding box center [70, 59] width 9 height 9
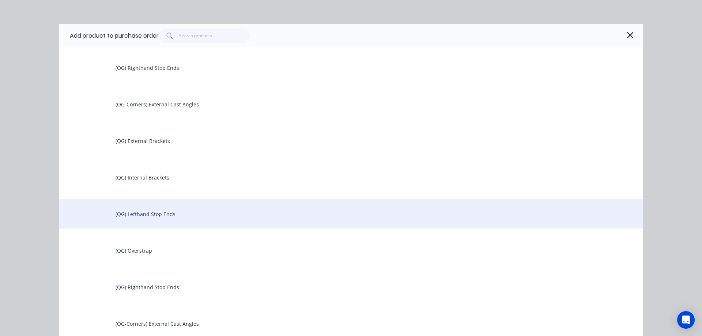
scroll to position [549, 0]
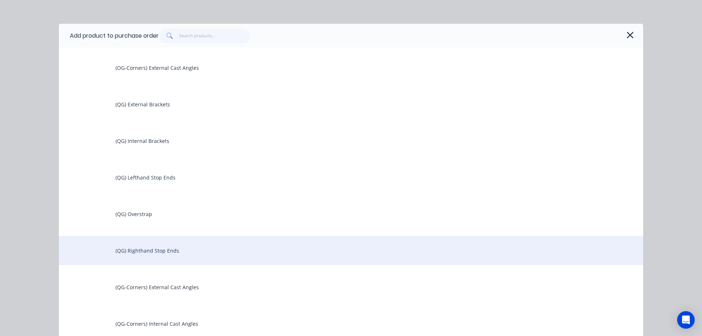
click at [153, 246] on div "(QG) Righthand Stop Ends" at bounding box center [351, 250] width 585 height 29
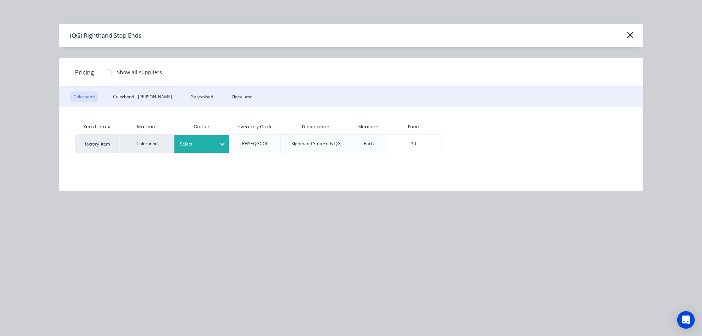
click at [205, 146] on div at bounding box center [196, 144] width 33 height 8
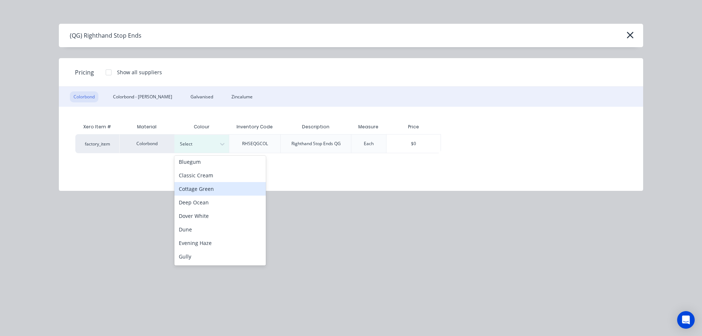
scroll to position [110, 0]
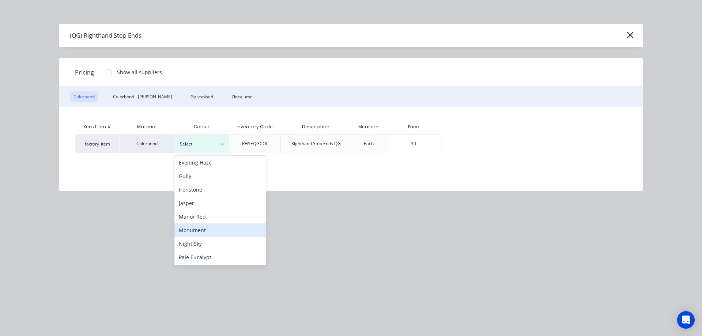
click at [201, 230] on div "Monument" at bounding box center [220, 231] width 91 height 14
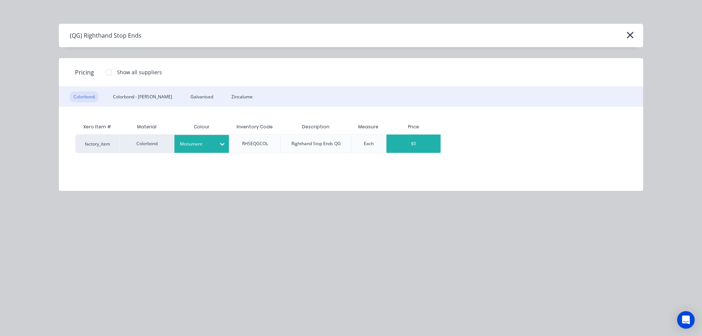
click at [409, 137] on div "$0" at bounding box center [414, 144] width 54 height 18
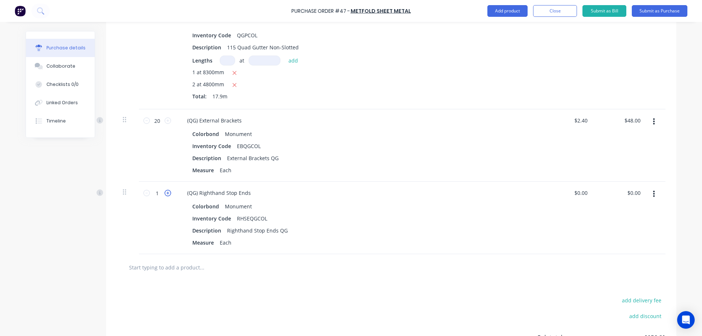
click at [165, 193] on icon at bounding box center [168, 193] width 7 height 7
type input "2"
click at [516, 11] on button "Add product" at bounding box center [508, 11] width 40 height 12
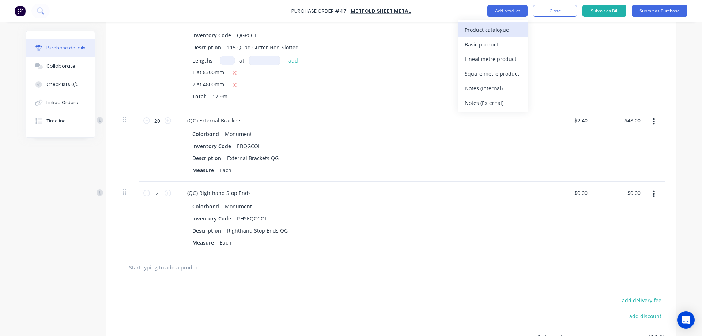
click at [501, 30] on div "Product catalogue" at bounding box center [493, 30] width 56 height 11
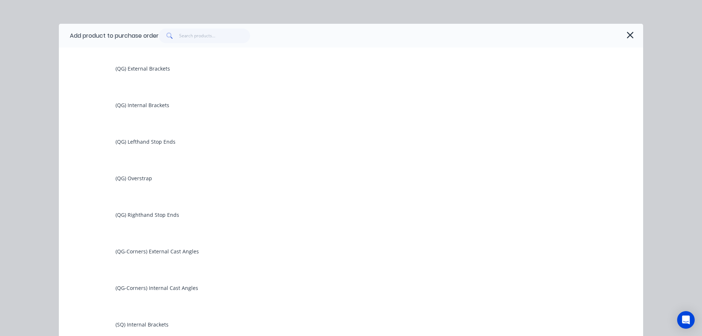
scroll to position [585, 0]
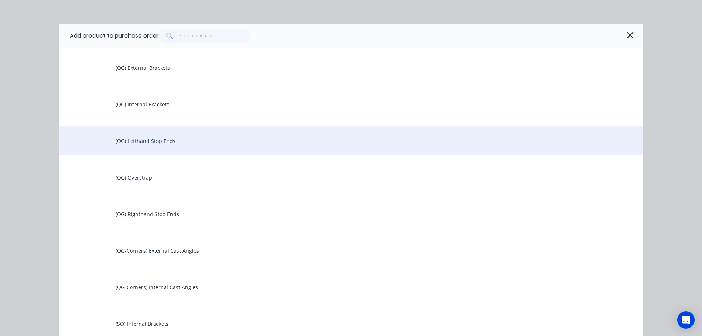
click at [147, 144] on div "(QG) Lefthand Stop Ends" at bounding box center [351, 140] width 585 height 29
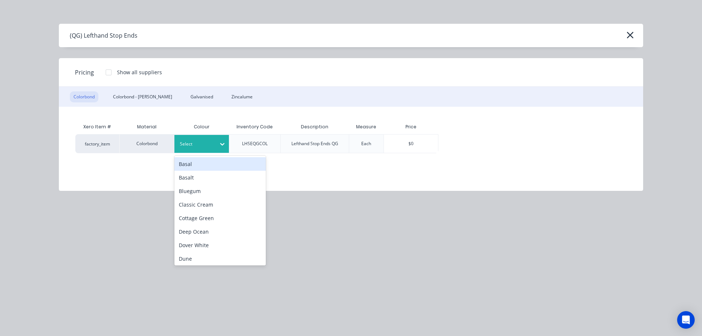
click at [217, 146] on div at bounding box center [222, 144] width 13 height 12
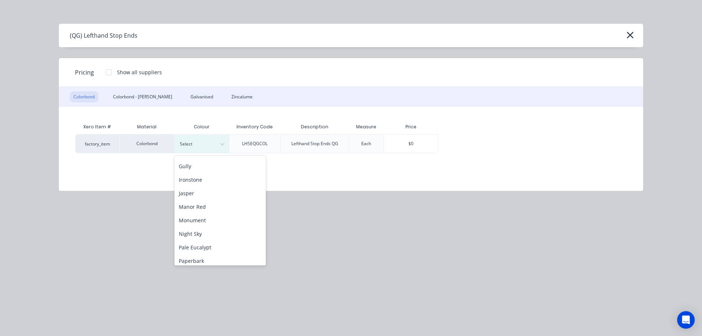
scroll to position [146, 0]
click at [199, 191] on div "Monument" at bounding box center [220, 194] width 91 height 14
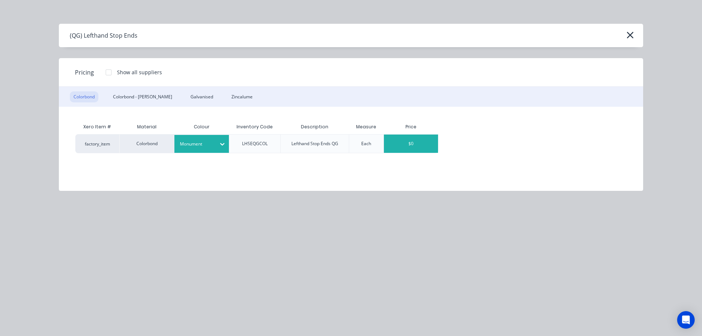
click at [409, 145] on div "$0" at bounding box center [411, 144] width 54 height 18
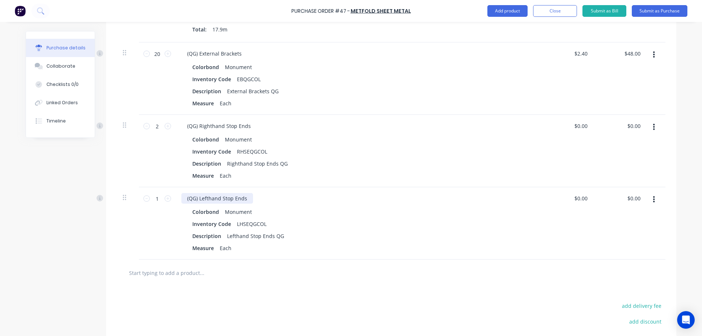
scroll to position [302, 0]
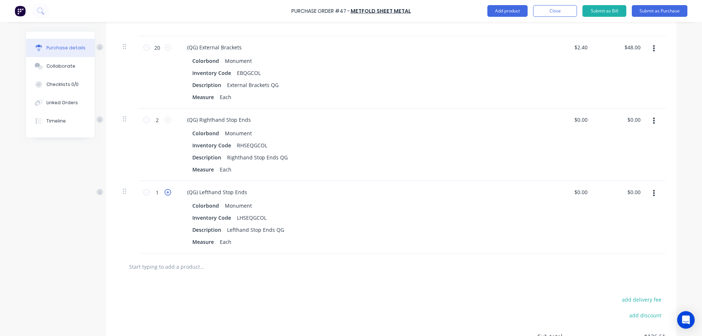
click at [168, 190] on icon at bounding box center [168, 192] width 7 height 7
type input "2"
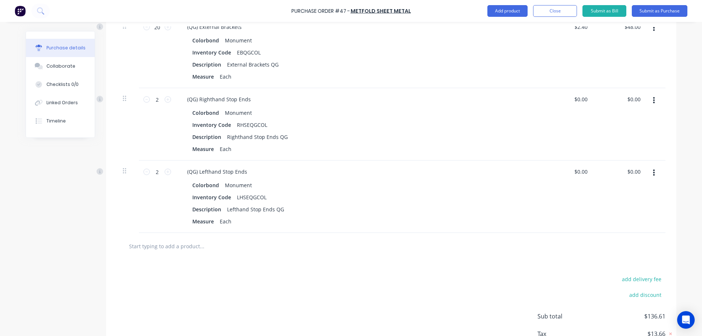
scroll to position [339, 0]
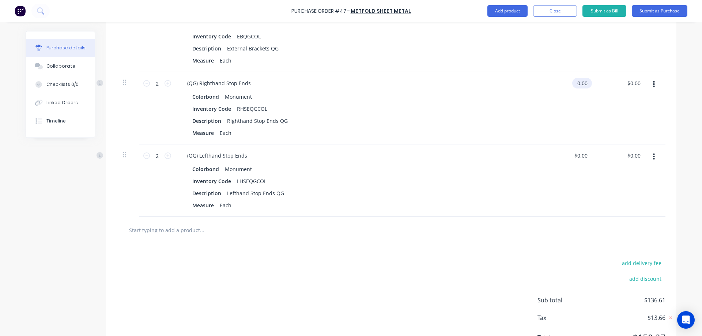
click at [582, 86] on input "0.00" at bounding box center [581, 83] width 17 height 11
click at [582, 86] on input "0.00" at bounding box center [583, 83] width 14 height 11
type input "$2.55"
type input "$5.10"
click at [572, 120] on div "$2.55 $2.55" at bounding box center [568, 108] width 53 height 72
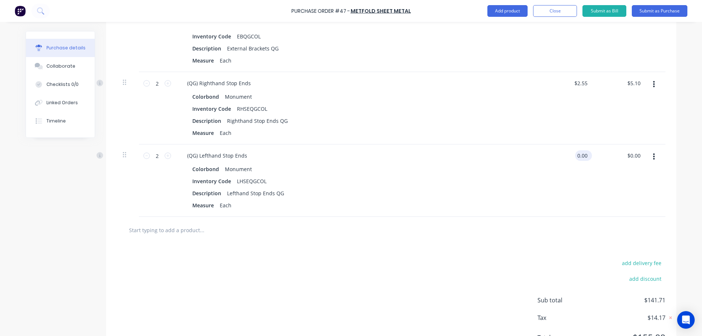
click at [580, 160] on input "0.00" at bounding box center [583, 155] width 14 height 11
type input "$2.55"
type input "$5.10"
click at [562, 171] on div "$2.55 $2.55" at bounding box center [568, 181] width 53 height 72
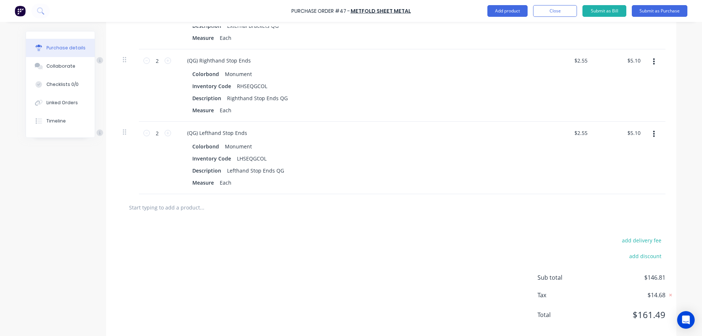
scroll to position [374, 0]
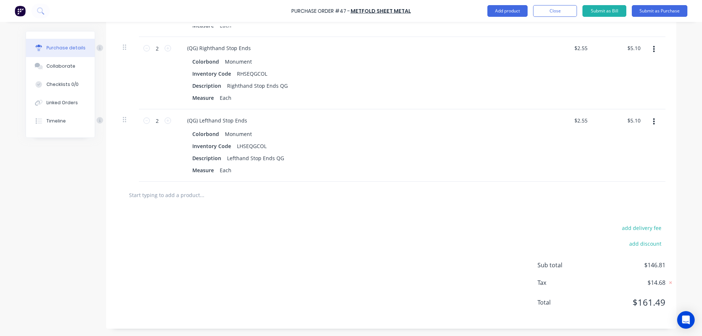
click at [223, 260] on div "add delivery fee add discount Sub total $146.81 Tax $14.68 Total $161.49" at bounding box center [391, 269] width 571 height 120
click at [503, 8] on button "Add product" at bounding box center [508, 11] width 40 height 12
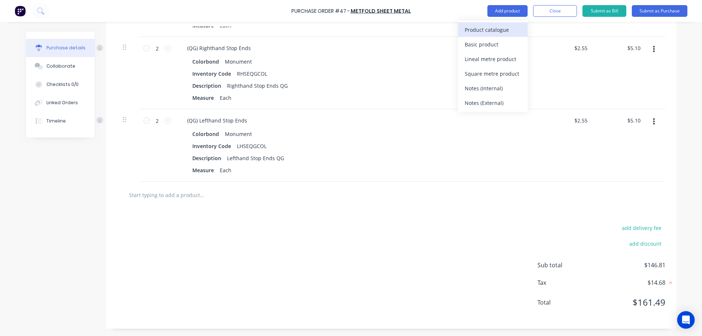
click at [494, 28] on div "Product catalogue" at bounding box center [493, 30] width 56 height 11
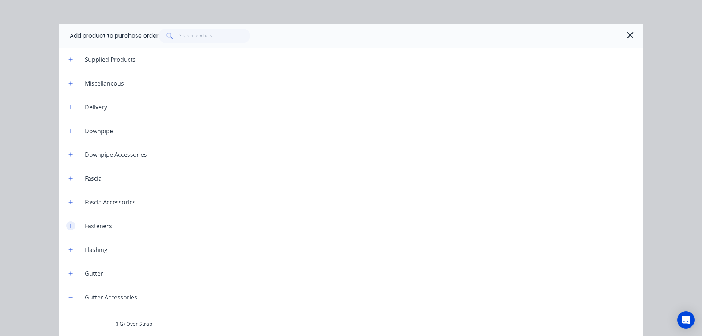
click at [66, 222] on button "button" at bounding box center [70, 225] width 9 height 9
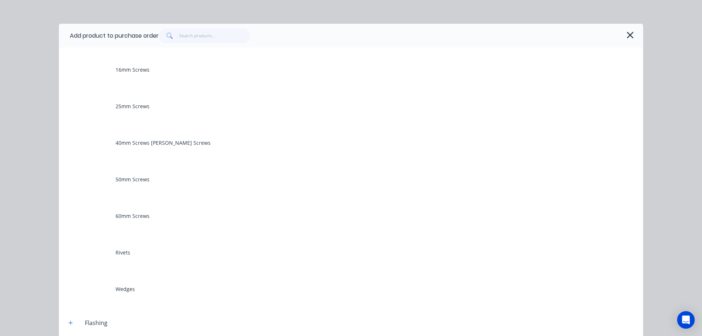
scroll to position [0, 0]
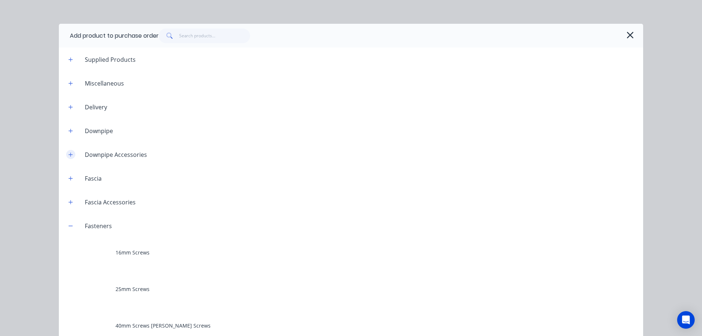
click at [71, 155] on button "button" at bounding box center [70, 154] width 9 height 9
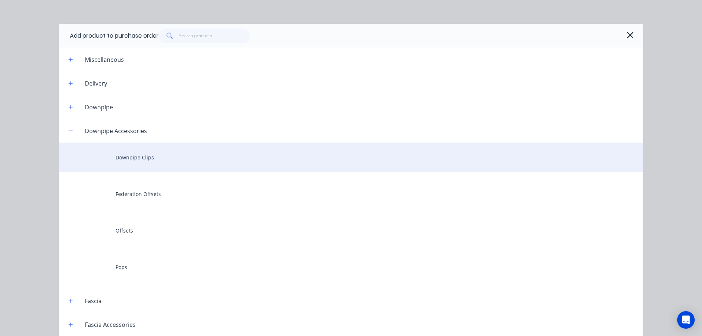
scroll to position [37, 0]
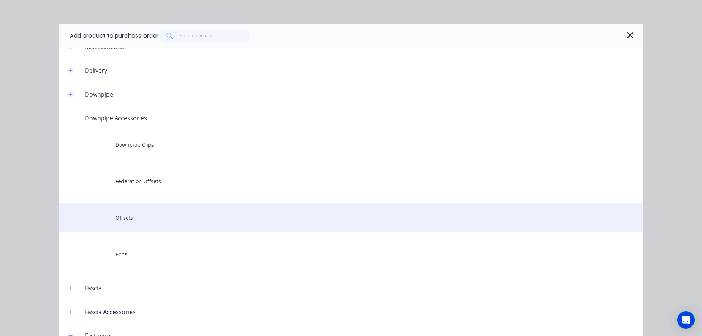
click at [123, 218] on div "Offsets" at bounding box center [351, 217] width 585 height 29
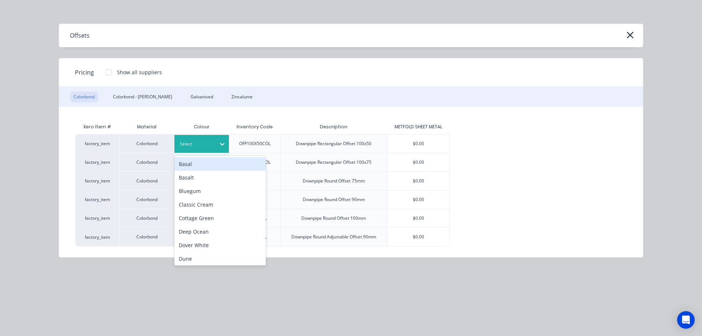
click at [219, 142] on icon at bounding box center [222, 143] width 7 height 7
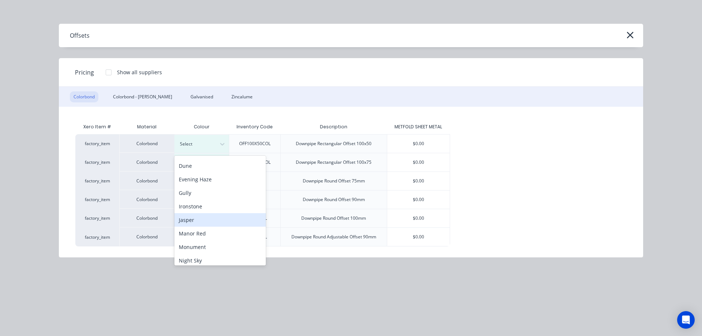
scroll to position [110, 0]
click at [199, 230] on div "Monument" at bounding box center [220, 231] width 91 height 14
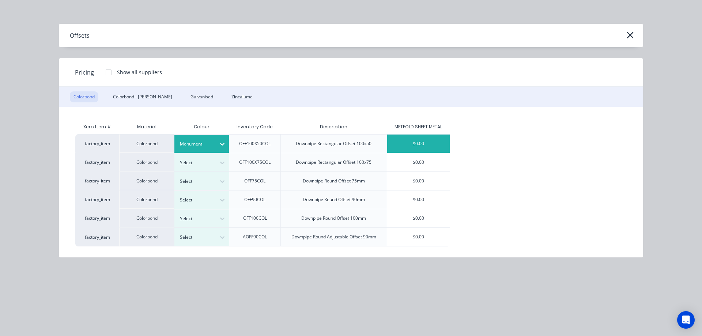
click at [422, 148] on div "$0.00" at bounding box center [418, 144] width 63 height 18
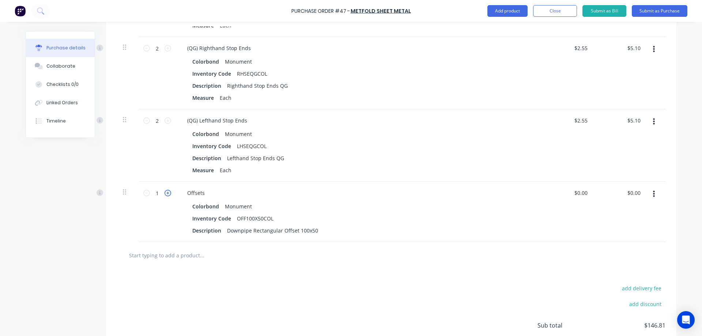
click at [166, 196] on icon at bounding box center [168, 193] width 7 height 7
type input "4"
click at [582, 194] on input "0.00" at bounding box center [581, 193] width 17 height 11
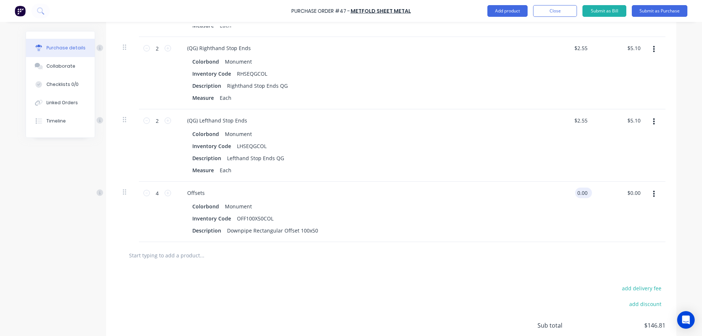
click at [582, 194] on input "0.00" at bounding box center [583, 193] width 14 height 11
type input "$39.73"
type input "$158.92"
click at [554, 213] on div "$39.73 $39.73" at bounding box center [568, 212] width 53 height 60
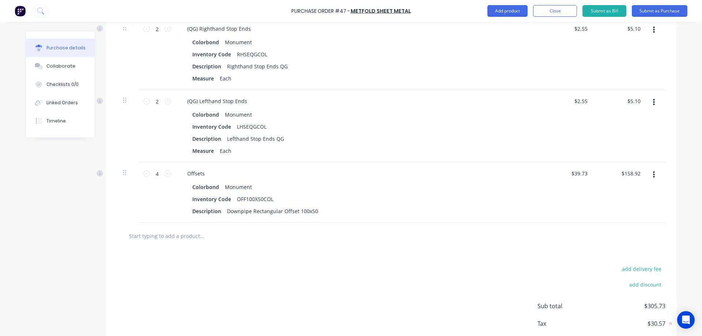
scroll to position [411, 0]
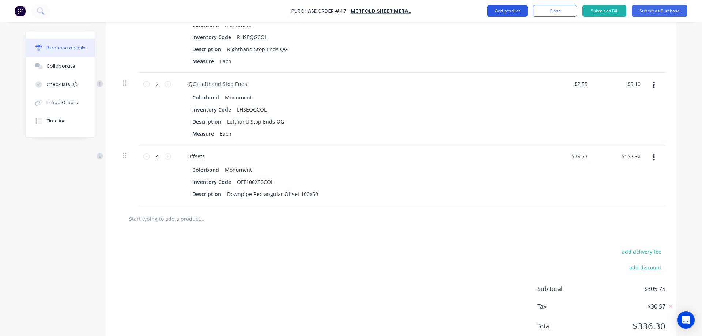
click at [499, 10] on button "Add product" at bounding box center [508, 11] width 40 height 12
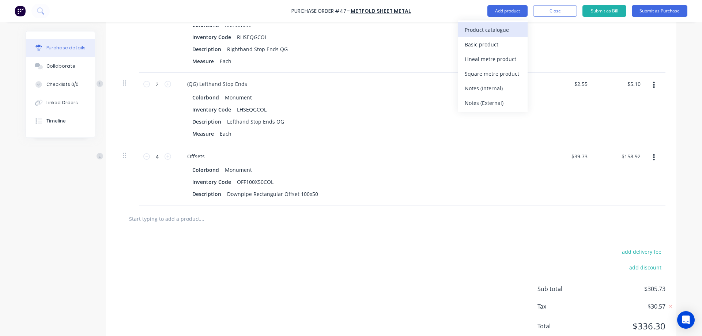
click at [487, 30] on div "Product catalogue" at bounding box center [493, 30] width 56 height 11
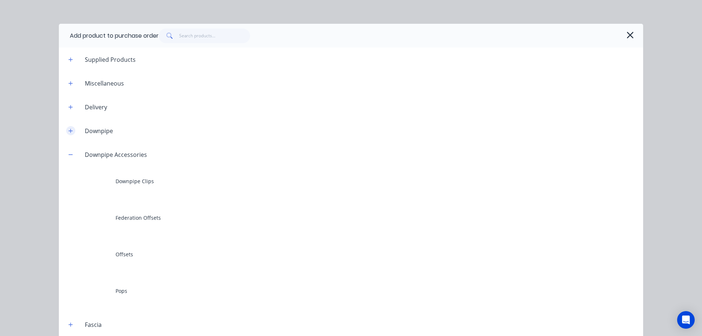
click at [70, 131] on icon "button" at bounding box center [71, 131] width 4 height 4
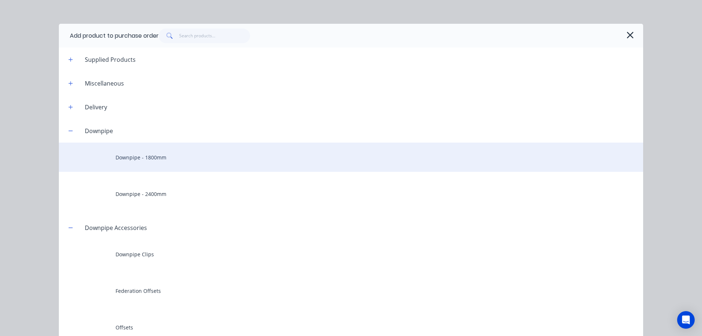
click at [138, 156] on div "Downpipe - 1800mm" at bounding box center [351, 157] width 585 height 29
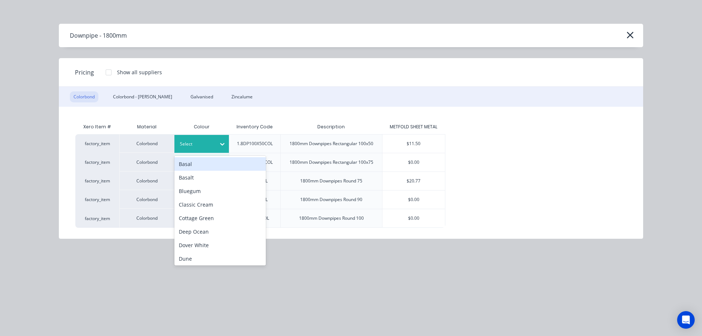
click at [210, 142] on div at bounding box center [196, 144] width 33 height 8
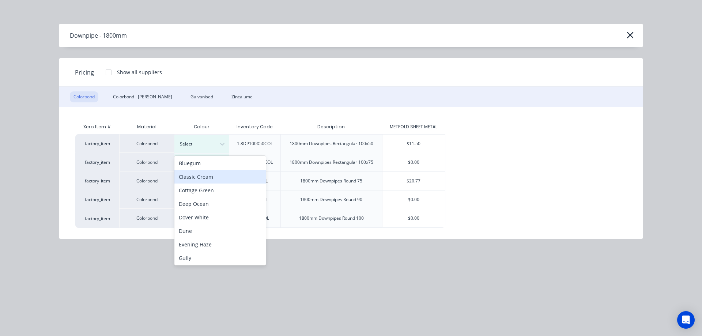
scroll to position [110, 0]
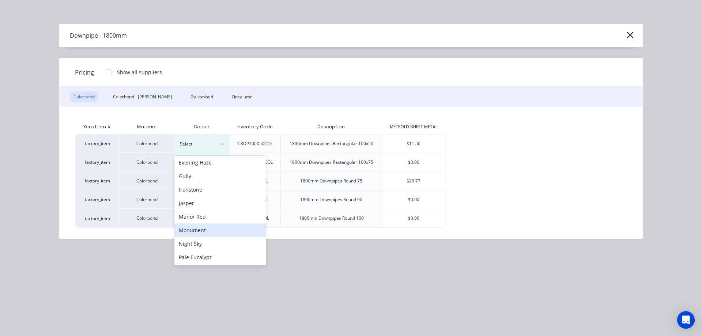
click at [204, 230] on div "Monument" at bounding box center [220, 231] width 91 height 14
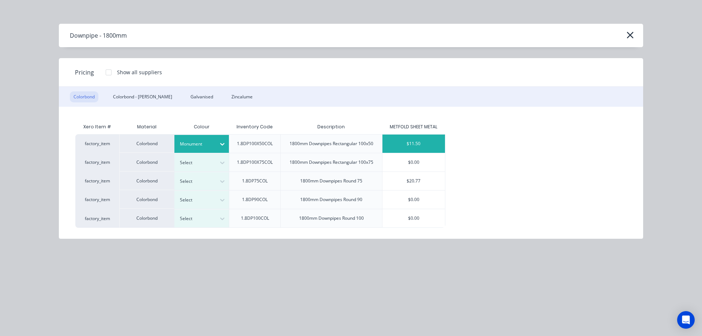
click at [401, 145] on div "$11.50" at bounding box center [414, 144] width 63 height 18
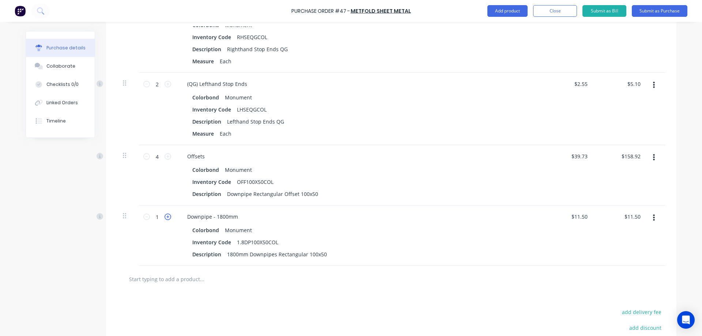
click at [167, 216] on icon at bounding box center [168, 217] width 7 height 7
type input "2"
type input "$23.00"
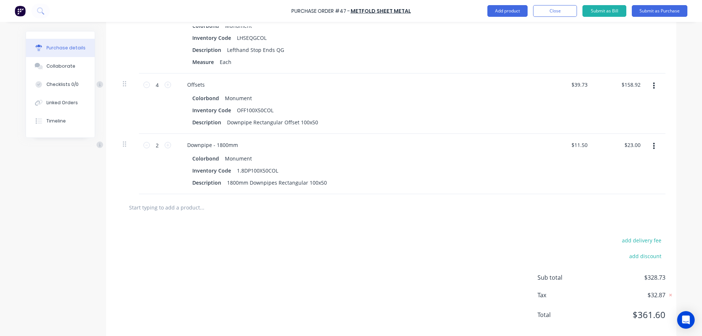
scroll to position [484, 0]
click at [502, 14] on button "Add product" at bounding box center [508, 11] width 40 height 12
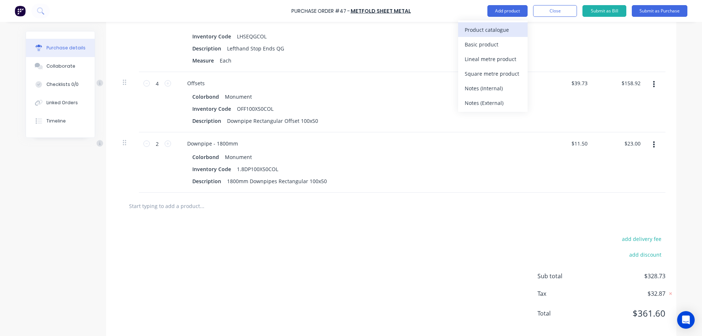
click at [492, 29] on div "Product catalogue" at bounding box center [493, 30] width 56 height 11
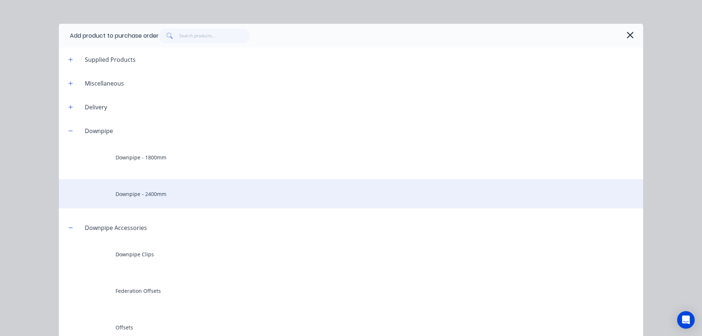
click at [128, 190] on div "Downpipe - 2400mm" at bounding box center [351, 193] width 585 height 29
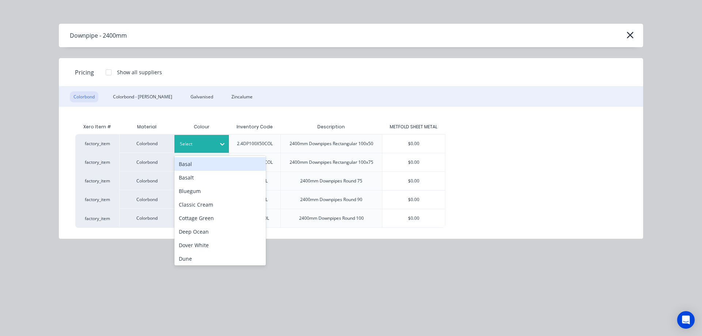
click at [204, 146] on div at bounding box center [196, 144] width 33 height 8
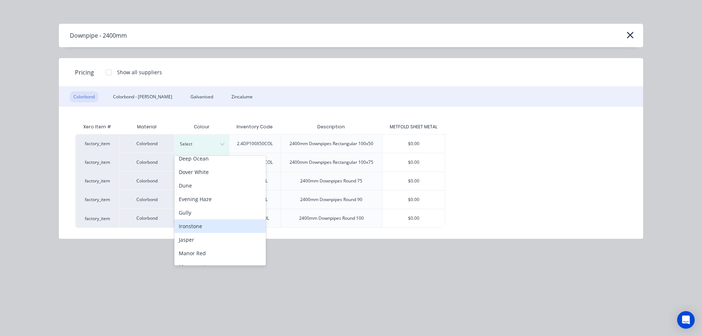
scroll to position [146, 0]
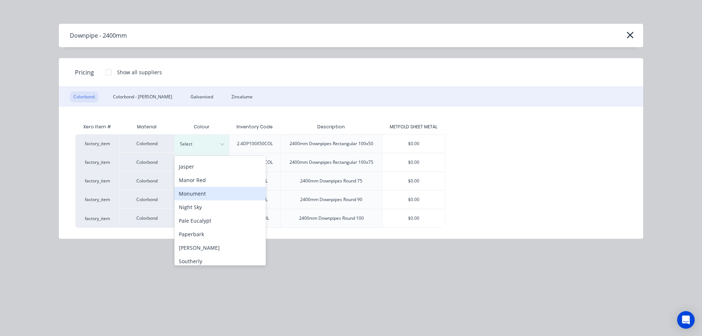
click at [206, 193] on div "Monument" at bounding box center [220, 194] width 91 height 14
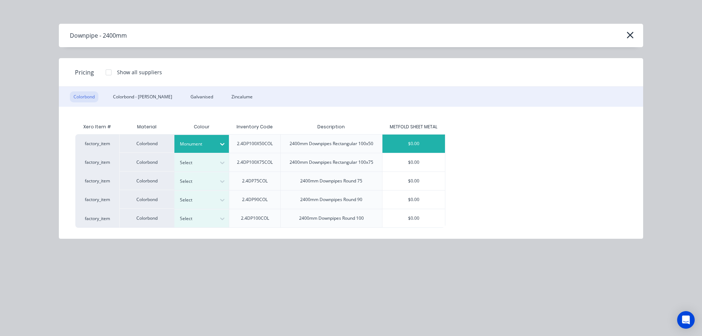
click at [406, 147] on div "$0.00" at bounding box center [414, 144] width 63 height 18
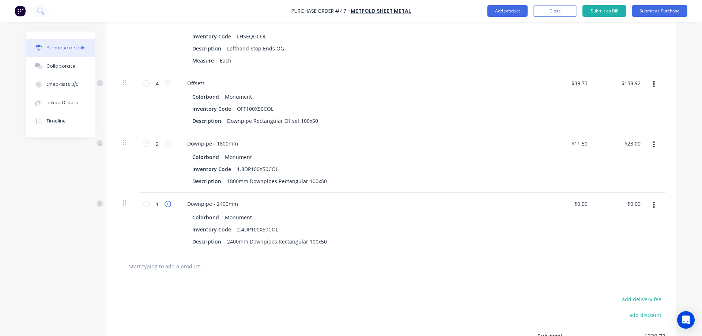
click at [166, 205] on icon at bounding box center [168, 204] width 7 height 7
type input "2"
click at [582, 206] on input "0.00" at bounding box center [581, 204] width 17 height 11
click at [582, 206] on input "0.00" at bounding box center [583, 204] width 14 height 11
type input "$14.70"
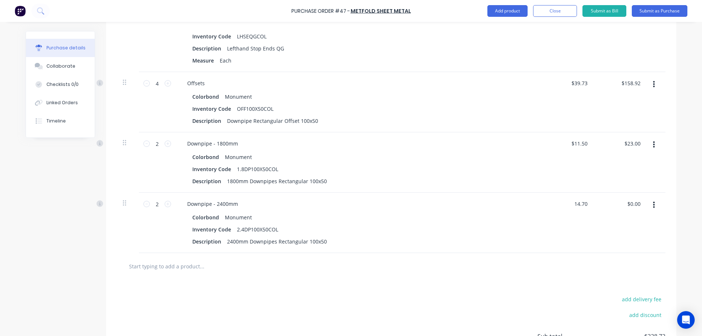
type input "$29.40"
click at [399, 263] on div at bounding box center [391, 266] width 537 height 15
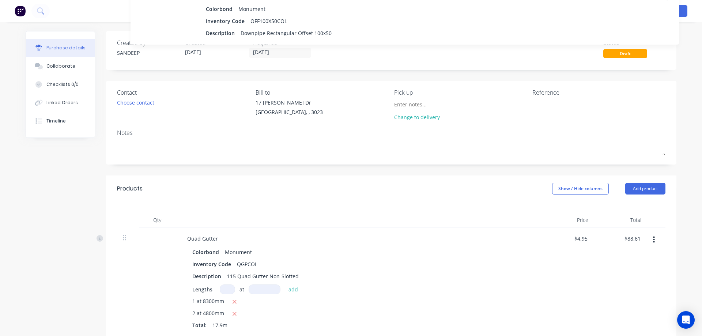
scroll to position [0, 0]
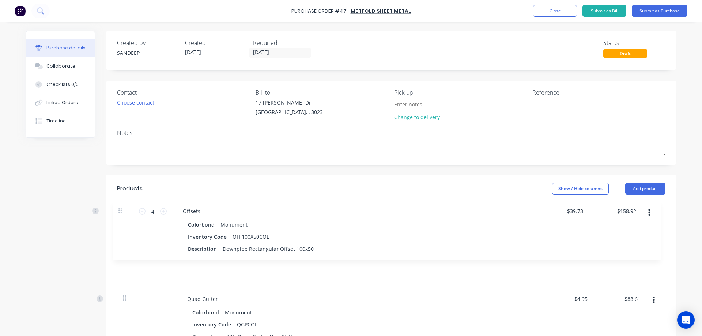
drag, startPoint x: 122, startPoint y: 157, endPoint x: 120, endPoint y: 210, distance: 53.1
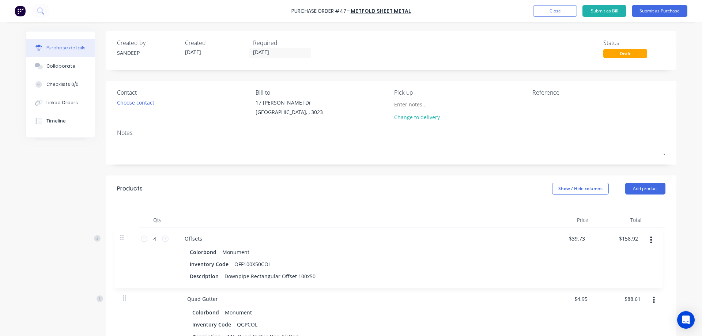
type input "20"
type input "$2.40"
type input "$48.00"
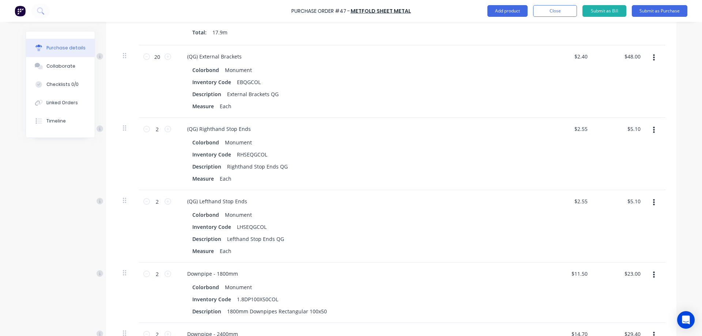
scroll to position [402, 0]
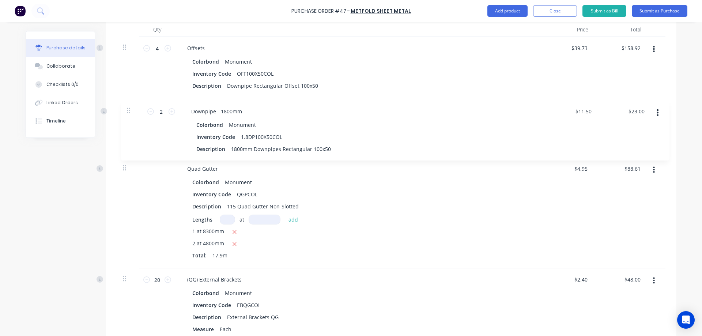
drag, startPoint x: 124, startPoint y: 225, endPoint x: 131, endPoint y: 108, distance: 116.9
click at [131, 108] on div "4 4 Offsets Colorbond Monument Inventory Code OFF100X50COL Description Downpipe…" at bounding box center [391, 261] width 549 height 449
type input "20"
type input "$2.40"
type input "$48.00"
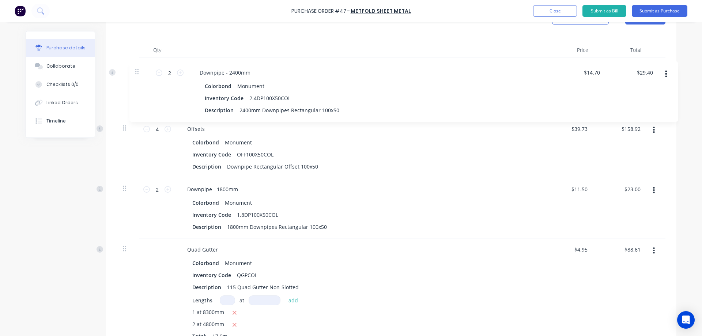
scroll to position [155, 0]
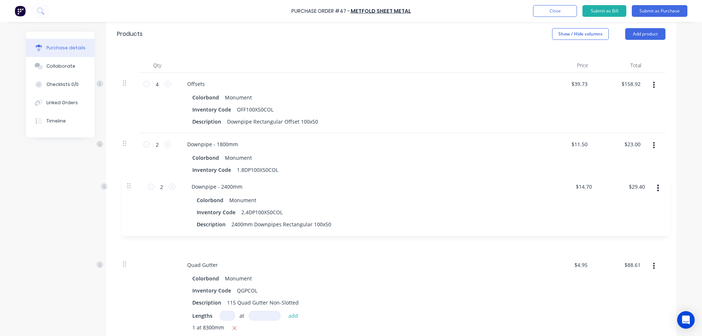
drag, startPoint x: 120, startPoint y: 133, endPoint x: 128, endPoint y: 175, distance: 42.6
click at [128, 175] on div "4 4 Offsets Colorbond Monument Inventory Code OFF100X50COL Description Downpipe…" at bounding box center [391, 297] width 549 height 449
click at [128, 175] on div at bounding box center [128, 163] width 22 height 60
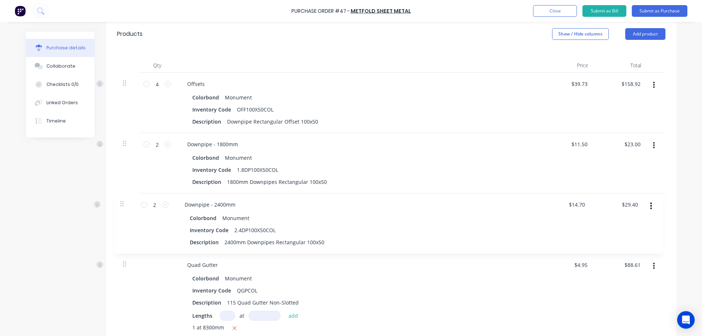
type input "20"
type input "$2.40"
type input "$48.00"
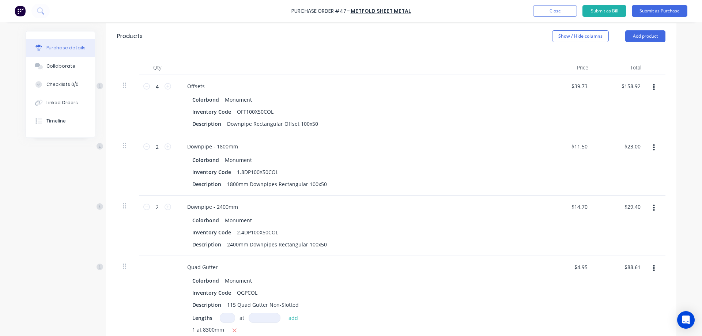
click at [42, 173] on div "Created by SANDEEP Created 01/10/25 Required 01/10/25 Status Draft Contact Choo…" at bounding box center [351, 305] width 651 height 853
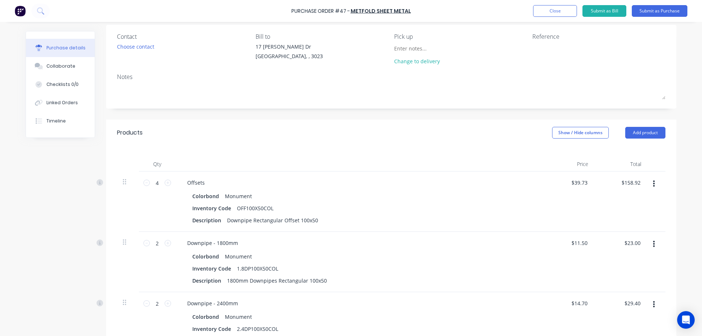
scroll to position [6, 0]
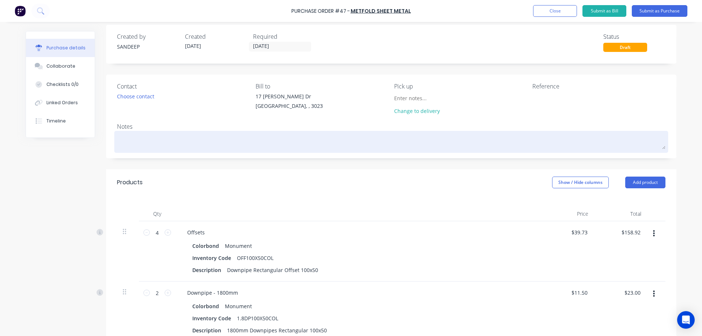
click at [180, 140] on textarea at bounding box center [391, 141] width 549 height 16
type textarea "x"
type textarea "T"
type textarea "x"
type textarea "To"
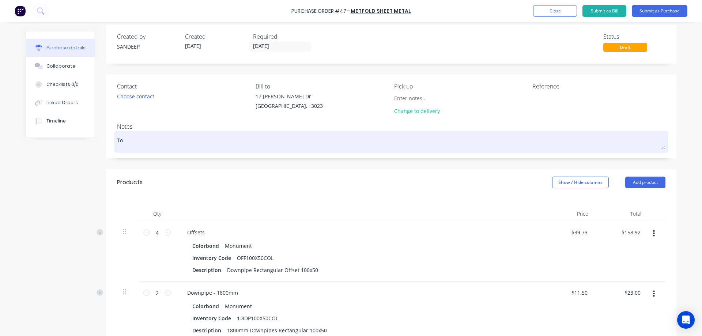
type textarea "x"
type textarea "Tom"
type textarea "x"
type textarea "Tomo"
type textarea "x"
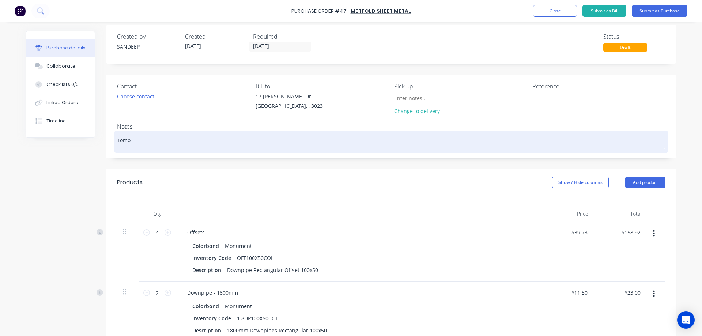
type textarea "Tomor"
type textarea "x"
type textarea "Tomorm"
type textarea "x"
type textarea "Tomor"
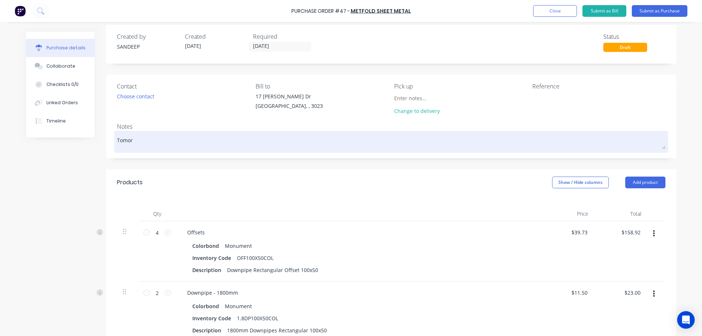
type textarea "x"
type textarea "Tomorr"
type textarea "x"
type textarea "Tomorro"
type textarea "x"
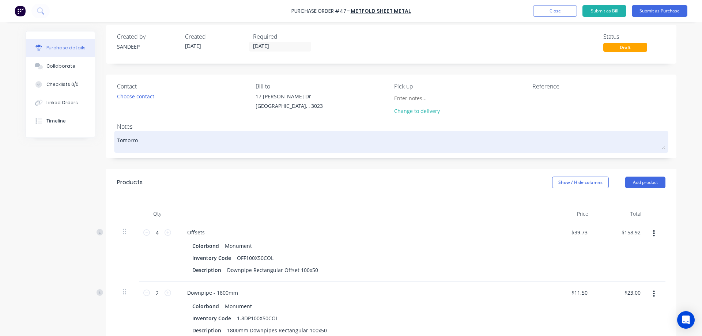
type textarea "Tomorrow"
type textarea "x"
type textarea "Tomorrow"
type textarea "x"
type textarea "Tomorrow 7"
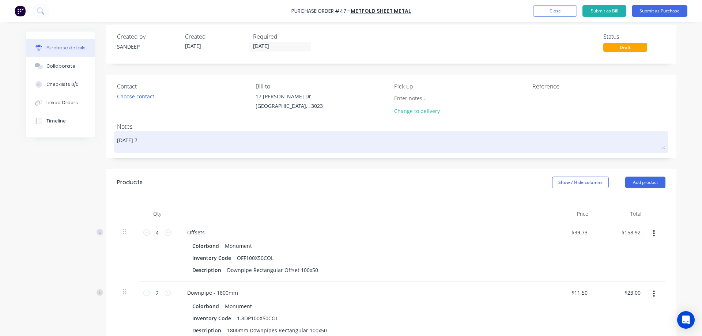
type textarea "x"
type textarea "Tomorrow 7"
type textarea "x"
type textarea "Tomorrow 7 A"
type textarea "x"
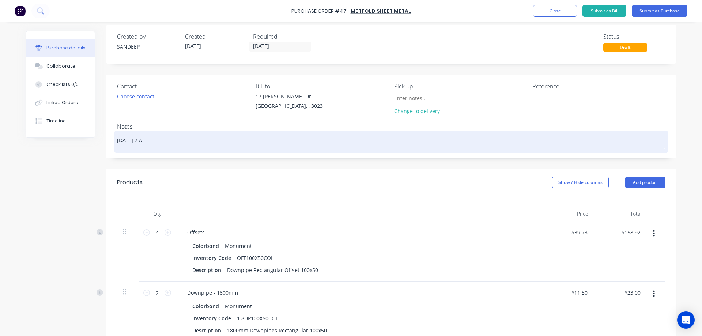
type textarea "Tomorrow 7 AM"
type textarea "x"
type textarea "Tomorrow 7 AM"
type textarea "x"
type textarea "Tomorrow 7 AM P"
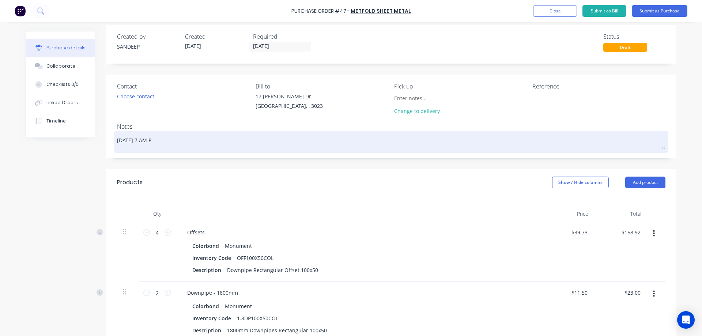
type textarea "x"
type textarea "Tomorrow 7 AM Pi"
type textarea "x"
type textarea "Tomorrow 7 AM Pick"
type textarea "x"
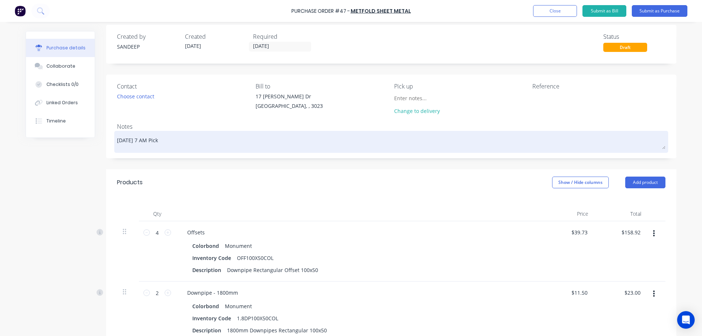
type textarea "Tomorrow 7 AM Picku"
type textarea "x"
type textarea "Tomorrow 7 AM Pickup"
type textarea "x"
type textarea "Tomorrow 7 AM Pickup"
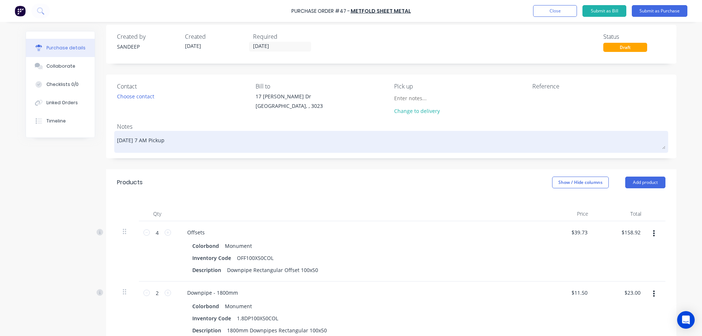
type textarea "x"
type textarea "Tomorrow 7 AM Pickup f"
type textarea "x"
type textarea "Tomorrow 7 AM Pickup fr"
type textarea "x"
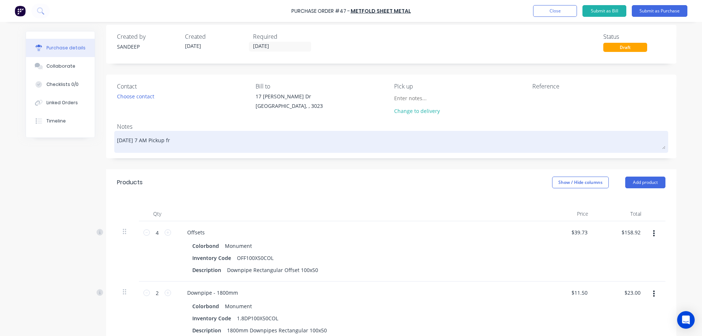
type textarea "Tomorrow 7 AM Pickup fro"
type textarea "x"
type textarea "Tomorrow 7 AM Pickup from"
type textarea "x"
type textarea "Tomorrow 7 AM Pickup from"
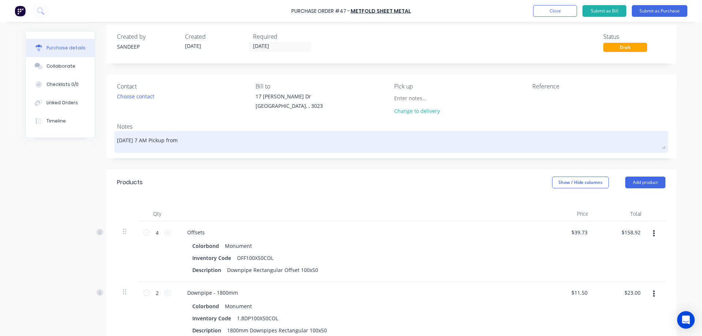
type textarea "x"
type textarea "Tomorrow 7 AM Pickup from M"
type textarea "x"
type textarea "Tomorrow 7 AM Pickup from Me"
type textarea "x"
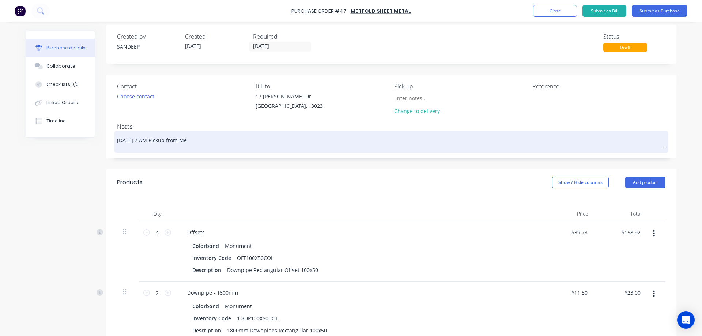
type textarea "Tomorrow 7 AM Pickup from Met"
type textarea "x"
type textarea "Tomorrow 7 AM Pickup from Metr"
type textarea "x"
type textarea "Tomorrow 7 AM Pickup from Metro"
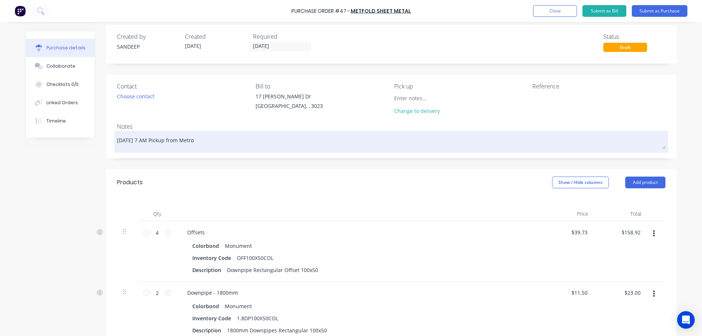
type textarea "x"
type textarea "Tomorrow 7 AM Pickup from Metrol"
type textarea "x"
type textarea "Tomorrow 7 AM Pickup from Metroll"
type textarea "x"
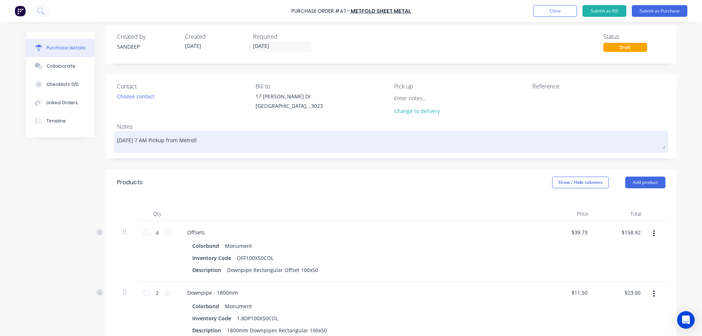
type textarea "Tomorrow 7 AM Pickup from Metroll"
type textarea "x"
type textarea "Tomorrow 7 AM Pickup from Metroll P"
type textarea "x"
type textarea "Tomorrow 7 AM Pickup from Metroll Pl"
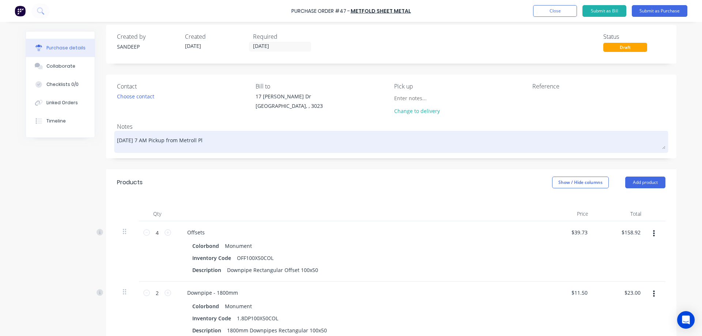
type textarea "x"
type textarea "Tomorrow 7 AM Pickup from Metroll Ple"
type textarea "x"
type textarea "Tomorrow 7 AM Pickup from Metroll Plea"
type textarea "x"
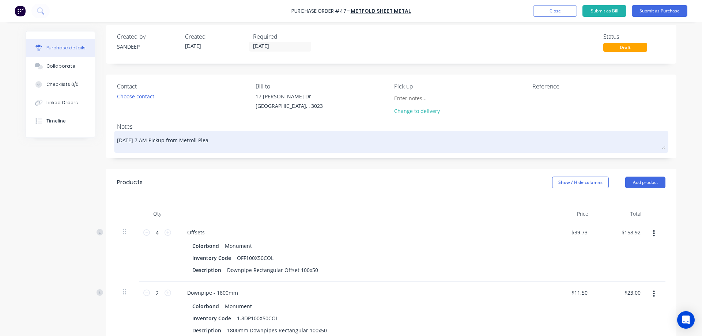
type textarea "Tomorrow 7 AM Pickup from Metroll Pleas"
type textarea "x"
type textarea "Tomorrow, 7 AM Pickup from Metroll Please"
type textarea "x"
type textarea "Tomorrow, 7 AM Pickup from Metroll, Please"
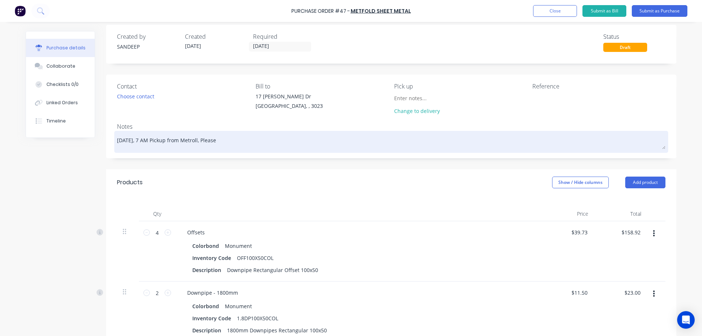
type textarea "x"
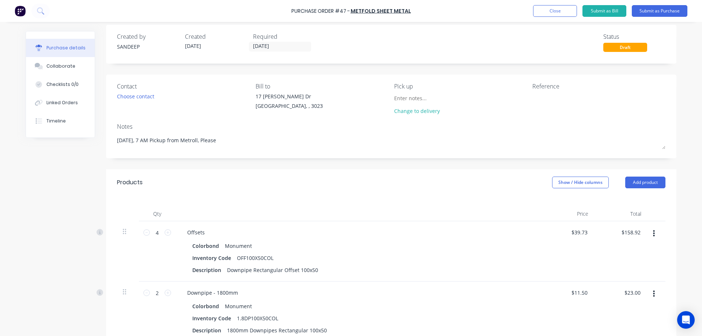
type textarea "Tomorrow, 7 AM Pickup from Metroll, Please"
type textarea "x"
type textarea "Tomorrow, 7 AM Pickup from Metroll, Please"
click at [224, 183] on div "Products Show / Hide columns Add product" at bounding box center [391, 182] width 571 height 26
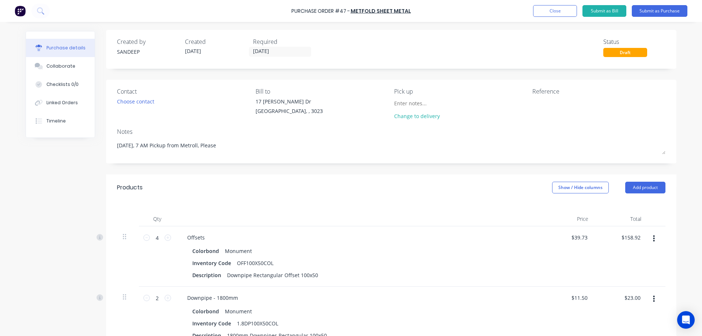
scroll to position [0, 0]
click at [653, 12] on button "Submit as Purchase" at bounding box center [660, 11] width 56 height 12
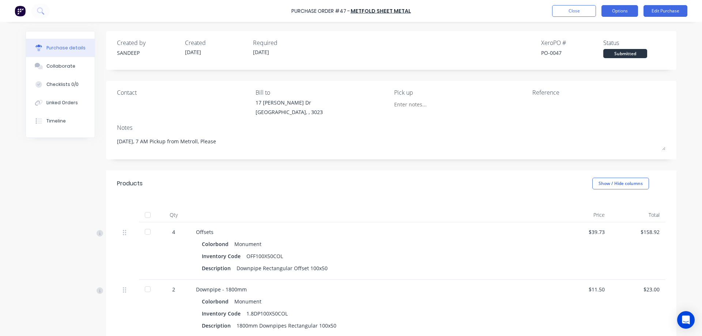
click at [623, 12] on button "Options" at bounding box center [620, 11] width 37 height 12
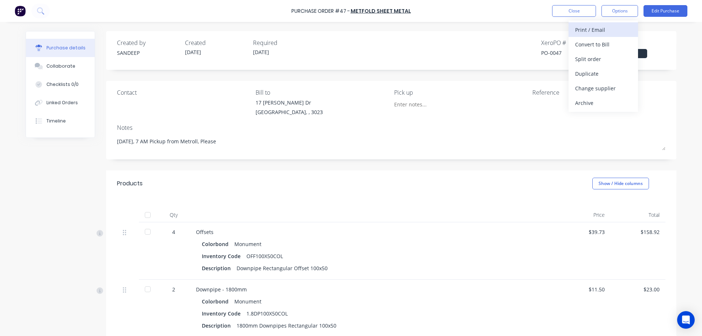
click at [596, 31] on div "Print / Email" at bounding box center [604, 30] width 56 height 11
click at [592, 42] on div "With pricing" at bounding box center [604, 44] width 56 height 11
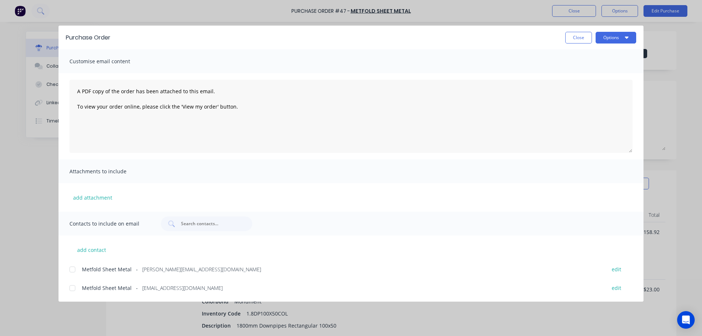
click at [74, 268] on div at bounding box center [72, 269] width 15 height 15
click at [611, 38] on button "Options" at bounding box center [616, 38] width 41 height 12
click at [584, 83] on div "Email" at bounding box center [602, 85] width 56 height 11
click at [579, 34] on button "Close" at bounding box center [579, 38] width 27 height 12
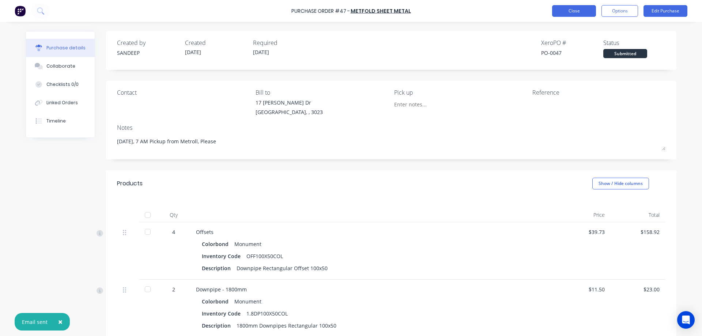
click at [569, 12] on button "Close" at bounding box center [574, 11] width 44 height 12
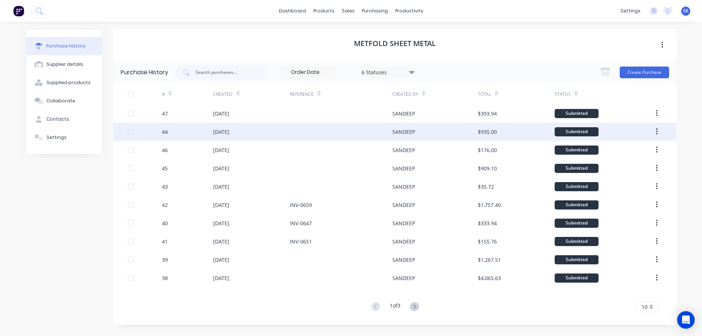
click at [248, 126] on div "28 Sep 2025" at bounding box center [251, 132] width 77 height 18
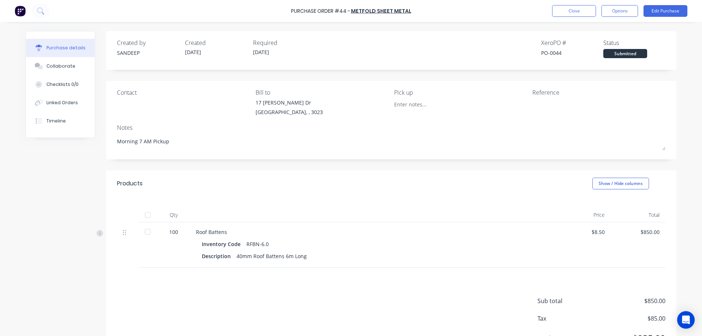
type textarea "x"
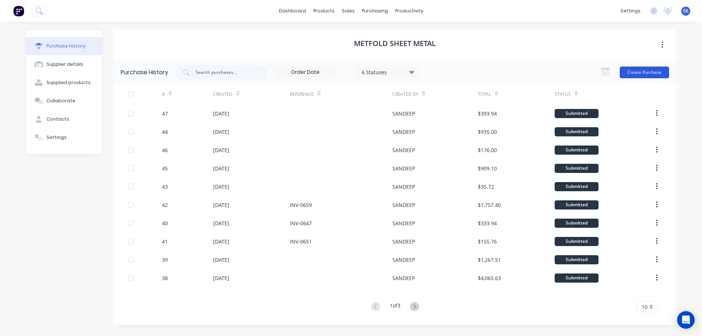
click at [635, 72] on button "Create Purchase" at bounding box center [644, 73] width 49 height 12
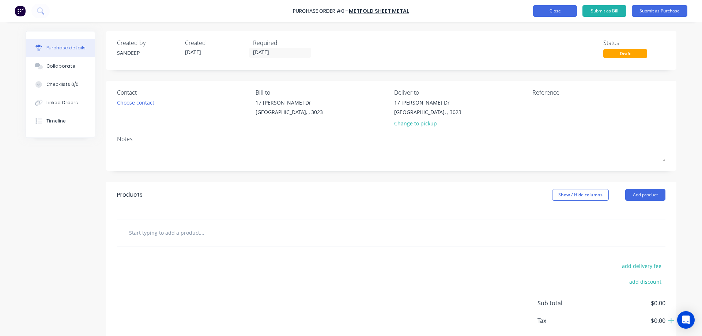
click at [571, 13] on button "Close" at bounding box center [555, 11] width 44 height 12
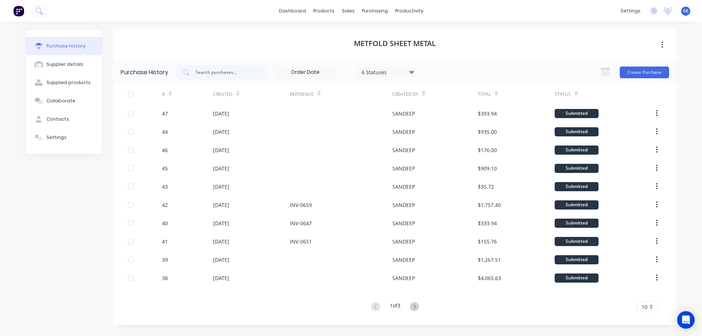
click at [13, 12] on button at bounding box center [18, 11] width 15 height 15
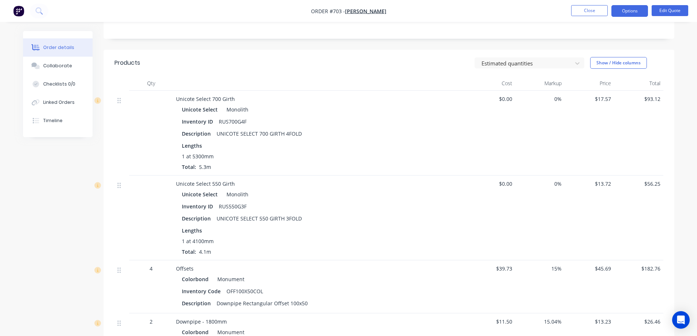
scroll to position [124, 0]
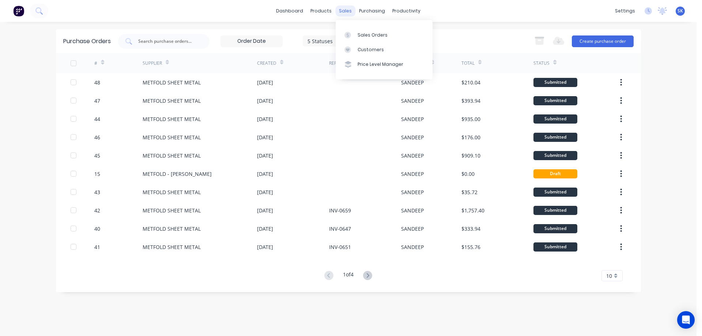
click at [346, 9] on div "sales" at bounding box center [346, 10] width 20 height 11
click at [364, 36] on div "Sales Orders" at bounding box center [373, 35] width 30 height 7
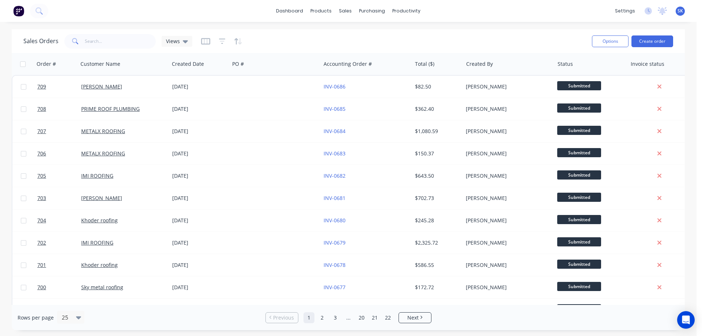
click at [16, 10] on img at bounding box center [18, 10] width 11 height 11
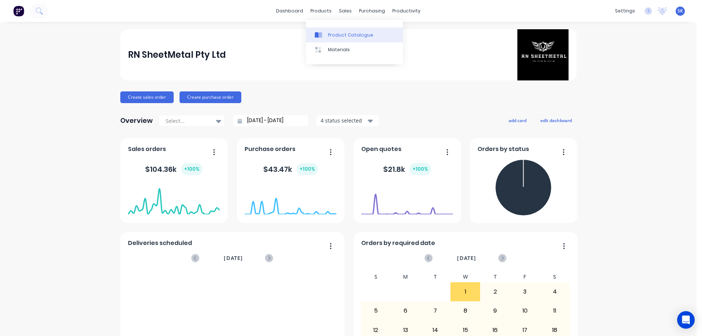
click at [335, 31] on link "Product Catalogue" at bounding box center [354, 34] width 97 height 15
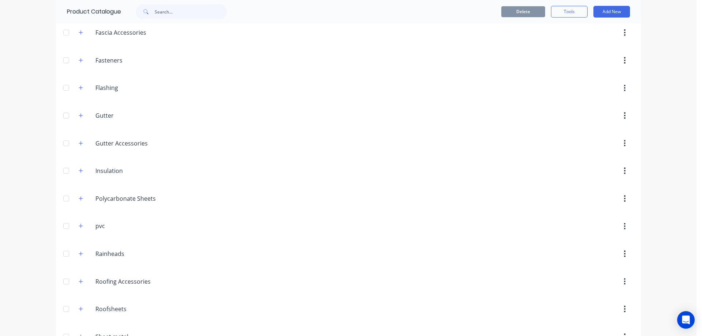
scroll to position [241, 0]
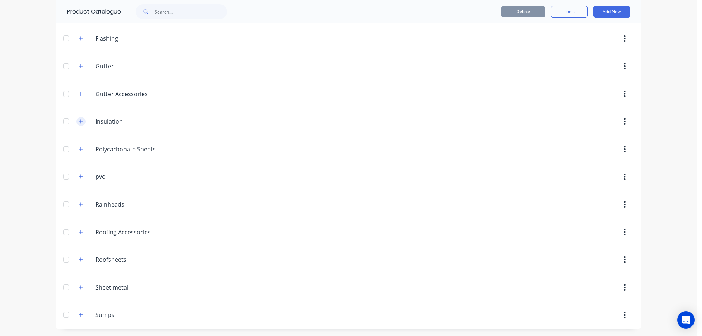
click at [79, 122] on icon "button" at bounding box center [81, 121] width 4 height 4
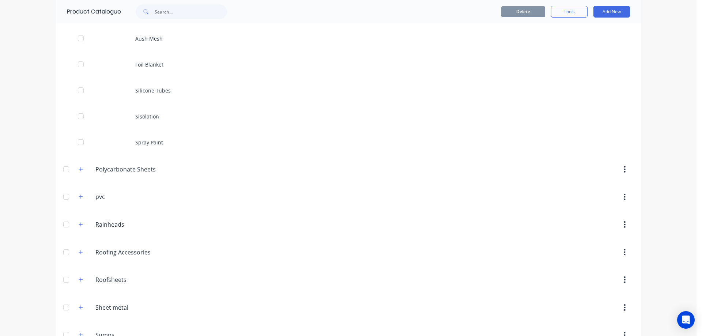
scroll to position [371, 0]
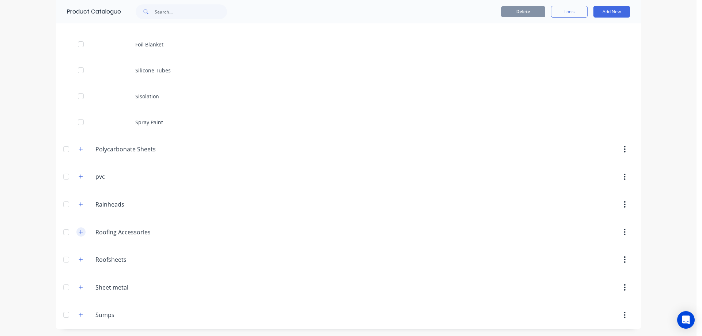
click at [80, 231] on icon "button" at bounding box center [81, 232] width 4 height 5
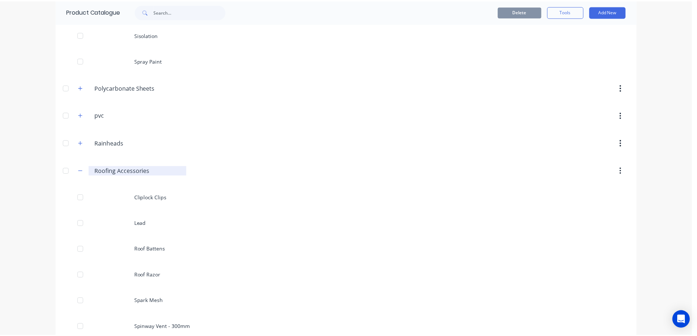
scroll to position [481, 0]
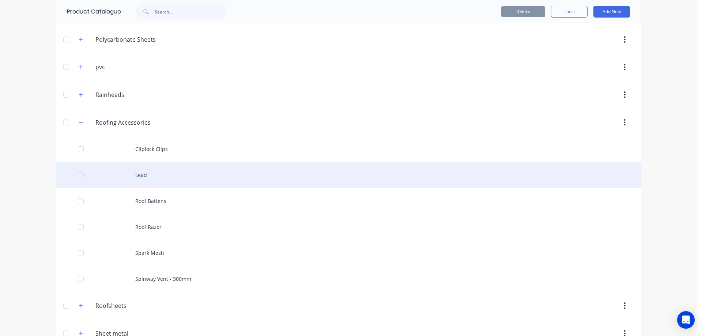
click at [143, 176] on div "Lead" at bounding box center [348, 175] width 585 height 26
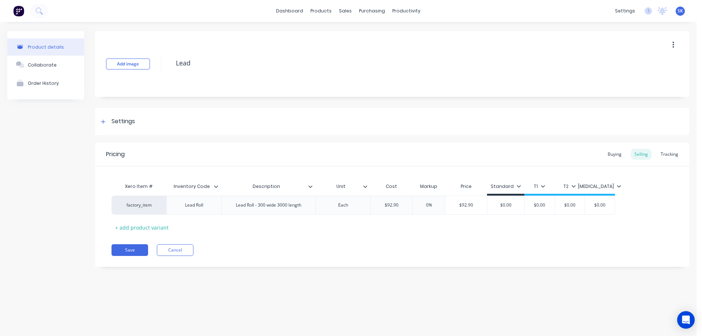
type textarea "x"
click at [678, 155] on div "Tracking" at bounding box center [669, 154] width 25 height 11
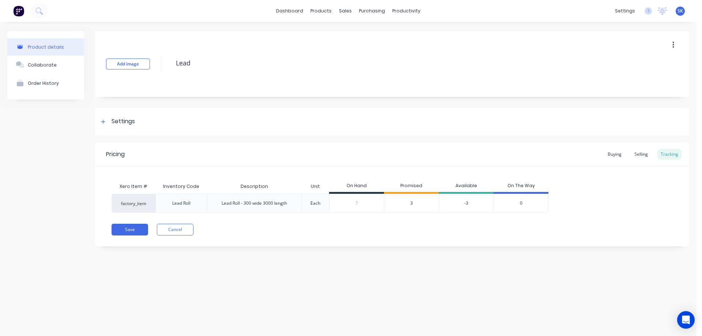
click at [317, 205] on div "Each" at bounding box center [316, 203] width 10 height 7
click at [413, 203] on span "3" at bounding box center [412, 203] width 3 height 7
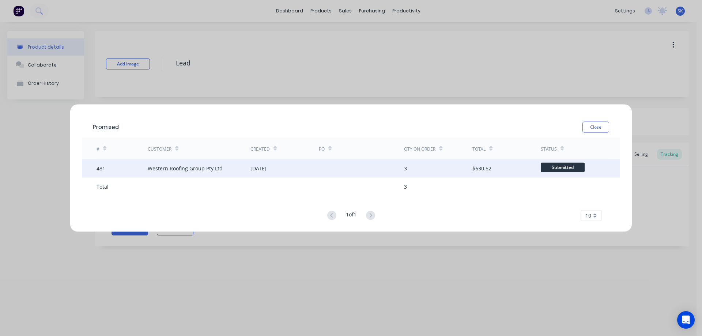
click at [467, 169] on div "3" at bounding box center [438, 168] width 68 height 18
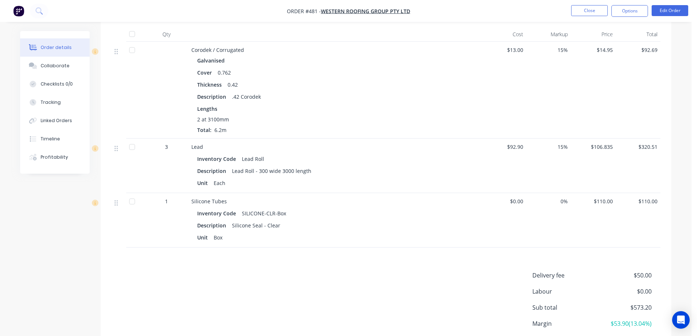
scroll to position [220, 0]
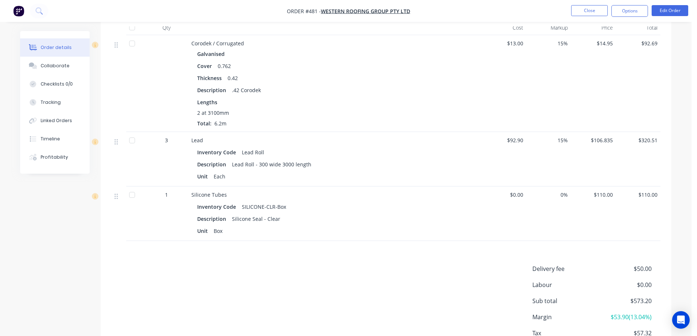
click at [25, 12] on button "button" at bounding box center [18, 11] width 15 height 12
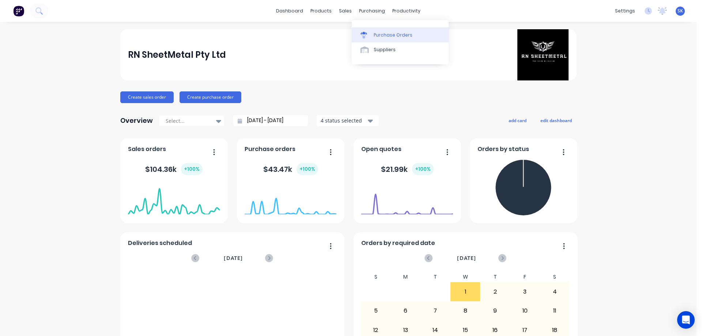
click at [370, 34] on div at bounding box center [366, 35] width 11 height 7
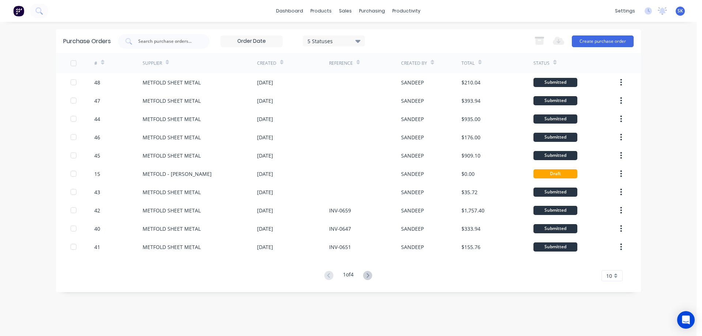
click at [20, 11] on img at bounding box center [18, 10] width 11 height 11
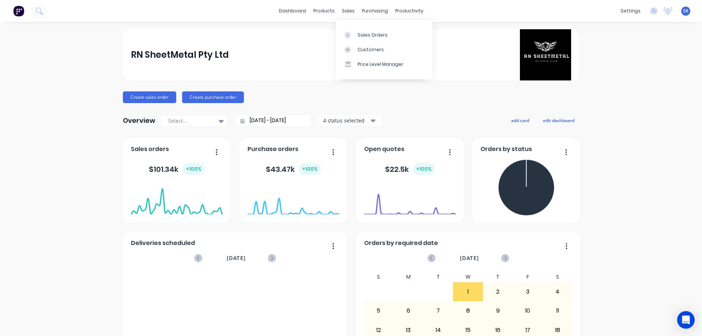
click at [362, 32] on div "Sales Orders" at bounding box center [373, 35] width 30 height 7
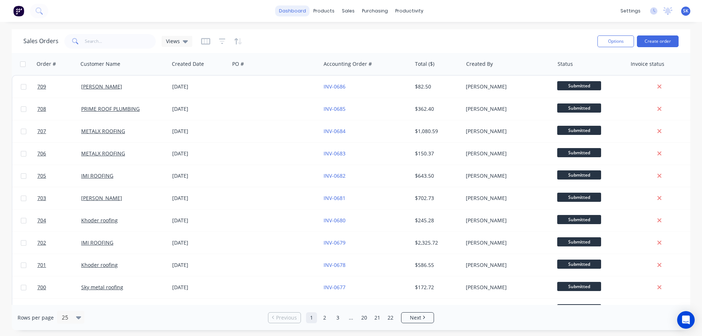
click at [288, 11] on link "dashboard" at bounding box center [293, 10] width 34 height 11
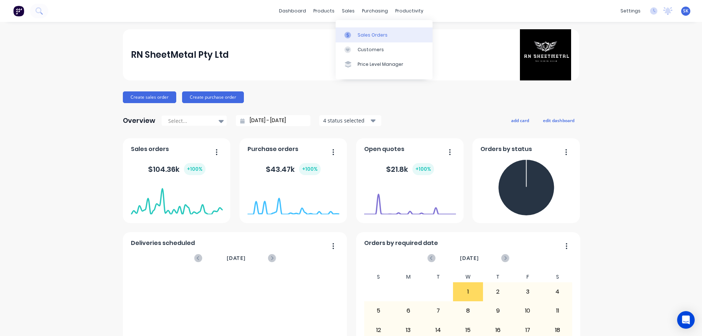
click at [363, 32] on div "Sales Orders" at bounding box center [373, 35] width 30 height 7
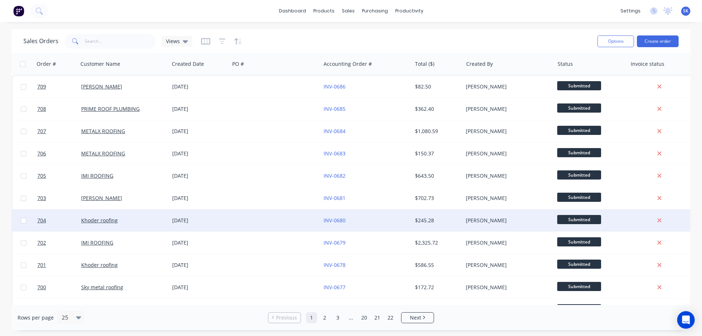
click at [125, 222] on div "Khoder roofing" at bounding box center [121, 220] width 81 height 7
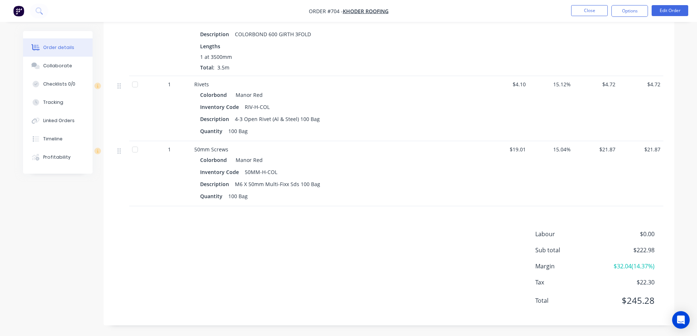
scroll to position [331, 0]
click at [576, 10] on button "Close" at bounding box center [589, 10] width 37 height 11
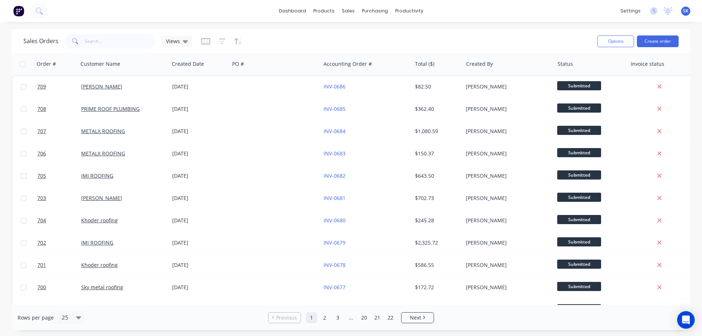
click at [20, 14] on img at bounding box center [18, 10] width 11 height 11
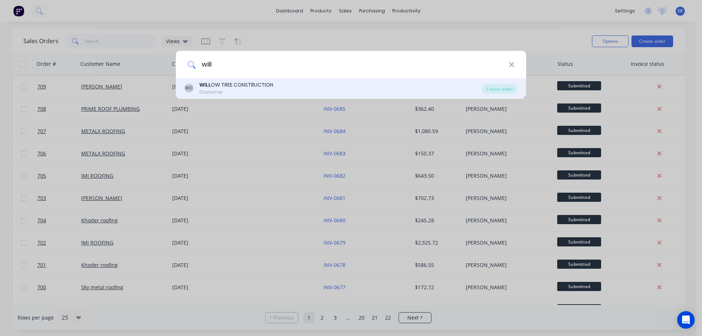
type input "will"
click at [303, 88] on div "WC WILL OW TREE CONSTRUCTION Customer" at bounding box center [333, 88] width 297 height 14
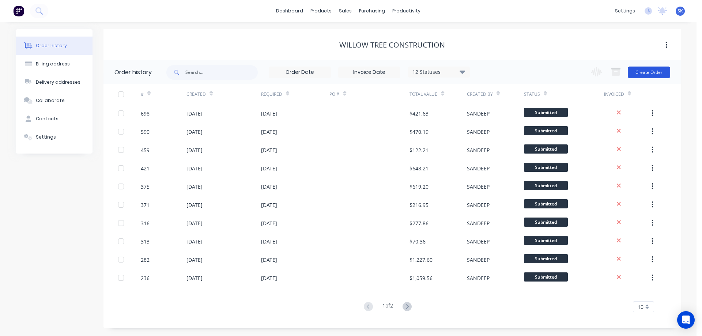
click at [654, 76] on button "Create Order" at bounding box center [649, 73] width 42 height 12
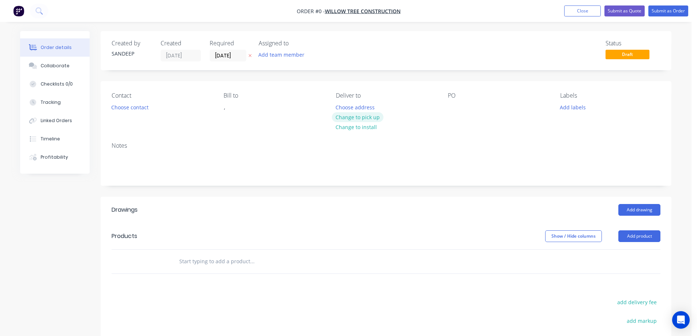
click at [339, 120] on button "Change to pick up" at bounding box center [358, 117] width 52 height 10
click at [222, 265] on input "text" at bounding box center [252, 261] width 146 height 15
click at [190, 264] on input "text" at bounding box center [252, 261] width 146 height 15
paste input "CUSTOM CURVED FLASHING NIGHT SKY"
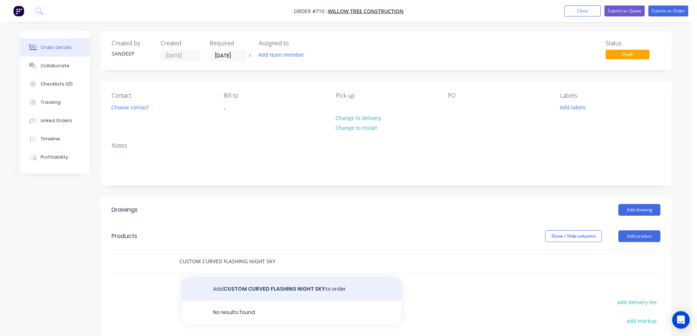
type input "CUSTOM CURVED FLASHING NIGHT SKY"
click at [221, 286] on button "Add CUSTOM CURVED FLASHING NIGHT SKY to order" at bounding box center [292, 289] width 220 height 23
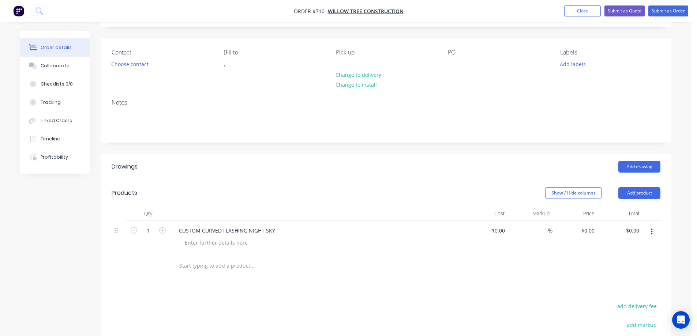
scroll to position [73, 0]
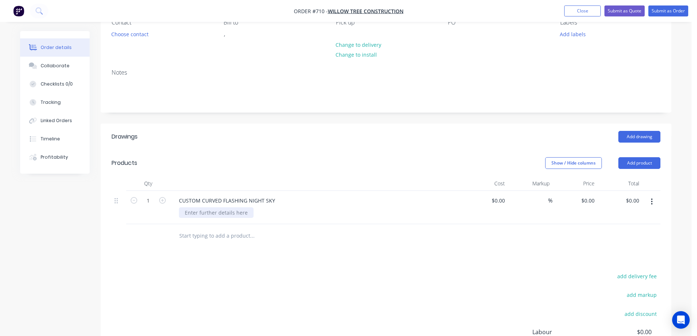
click at [218, 213] on div at bounding box center [216, 212] width 75 height 11
click at [293, 277] on div "add delivery fee add markup add discount Labour $0.00 Sub total $0.00 Margin $0…" at bounding box center [386, 341] width 549 height 141
click at [504, 201] on input at bounding box center [499, 200] width 17 height 11
type input "$148.35"
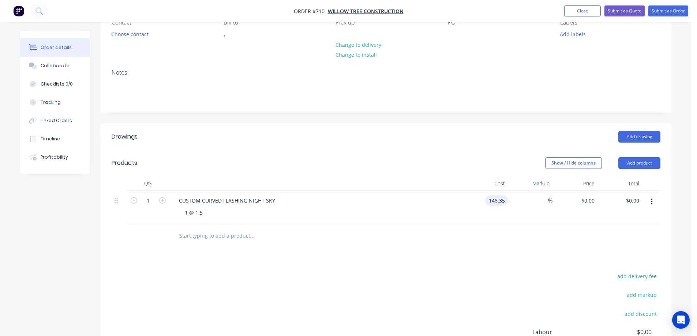
type input "$148.35"
click at [485, 234] on div at bounding box center [386, 236] width 549 height 24
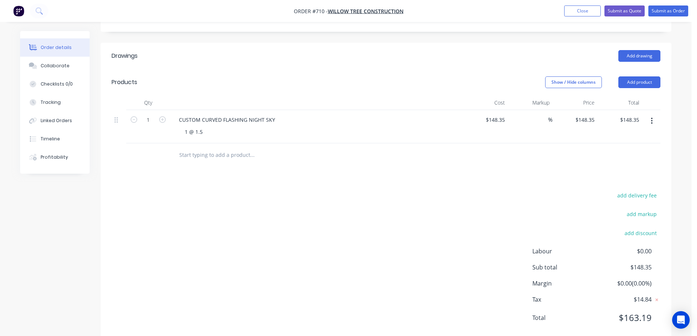
scroll to position [172, 0]
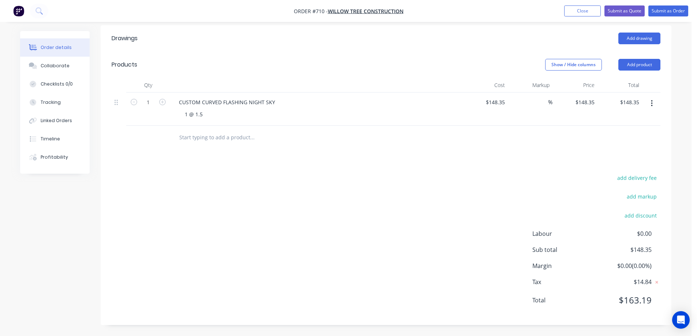
click at [317, 140] on input "text" at bounding box center [252, 137] width 146 height 15
click at [538, 105] on div "%" at bounding box center [545, 102] width 16 height 11
type input "15"
type input "$170.6025"
type input "$170.60"
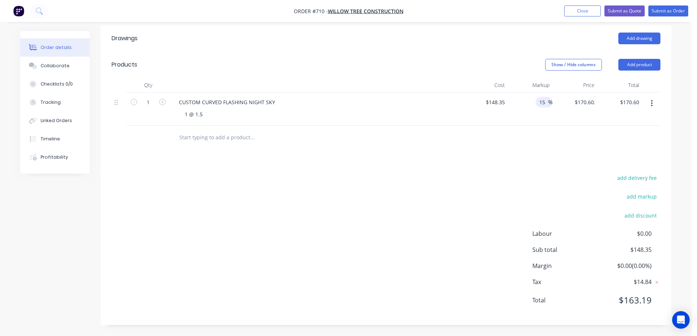
click at [491, 179] on div "add delivery fee add markup add discount Labour $0.00 Sub total $148.35 Margin …" at bounding box center [386, 243] width 549 height 141
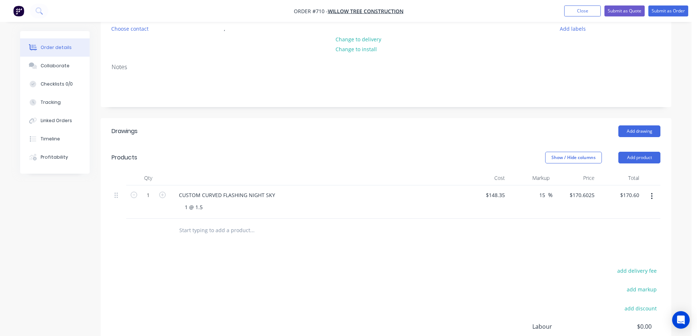
scroll to position [25, 0]
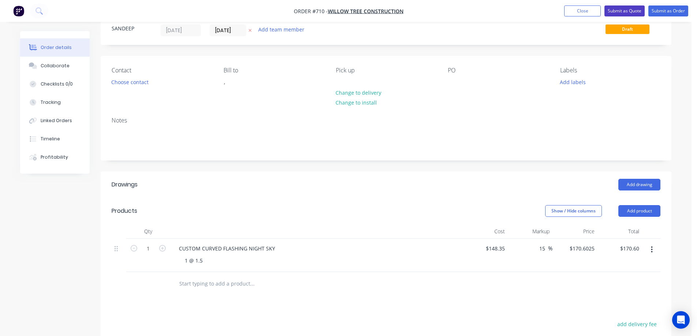
click at [625, 13] on button "Submit as Quote" at bounding box center [624, 10] width 40 height 11
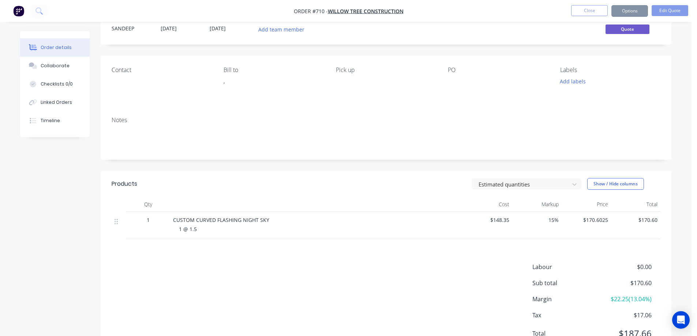
scroll to position [0, 0]
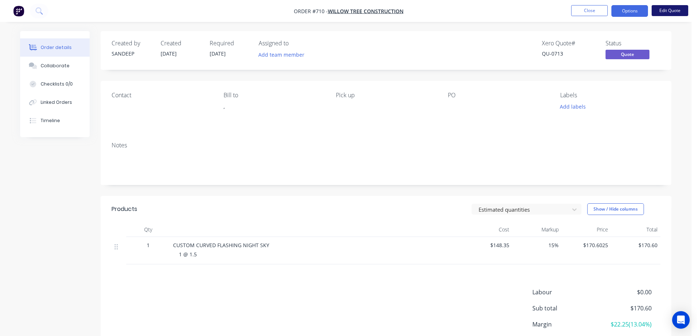
click at [679, 8] on button "Edit Quote" at bounding box center [670, 10] width 37 height 11
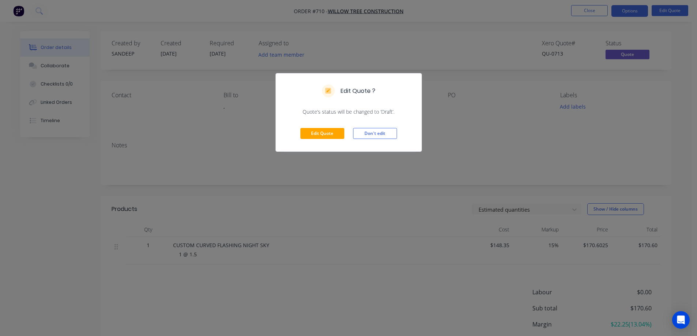
click at [298, 135] on div "Edit Quote Don't edit" at bounding box center [349, 134] width 146 height 36
click at [317, 135] on button "Edit Quote" at bounding box center [322, 133] width 44 height 11
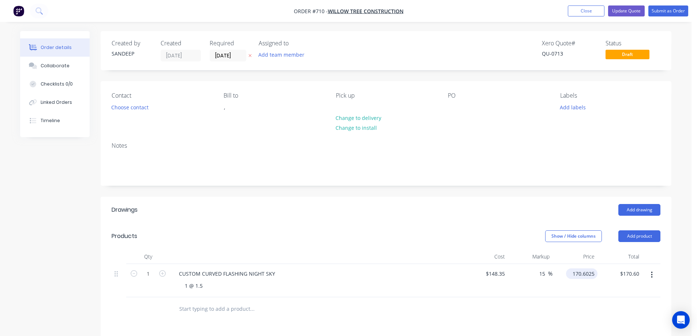
click at [583, 276] on input "170.6025" at bounding box center [583, 274] width 29 height 11
type input "170.61"
type input "15.01"
type input "$170.61"
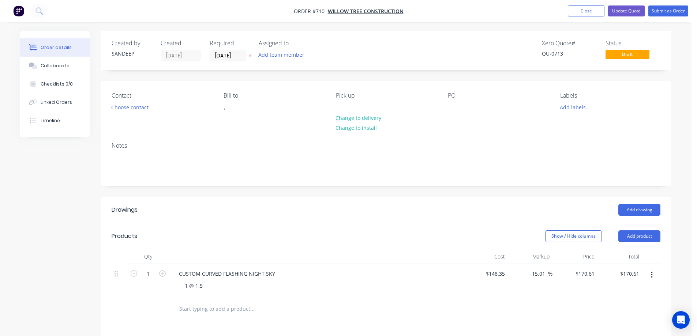
click at [535, 302] on div at bounding box center [386, 309] width 549 height 24
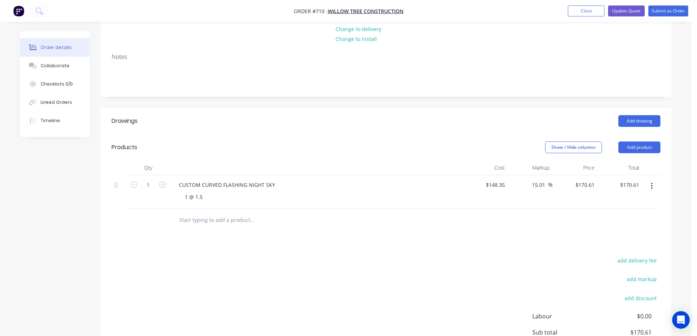
scroll to position [110, 0]
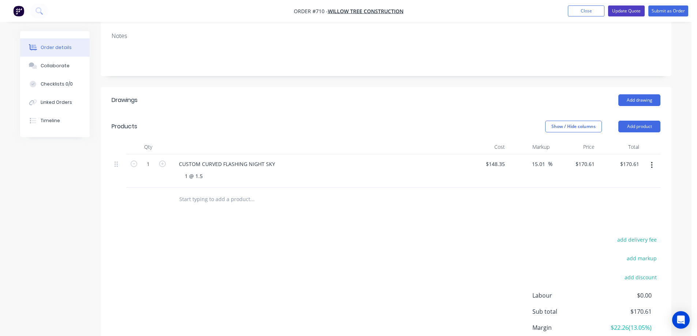
click at [627, 12] on button "Update Quote" at bounding box center [626, 10] width 37 height 11
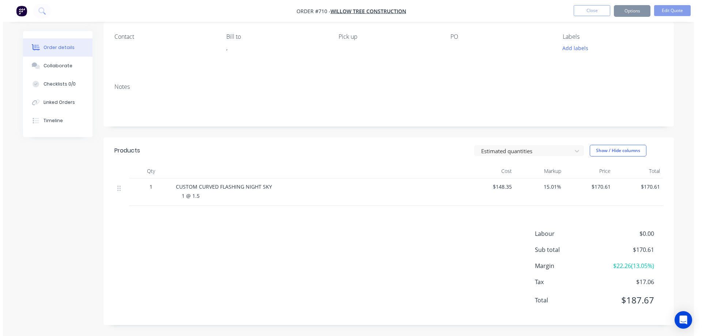
scroll to position [0, 0]
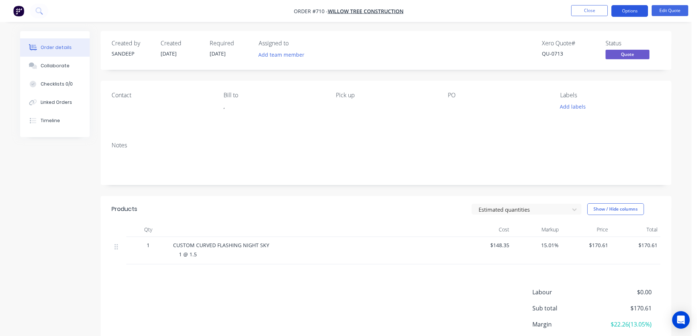
click at [623, 14] on button "Options" at bounding box center [629, 11] width 37 height 12
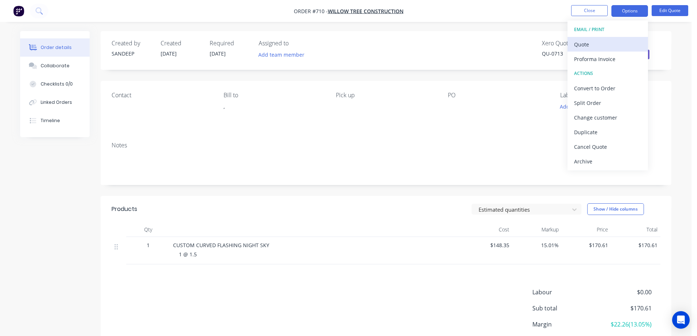
click at [590, 44] on div "Quote" at bounding box center [607, 44] width 67 height 11
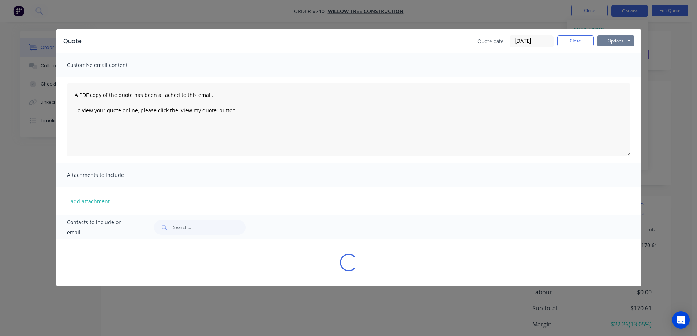
click at [614, 42] on button "Options" at bounding box center [615, 40] width 37 height 11
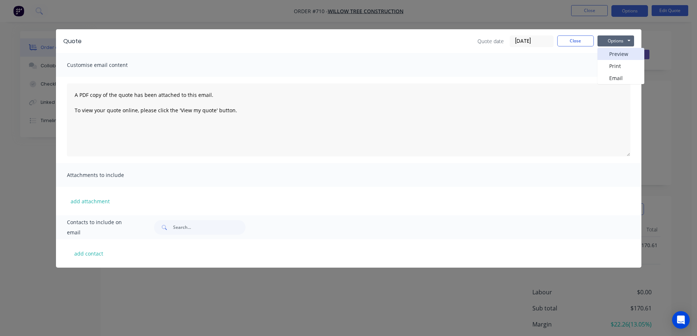
click at [614, 52] on button "Preview" at bounding box center [620, 54] width 47 height 12
click at [566, 40] on button "Close" at bounding box center [575, 40] width 37 height 11
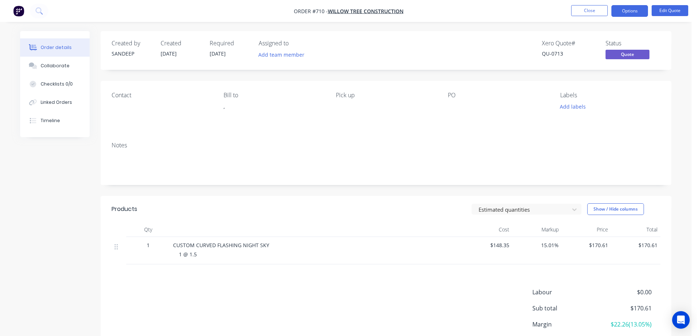
click at [19, 12] on img "button" at bounding box center [18, 10] width 11 height 11
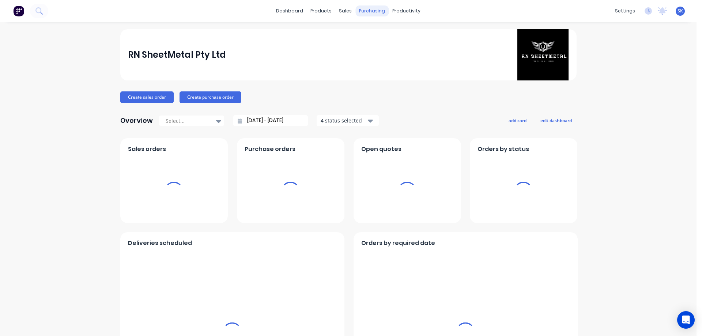
click at [363, 10] on div "purchasing" at bounding box center [372, 10] width 33 height 11
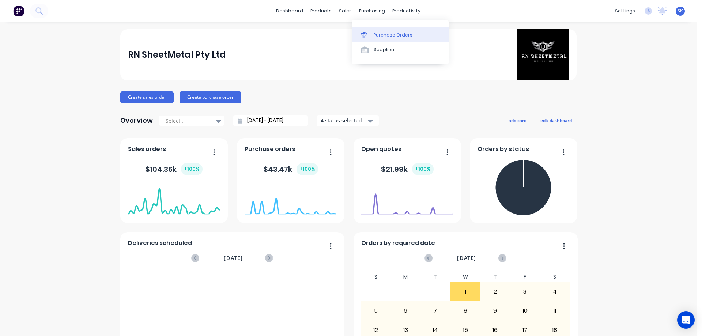
click at [381, 36] on div "Purchase Orders" at bounding box center [393, 35] width 39 height 7
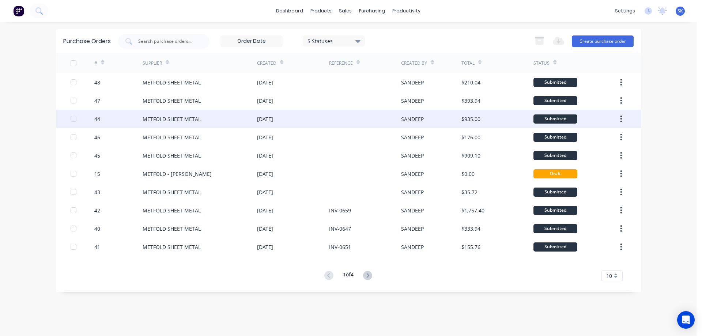
click at [273, 122] on div "[DATE]" at bounding box center [265, 119] width 16 height 8
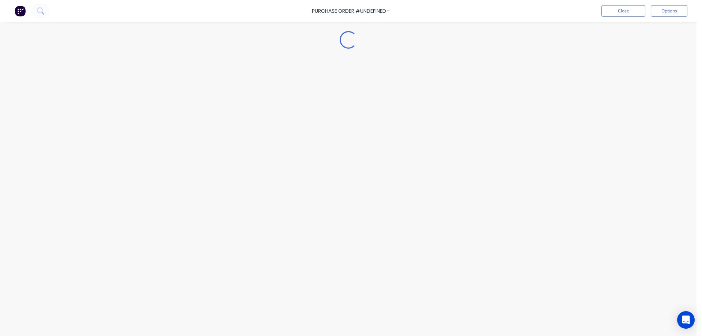
type textarea "x"
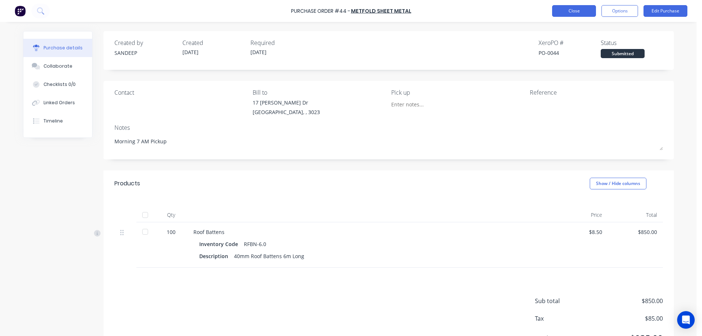
click at [558, 11] on button "Close" at bounding box center [574, 11] width 44 height 12
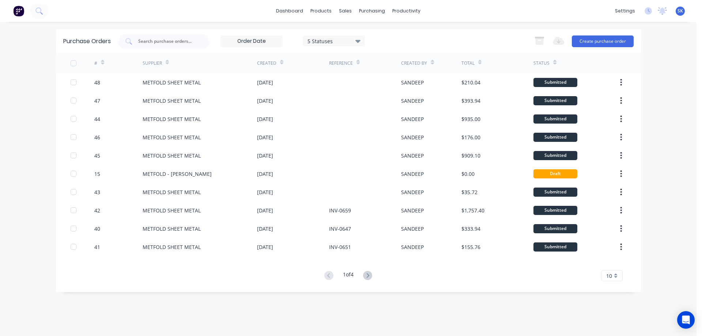
click at [14, 11] on img at bounding box center [18, 10] width 11 height 11
